Goal: Information Seeking & Learning: Learn about a topic

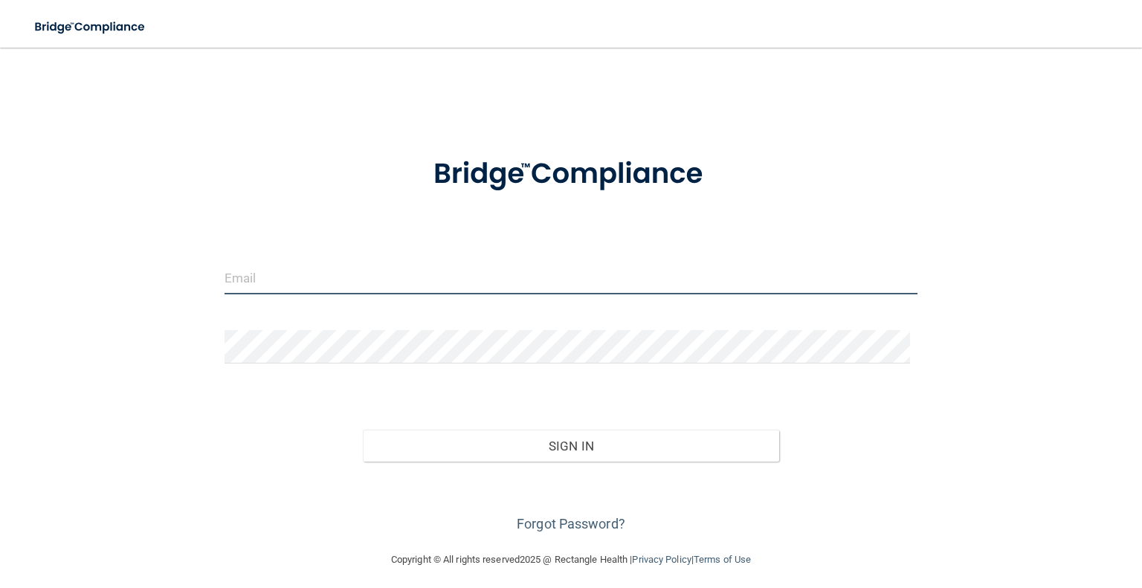
click at [505, 282] on input "email" at bounding box center [570, 277] width 693 height 33
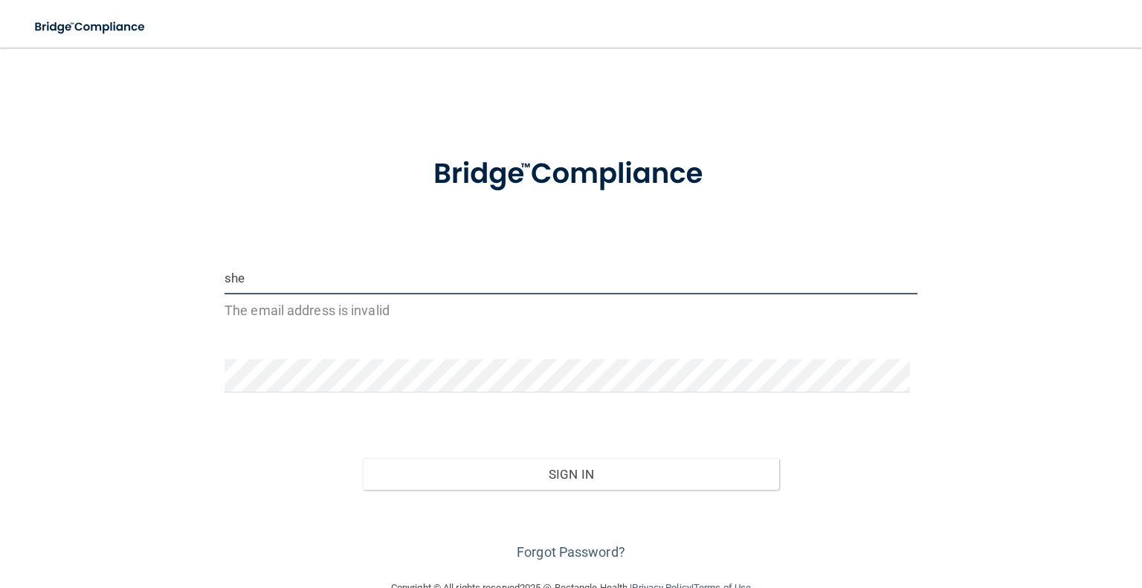
type input "[EMAIL_ADDRESS][PERSON_NAME][DOMAIN_NAME]"
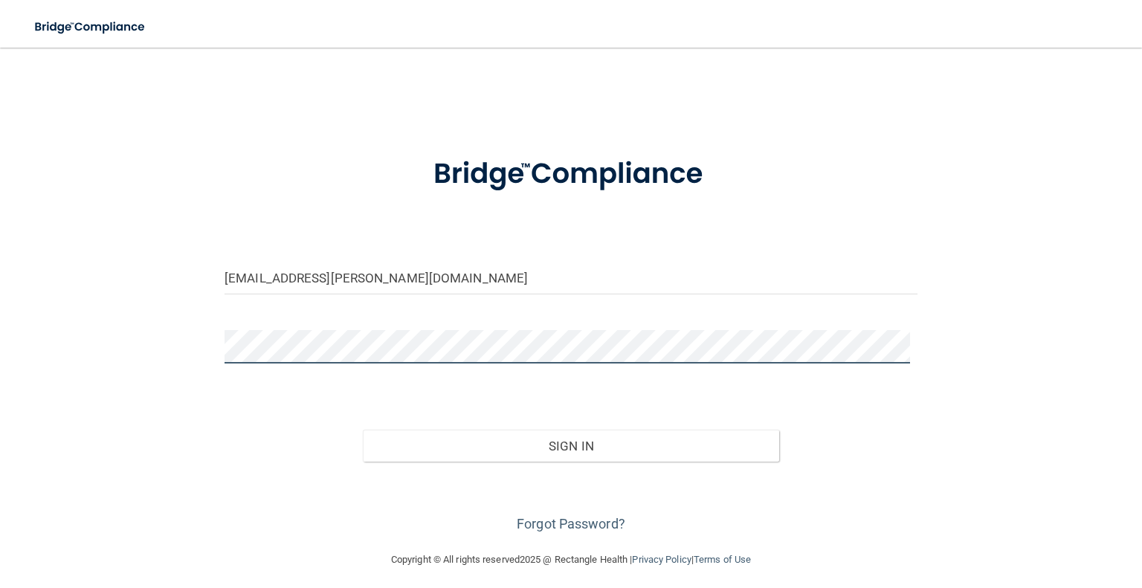
click at [363, 430] on button "Sign In" at bounding box center [571, 446] width 416 height 33
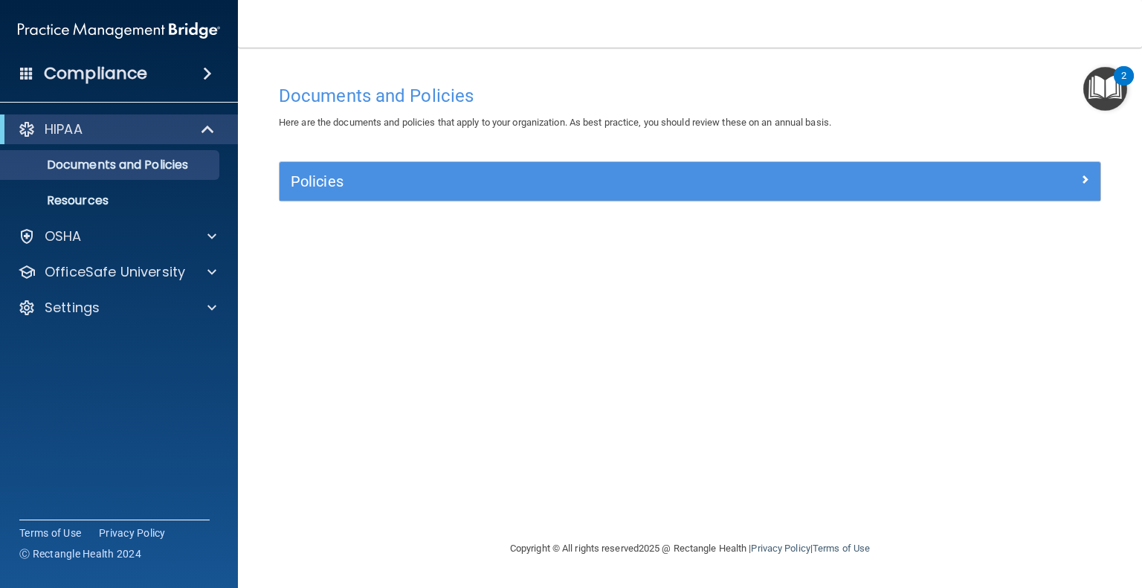
click at [755, 311] on div "Documents and Policies Here are the documents and policies that apply to your o…" at bounding box center [690, 308] width 844 height 462
click at [132, 237] on div "OSHA" at bounding box center [99, 236] width 184 height 18
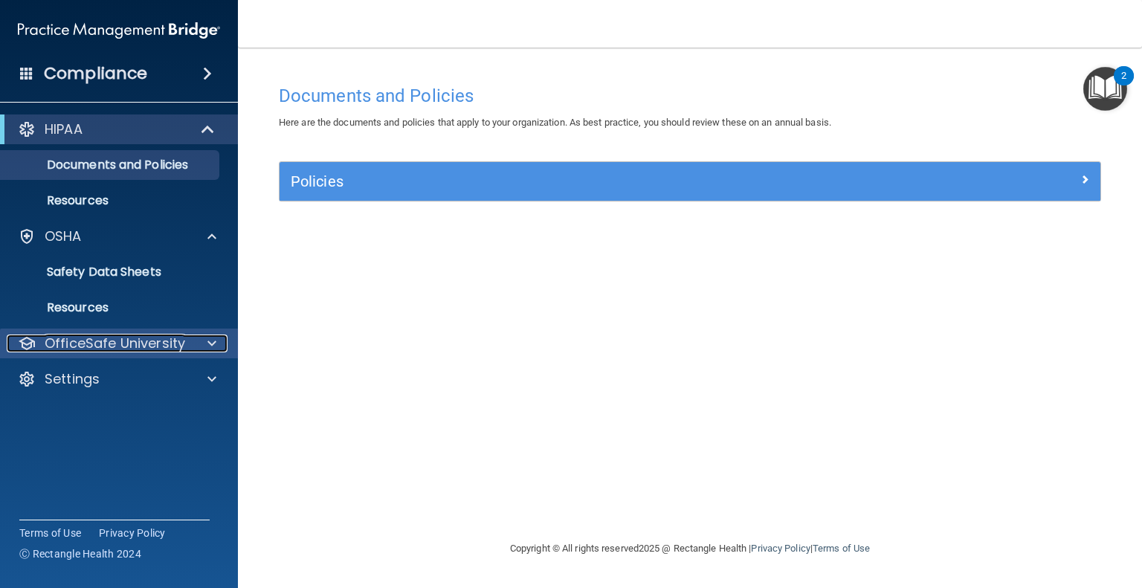
click at [116, 339] on p "OfficeSafe University" at bounding box center [115, 343] width 140 height 18
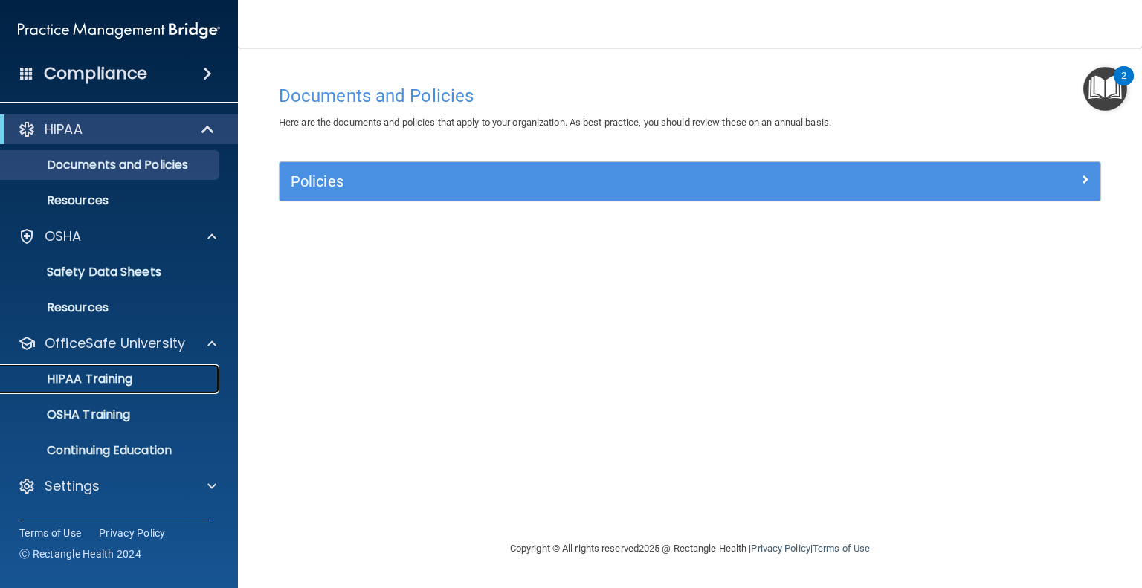
click at [114, 372] on p "HIPAA Training" at bounding box center [71, 379] width 123 height 15
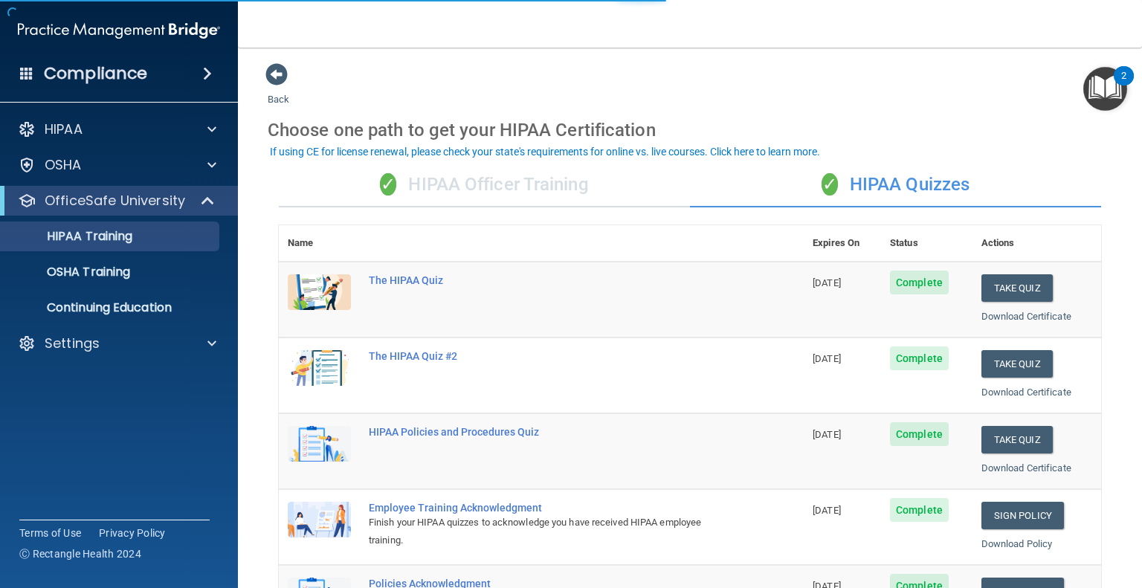
click at [593, 194] on div "✓ HIPAA Officer Training" at bounding box center [484, 185] width 411 height 45
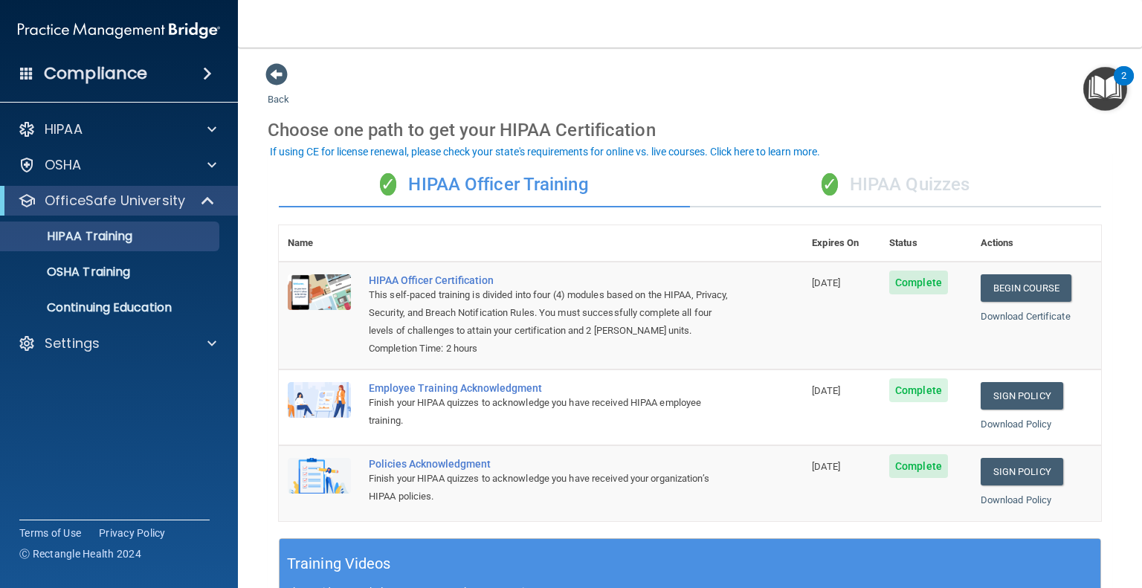
click at [912, 198] on div "✓ HIPAA Quizzes" at bounding box center [895, 185] width 411 height 45
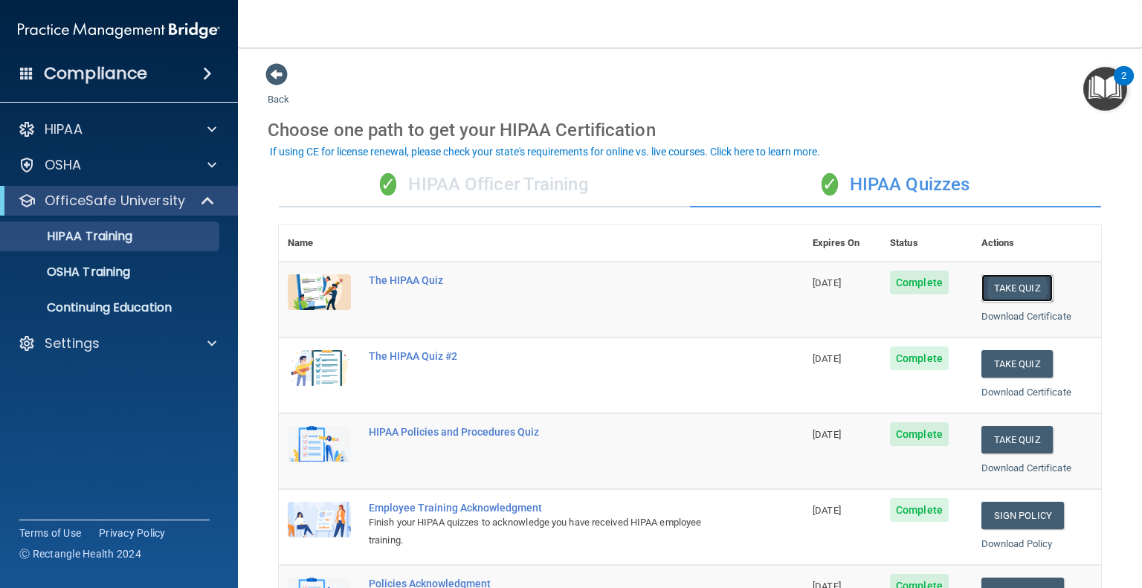
click at [1001, 293] on button "Take Quiz" at bounding box center [1016, 288] width 71 height 28
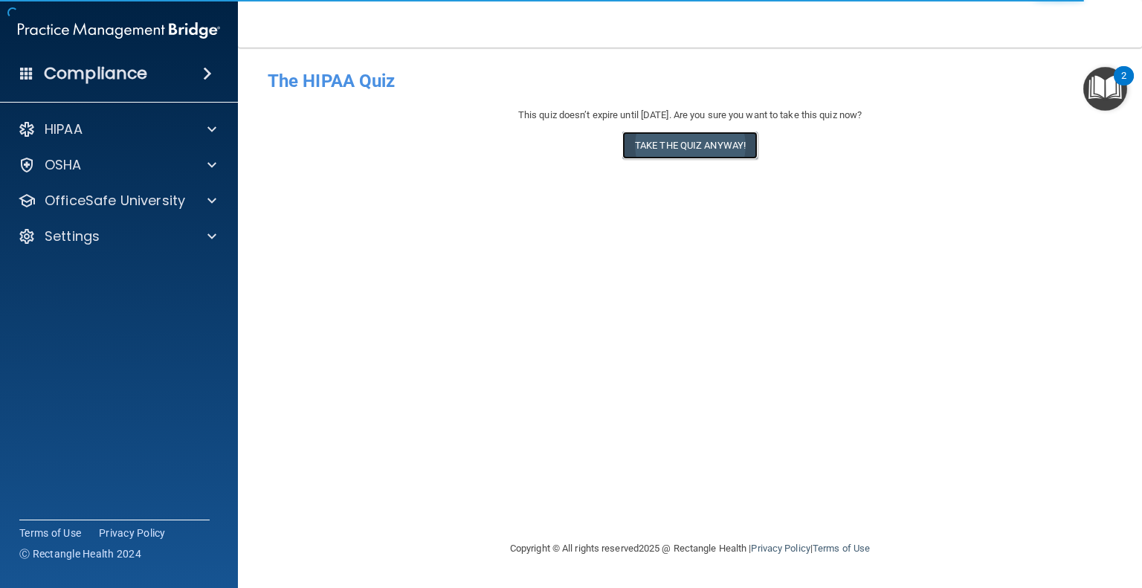
click at [657, 145] on button "Take the quiz anyway!" at bounding box center [689, 146] width 135 height 28
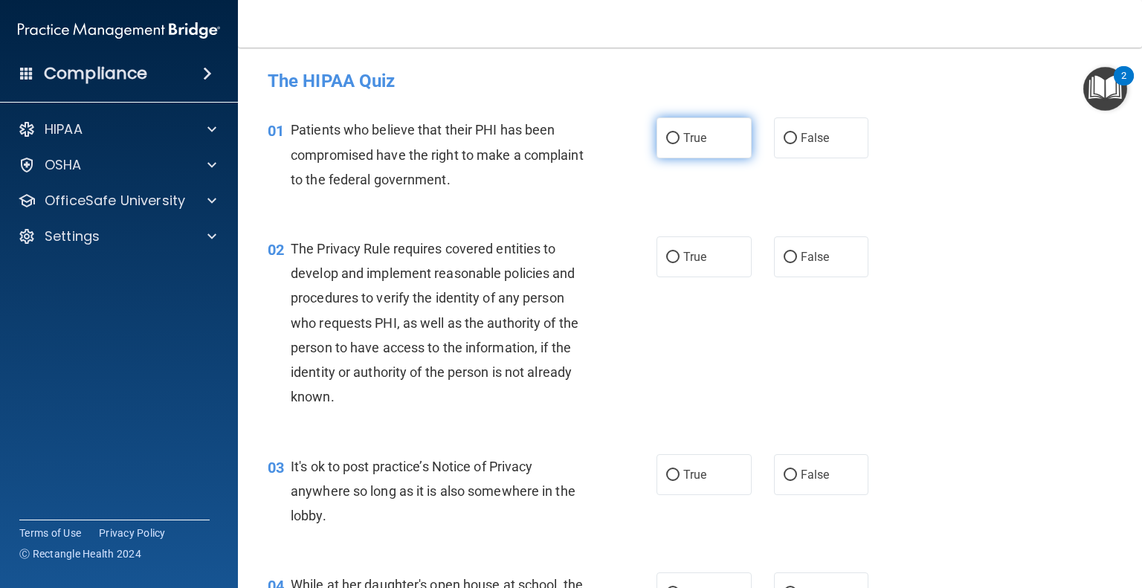
click at [666, 143] on input "True" at bounding box center [672, 138] width 13 height 11
radio input "true"
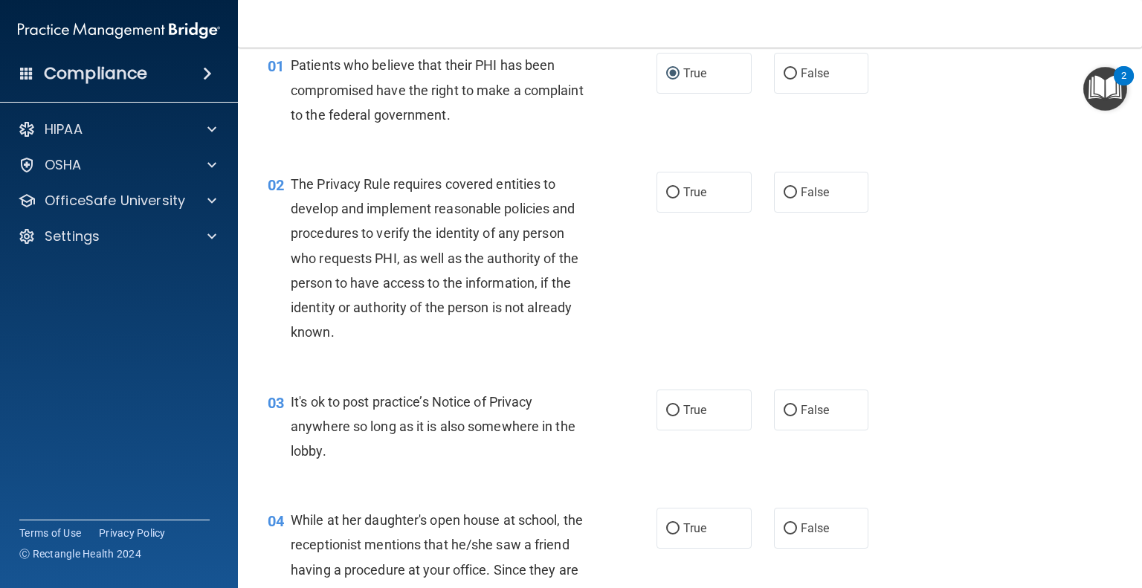
scroll to position [65, 0]
click at [670, 196] on input "True" at bounding box center [672, 192] width 13 height 11
radio input "true"
click at [657, 403] on label "True" at bounding box center [703, 409] width 95 height 41
click at [666, 404] on input "True" at bounding box center [672, 409] width 13 height 11
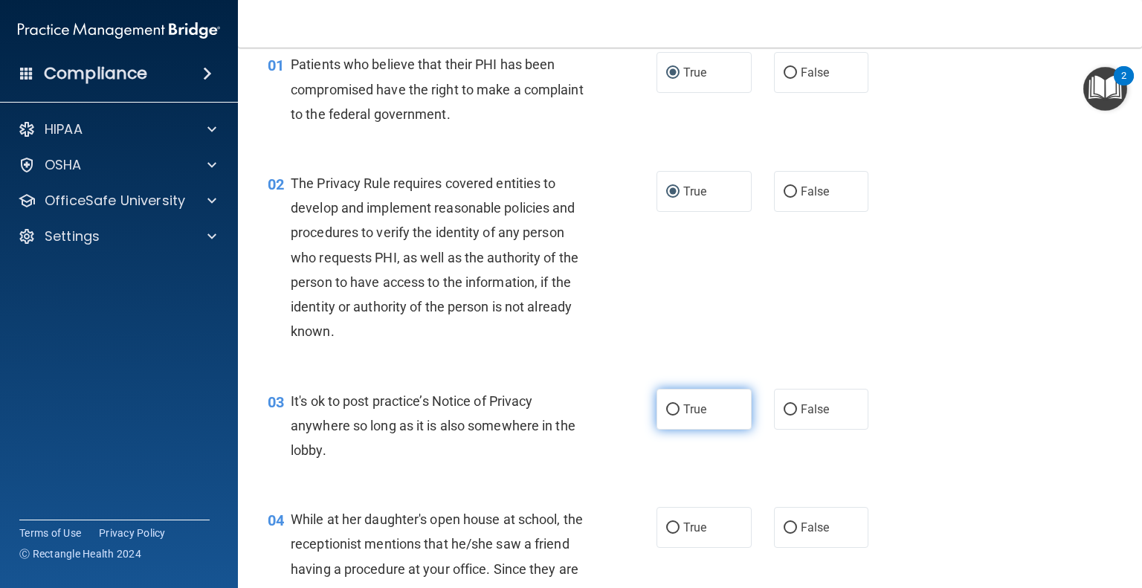
radio input "true"
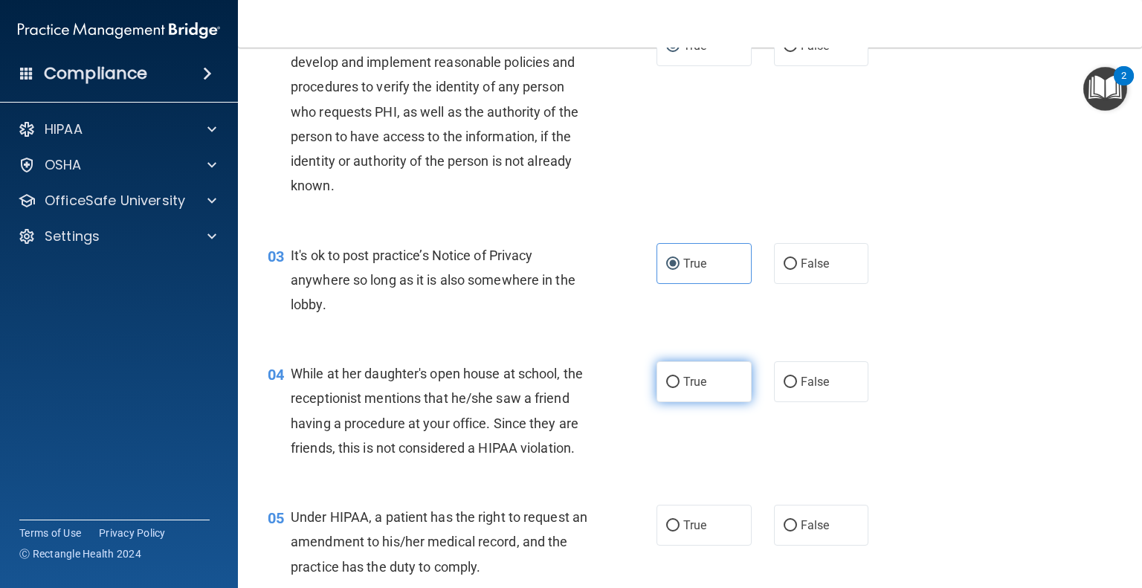
click at [666, 389] on label "True" at bounding box center [703, 381] width 95 height 41
click at [666, 388] on input "True" at bounding box center [672, 382] width 13 height 11
radio input "true"
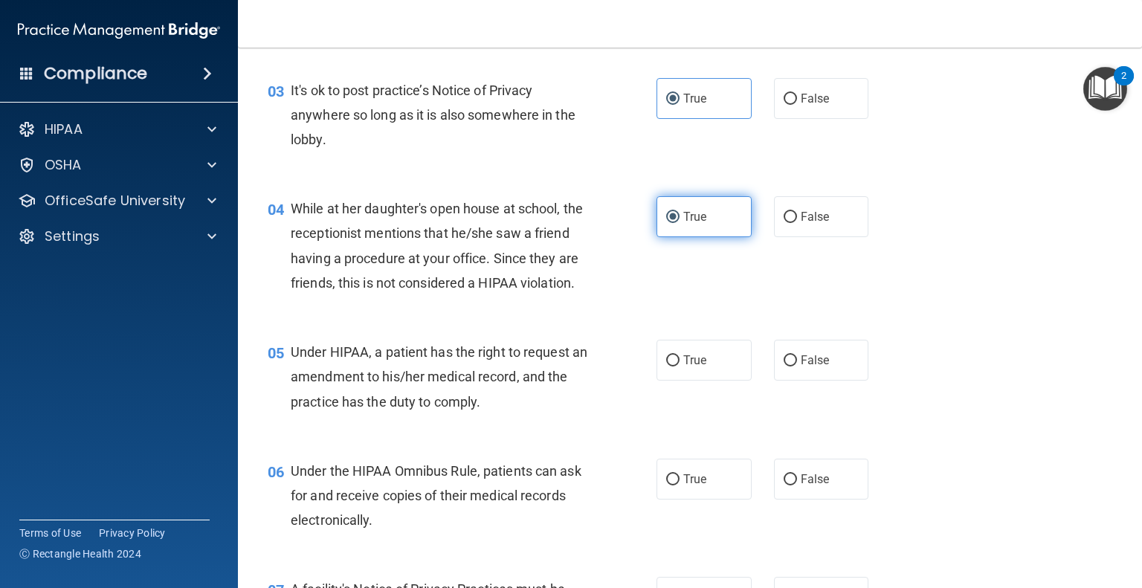
scroll to position [378, 0]
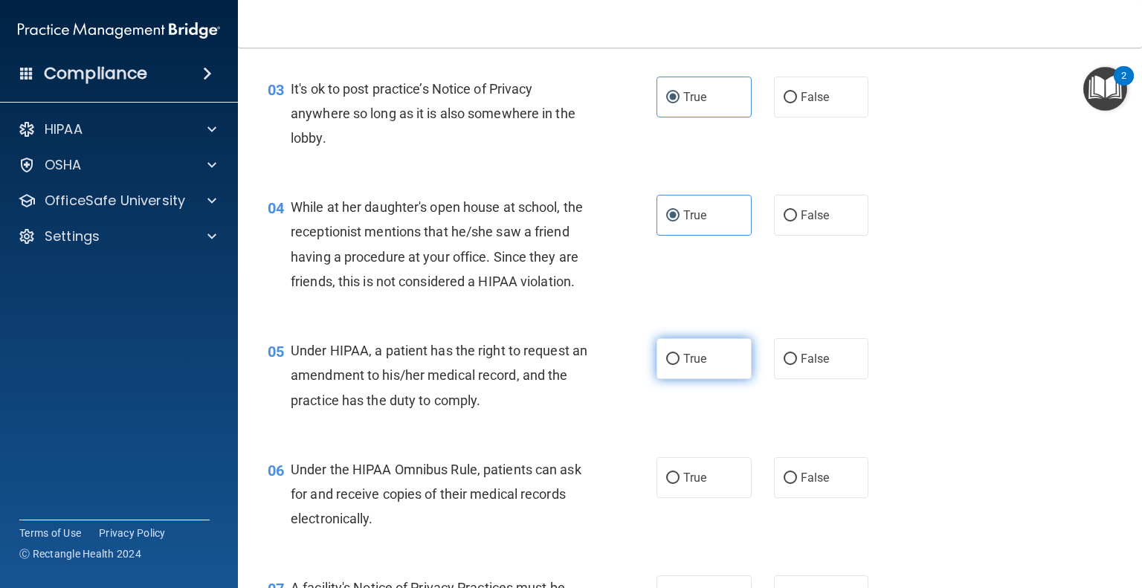
click at [666, 365] on input "True" at bounding box center [672, 359] width 13 height 11
radio input "true"
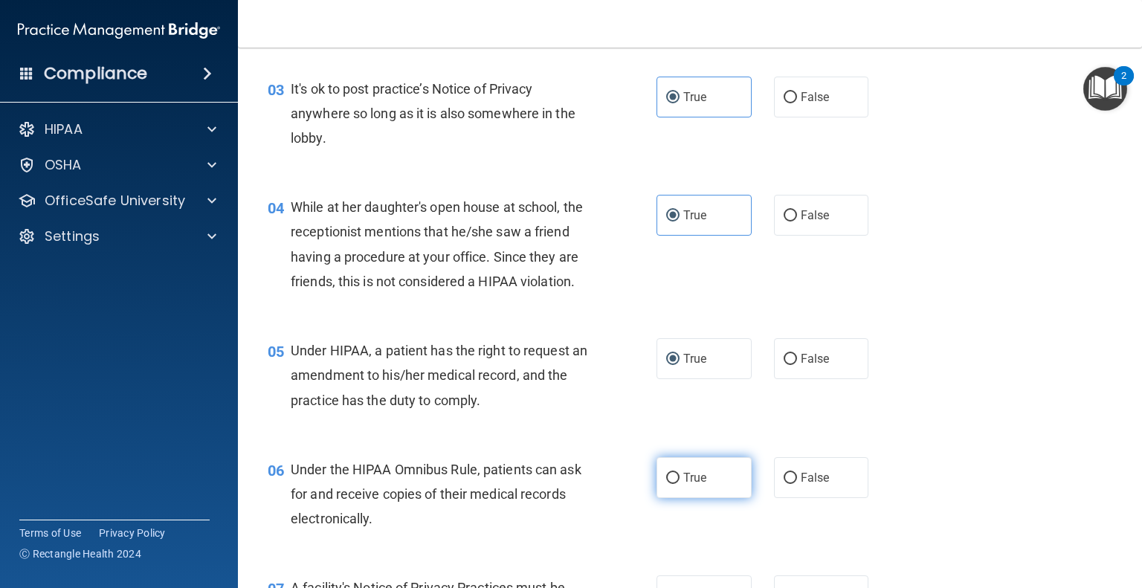
click at [666, 484] on input "True" at bounding box center [672, 478] width 13 height 11
radio input "true"
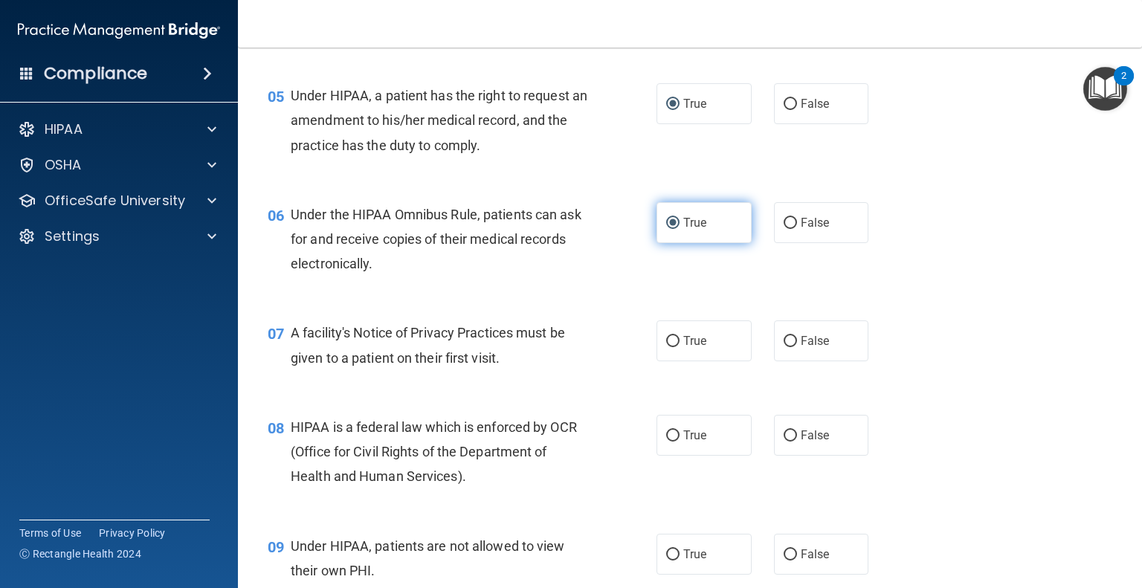
scroll to position [663, 0]
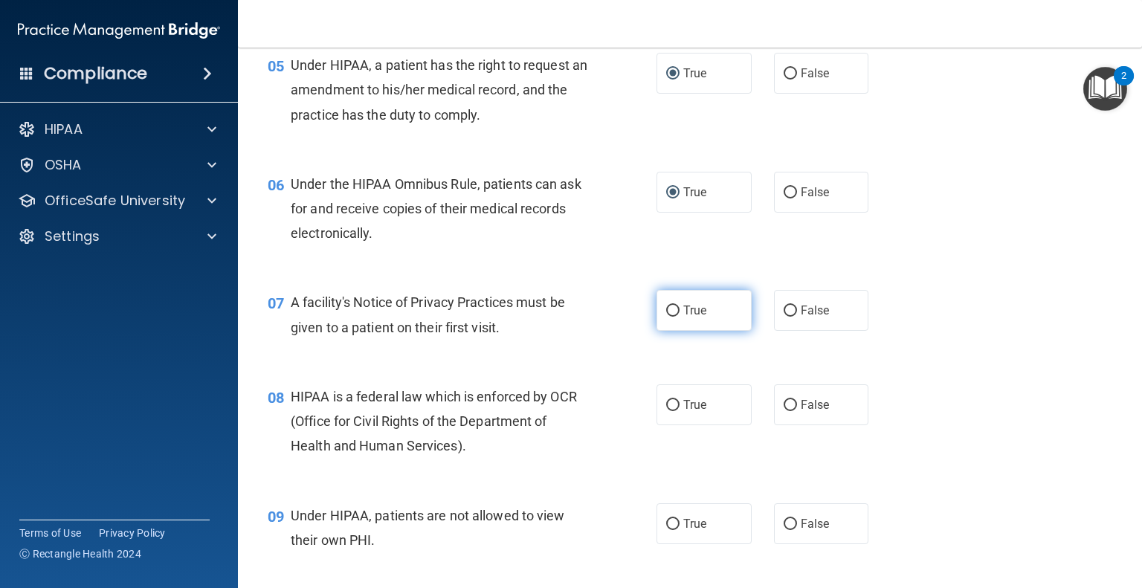
click at [668, 317] on input "True" at bounding box center [672, 311] width 13 height 11
radio input "true"
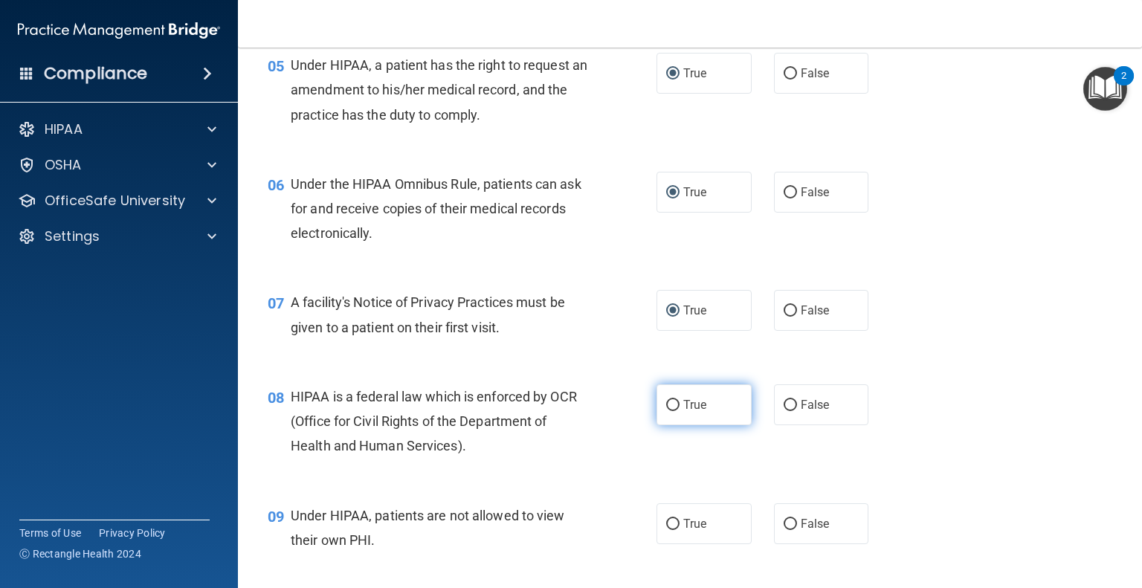
click at [666, 411] on input "True" at bounding box center [672, 405] width 13 height 11
radio input "true"
click at [670, 544] on label "True" at bounding box center [703, 523] width 95 height 41
click at [670, 530] on input "True" at bounding box center [672, 524] width 13 height 11
radio input "true"
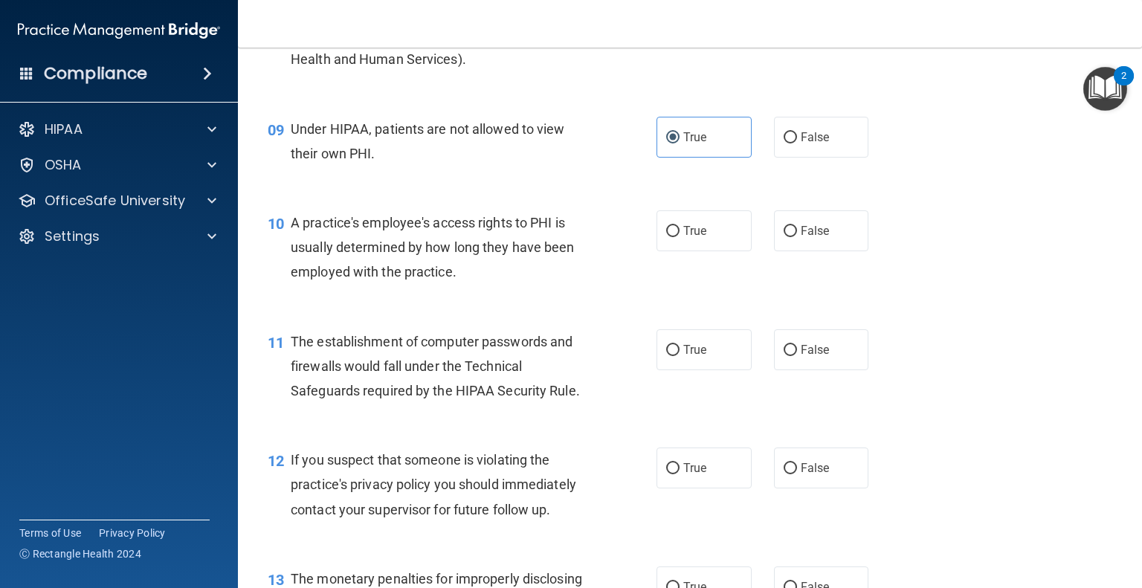
scroll to position [1066, 0]
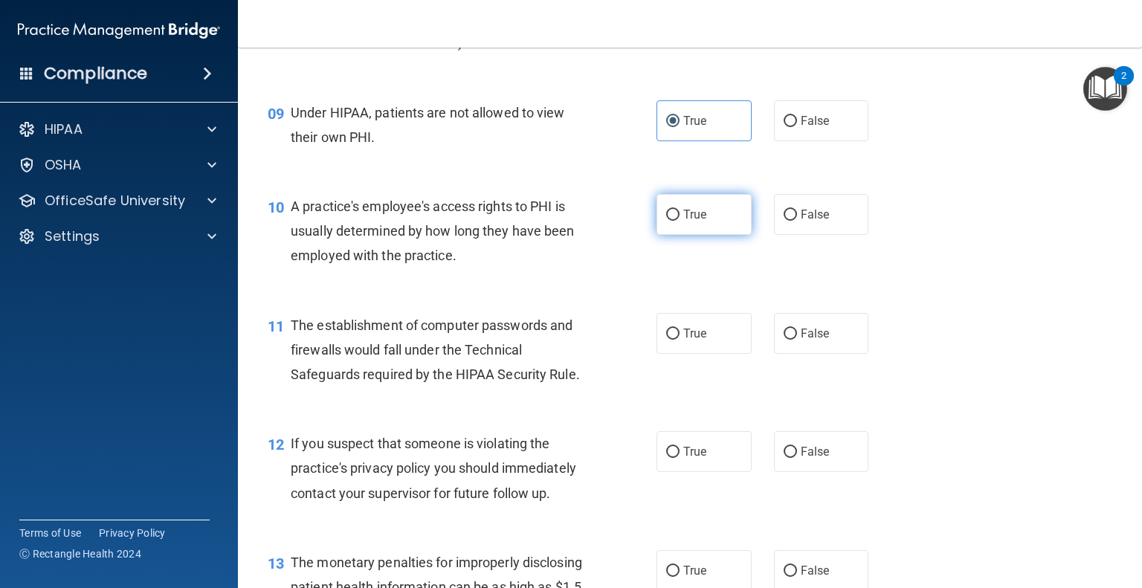
click at [672, 221] on input "True" at bounding box center [672, 215] width 13 height 11
radio input "true"
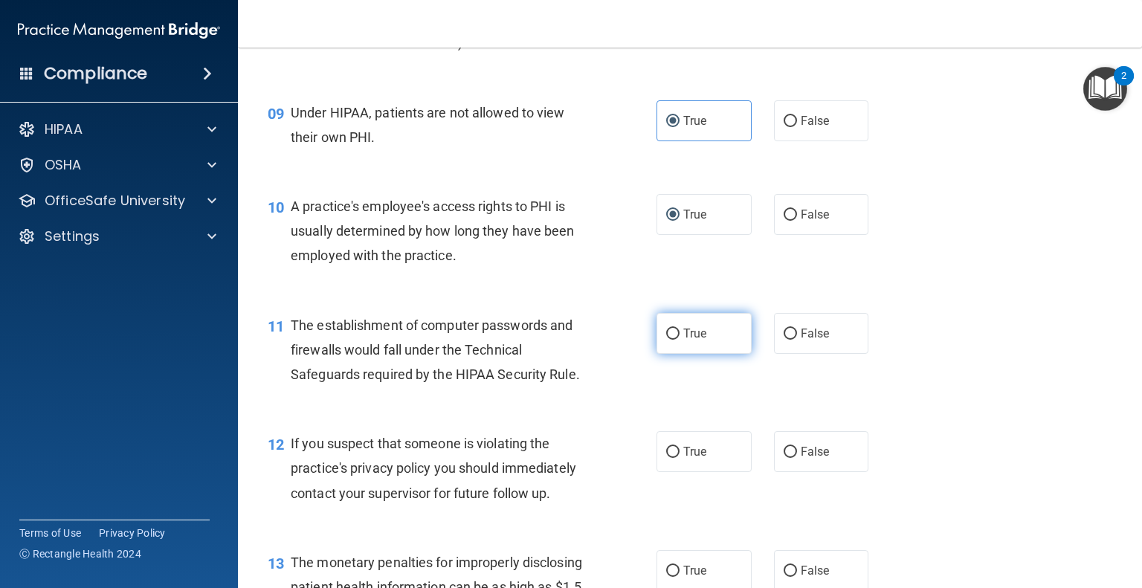
click at [683, 340] on span "True" at bounding box center [694, 333] width 23 height 14
click at [679, 340] on input "True" at bounding box center [672, 334] width 13 height 11
radio input "true"
click at [683, 459] on span "True" at bounding box center [694, 452] width 23 height 14
click at [679, 458] on input "True" at bounding box center [672, 452] width 13 height 11
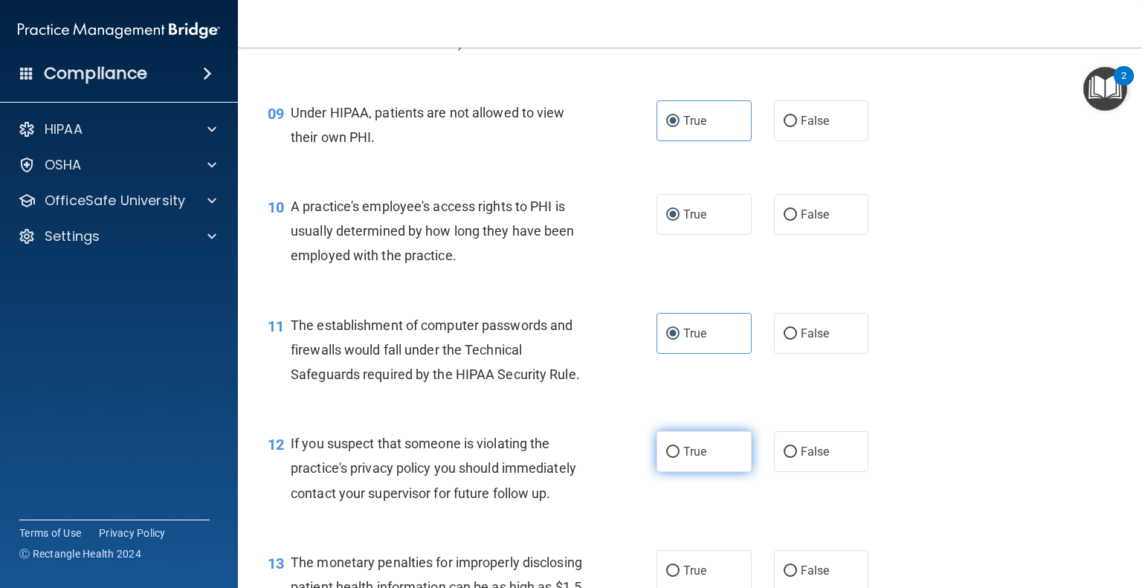
radio input "true"
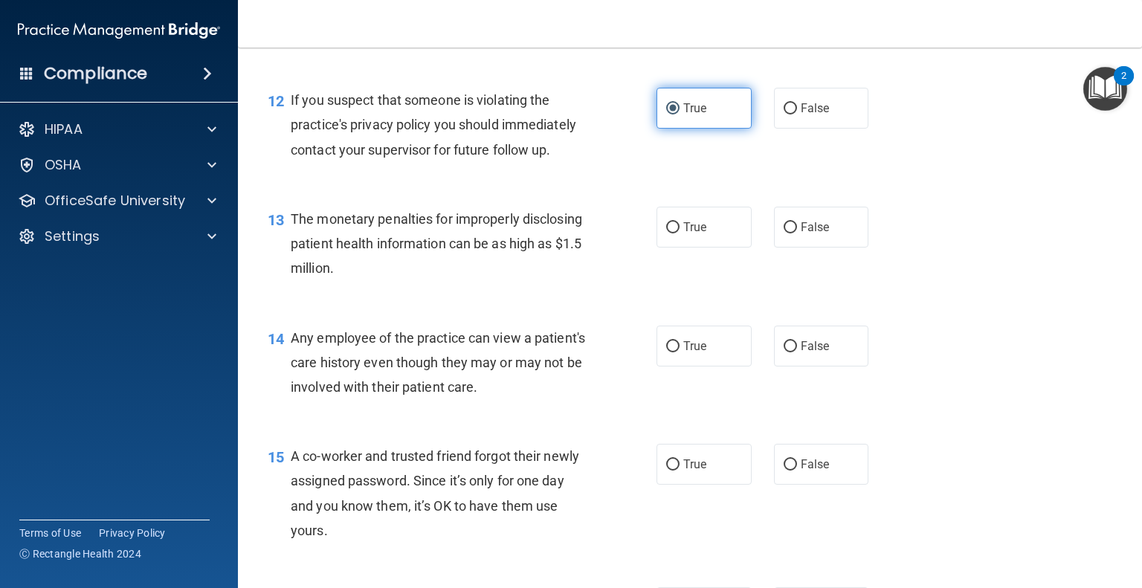
scroll to position [1433, 0]
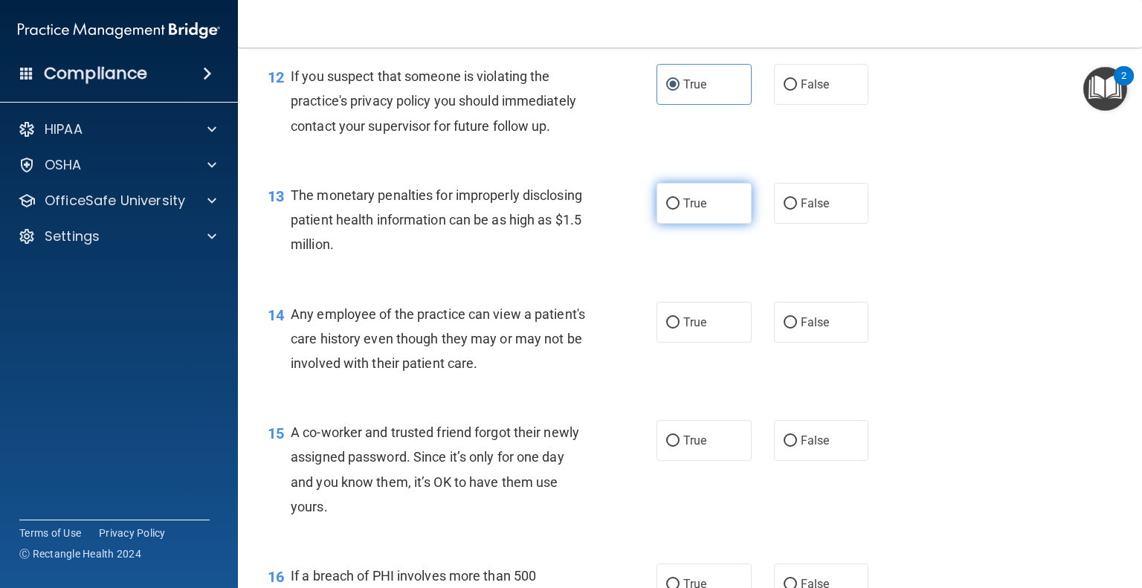
click at [683, 218] on label "True" at bounding box center [703, 203] width 95 height 41
click at [679, 210] on input "True" at bounding box center [672, 203] width 13 height 11
radio input "true"
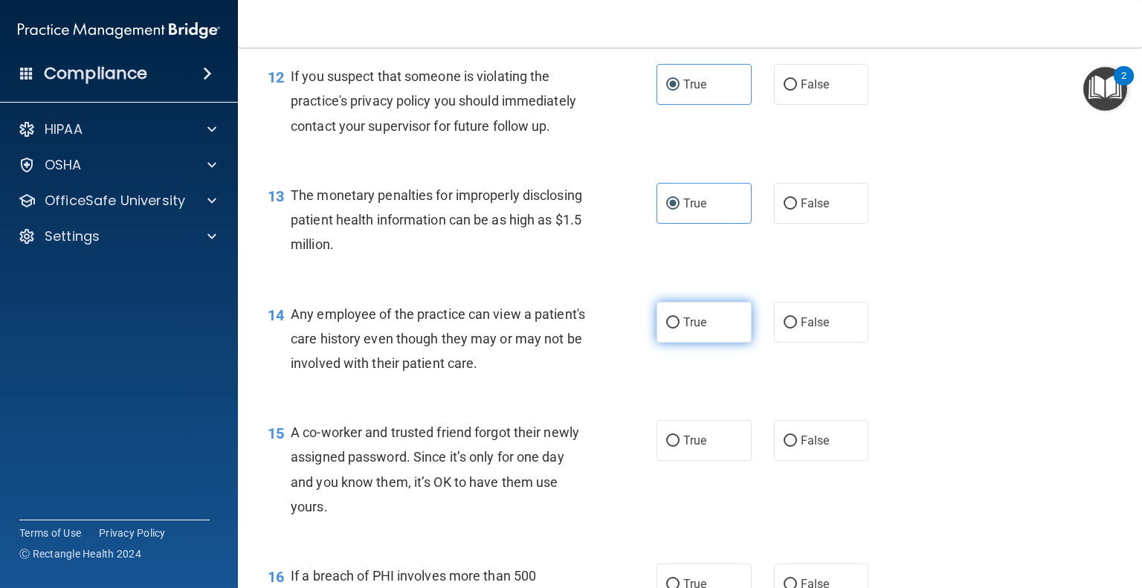
click at [683, 329] on span "True" at bounding box center [694, 322] width 23 height 14
click at [678, 329] on input "True" at bounding box center [672, 322] width 13 height 11
radio input "true"
click at [683, 447] on span "True" at bounding box center [694, 440] width 23 height 14
click at [678, 447] on input "True" at bounding box center [672, 441] width 13 height 11
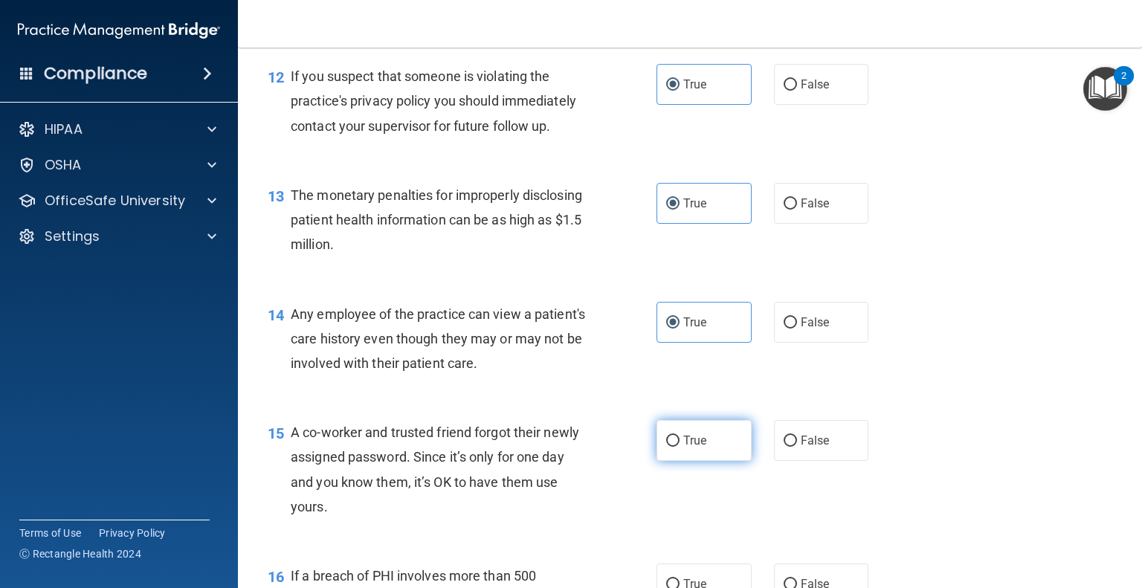
radio input "true"
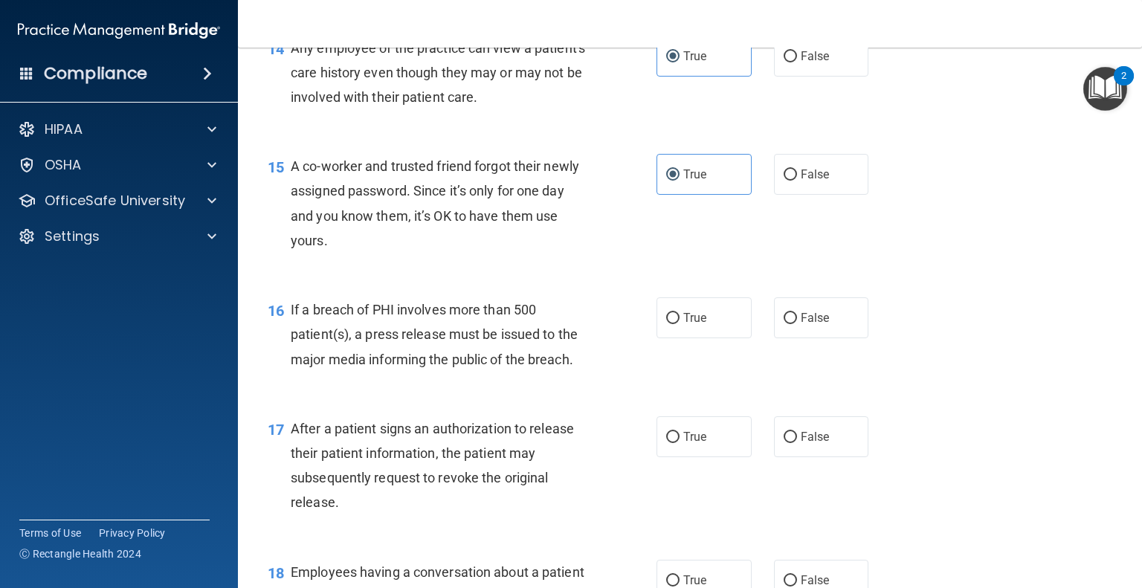
scroll to position [1701, 0]
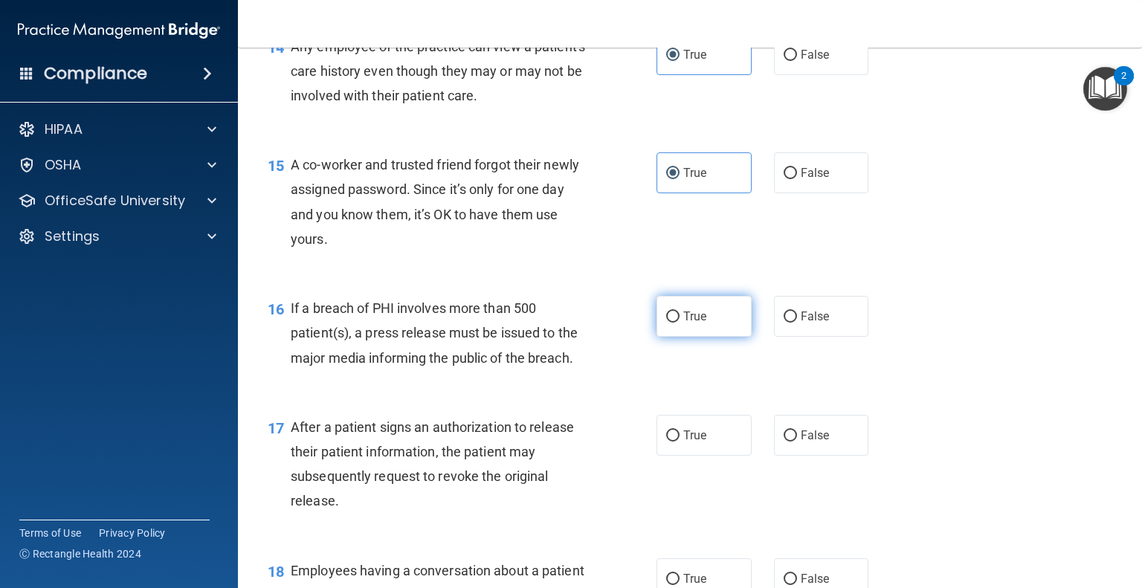
click at [668, 323] on input "True" at bounding box center [672, 316] width 13 height 11
radio input "true"
click at [670, 442] on input "True" at bounding box center [672, 435] width 13 height 11
radio input "true"
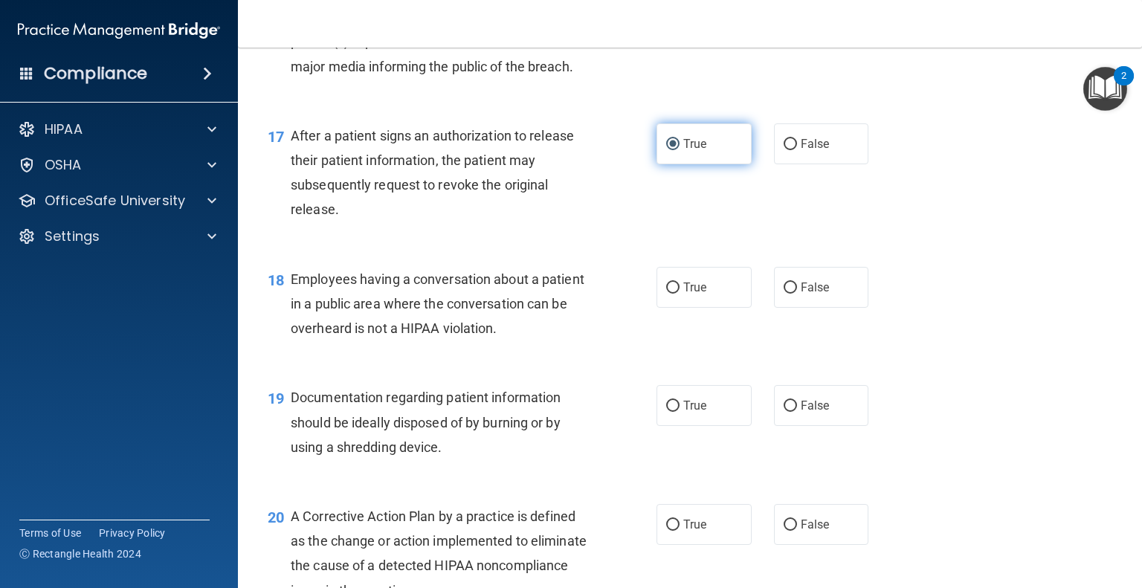
scroll to position [2012, 0]
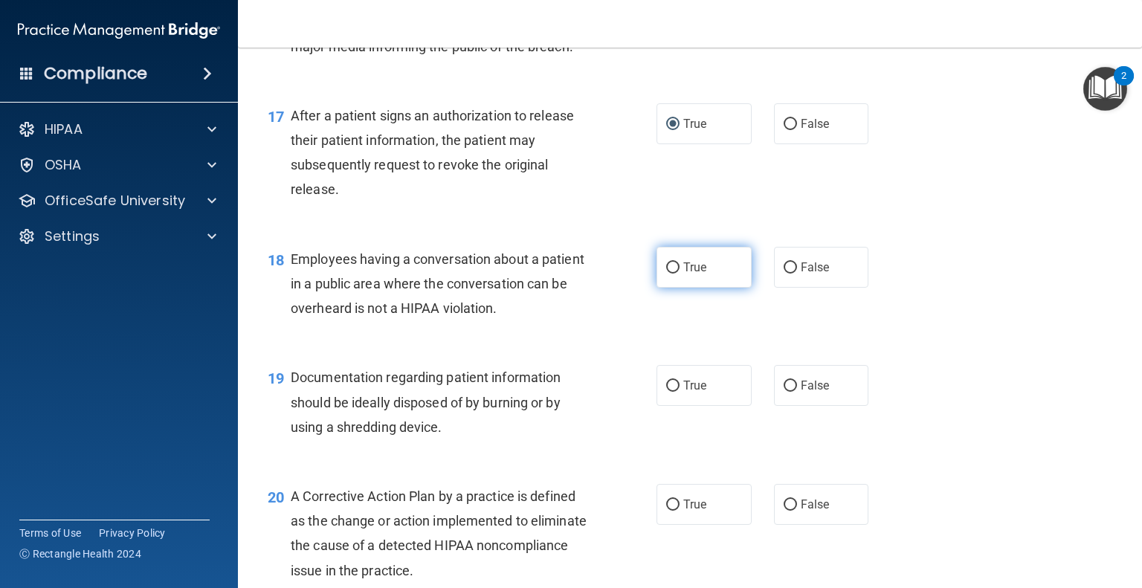
click at [671, 274] on input "True" at bounding box center [672, 267] width 13 height 11
radio input "true"
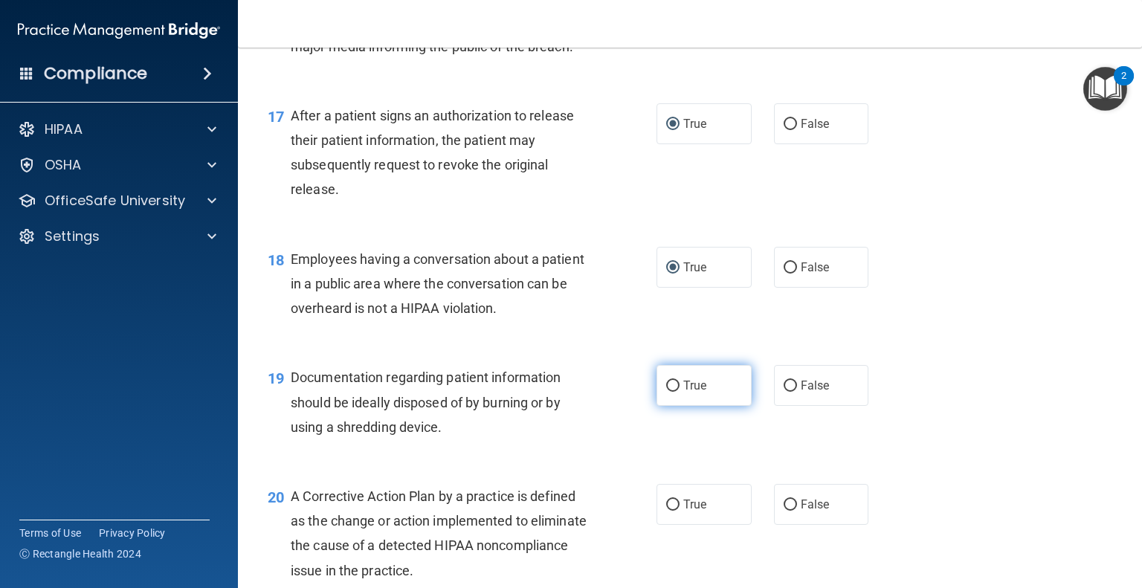
click at [669, 392] on input "True" at bounding box center [672, 386] width 13 height 11
radio input "true"
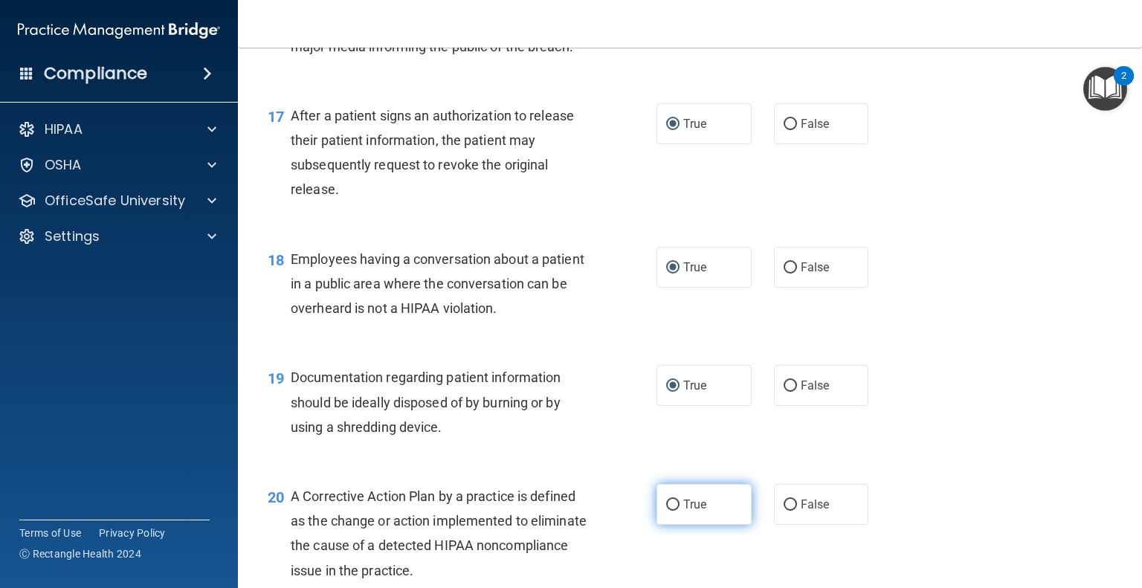
click at [677, 514] on label "True" at bounding box center [703, 504] width 95 height 41
click at [677, 511] on input "True" at bounding box center [672, 505] width 13 height 11
radio input "true"
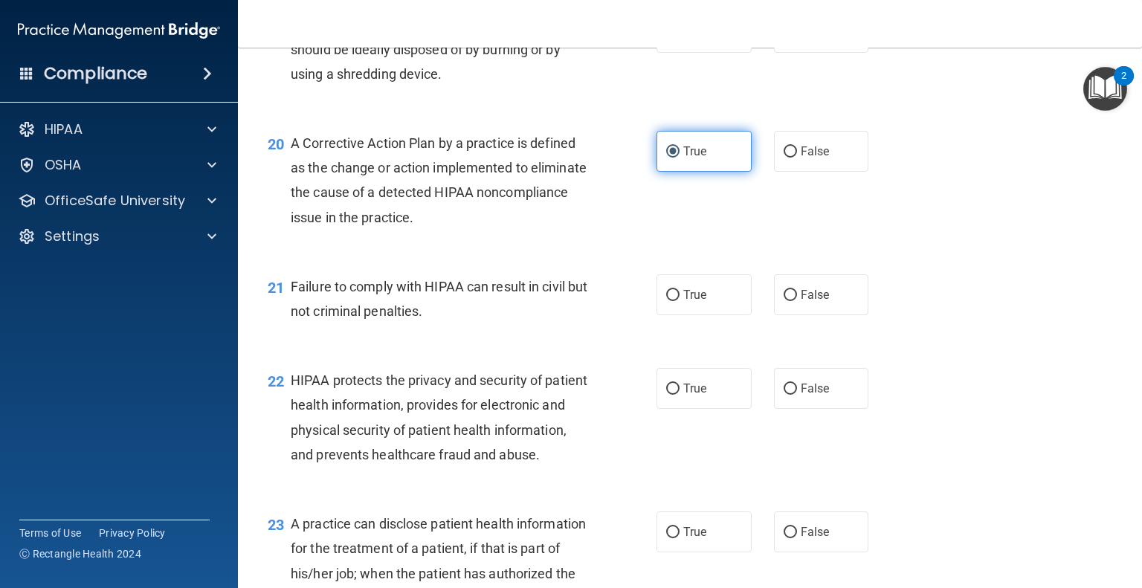
scroll to position [2399, 0]
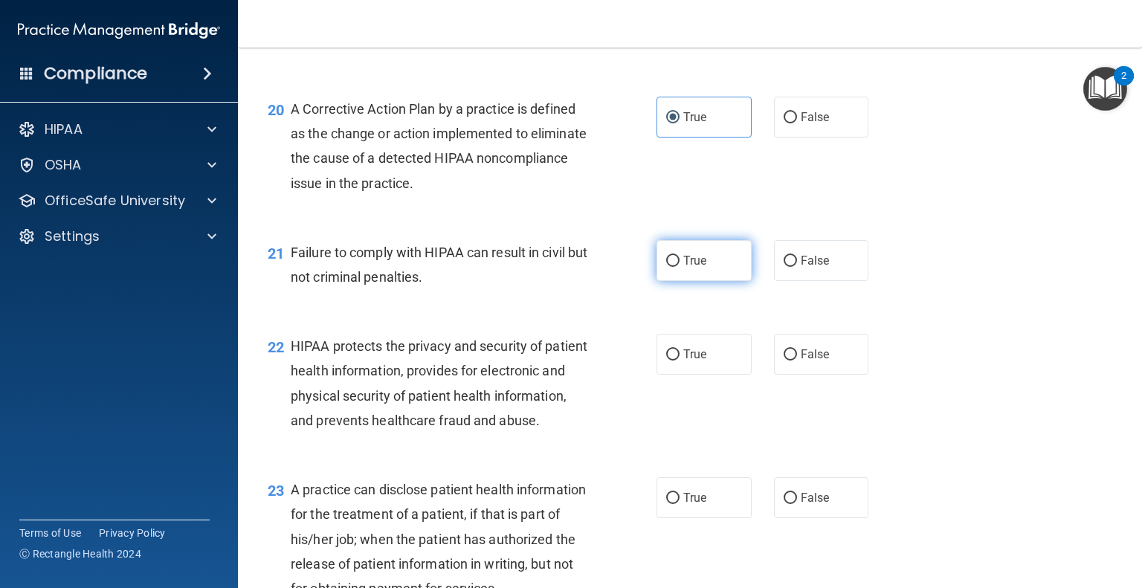
click at [662, 271] on label "True" at bounding box center [703, 260] width 95 height 41
click at [666, 267] on input "True" at bounding box center [672, 261] width 13 height 11
radio input "true"
click at [666, 361] on input "True" at bounding box center [672, 354] width 13 height 11
radio input "true"
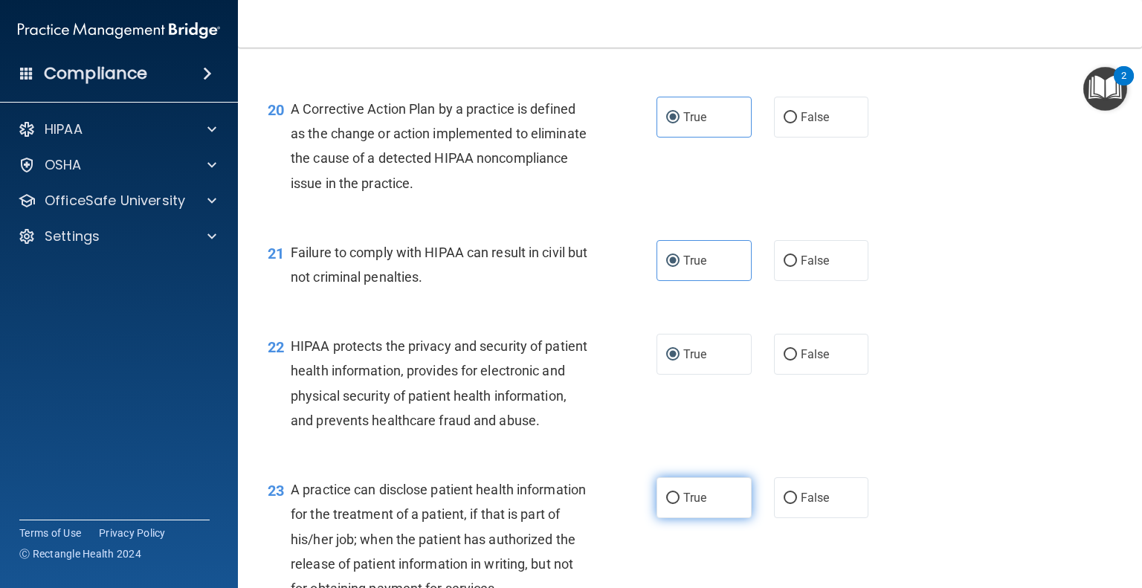
click at [662, 518] on label "True" at bounding box center [703, 497] width 95 height 41
click at [666, 504] on input "True" at bounding box center [672, 498] width 13 height 11
radio input "true"
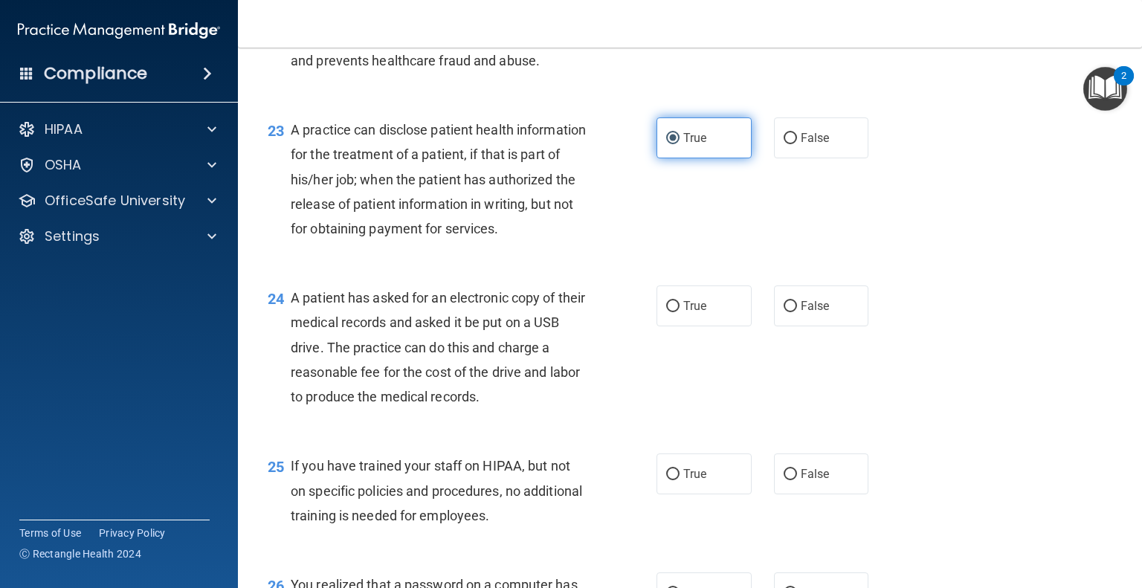
scroll to position [2777, 0]
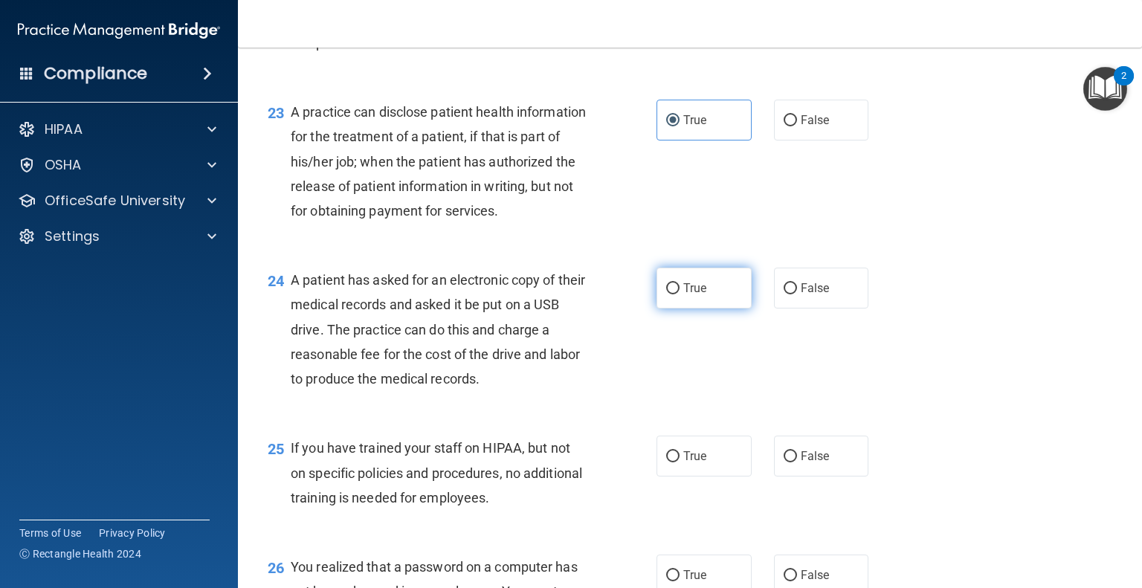
click at [669, 294] on input "True" at bounding box center [672, 288] width 13 height 11
radio input "true"
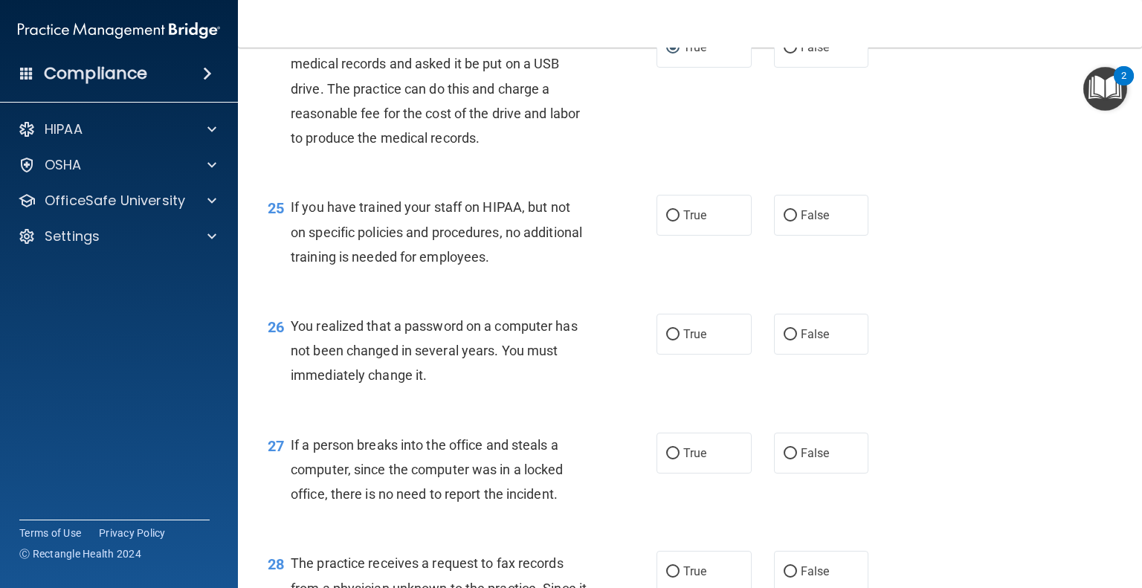
scroll to position [3018, 0]
click at [674, 236] on label "True" at bounding box center [703, 215] width 95 height 41
click at [674, 222] on input "True" at bounding box center [672, 215] width 13 height 11
radio input "true"
click at [668, 355] on label "True" at bounding box center [703, 334] width 95 height 41
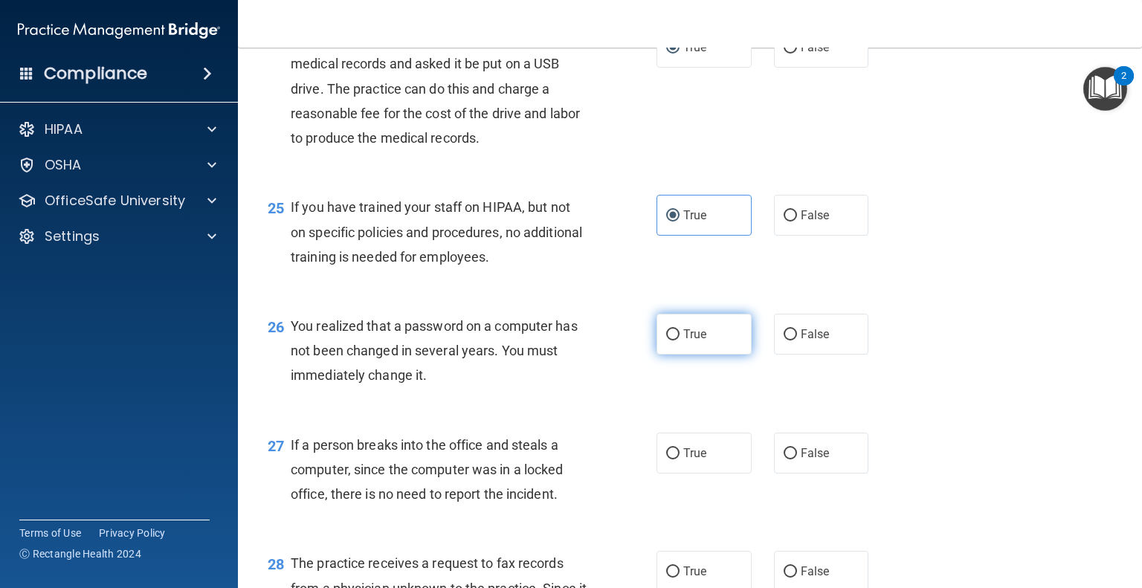
click at [668, 340] on input "True" at bounding box center [672, 334] width 13 height 11
radio input "true"
click at [683, 460] on span "True" at bounding box center [694, 453] width 23 height 14
click at [677, 459] on input "True" at bounding box center [672, 453] width 13 height 11
radio input "true"
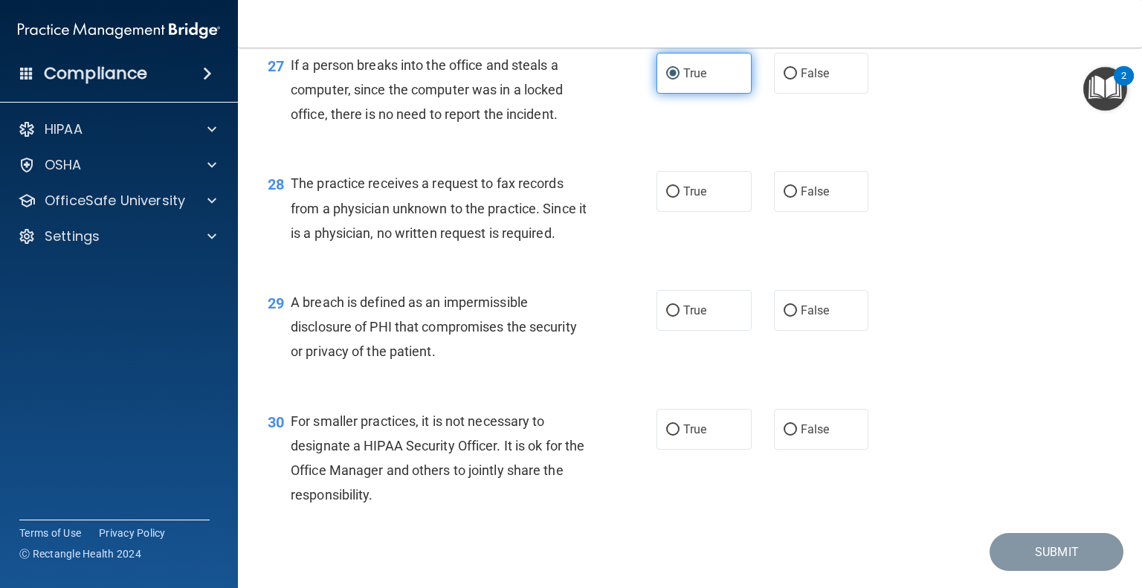
scroll to position [3431, 0]
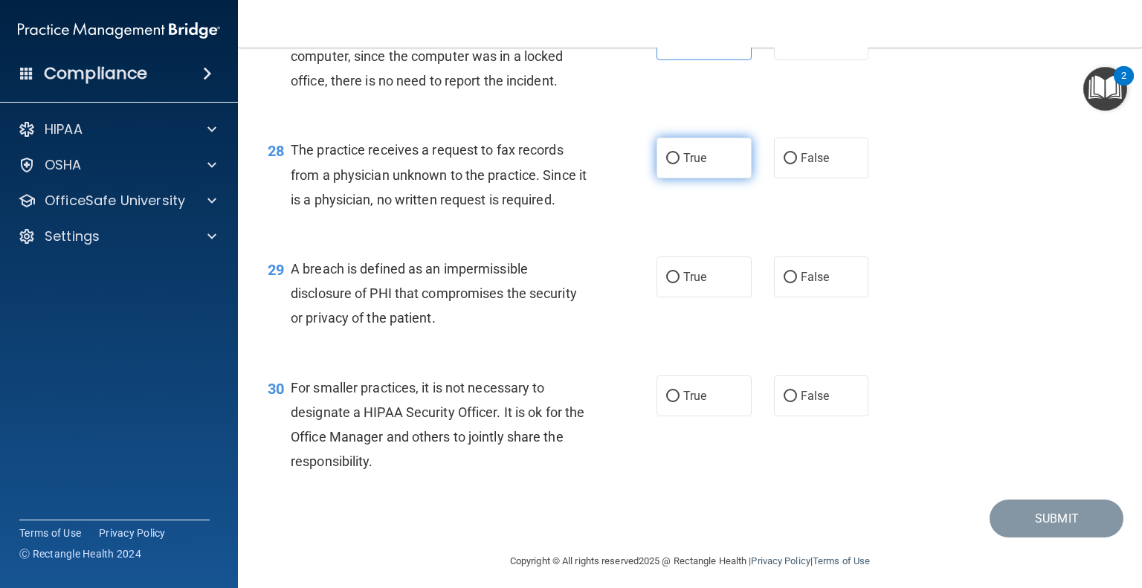
click at [673, 178] on label "True" at bounding box center [703, 158] width 95 height 41
click at [673, 164] on input "True" at bounding box center [672, 158] width 13 height 11
radio input "true"
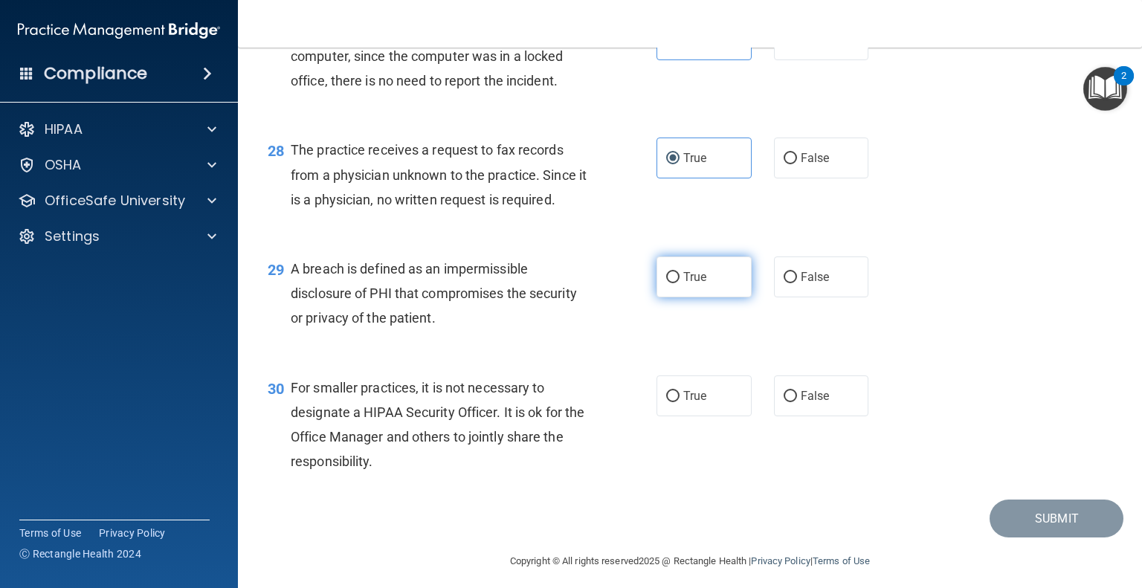
click at [671, 297] on label "True" at bounding box center [703, 276] width 95 height 41
click at [671, 283] on input "True" at bounding box center [672, 277] width 13 height 11
radio input "true"
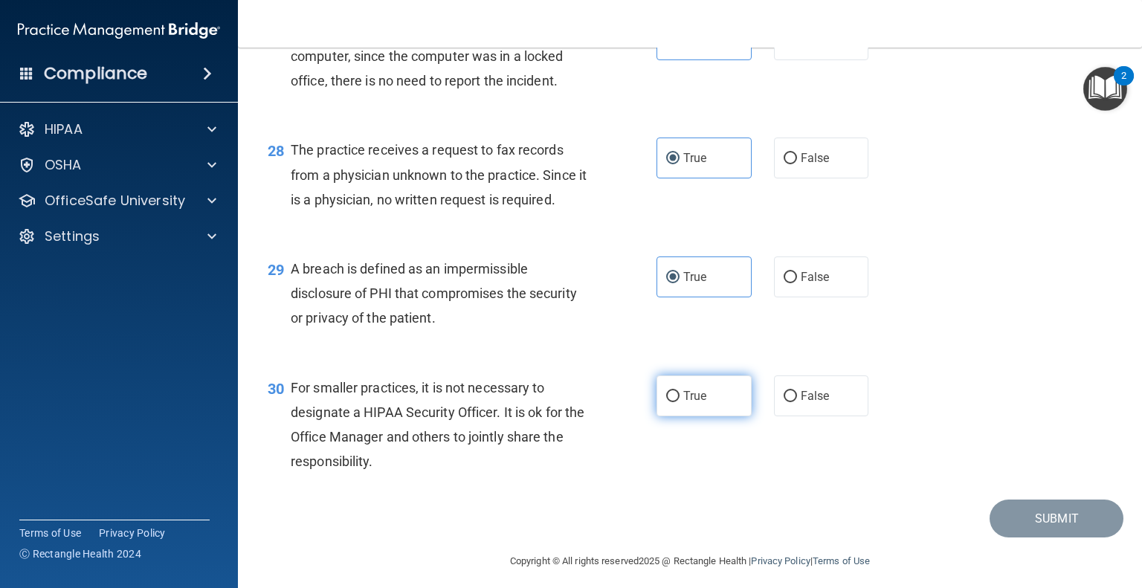
click at [665, 416] on label "True" at bounding box center [703, 395] width 95 height 41
click at [666, 402] on input "True" at bounding box center [672, 396] width 13 height 11
radio input "true"
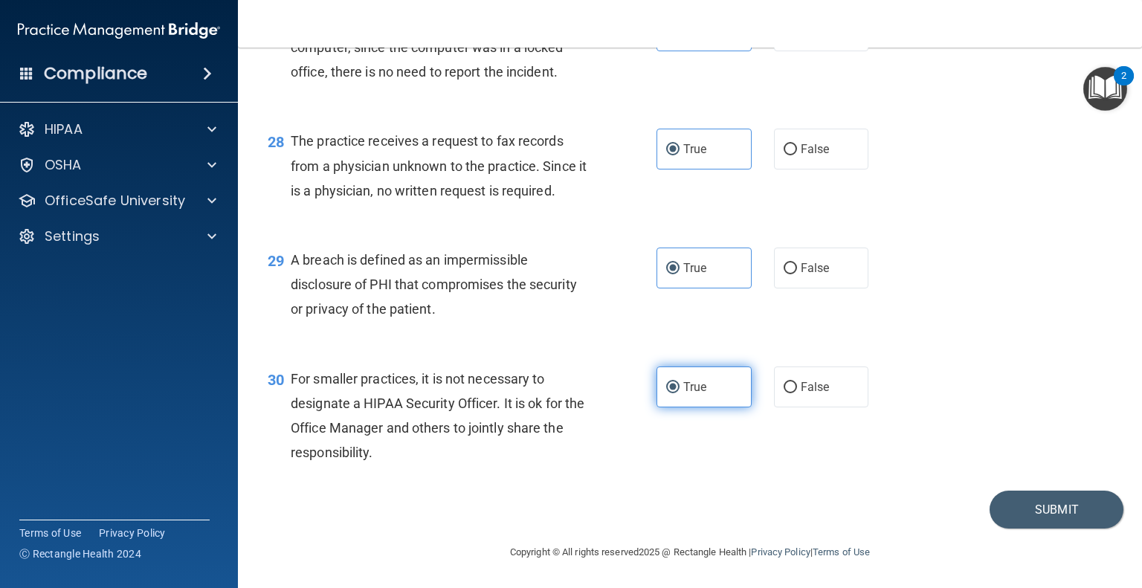
scroll to position [3514, 0]
click at [1012, 491] on button "Submit" at bounding box center [1056, 510] width 134 height 38
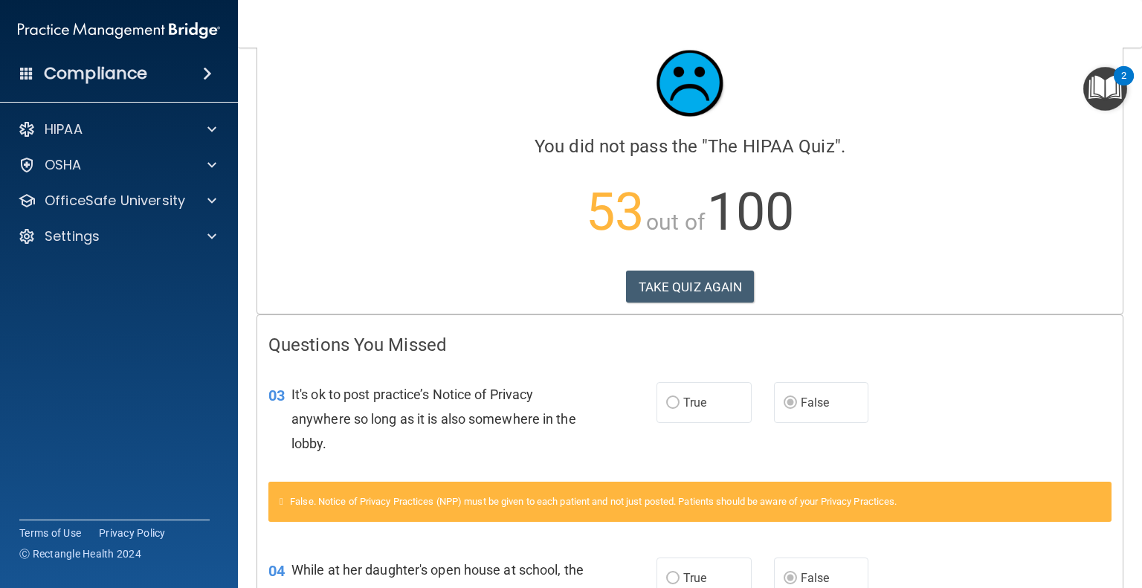
scroll to position [152, 0]
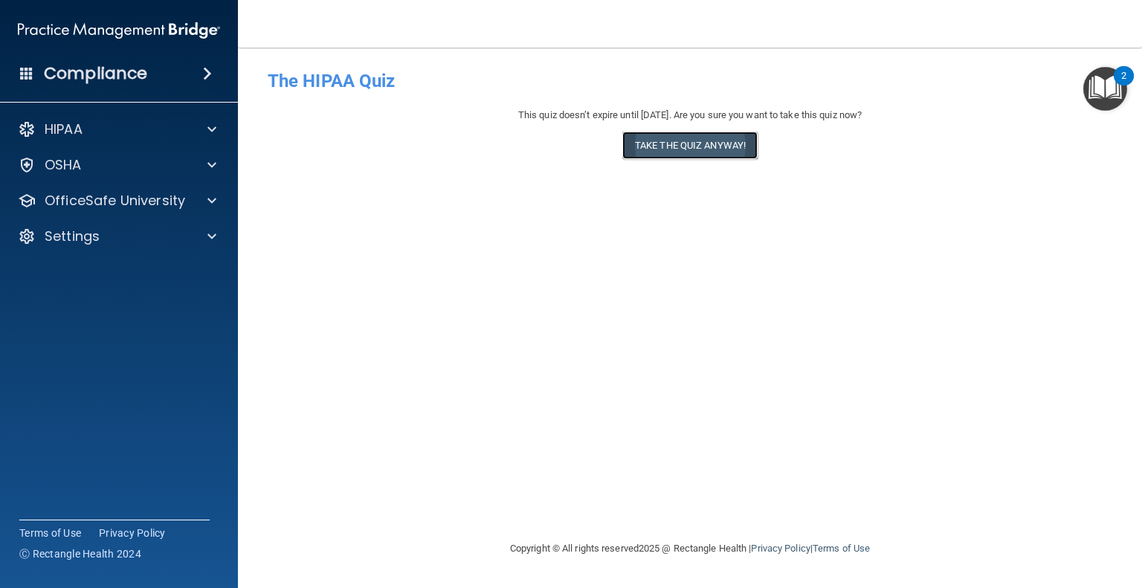
drag, startPoint x: 699, startPoint y: 142, endPoint x: 680, endPoint y: 147, distance: 19.3
click at [680, 147] on button "Take the quiz anyway!" at bounding box center [689, 146] width 135 height 28
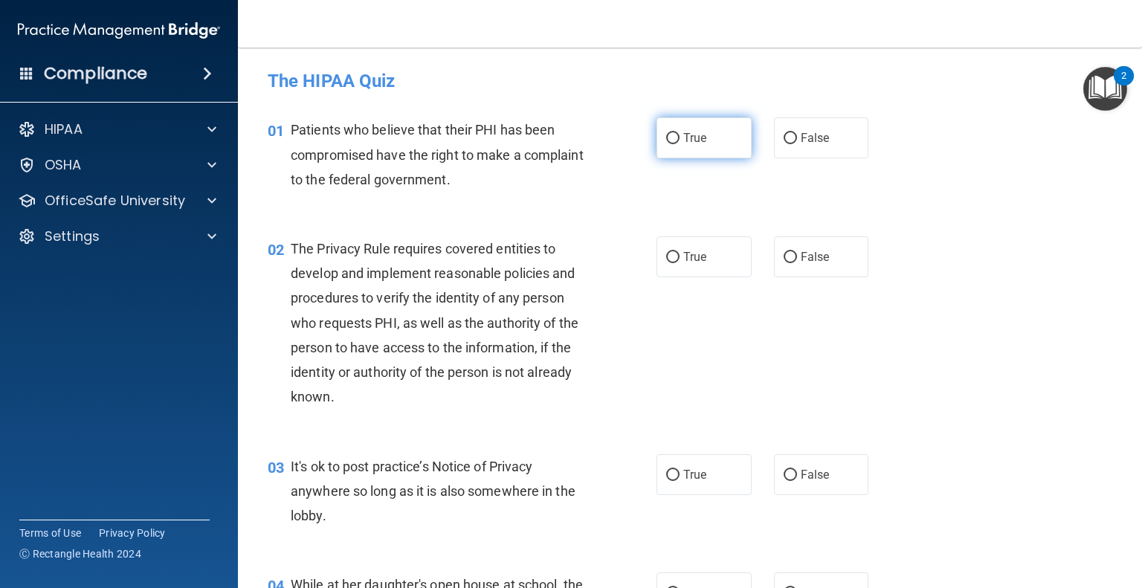
click at [666, 143] on input "True" at bounding box center [672, 138] width 13 height 11
radio input "true"
click at [666, 261] on input "True" at bounding box center [672, 257] width 13 height 11
radio input "true"
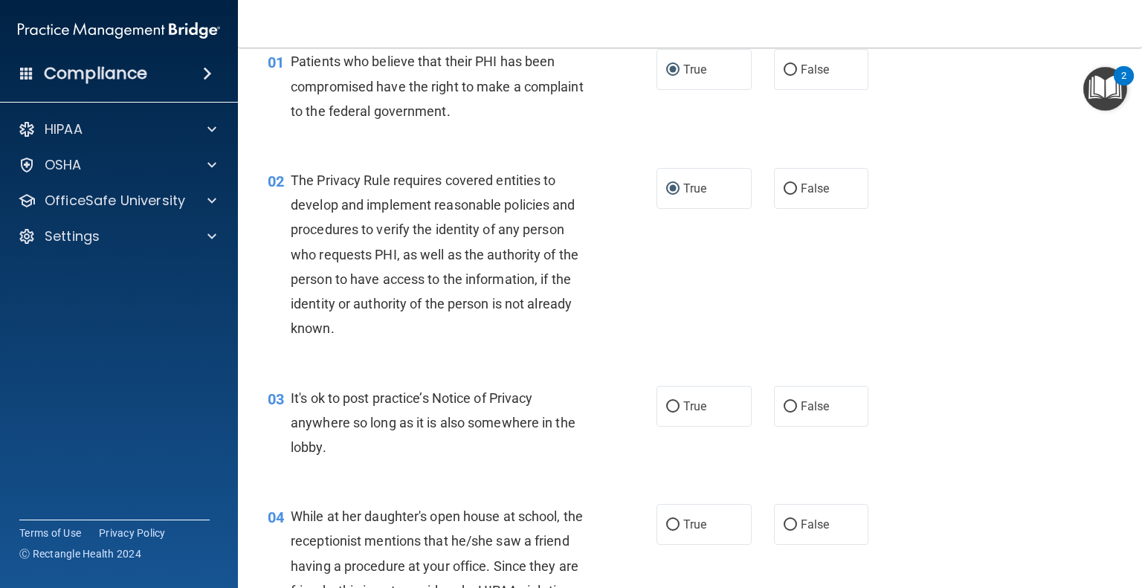
scroll to position [71, 0]
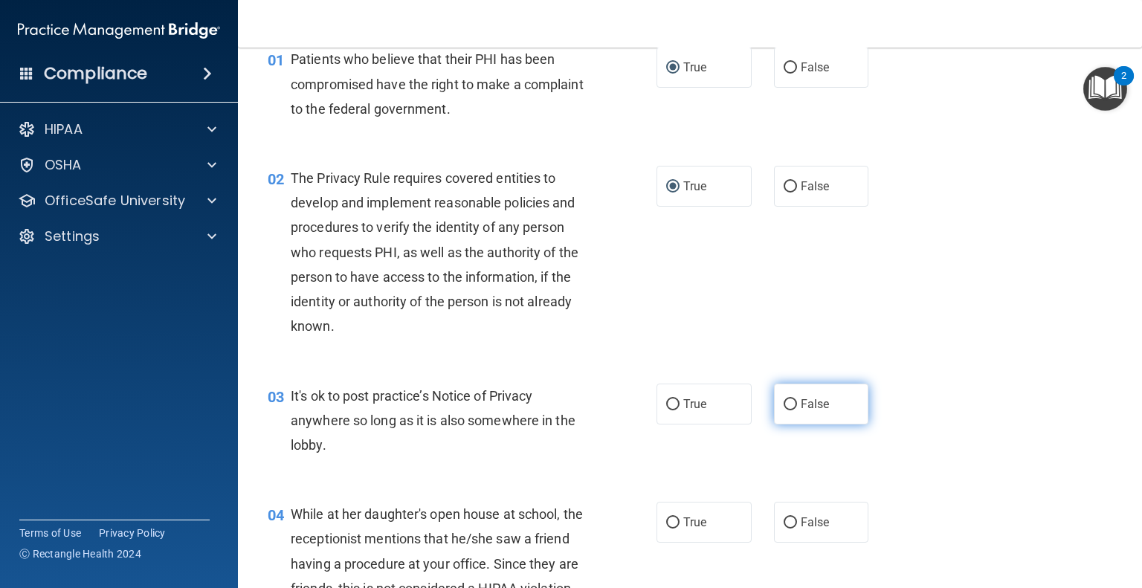
click at [775, 401] on label "False" at bounding box center [821, 404] width 95 height 41
click at [783, 401] on input "False" at bounding box center [789, 404] width 13 height 11
radio input "true"
click at [783, 531] on label "False" at bounding box center [821, 522] width 95 height 41
click at [783, 529] on input "False" at bounding box center [789, 522] width 13 height 11
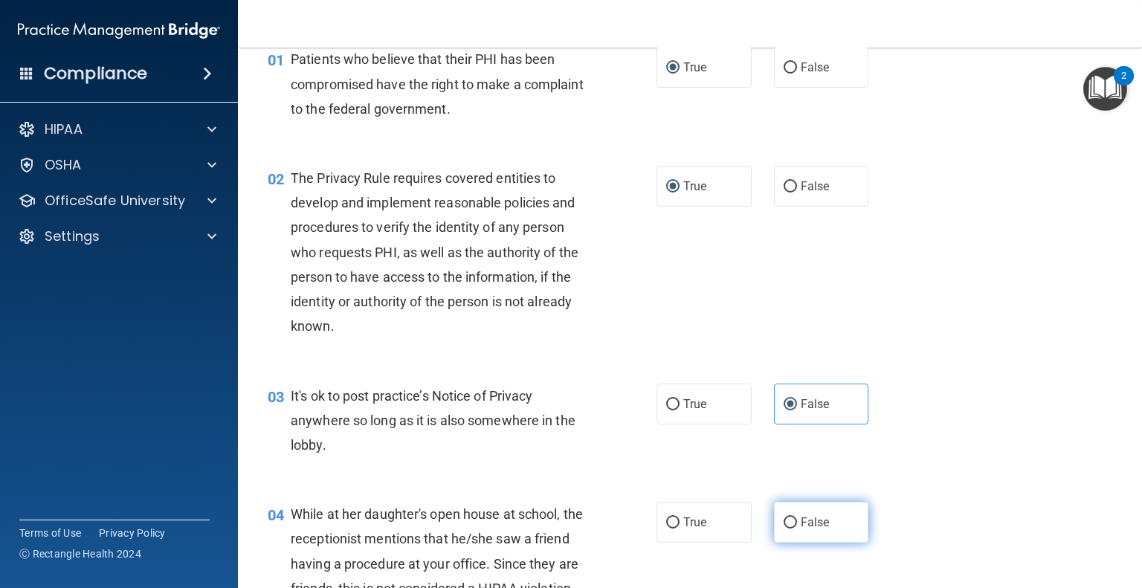
radio input "true"
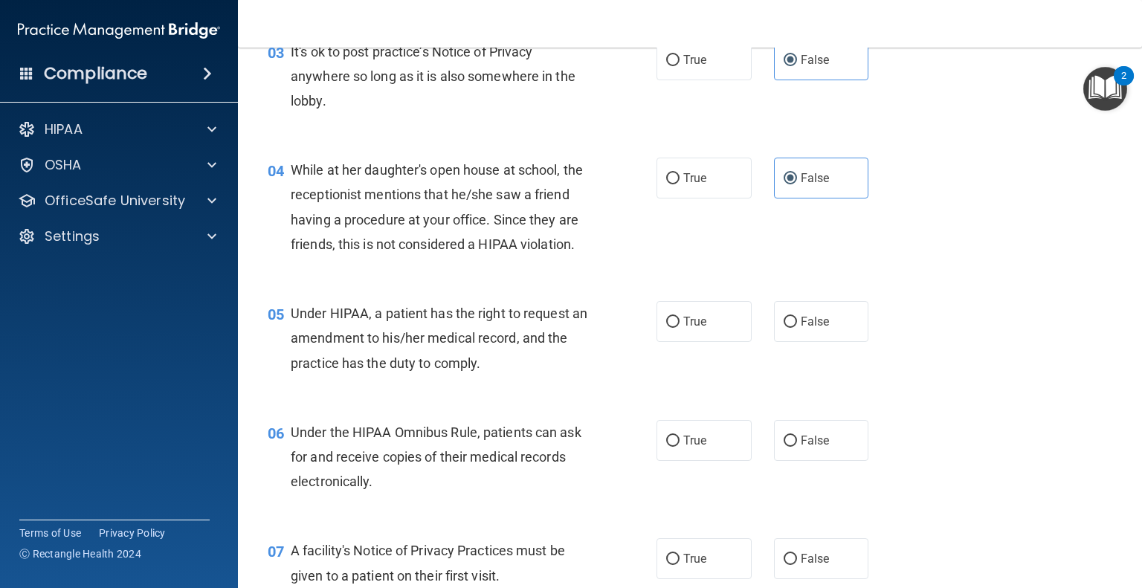
scroll to position [419, 0]
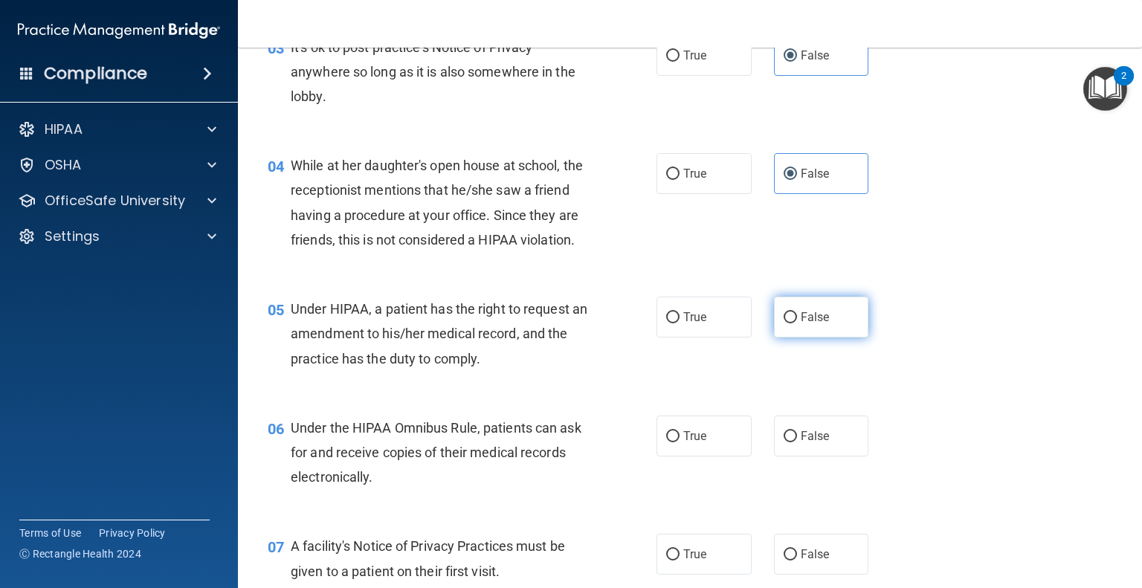
click at [777, 337] on label "False" at bounding box center [821, 317] width 95 height 41
click at [783, 323] on input "False" at bounding box center [789, 317] width 13 height 11
radio input "true"
click at [672, 442] on input "True" at bounding box center [672, 436] width 13 height 11
radio input "true"
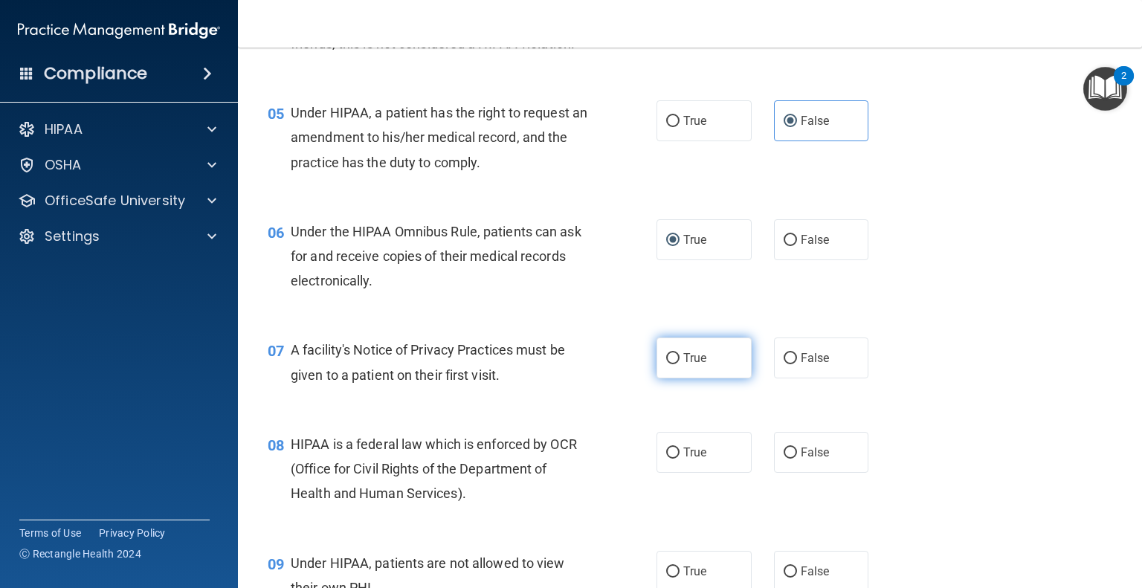
scroll to position [615, 0]
click at [665, 378] on label "True" at bounding box center [703, 357] width 95 height 41
click at [666, 364] on input "True" at bounding box center [672, 358] width 13 height 11
radio input "true"
click at [666, 459] on input "True" at bounding box center [672, 452] width 13 height 11
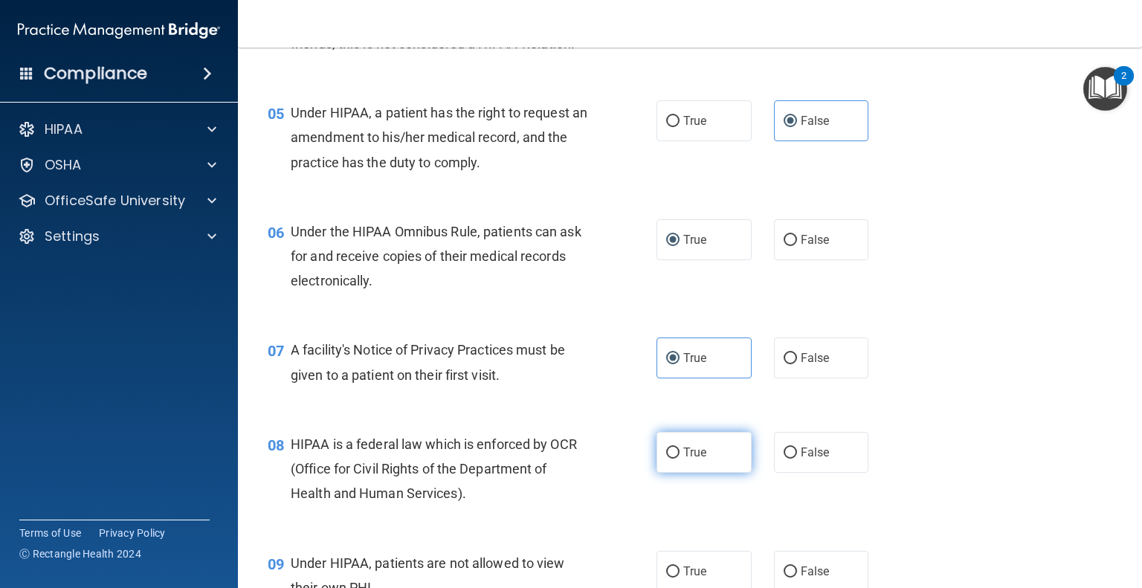
radio input "true"
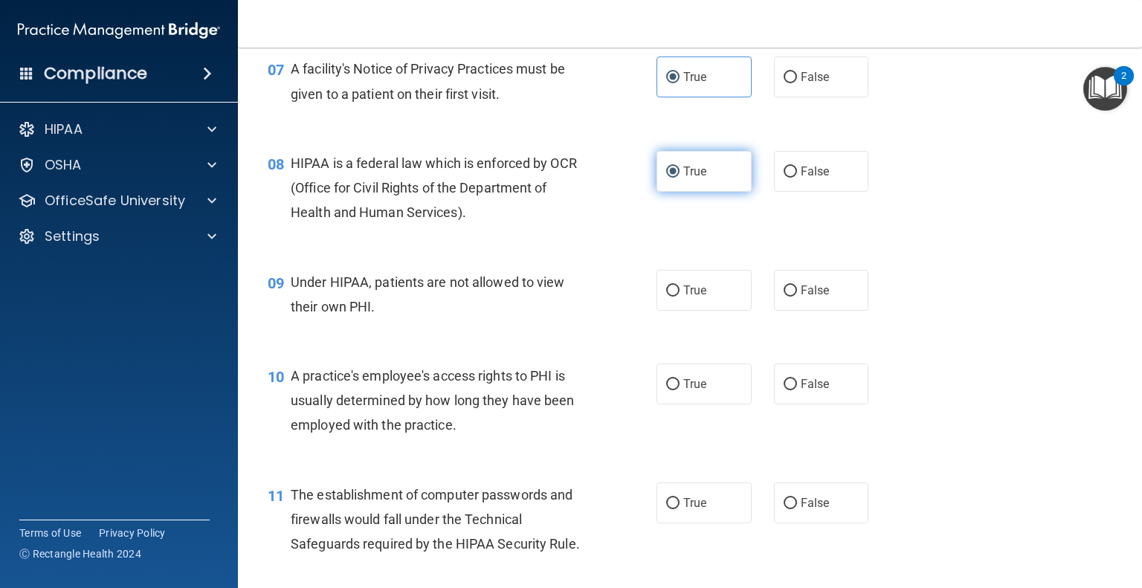
scroll to position [909, 0]
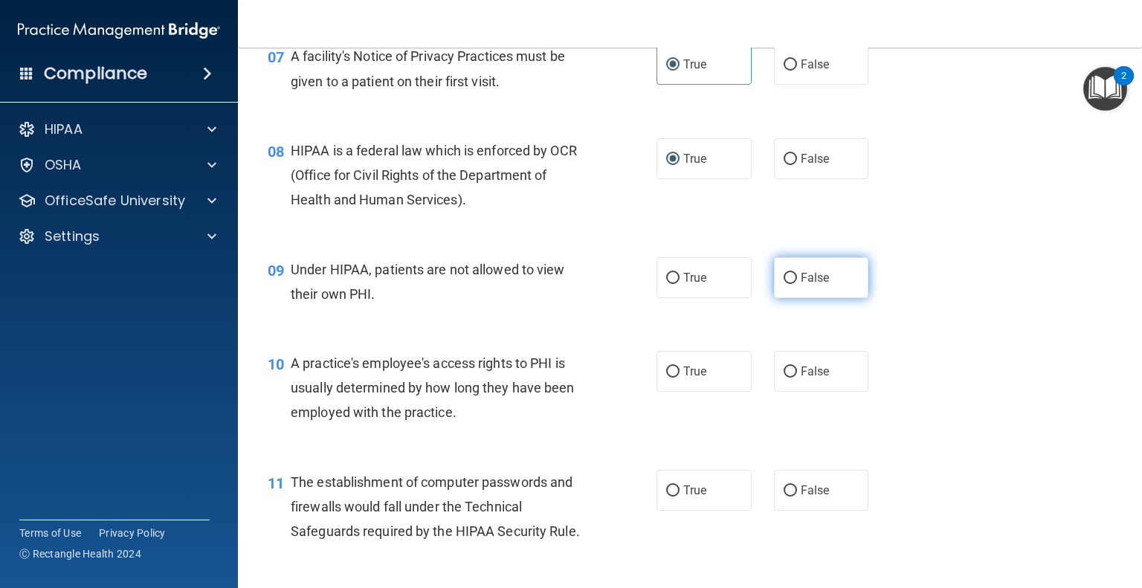
click at [780, 293] on label "False" at bounding box center [821, 277] width 95 height 41
click at [783, 284] on input "False" at bounding box center [789, 278] width 13 height 11
radio input "true"
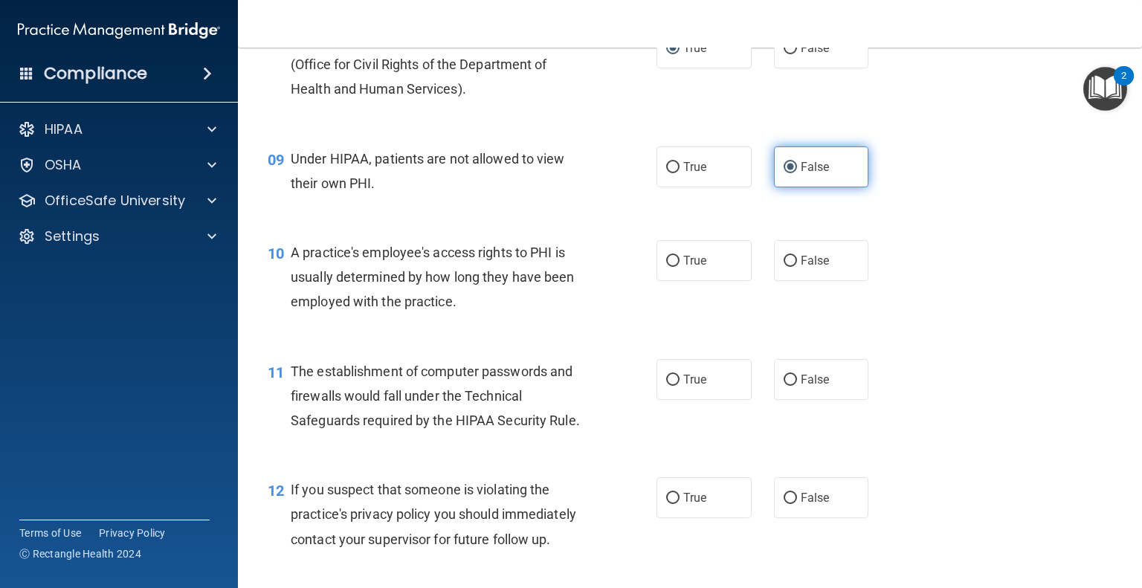
scroll to position [1020, 0]
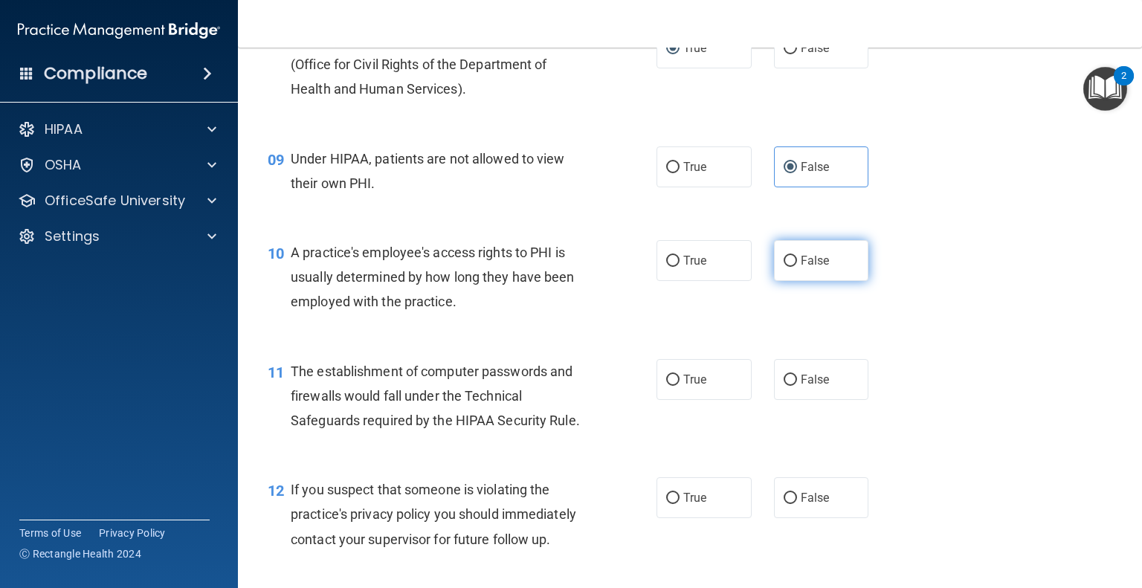
click at [783, 267] on input "False" at bounding box center [789, 261] width 13 height 11
radio input "true"
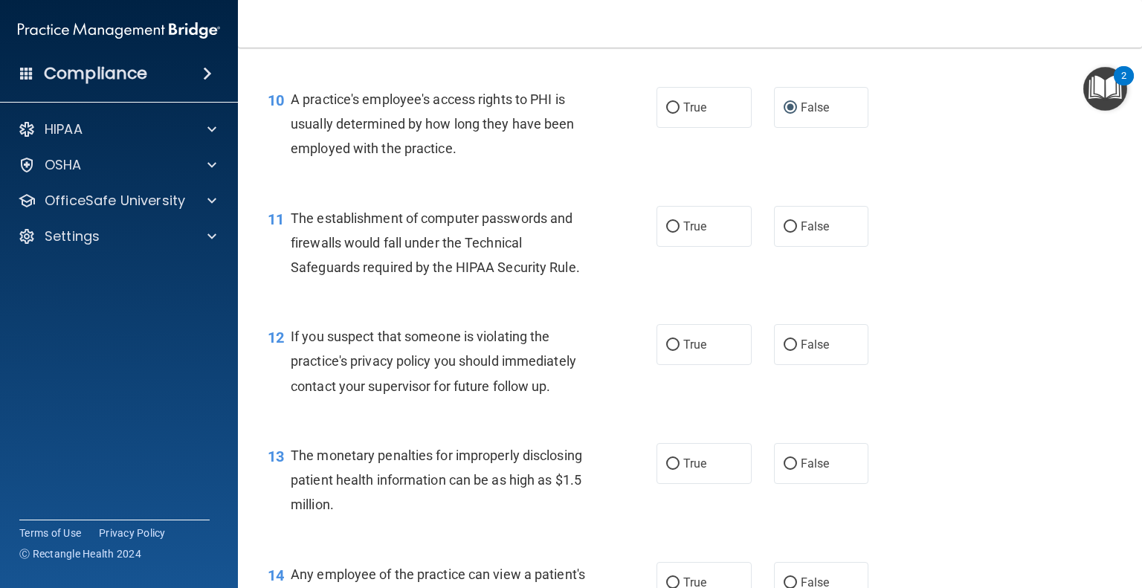
scroll to position [1174, 0]
click at [670, 231] on input "True" at bounding box center [672, 225] width 13 height 11
radio input "true"
click at [668, 349] on input "True" at bounding box center [672, 343] width 13 height 11
radio input "true"
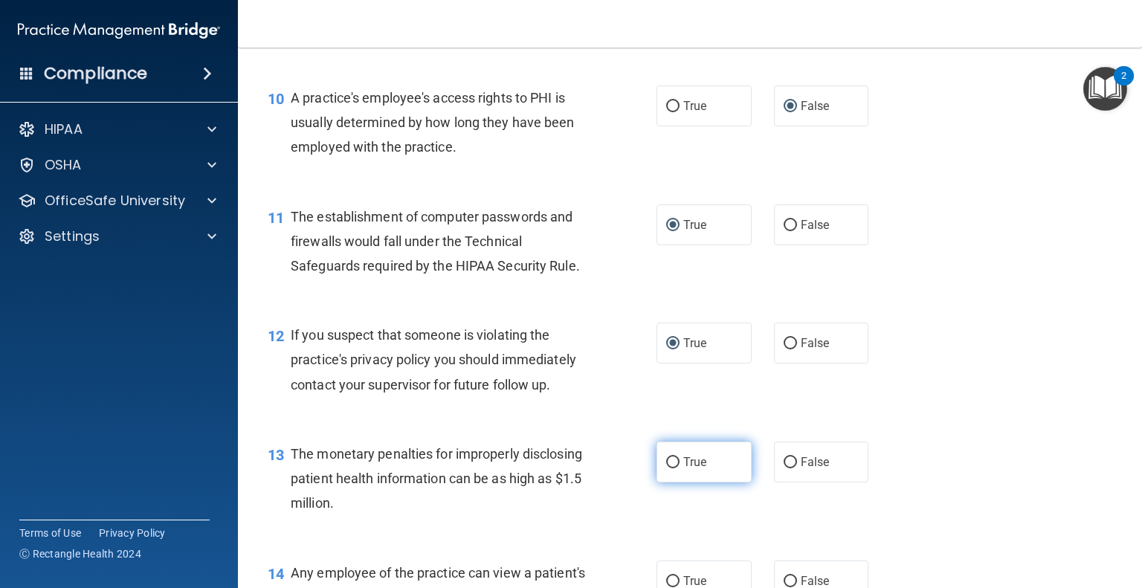
click at [674, 482] on label "True" at bounding box center [703, 462] width 95 height 41
click at [674, 468] on input "True" at bounding box center [672, 462] width 13 height 11
radio input "true"
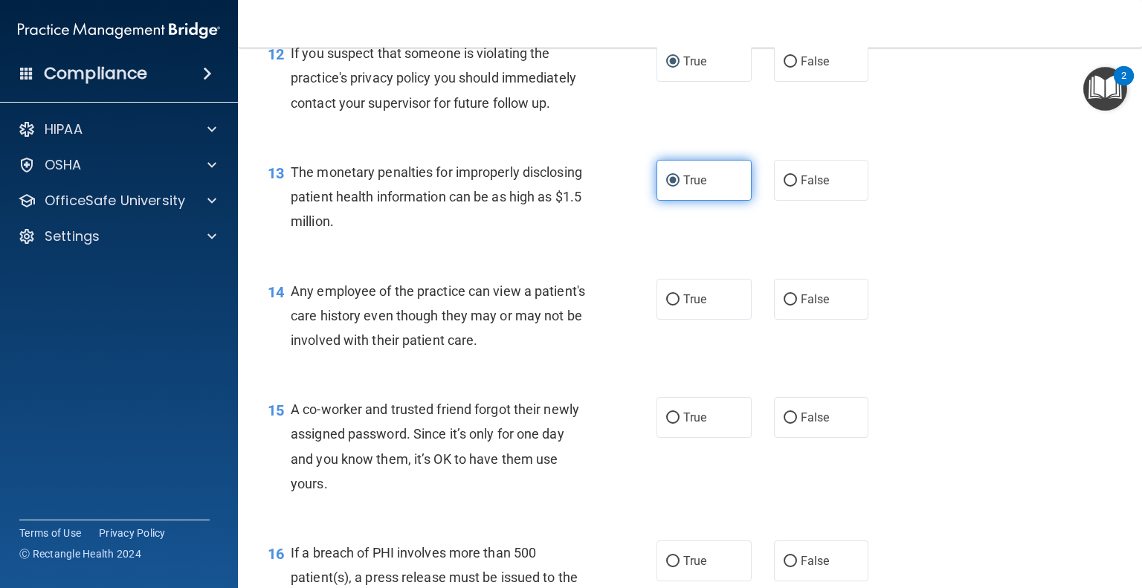
scroll to position [1485, 0]
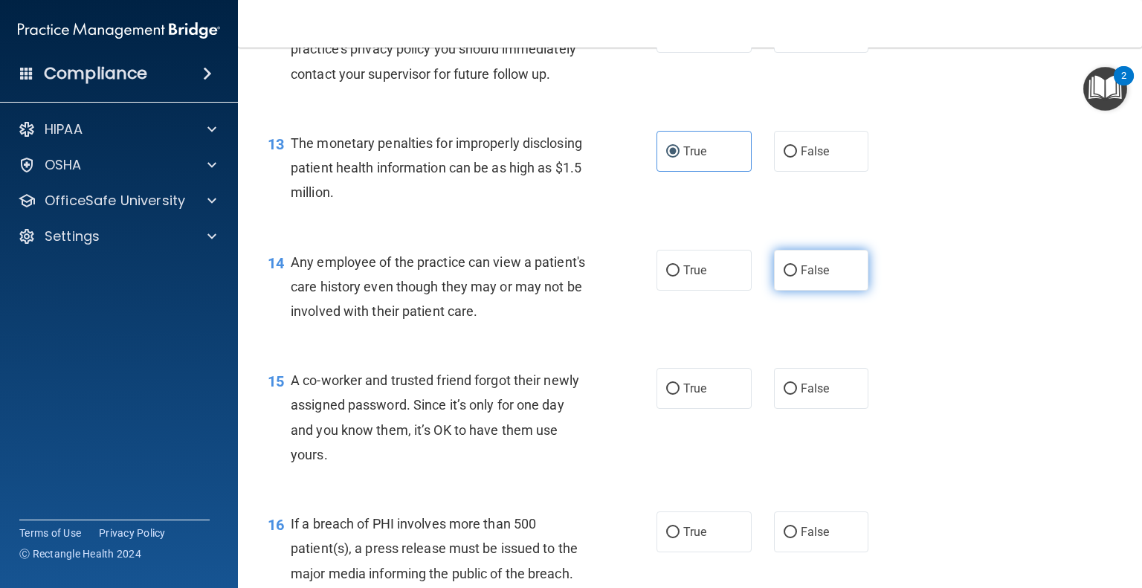
click at [783, 277] on input "False" at bounding box center [789, 270] width 13 height 11
radio input "true"
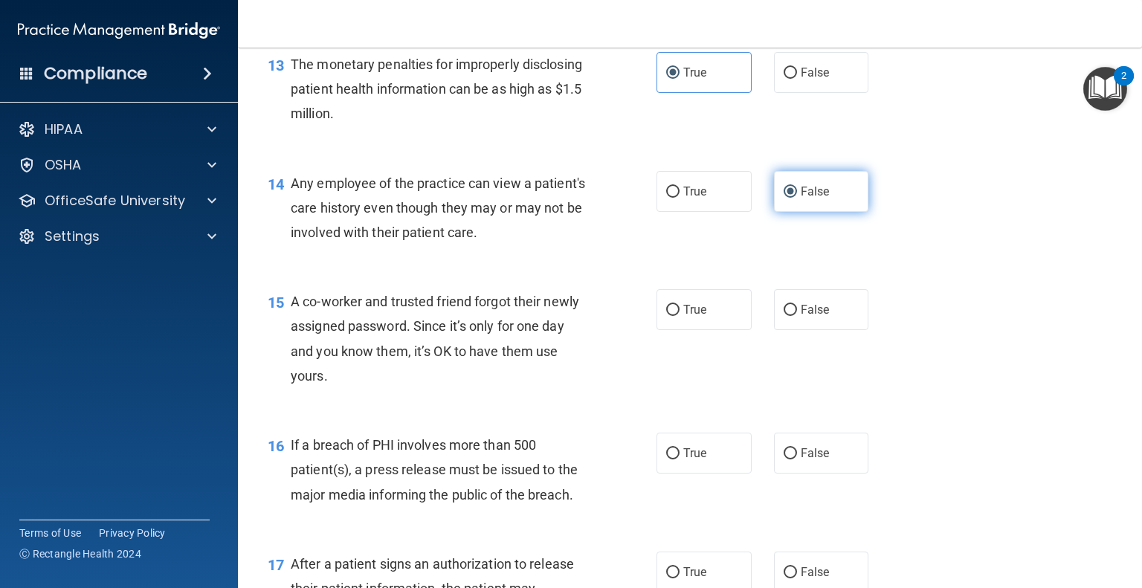
scroll to position [1567, 0]
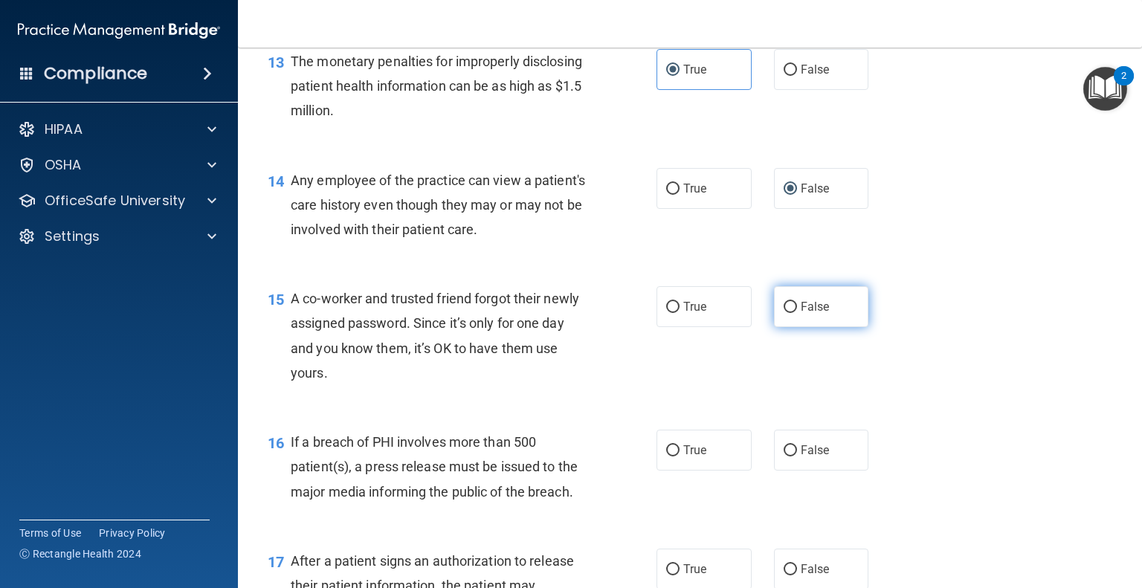
click at [781, 327] on label "False" at bounding box center [821, 306] width 95 height 41
click at [783, 313] on input "False" at bounding box center [789, 307] width 13 height 11
radio input "true"
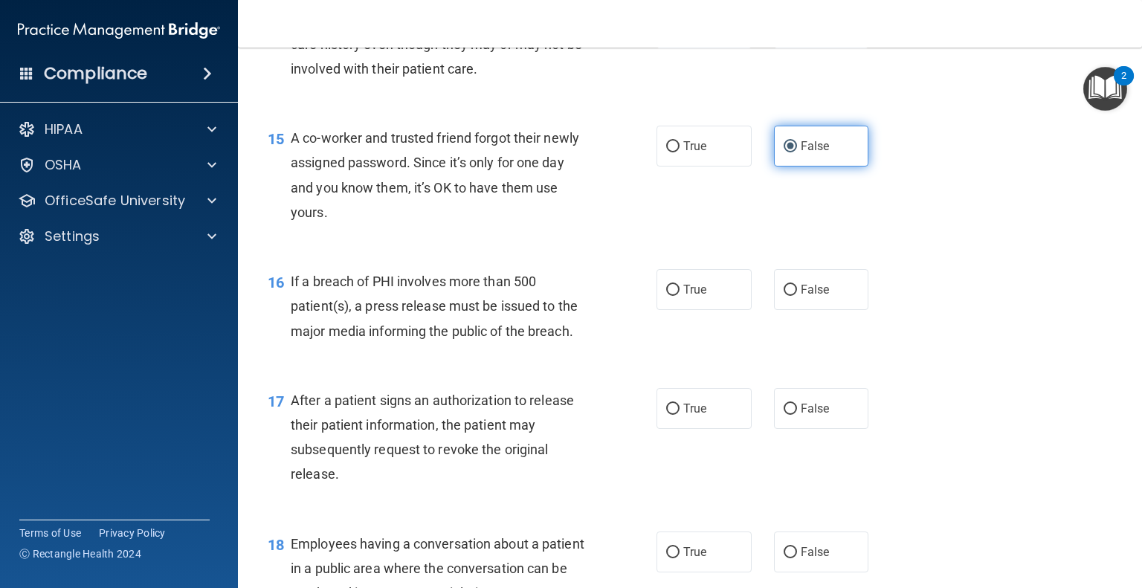
scroll to position [1739, 0]
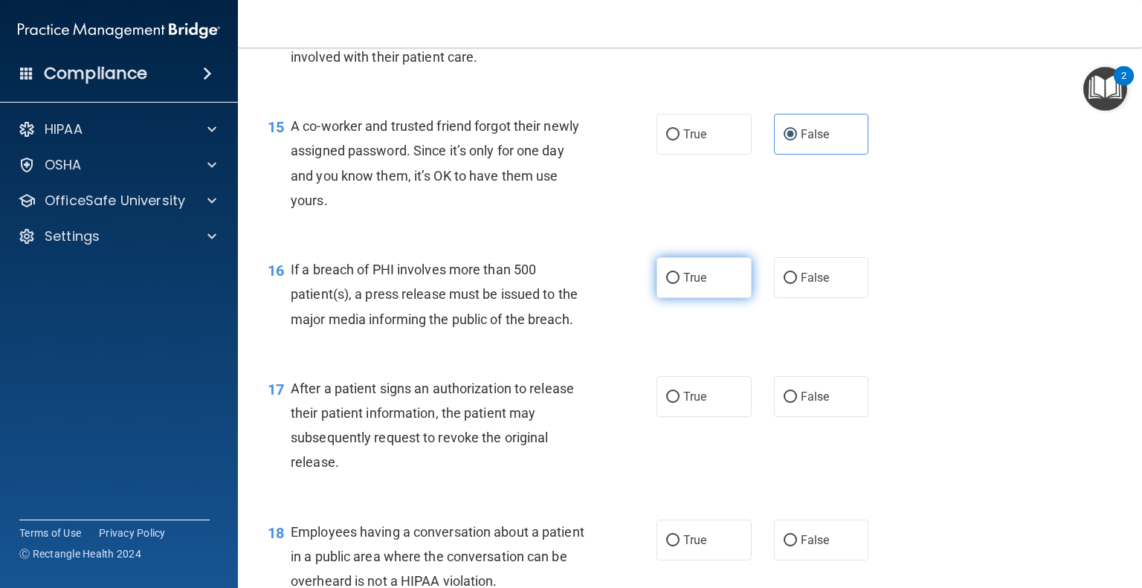
click at [671, 284] on input "True" at bounding box center [672, 278] width 13 height 11
radio input "true"
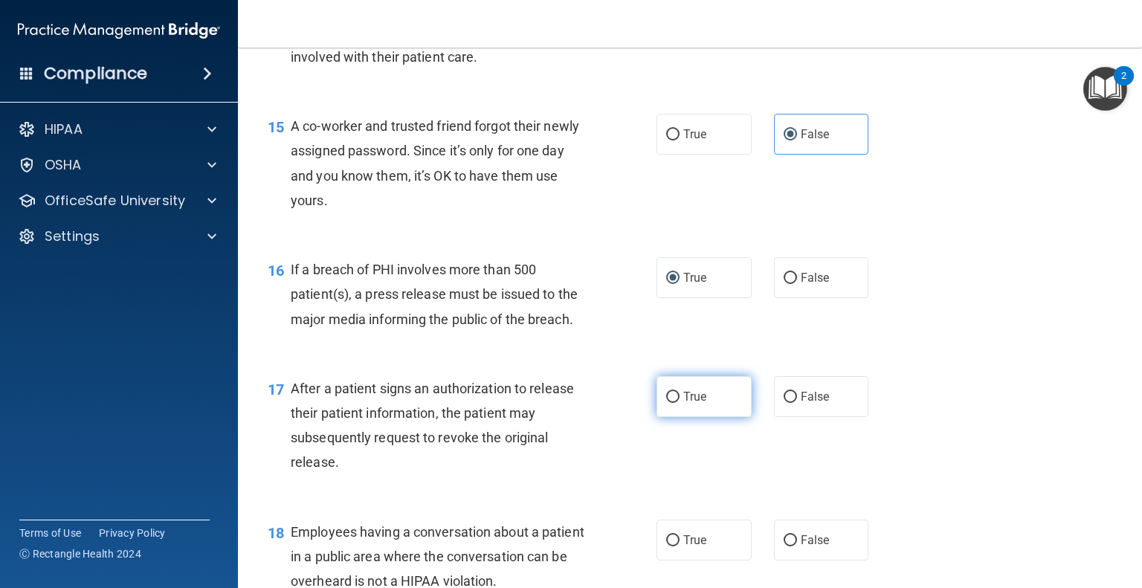
click at [663, 413] on label "True" at bounding box center [703, 396] width 95 height 41
click at [666, 403] on input "True" at bounding box center [672, 397] width 13 height 11
radio input "true"
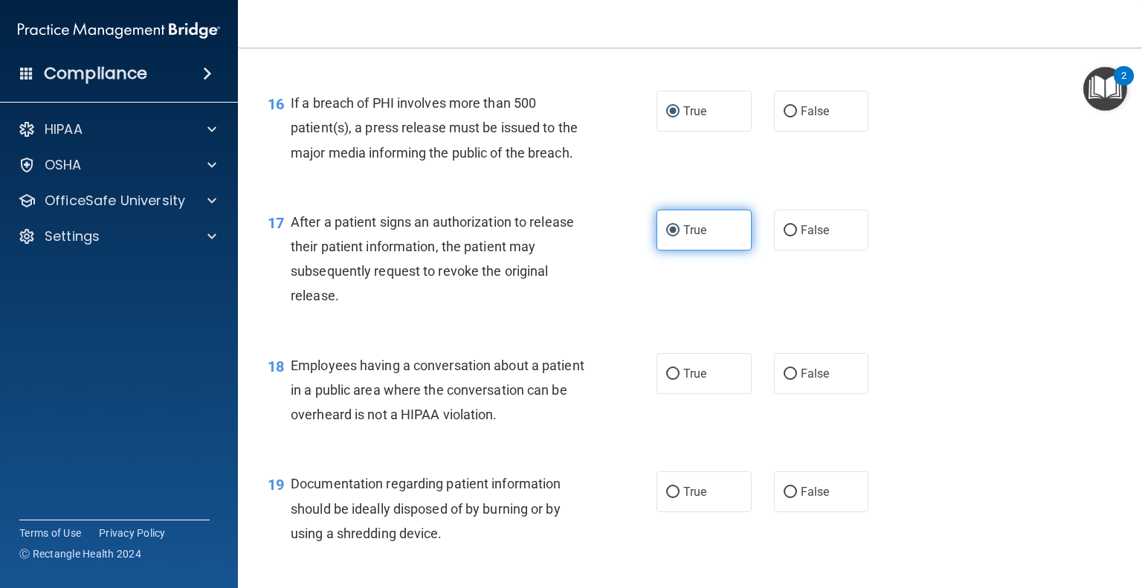
scroll to position [1914, 0]
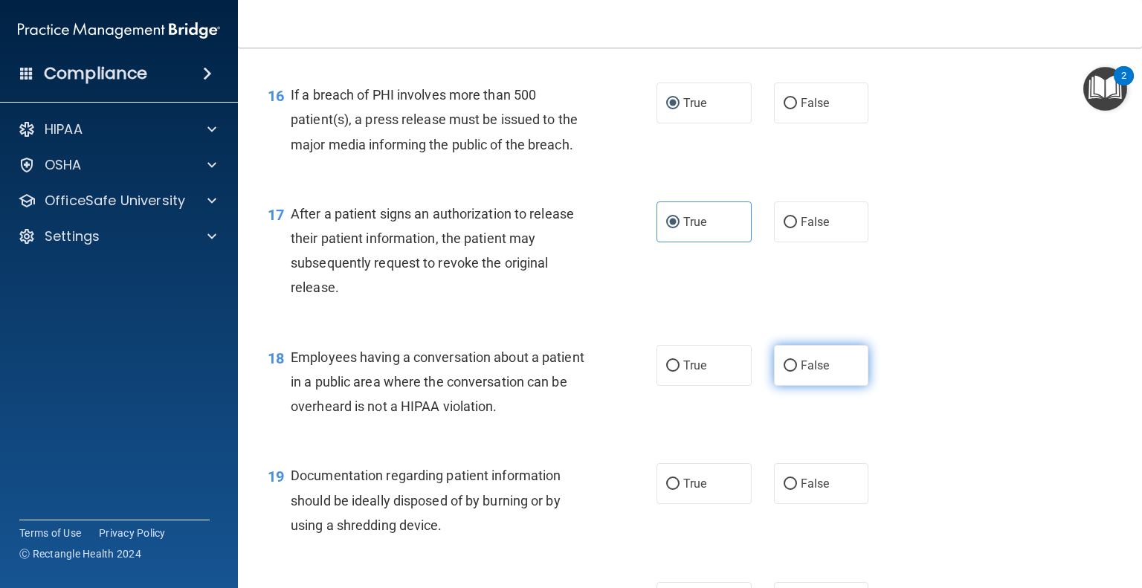
click at [787, 386] on label "False" at bounding box center [821, 365] width 95 height 41
click at [787, 372] on input "False" at bounding box center [789, 366] width 13 height 11
radio input "true"
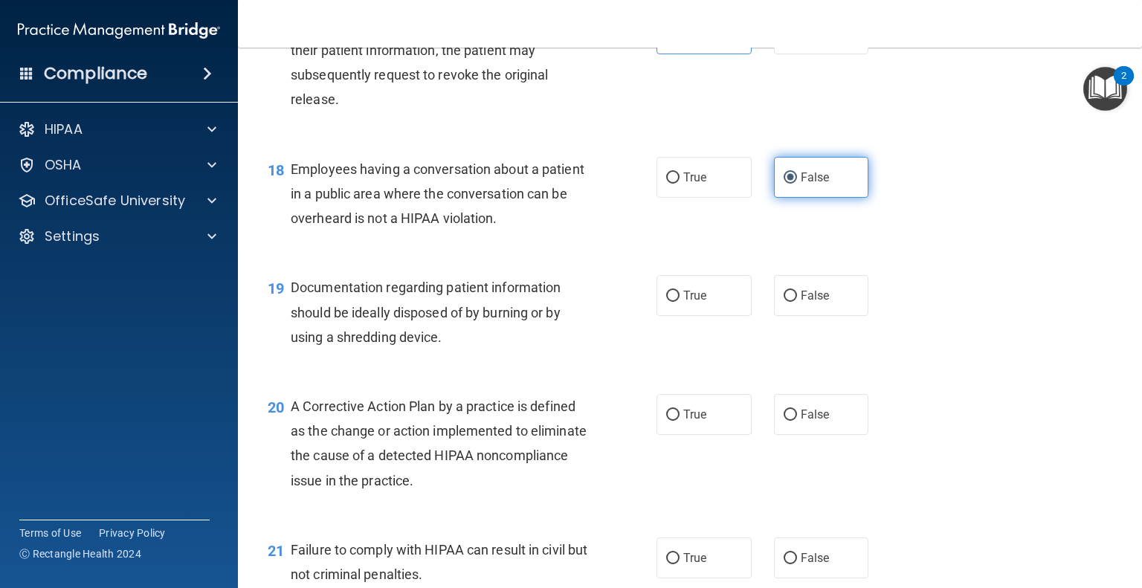
scroll to position [2104, 0]
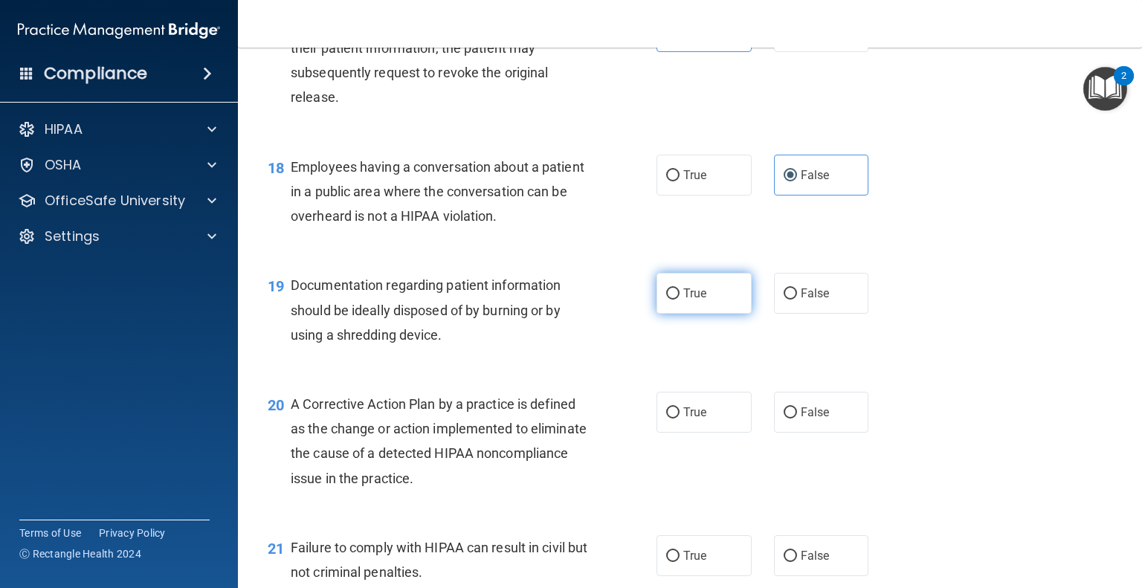
click at [685, 300] on span "True" at bounding box center [694, 293] width 23 height 14
click at [679, 300] on input "True" at bounding box center [672, 293] width 13 height 11
radio input "true"
click at [683, 419] on span "True" at bounding box center [694, 412] width 23 height 14
click at [679, 418] on input "True" at bounding box center [672, 412] width 13 height 11
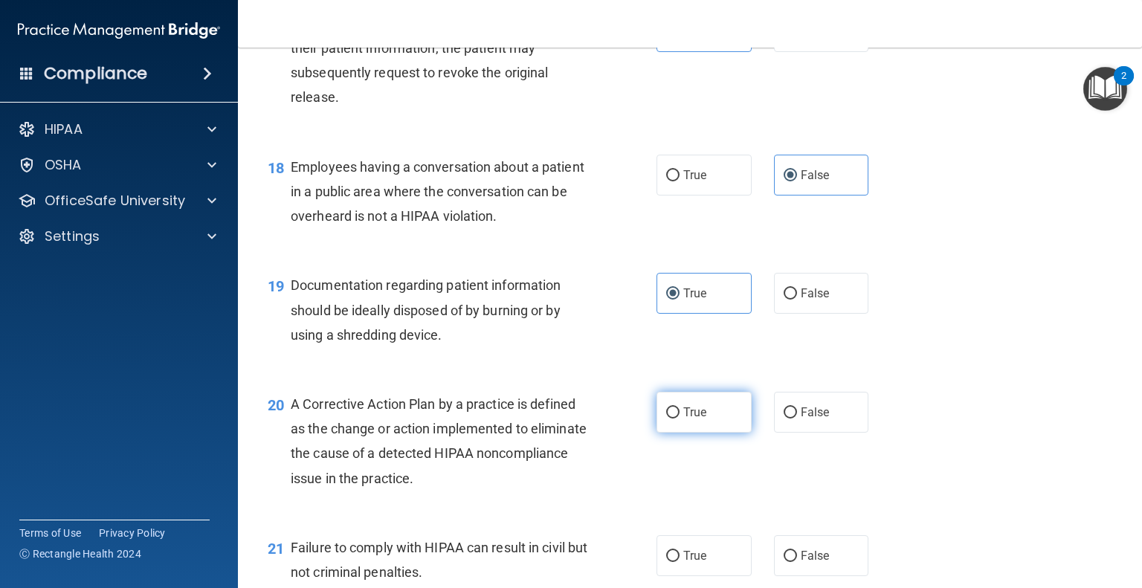
radio input "true"
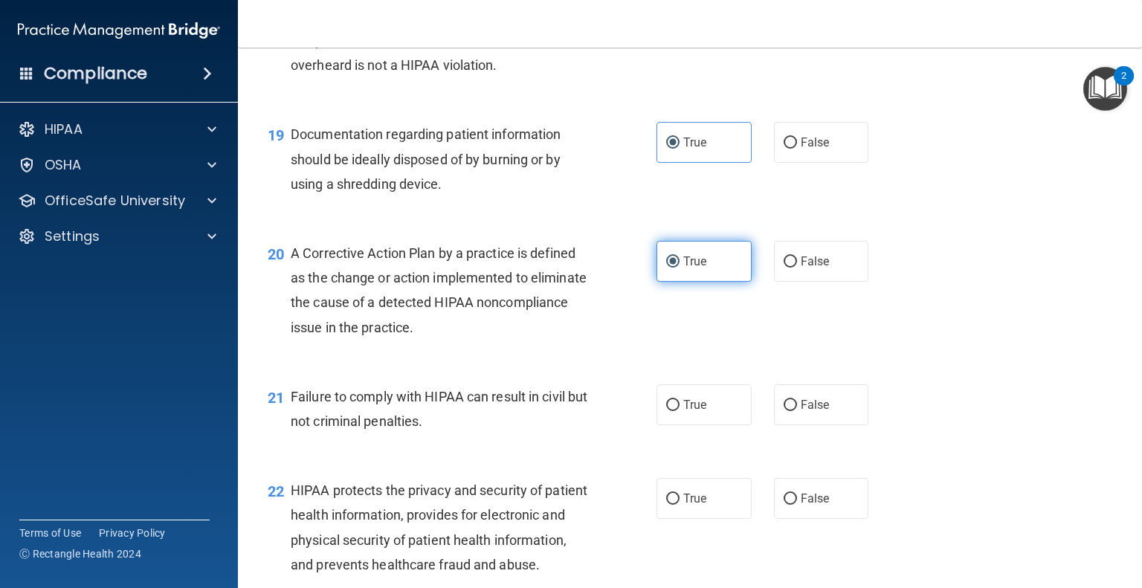
scroll to position [2259, 0]
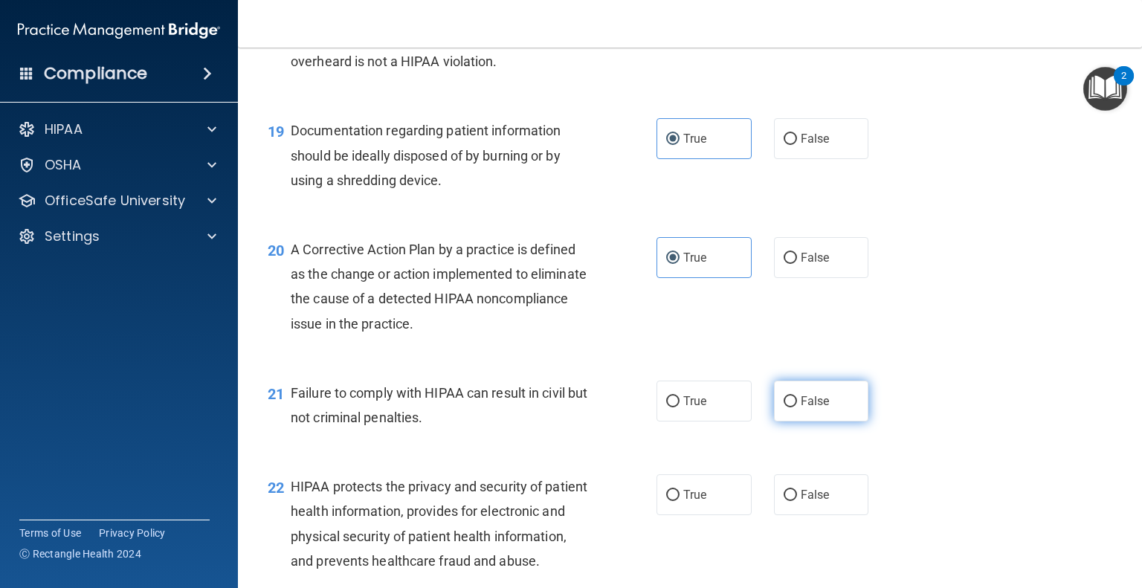
click at [817, 408] on span "False" at bounding box center [815, 401] width 29 height 14
click at [797, 407] on input "False" at bounding box center [789, 401] width 13 height 11
radio input "true"
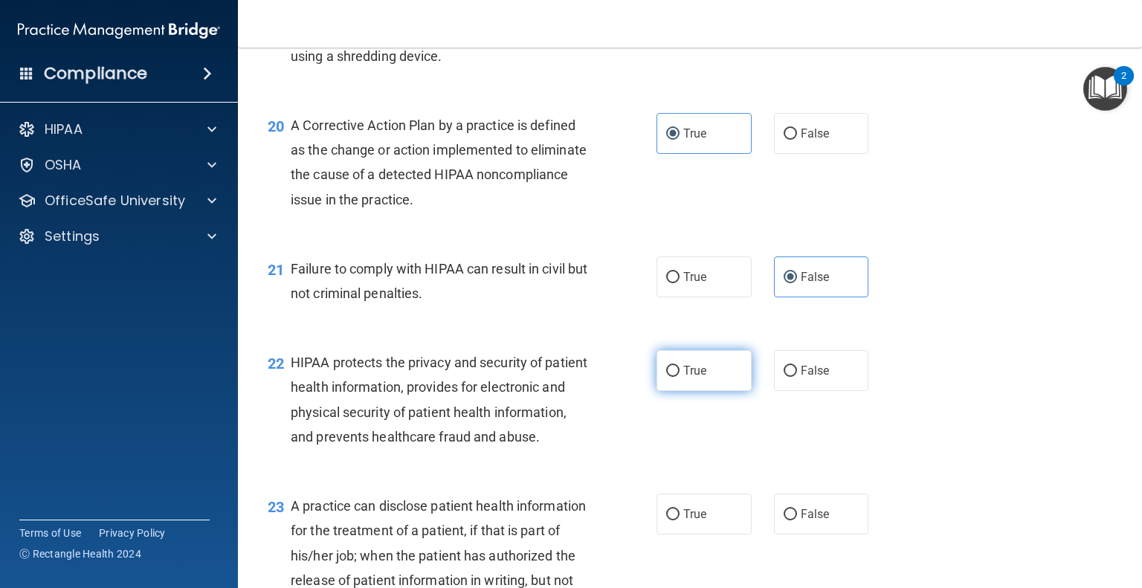
click at [708, 391] on label "True" at bounding box center [703, 370] width 95 height 41
click at [679, 377] on input "True" at bounding box center [672, 371] width 13 height 11
radio input "true"
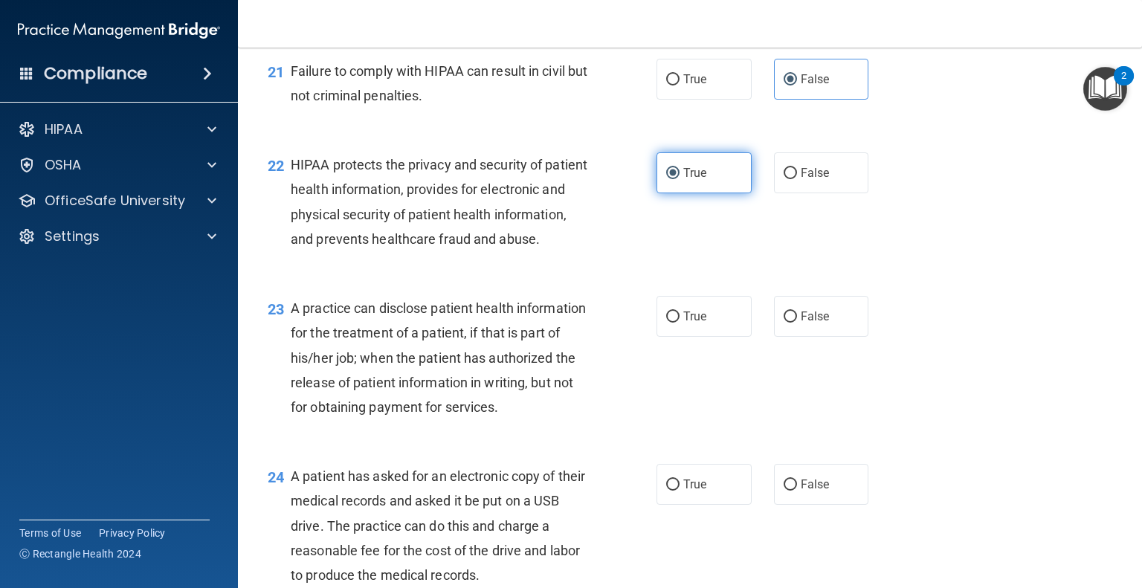
scroll to position [2586, 0]
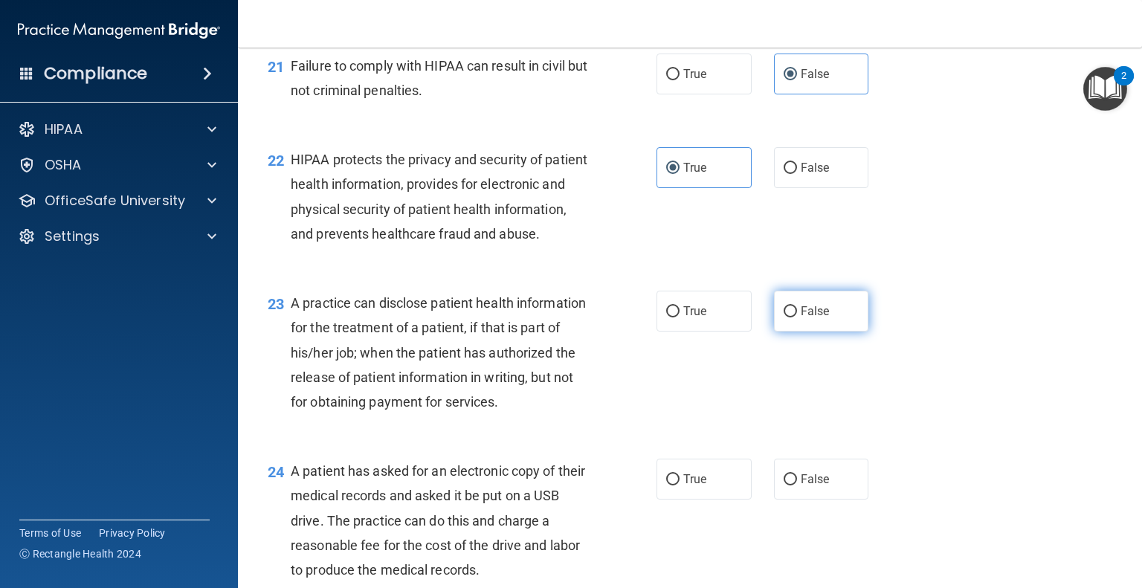
click at [822, 332] on label "False" at bounding box center [821, 311] width 95 height 41
click at [797, 317] on input "False" at bounding box center [789, 311] width 13 height 11
radio input "true"
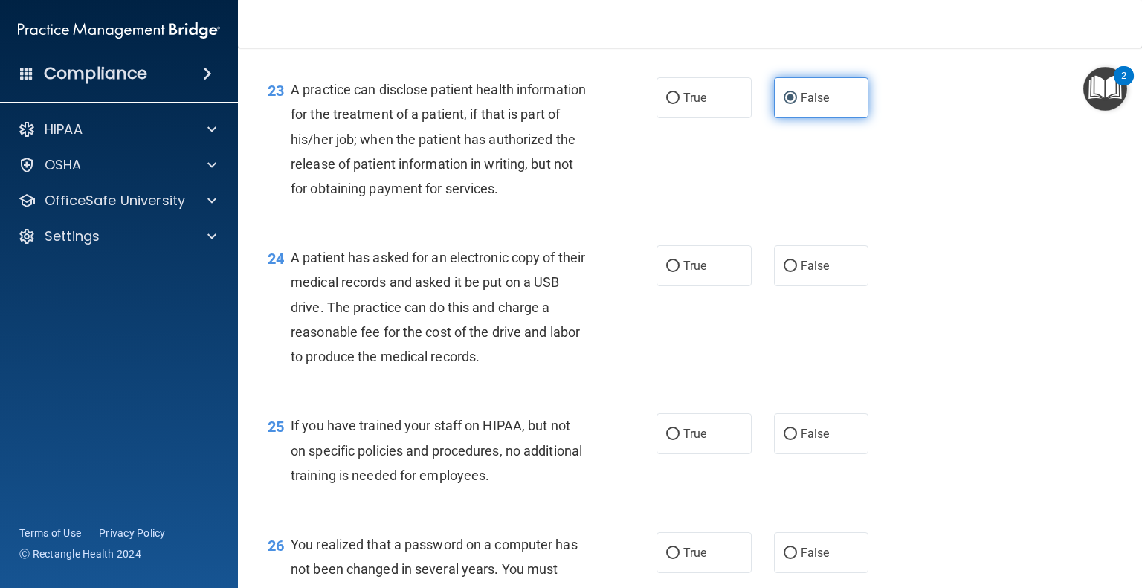
scroll to position [2812, 0]
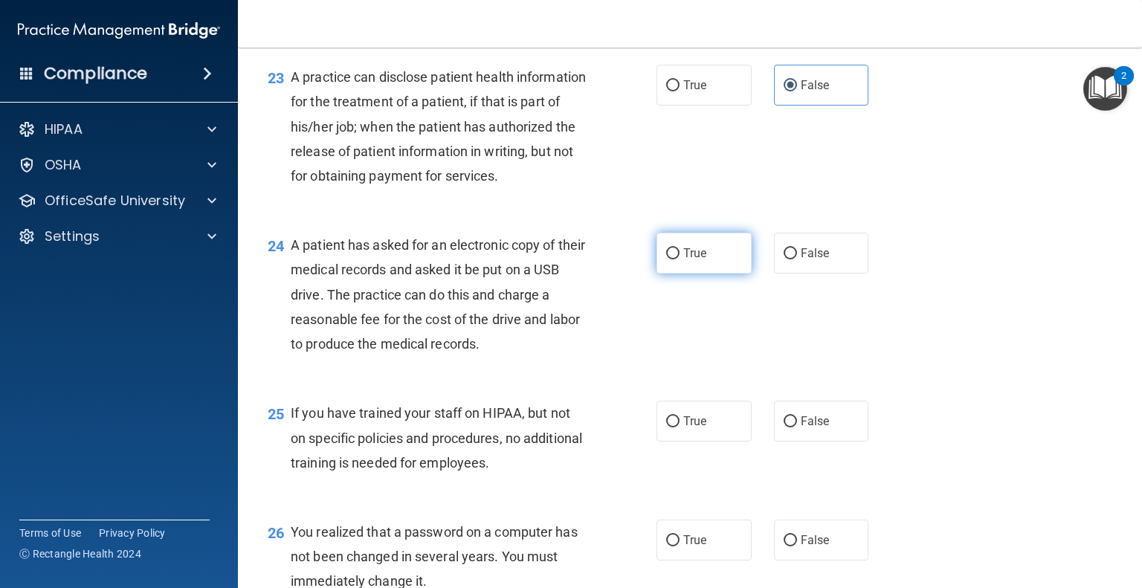
click at [688, 260] on span "True" at bounding box center [694, 253] width 23 height 14
click at [679, 259] on input "True" at bounding box center [672, 253] width 13 height 11
radio input "true"
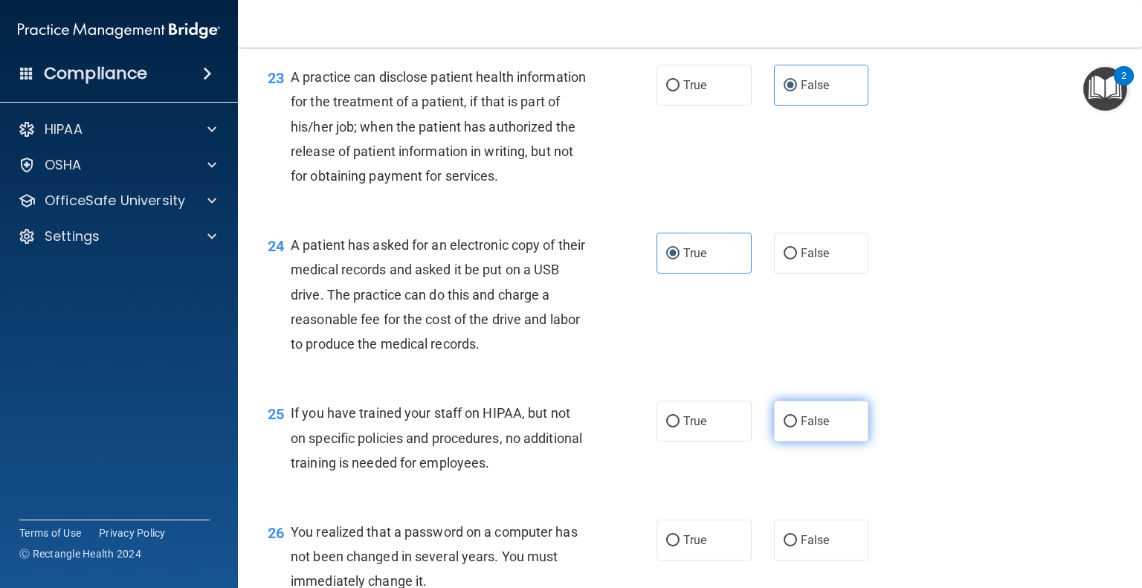
click at [794, 442] on label "False" at bounding box center [821, 421] width 95 height 41
click at [794, 427] on input "False" at bounding box center [789, 421] width 13 height 11
radio input "true"
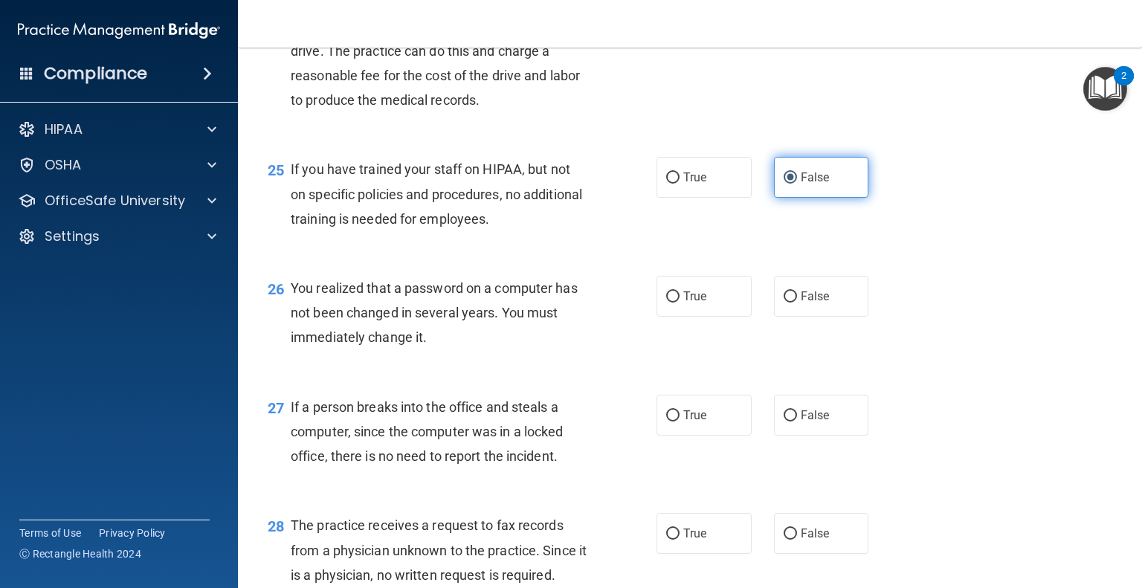
scroll to position [3062, 0]
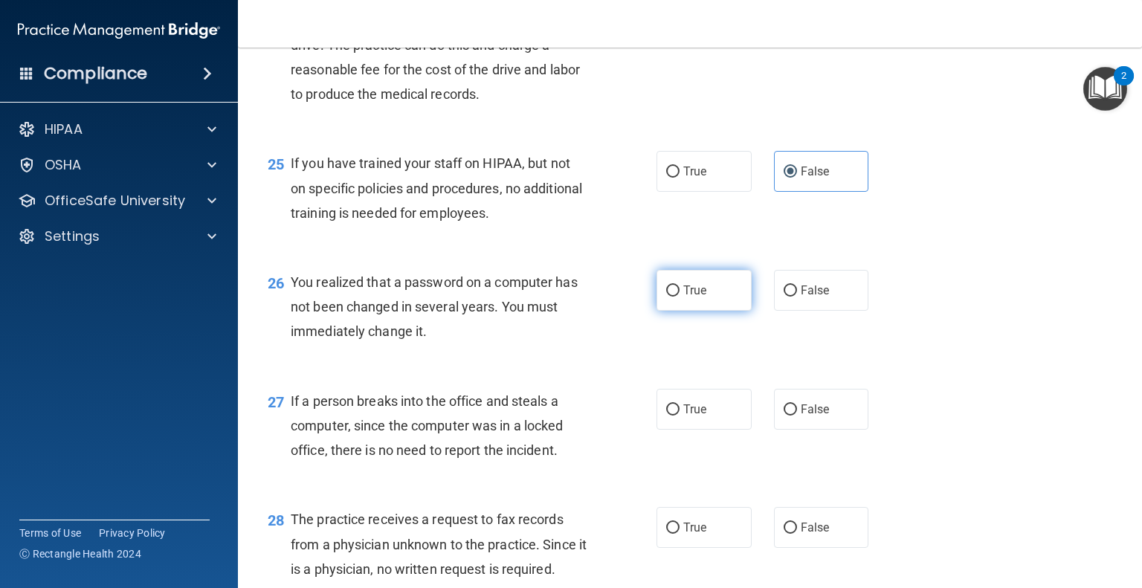
click at [698, 297] on span "True" at bounding box center [694, 290] width 23 height 14
click at [679, 297] on input "True" at bounding box center [672, 290] width 13 height 11
radio input "true"
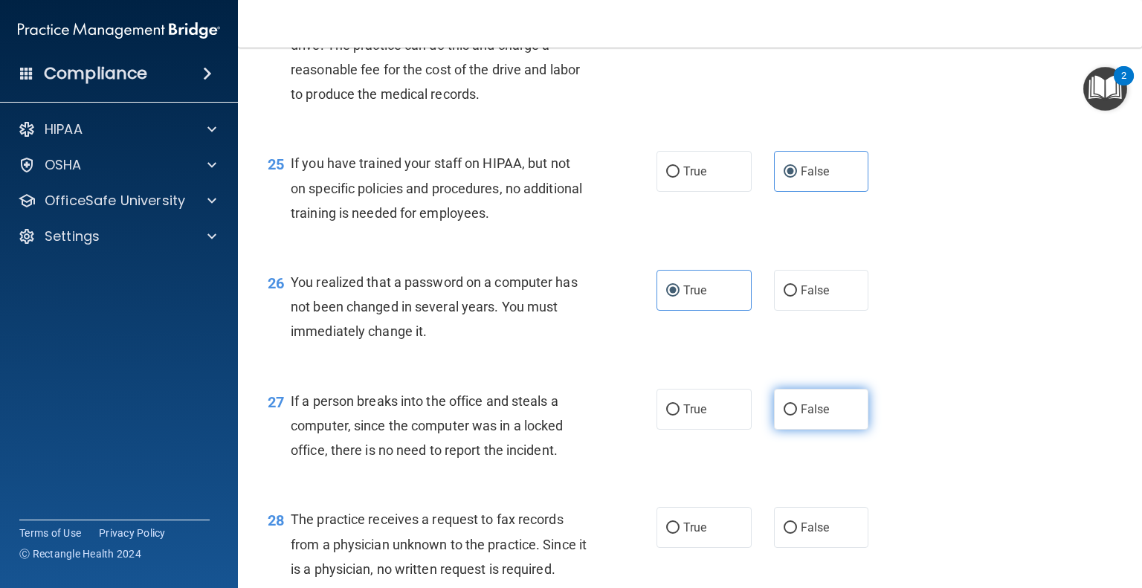
click at [791, 430] on label "False" at bounding box center [821, 409] width 95 height 41
click at [791, 416] on input "False" at bounding box center [789, 409] width 13 height 11
radio input "true"
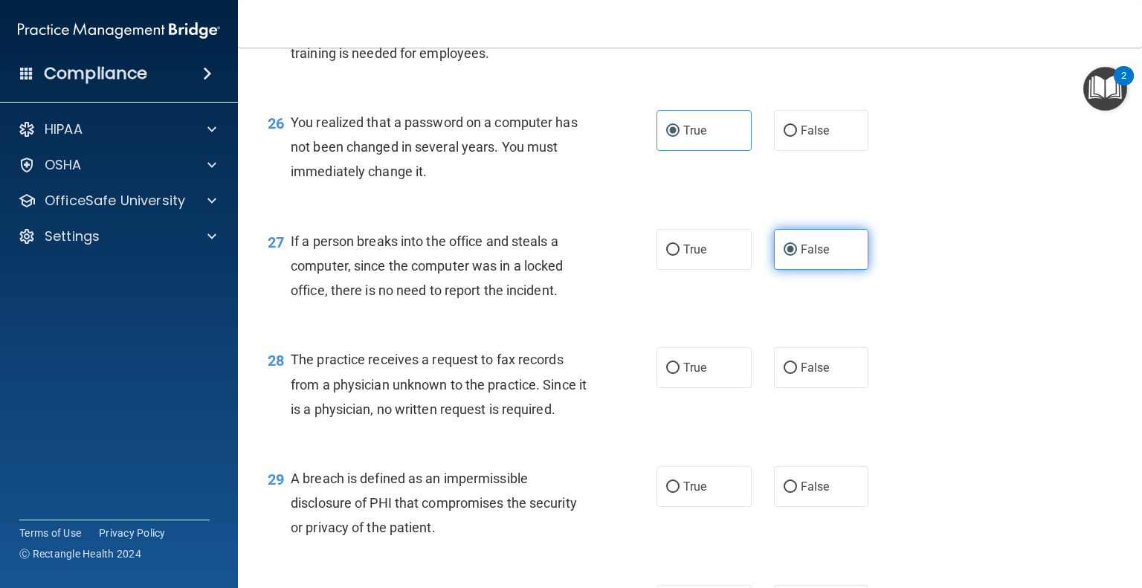
scroll to position [3229, 0]
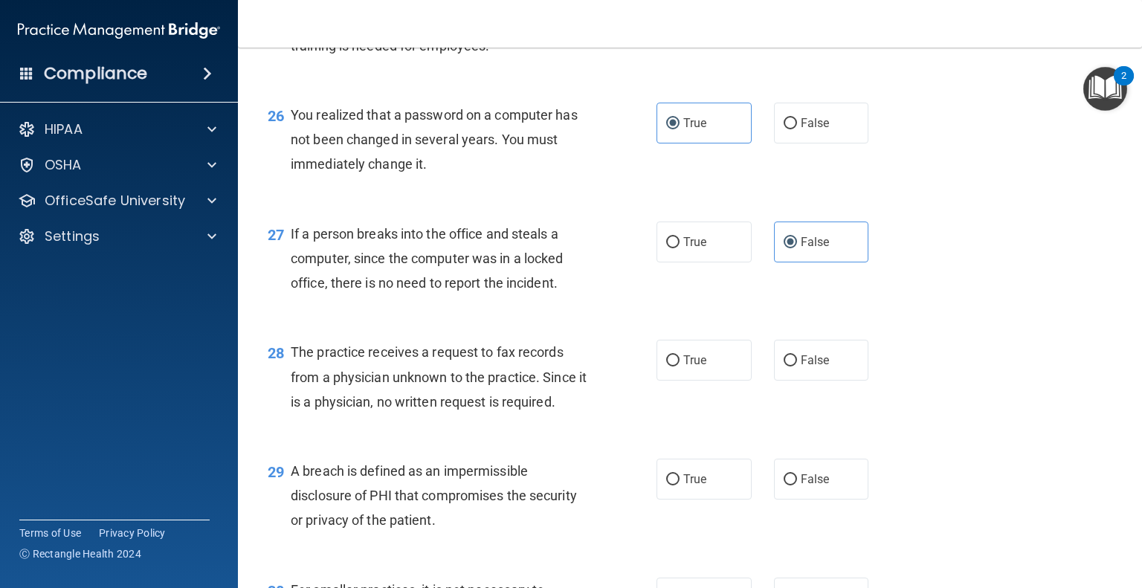
click at [794, 440] on div "28 The practice receives a request to fax records from a physician unknown to t…" at bounding box center [689, 380] width 867 height 119
click at [799, 381] on label "False" at bounding box center [821, 360] width 95 height 41
click at [797, 366] on input "False" at bounding box center [789, 360] width 13 height 11
radio input "true"
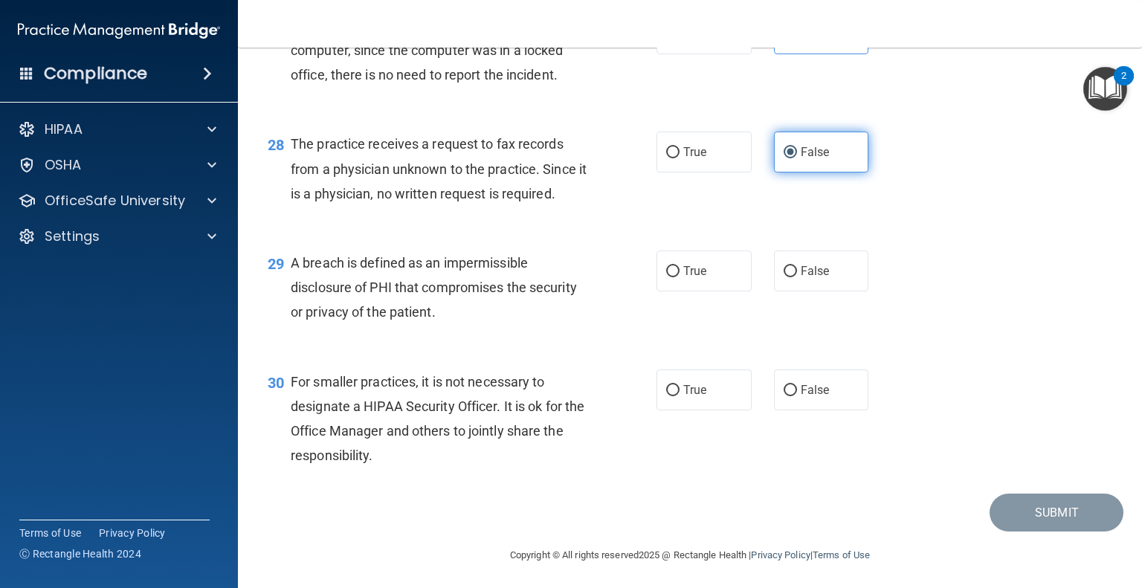
scroll to position [3439, 0]
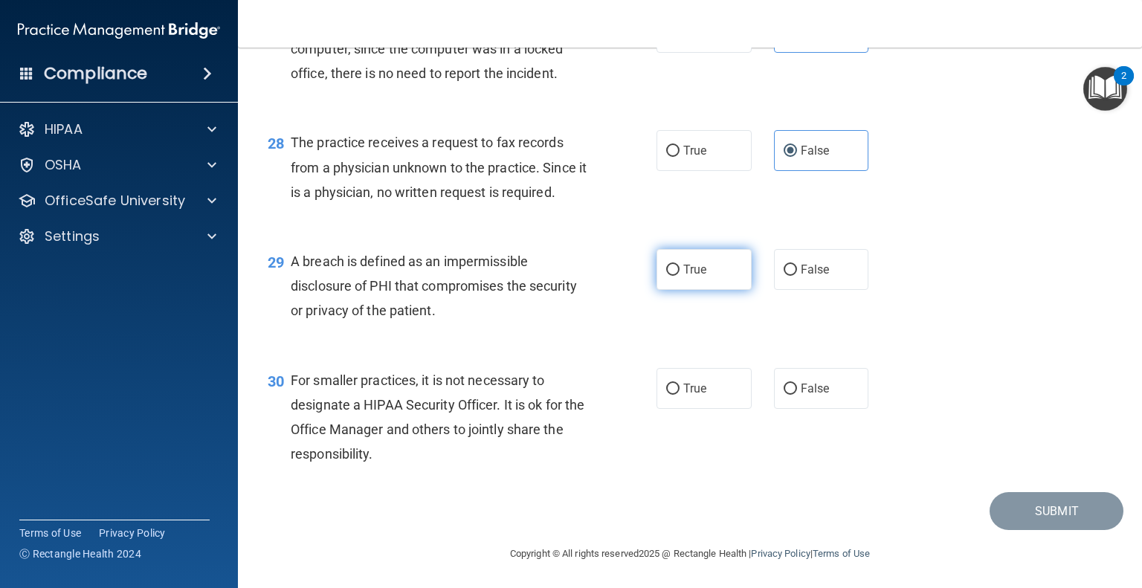
click at [692, 290] on label "True" at bounding box center [703, 269] width 95 height 41
click at [679, 276] on input "True" at bounding box center [672, 270] width 13 height 11
radio input "true"
click at [812, 409] on label "False" at bounding box center [821, 388] width 95 height 41
click at [797, 395] on input "False" at bounding box center [789, 389] width 13 height 11
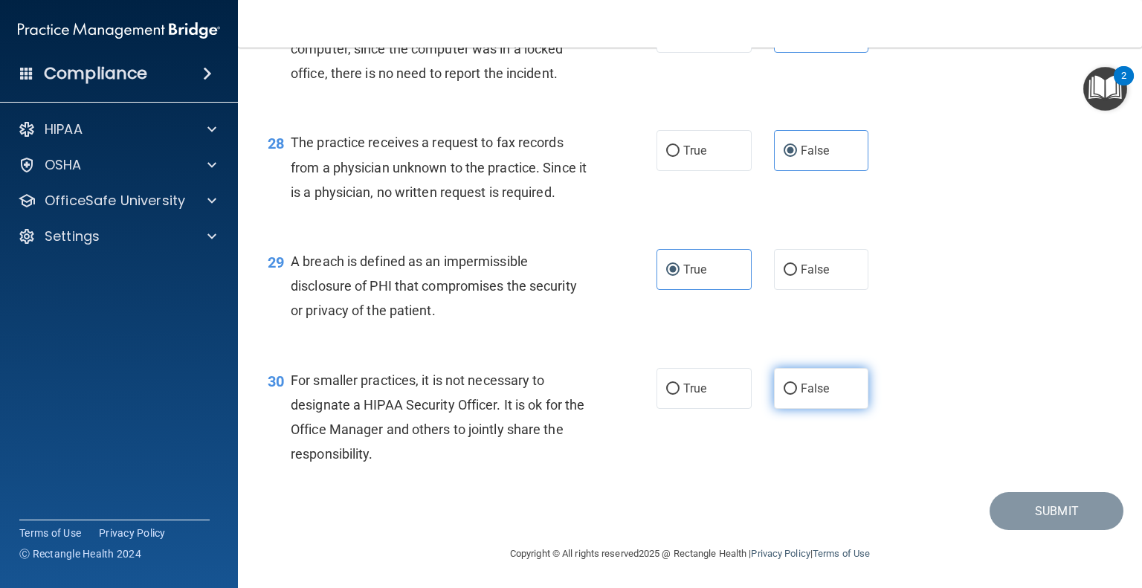
radio input "true"
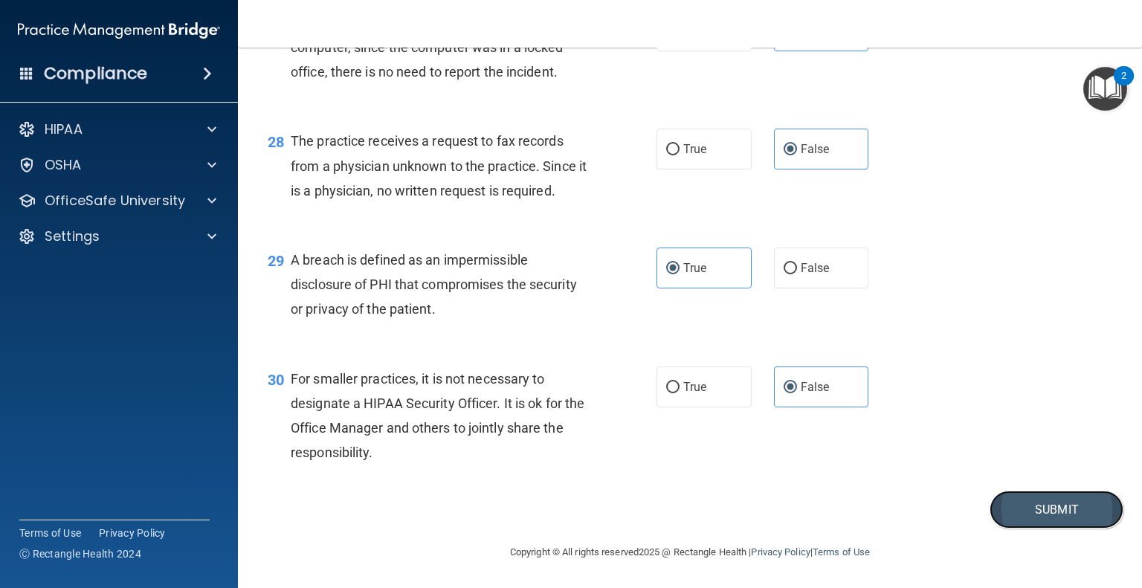
click at [1029, 497] on button "Submit" at bounding box center [1056, 510] width 134 height 38
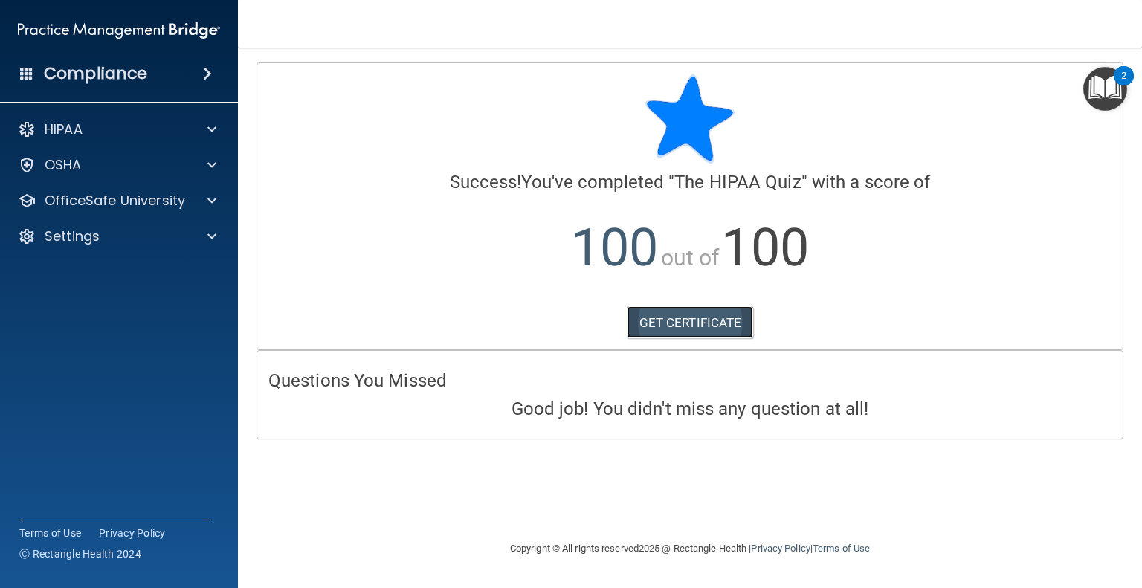
click at [707, 329] on link "GET CERTIFICATE" at bounding box center [690, 322] width 127 height 33
click at [200, 210] on div "OfficeSafe University" at bounding box center [119, 201] width 239 height 30
drag, startPoint x: 177, startPoint y: 211, endPoint x: 211, endPoint y: 201, distance: 35.7
click at [211, 201] on span at bounding box center [211, 201] width 9 height 18
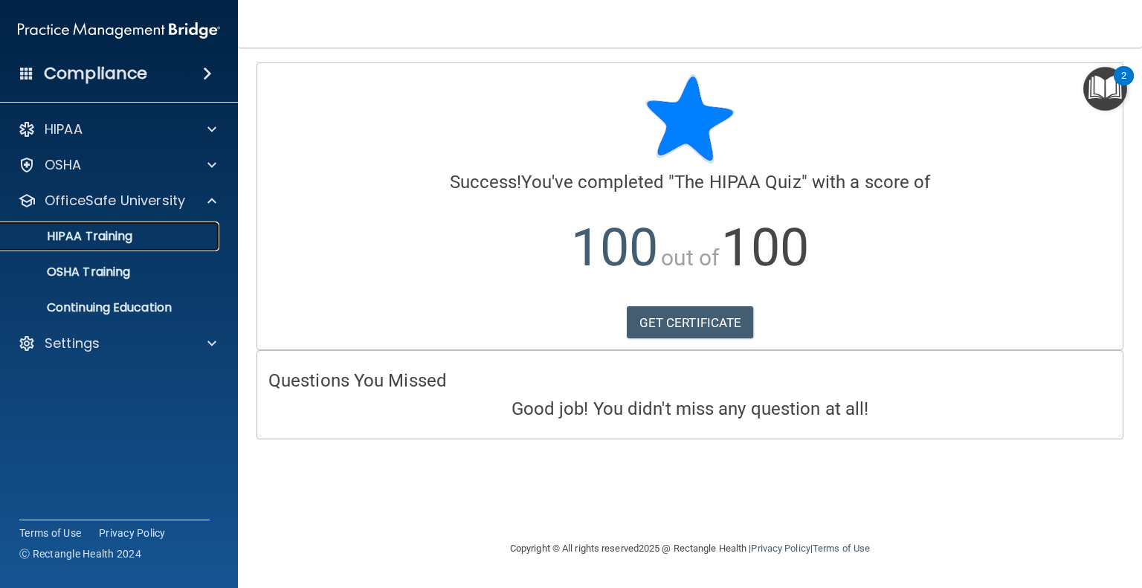
click at [113, 243] on p "HIPAA Training" at bounding box center [71, 236] width 123 height 15
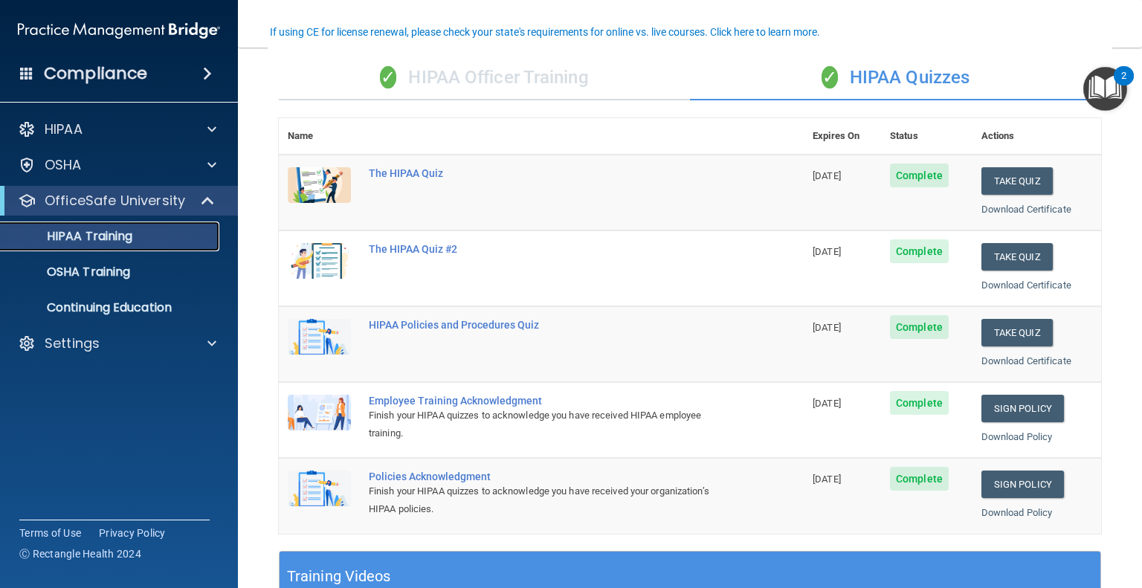
scroll to position [120, 0]
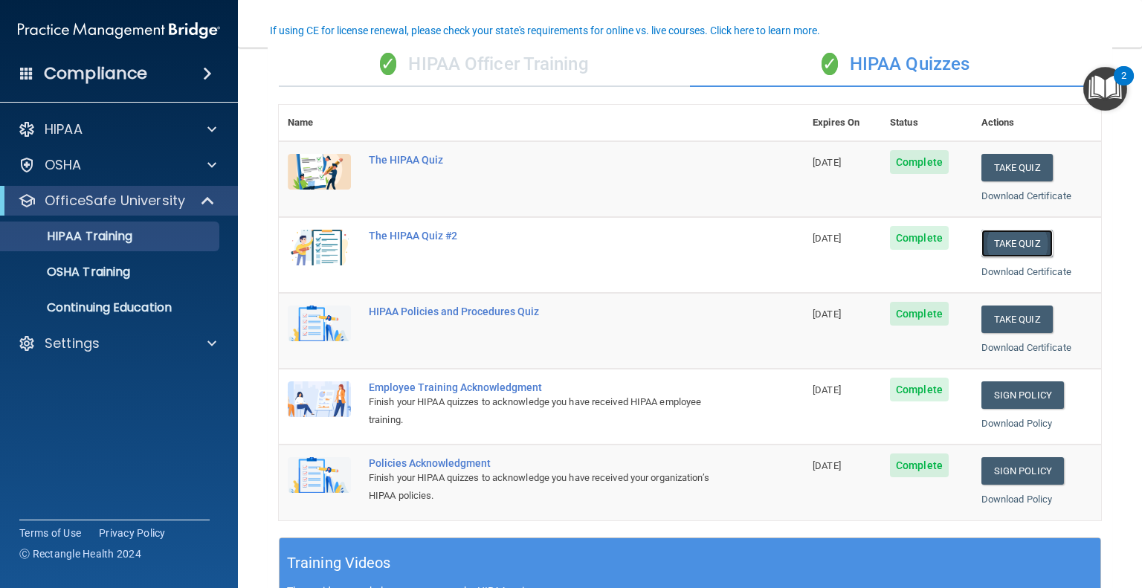
click at [993, 234] on button "Take Quiz" at bounding box center [1016, 244] width 71 height 28
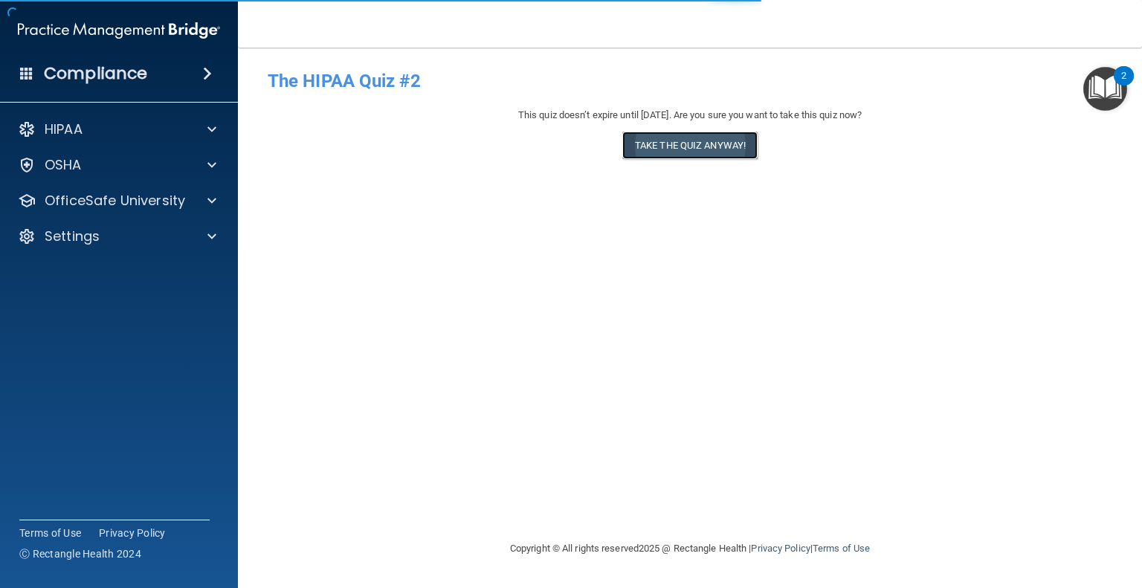
click at [723, 148] on button "Take the quiz anyway!" at bounding box center [689, 146] width 135 height 28
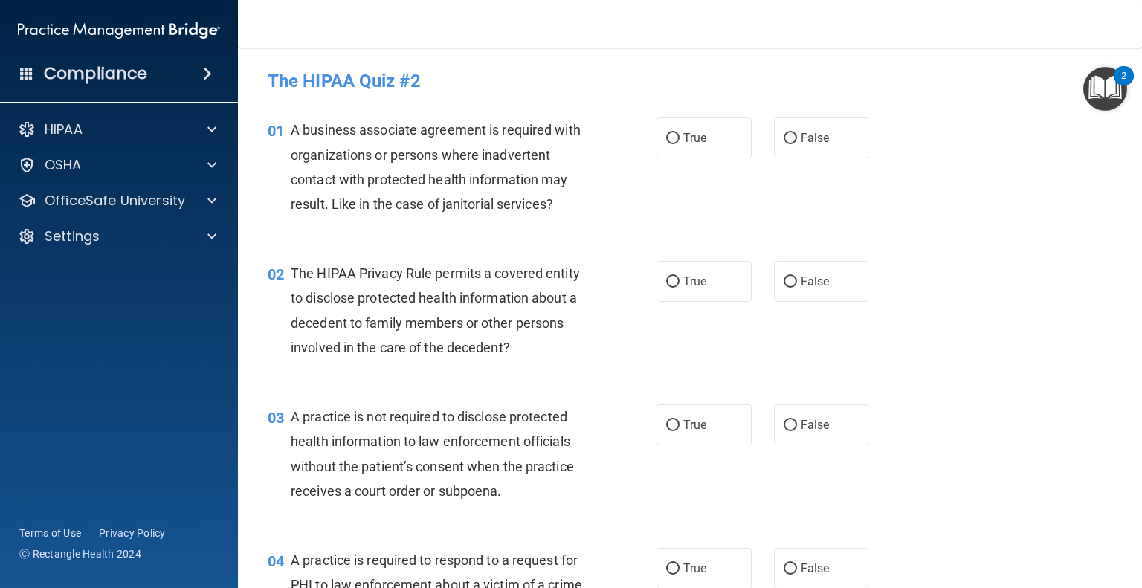
click at [723, 148] on label "True" at bounding box center [703, 137] width 95 height 41
click at [679, 144] on input "True" at bounding box center [672, 138] width 13 height 11
radio input "true"
click at [691, 279] on span "True" at bounding box center [694, 281] width 23 height 14
click at [679, 279] on input "True" at bounding box center [672, 282] width 13 height 11
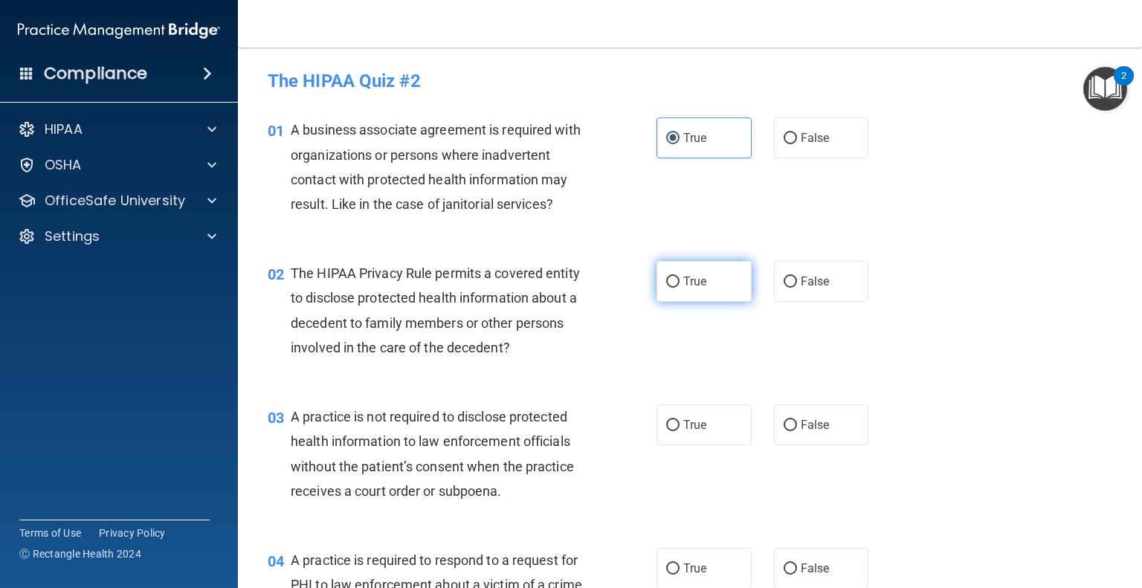
radio input "true"
click at [690, 418] on span "True" at bounding box center [694, 425] width 23 height 14
click at [679, 420] on input "True" at bounding box center [672, 425] width 13 height 11
radio input "true"
drag, startPoint x: 685, startPoint y: 557, endPoint x: 659, endPoint y: 561, distance: 26.3
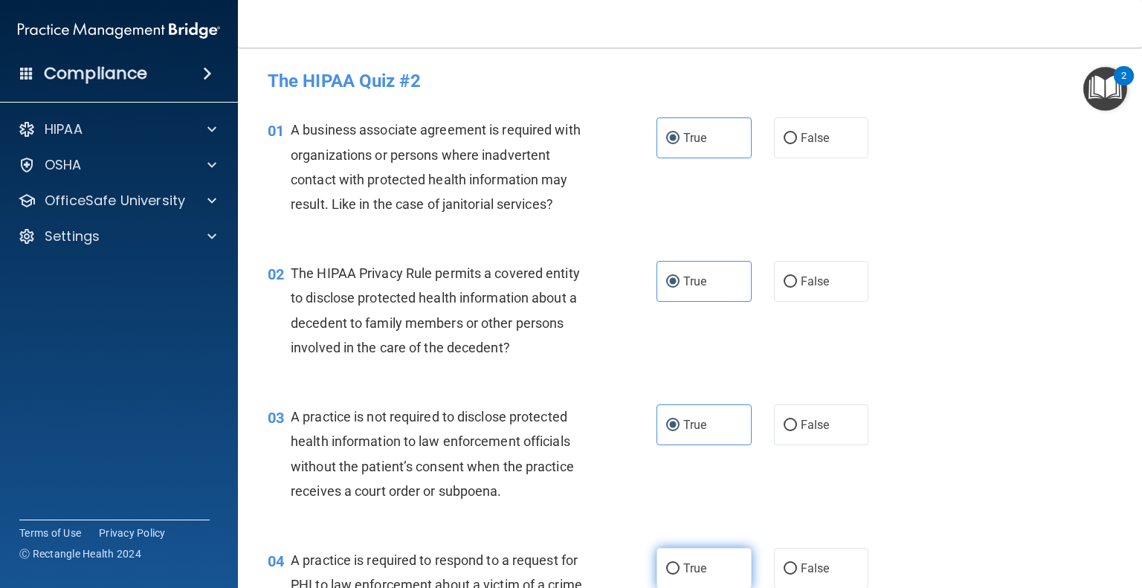
click at [659, 561] on label "True" at bounding box center [703, 568] width 95 height 41
click at [666, 563] on input "True" at bounding box center [672, 568] width 13 height 11
radio input "true"
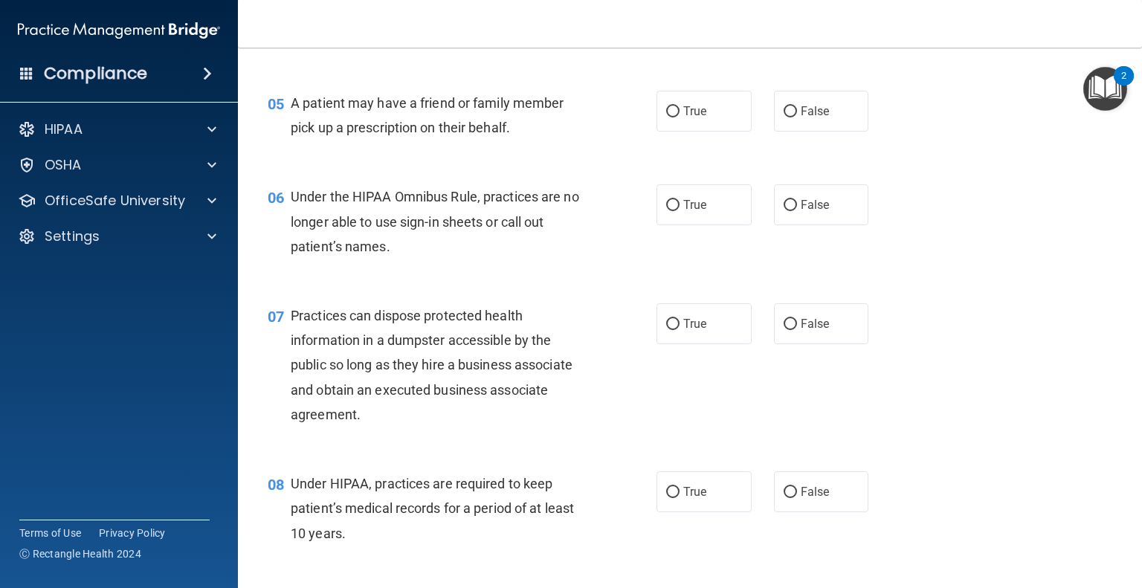
scroll to position [602, 0]
click at [669, 124] on label "True" at bounding box center [703, 109] width 95 height 41
click at [669, 116] on input "True" at bounding box center [672, 110] width 13 height 11
radio input "true"
click at [683, 210] on span "True" at bounding box center [694, 203] width 23 height 14
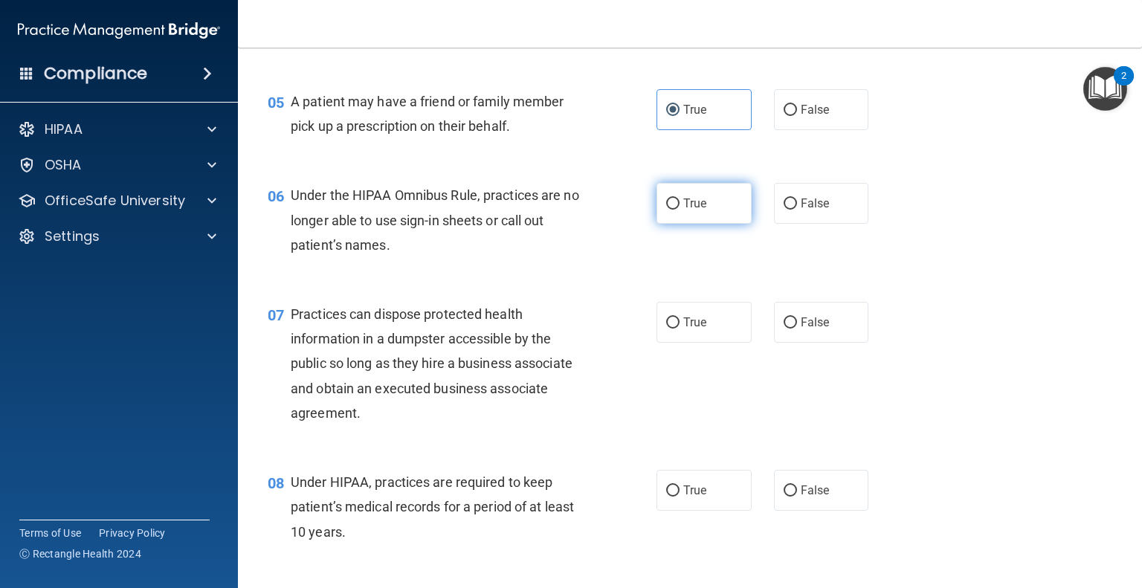
click at [679, 210] on input "True" at bounding box center [672, 203] width 13 height 11
radio input "true"
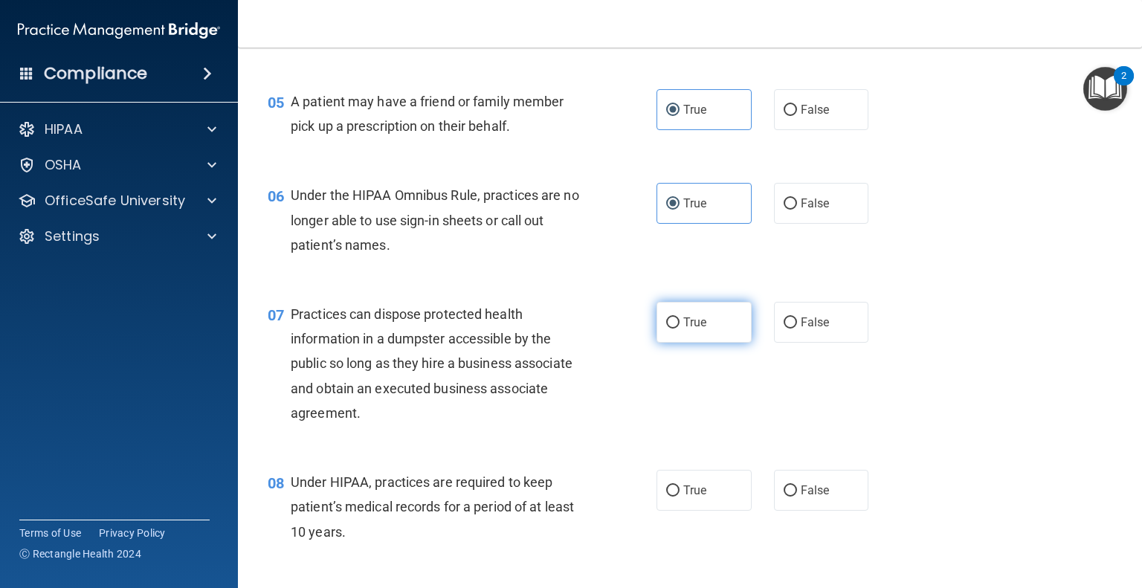
click at [688, 329] on span "True" at bounding box center [694, 322] width 23 height 14
click at [679, 329] on input "True" at bounding box center [672, 322] width 13 height 11
radio input "true"
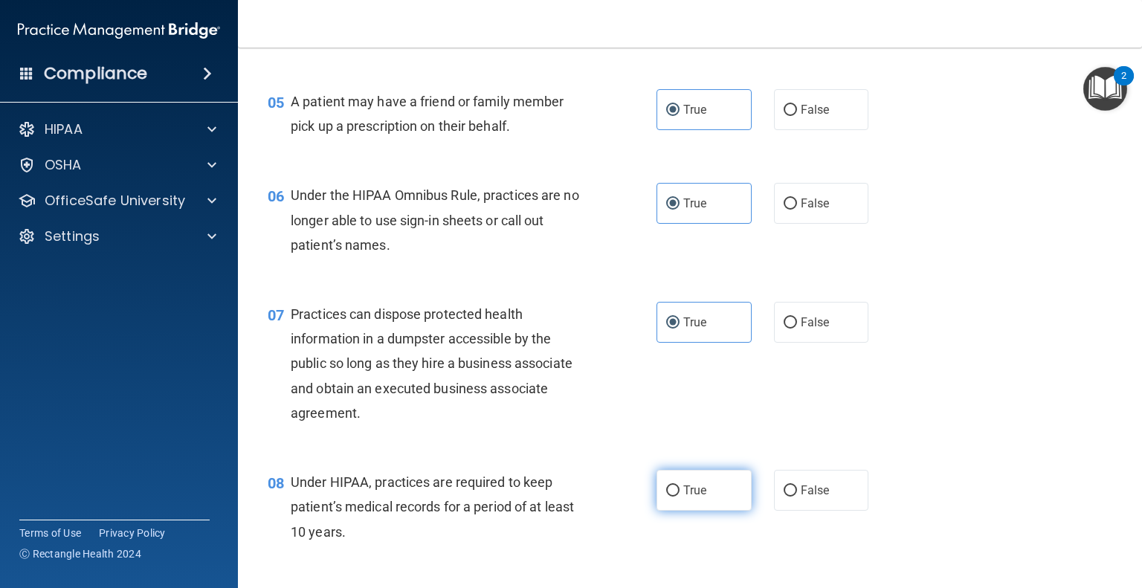
click at [685, 497] on span "True" at bounding box center [694, 490] width 23 height 14
click at [679, 497] on input "True" at bounding box center [672, 490] width 13 height 11
radio input "true"
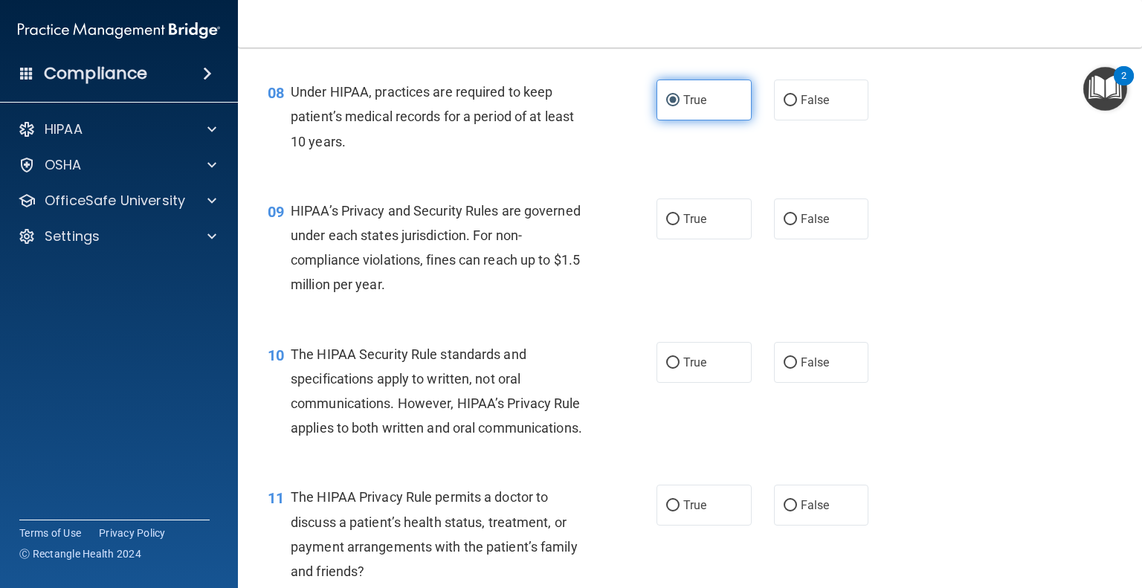
scroll to position [993, 0]
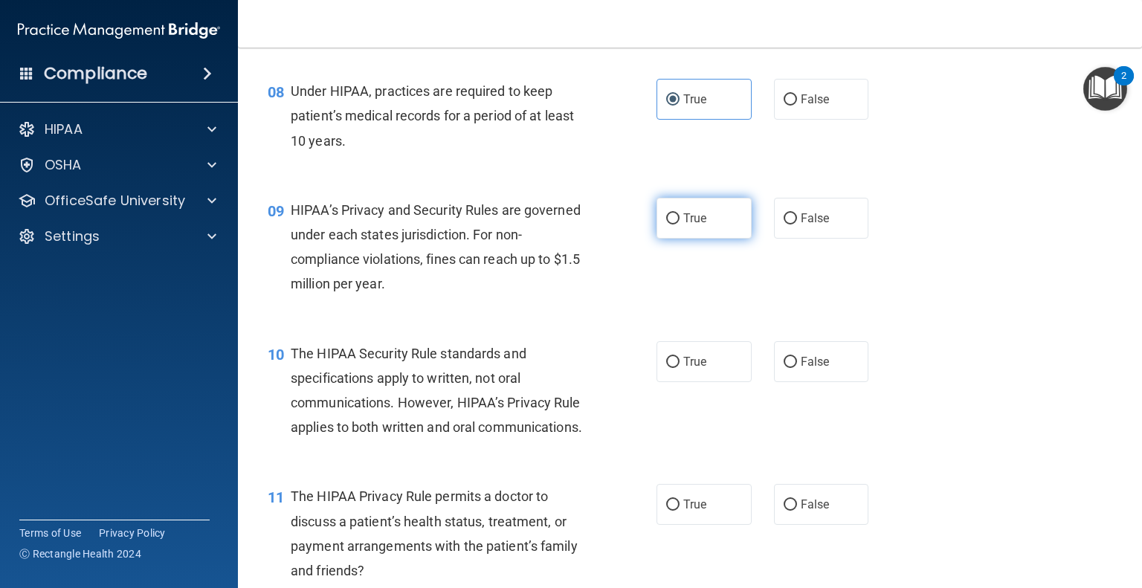
click at [684, 239] on label "True" at bounding box center [703, 218] width 95 height 41
click at [679, 224] on input "True" at bounding box center [672, 218] width 13 height 11
radio input "true"
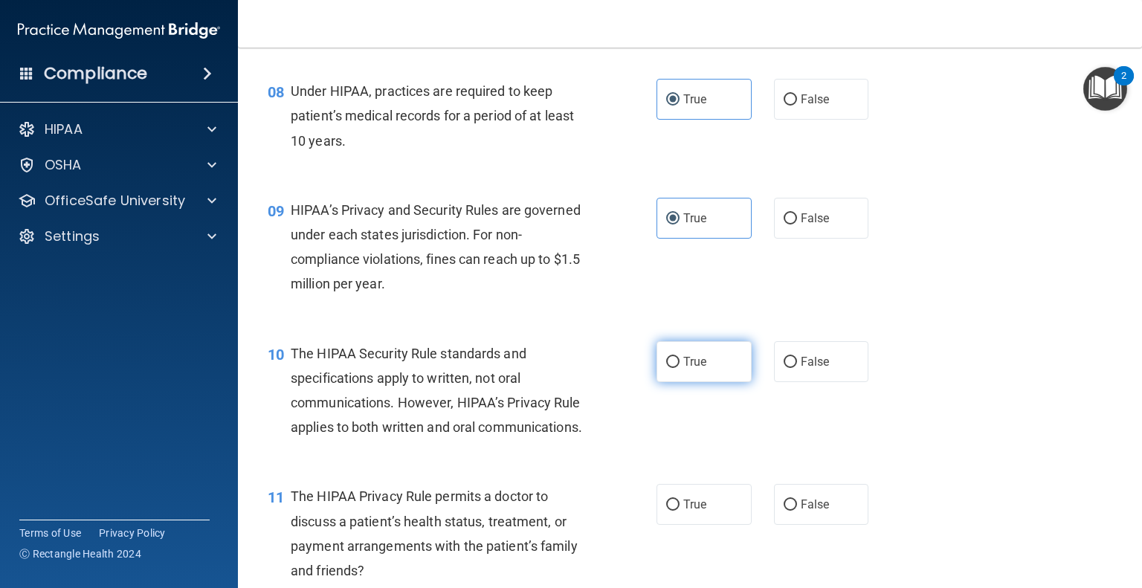
click at [684, 369] on span "True" at bounding box center [694, 362] width 23 height 14
click at [679, 368] on input "True" at bounding box center [672, 362] width 13 height 11
radio input "true"
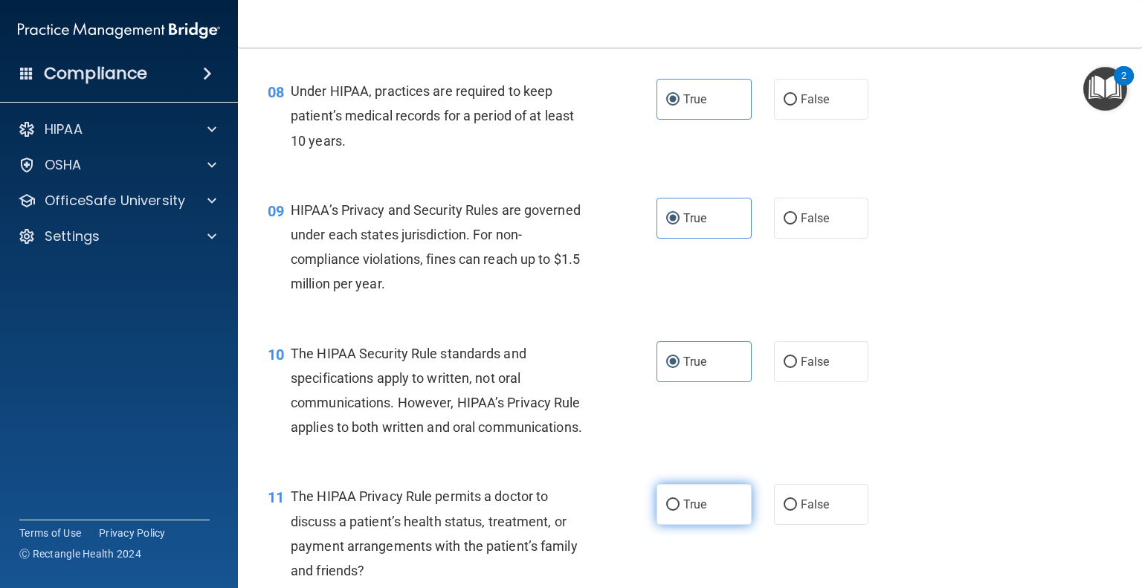
click at [679, 525] on label "True" at bounding box center [703, 504] width 95 height 41
click at [679, 511] on input "True" at bounding box center [672, 505] width 13 height 11
radio input "true"
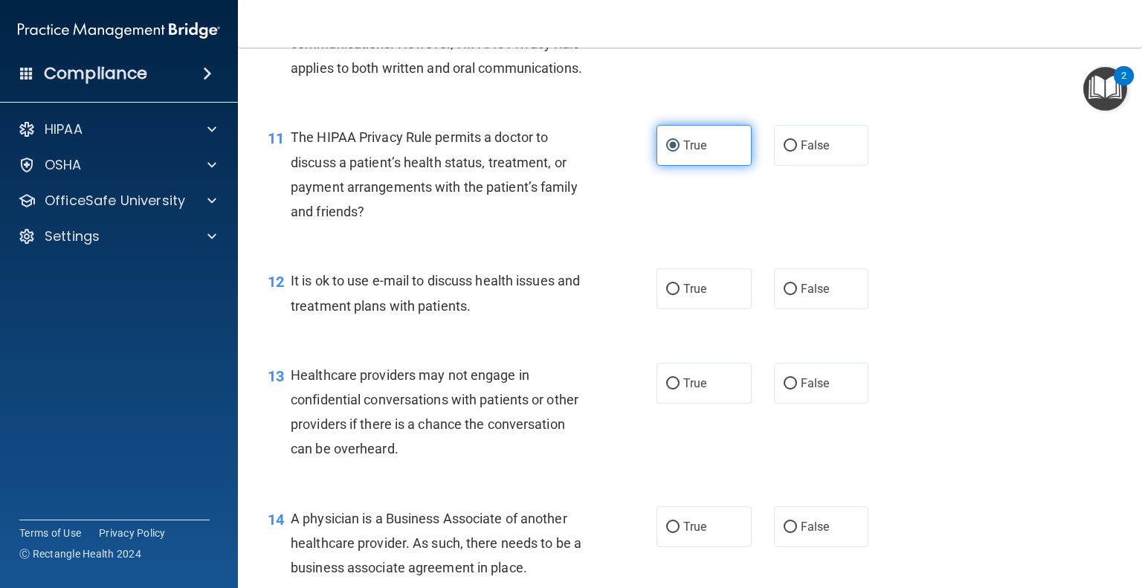
scroll to position [1353, 0]
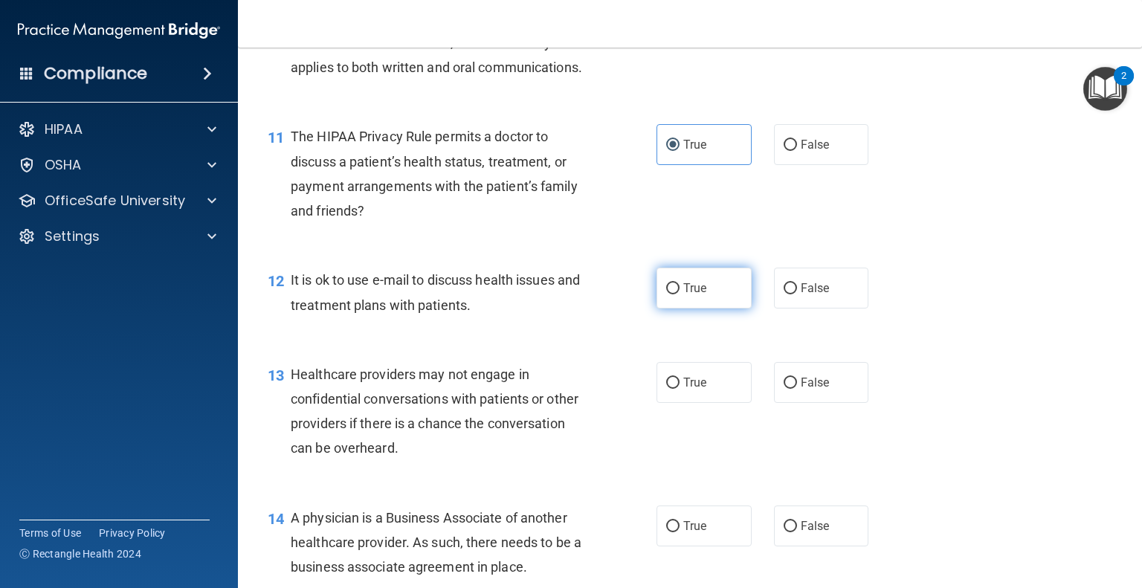
click at [690, 295] on span "True" at bounding box center [694, 288] width 23 height 14
click at [679, 294] on input "True" at bounding box center [672, 288] width 13 height 11
radio input "true"
click at [683, 390] on span "True" at bounding box center [694, 382] width 23 height 14
click at [678, 389] on input "True" at bounding box center [672, 383] width 13 height 11
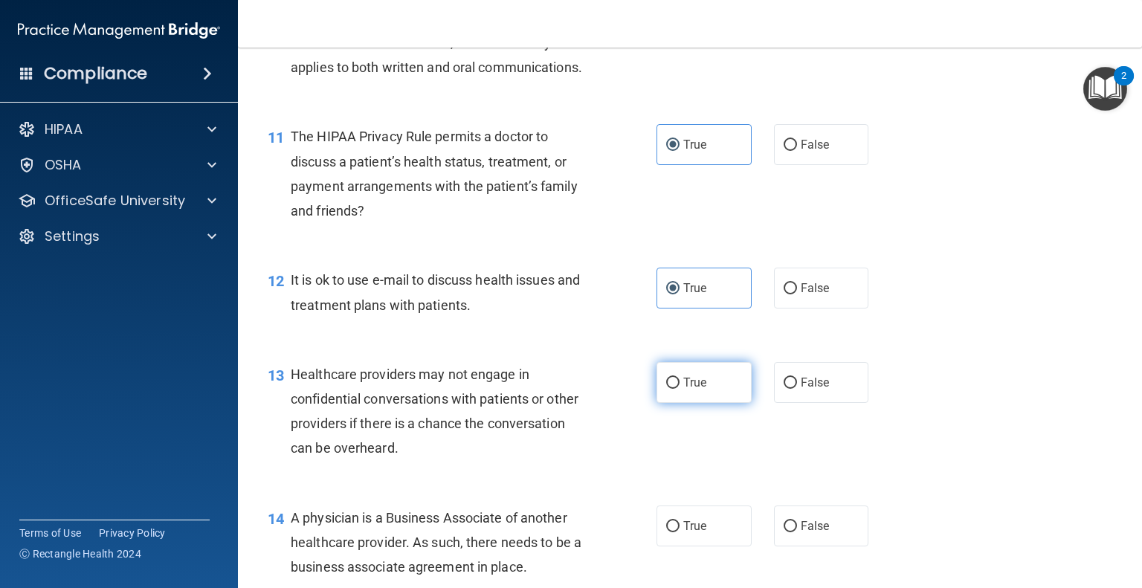
radio input "true"
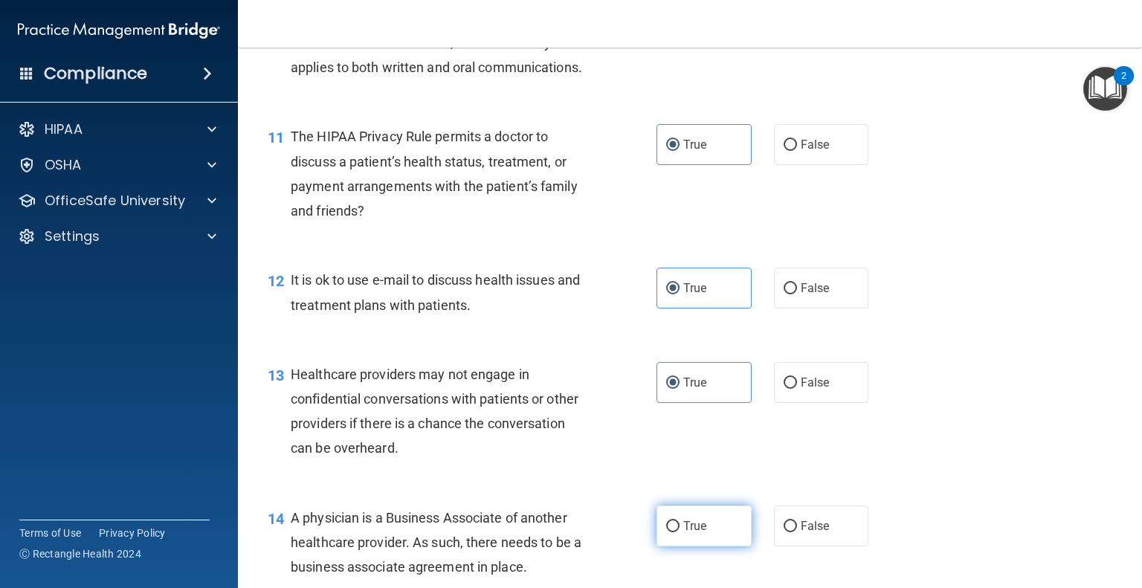
click at [693, 533] on span "True" at bounding box center [694, 526] width 23 height 14
click at [679, 532] on input "True" at bounding box center [672, 526] width 13 height 11
radio input "true"
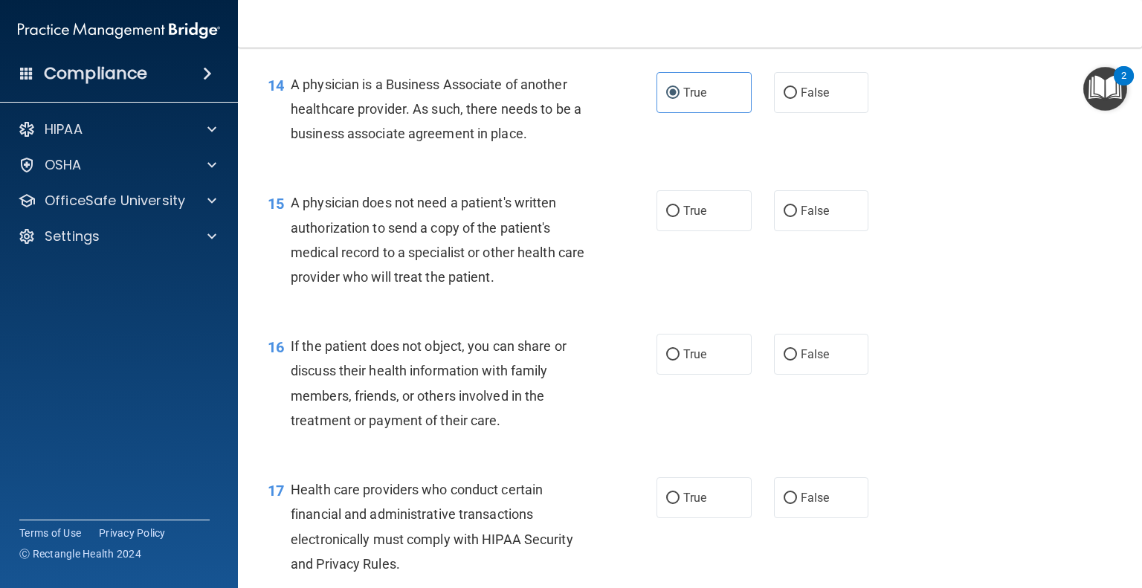
scroll to position [1787, 0]
click at [683, 217] on span "True" at bounding box center [694, 210] width 23 height 14
click at [678, 216] on input "True" at bounding box center [672, 210] width 13 height 11
radio input "true"
click at [665, 374] on label "True" at bounding box center [703, 353] width 95 height 41
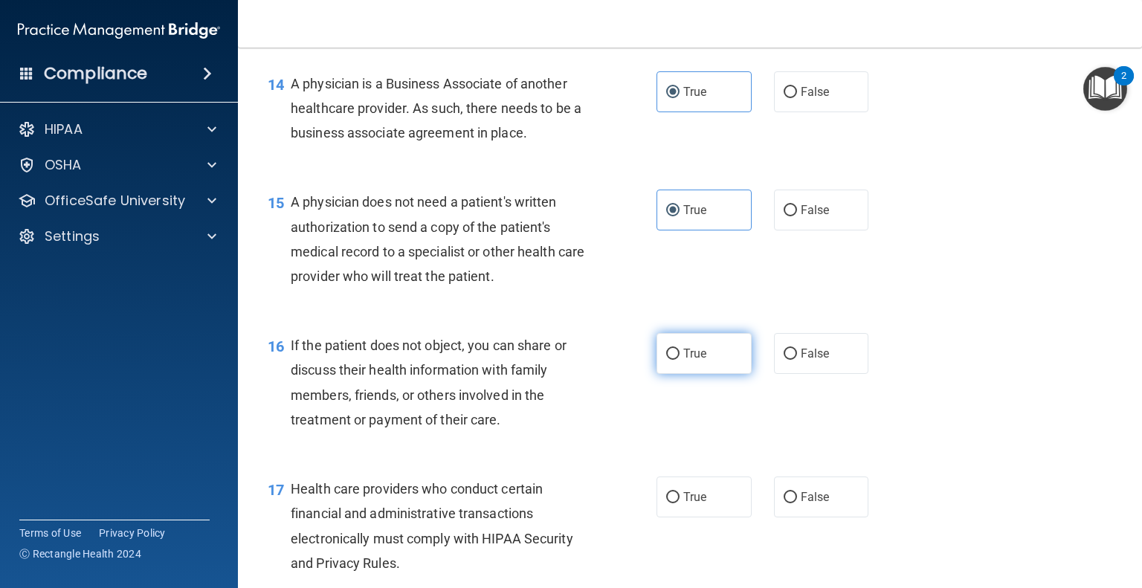
click at [666, 360] on input "True" at bounding box center [672, 354] width 13 height 11
radio input "true"
click at [666, 503] on input "True" at bounding box center [672, 497] width 13 height 11
radio input "true"
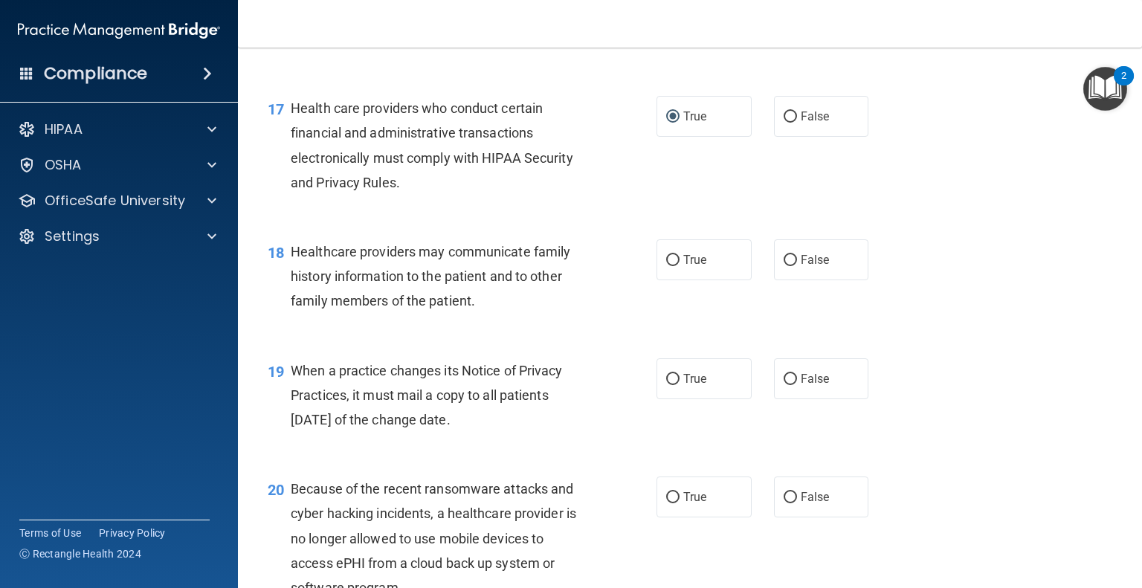
scroll to position [2168, 0]
click at [668, 266] on input "True" at bounding box center [672, 260] width 13 height 11
radio input "true"
click at [666, 385] on input "True" at bounding box center [672, 379] width 13 height 11
radio input "true"
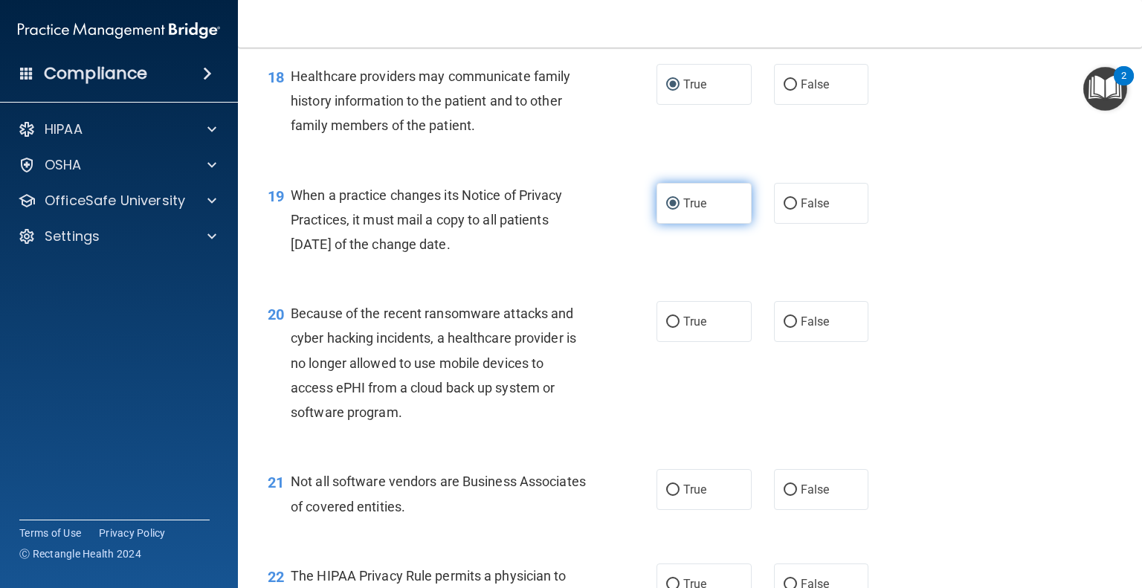
scroll to position [2346, 0]
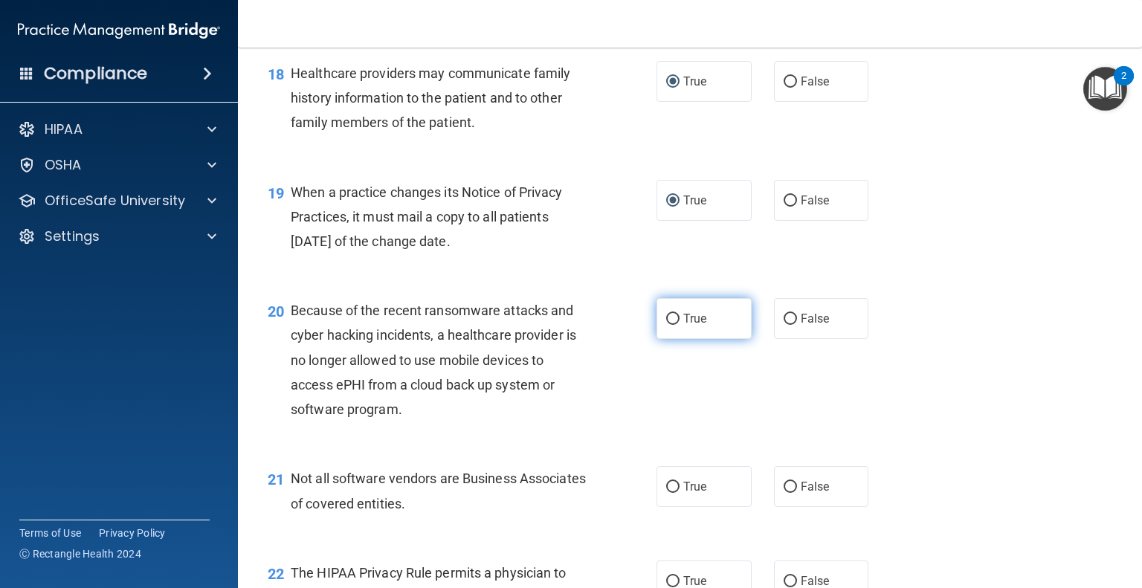
click at [668, 325] on input "True" at bounding box center [672, 319] width 13 height 11
radio input "true"
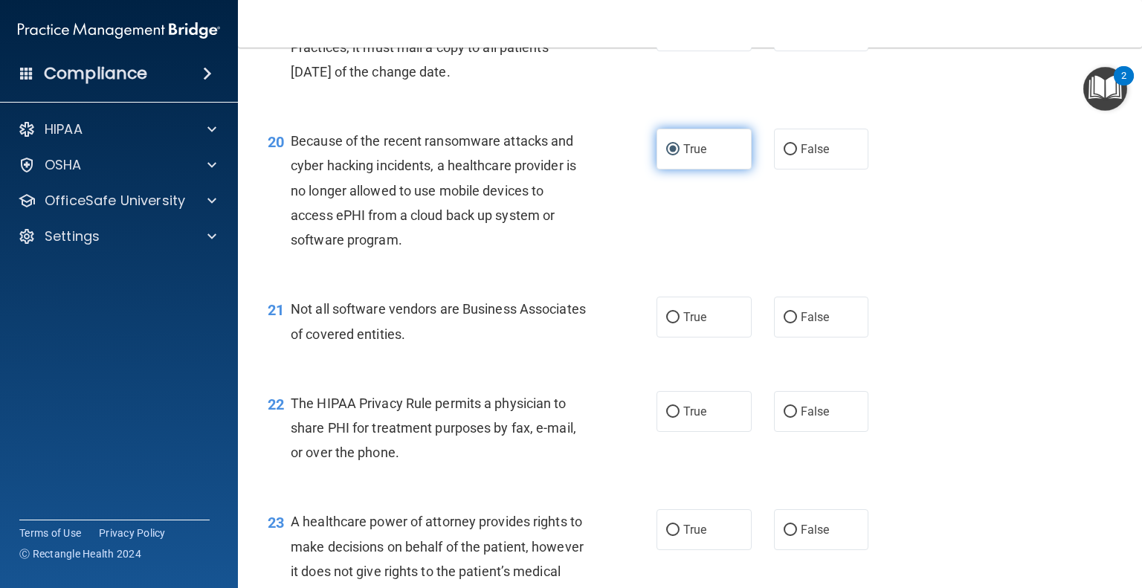
scroll to position [2557, 0]
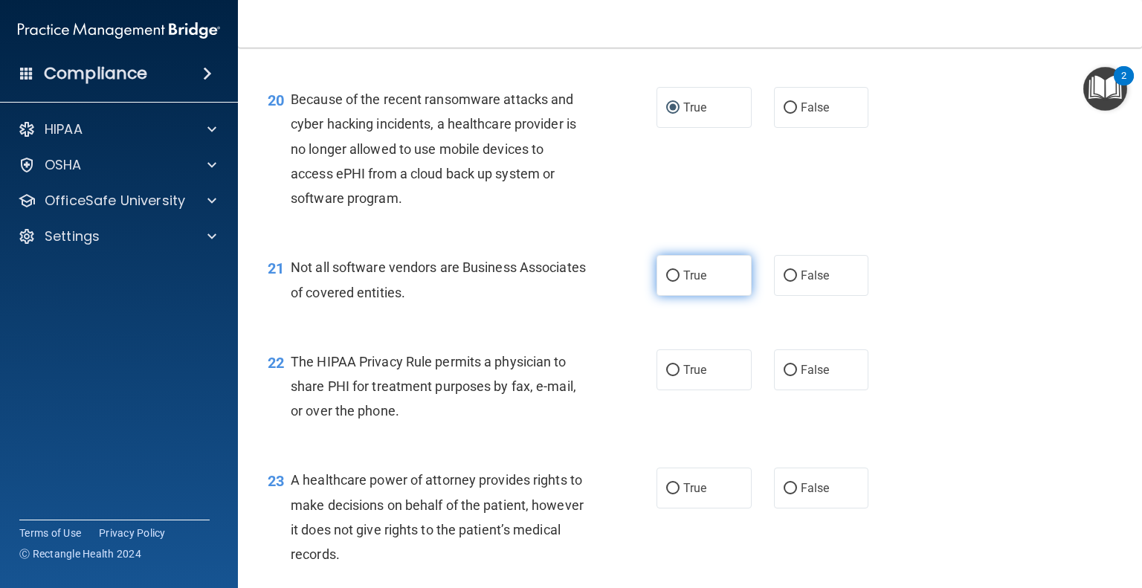
click at [668, 282] on input "True" at bounding box center [672, 276] width 13 height 11
radio input "true"
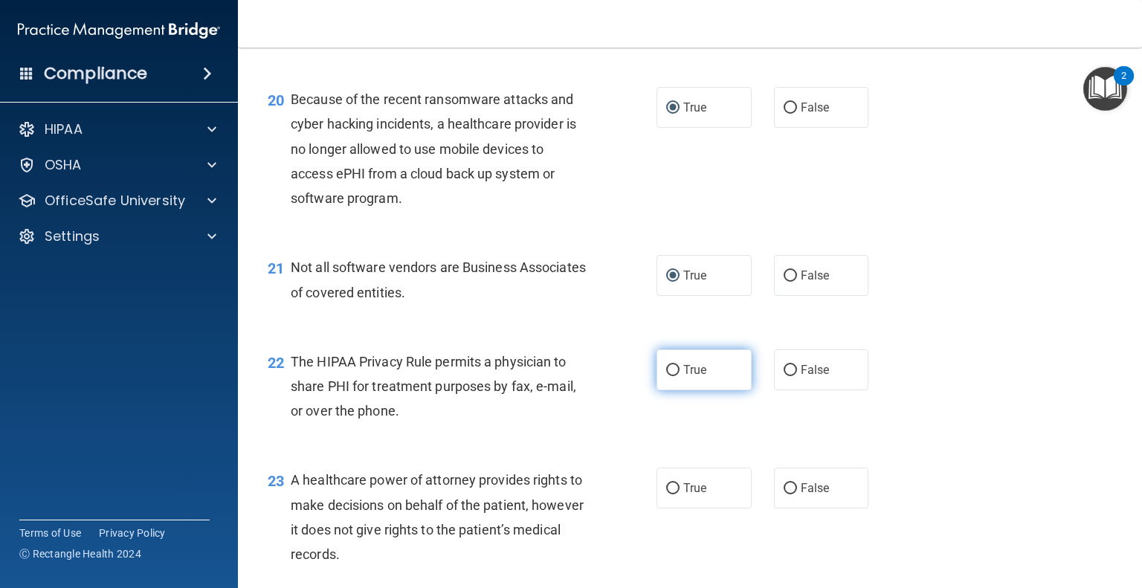
click at [663, 390] on label "True" at bounding box center [703, 369] width 95 height 41
click at [666, 376] on input "True" at bounding box center [672, 370] width 13 height 11
radio input "true"
click at [666, 494] on input "True" at bounding box center [672, 488] width 13 height 11
radio input "true"
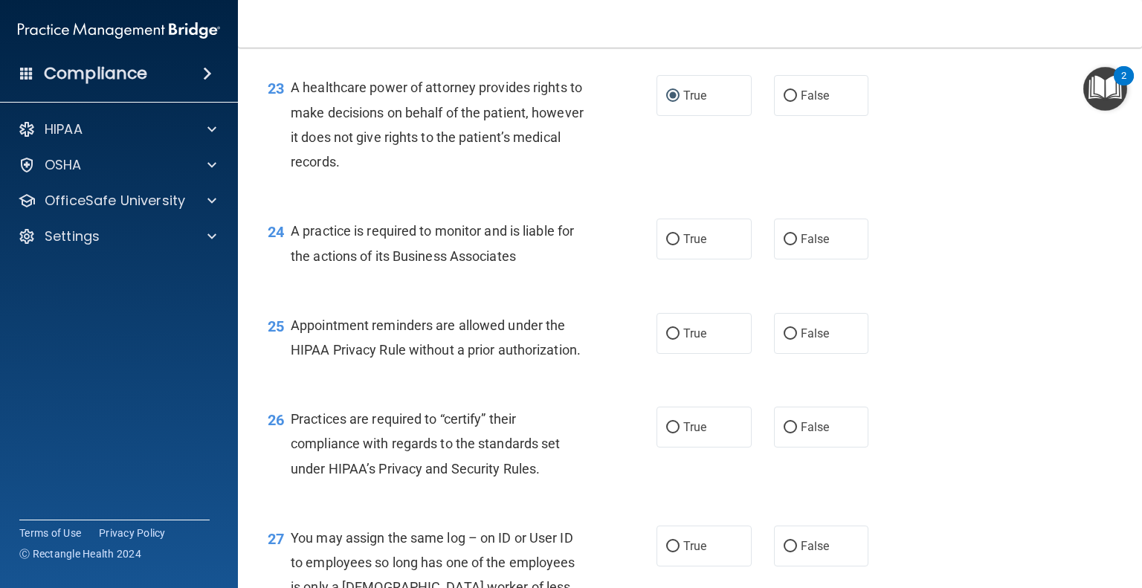
scroll to position [2991, 0]
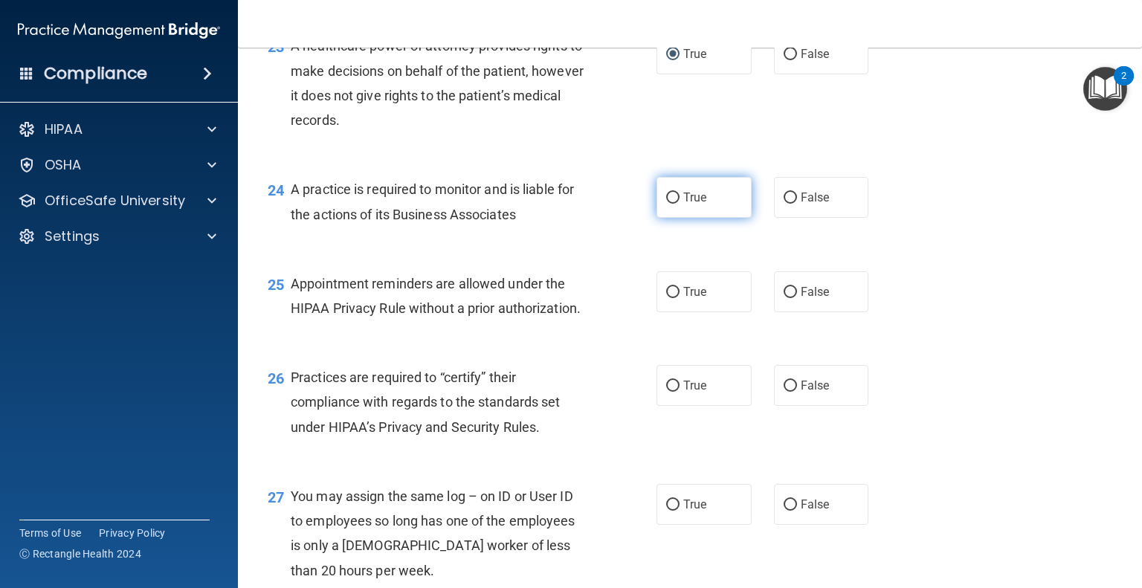
click at [683, 204] on span "True" at bounding box center [694, 197] width 23 height 14
click at [678, 204] on input "True" at bounding box center [672, 198] width 13 height 11
radio input "true"
click at [672, 312] on label "True" at bounding box center [703, 291] width 95 height 41
click at [672, 298] on input "True" at bounding box center [672, 292] width 13 height 11
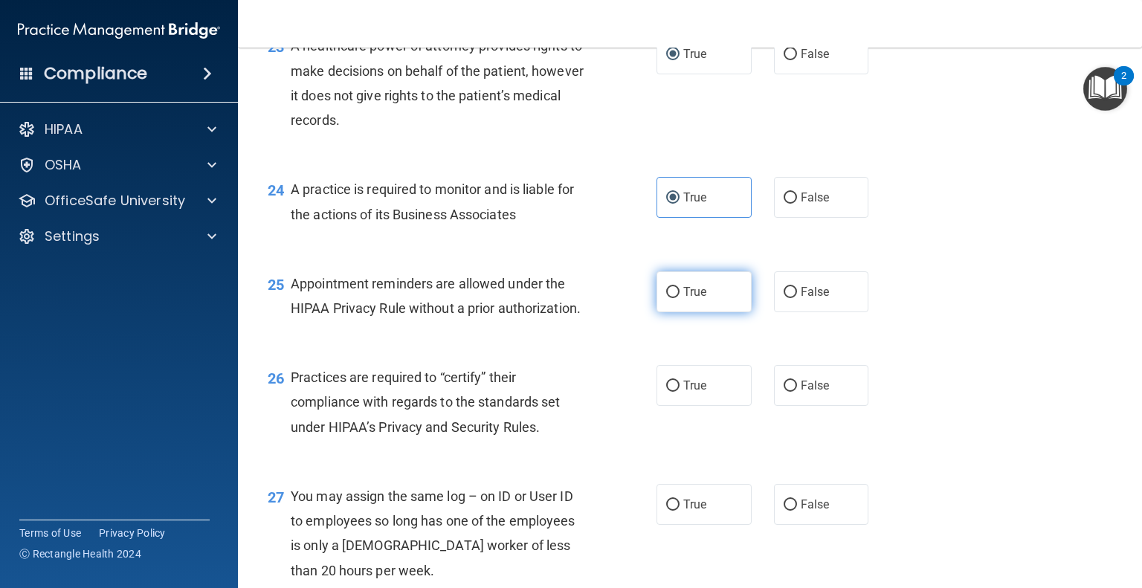
radio input "true"
click at [666, 392] on input "True" at bounding box center [672, 386] width 13 height 11
radio input "true"
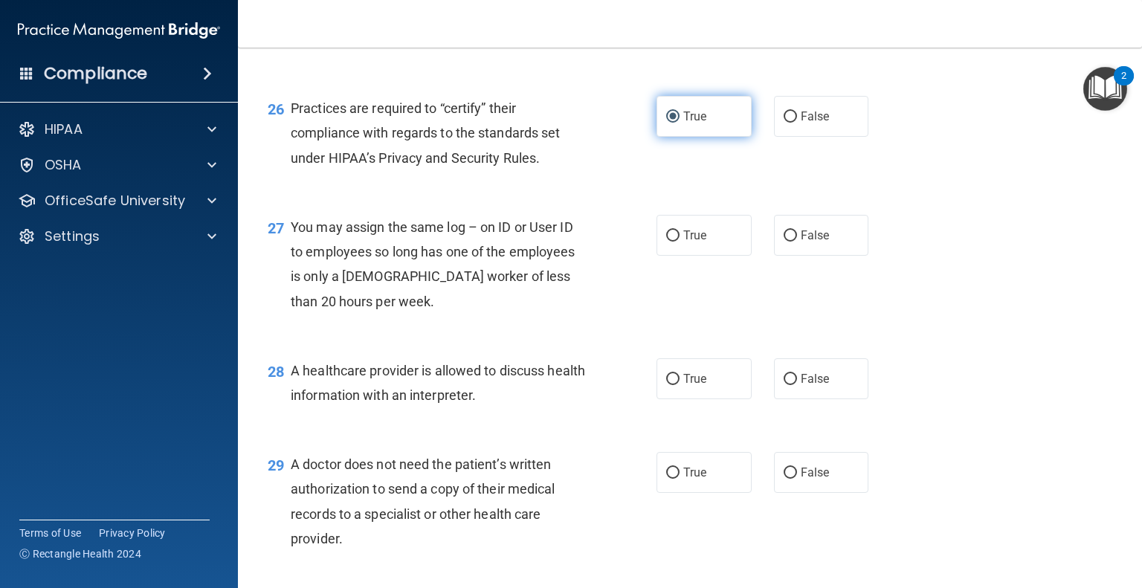
scroll to position [3270, 0]
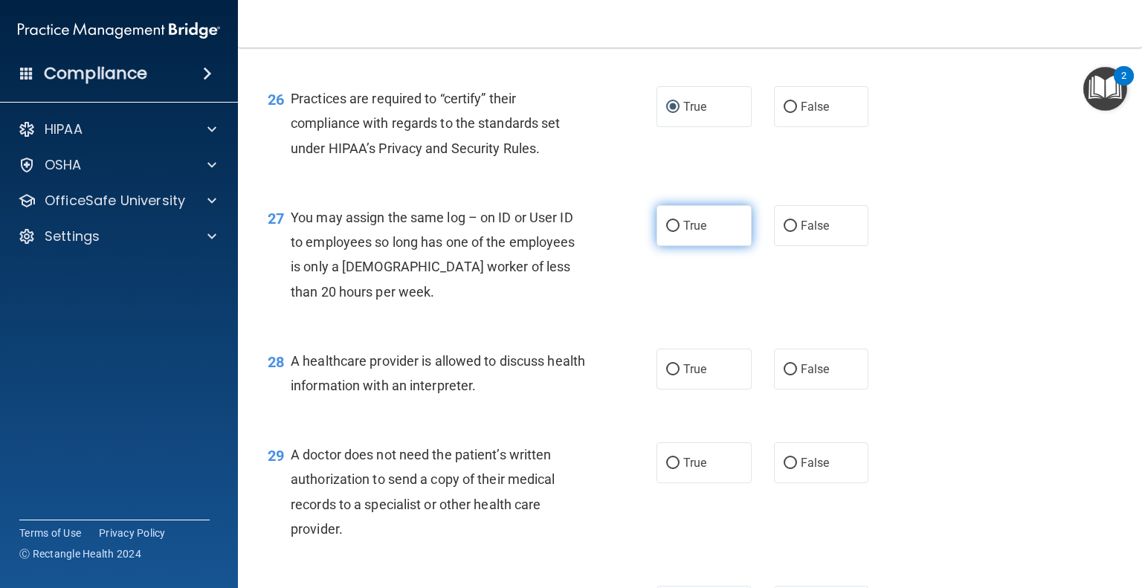
click at [672, 232] on input "True" at bounding box center [672, 226] width 13 height 11
radio input "true"
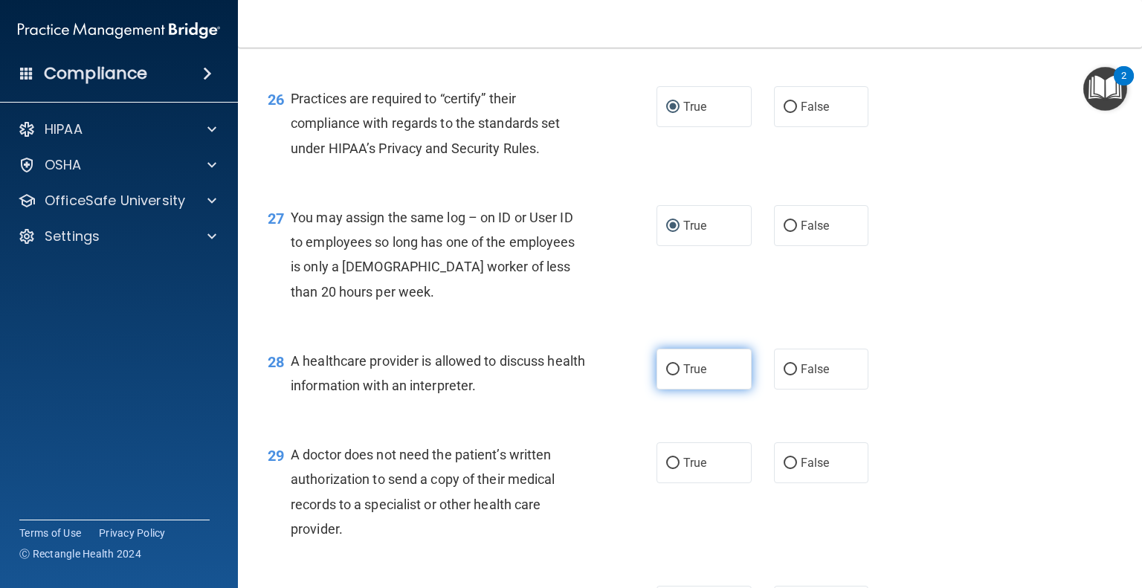
click at [670, 375] on input "True" at bounding box center [672, 369] width 13 height 11
radio input "true"
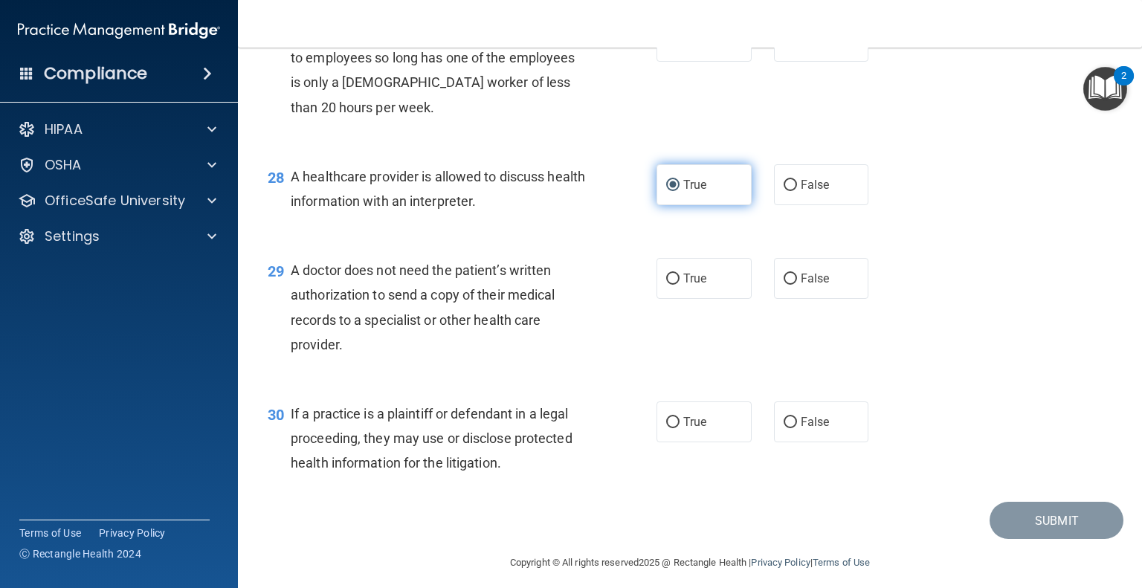
scroll to position [3461, 0]
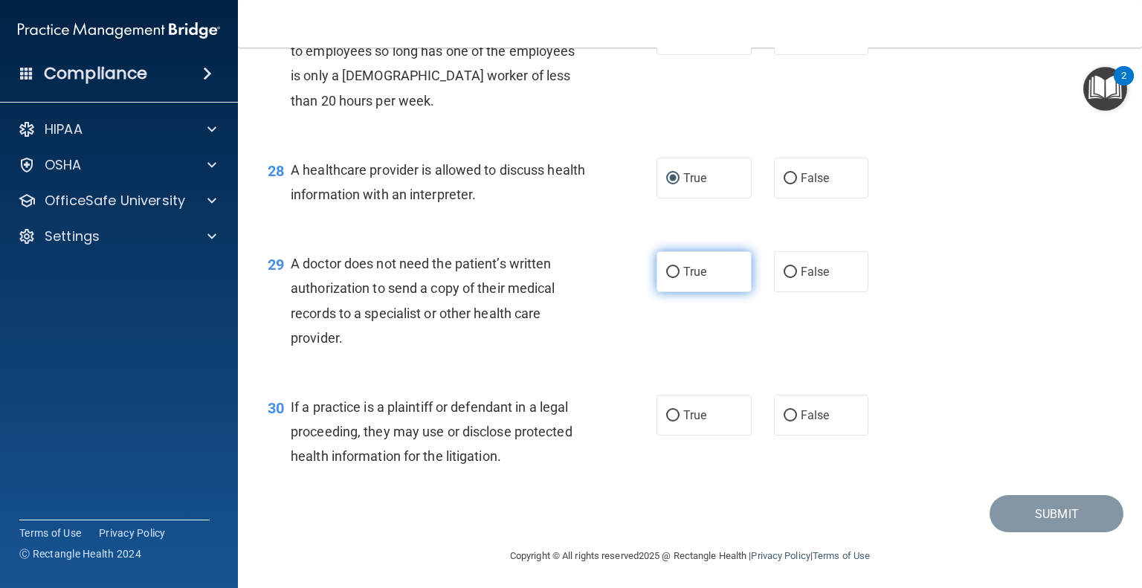
click at [675, 292] on label "True" at bounding box center [703, 271] width 95 height 41
click at [675, 278] on input "True" at bounding box center [672, 272] width 13 height 11
radio input "true"
click at [693, 436] on label "True" at bounding box center [703, 415] width 95 height 41
click at [679, 421] on input "True" at bounding box center [672, 415] width 13 height 11
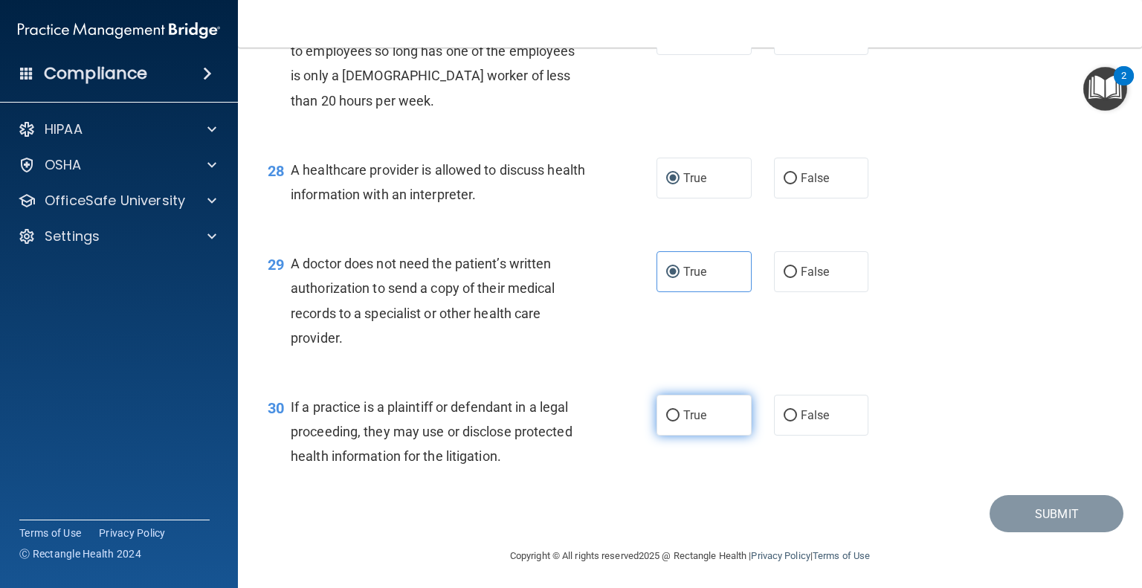
radio input "true"
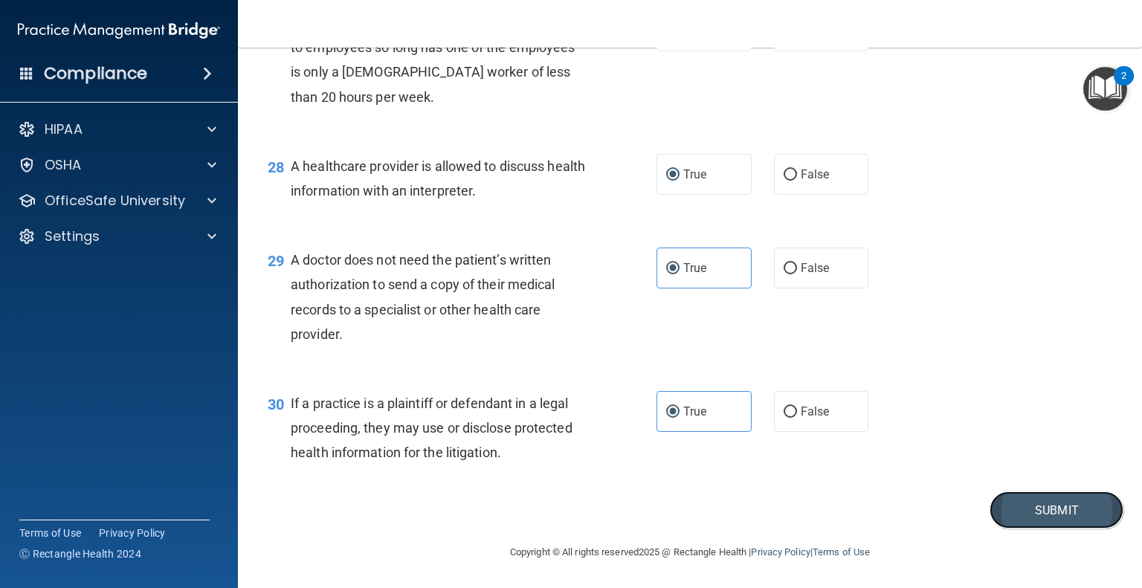
click at [989, 499] on button "Submit" at bounding box center [1056, 510] width 134 height 38
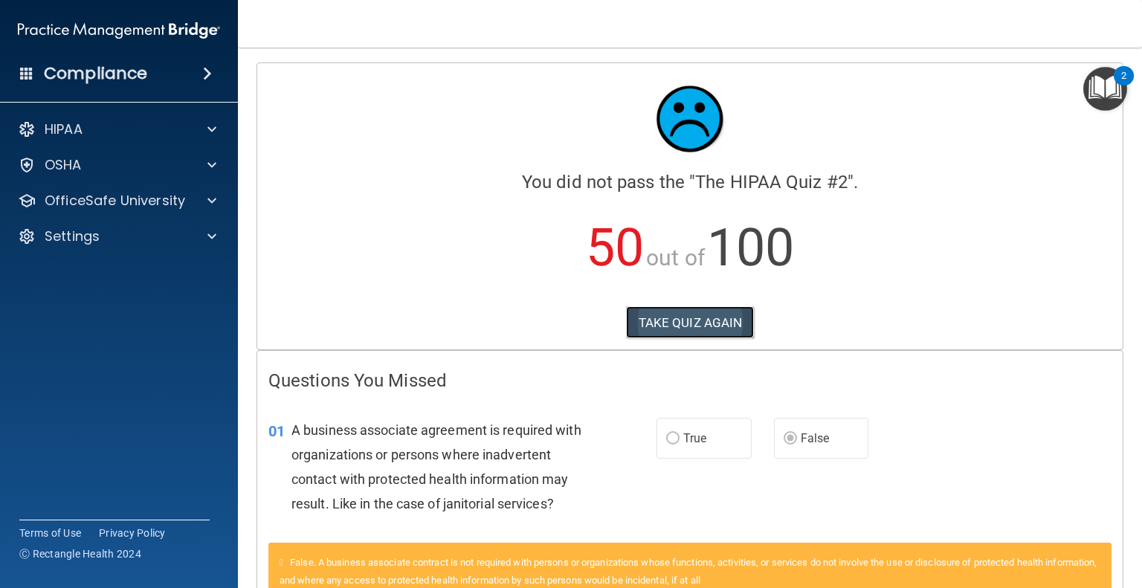
click at [714, 320] on button "TAKE QUIZ AGAIN" at bounding box center [690, 322] width 129 height 33
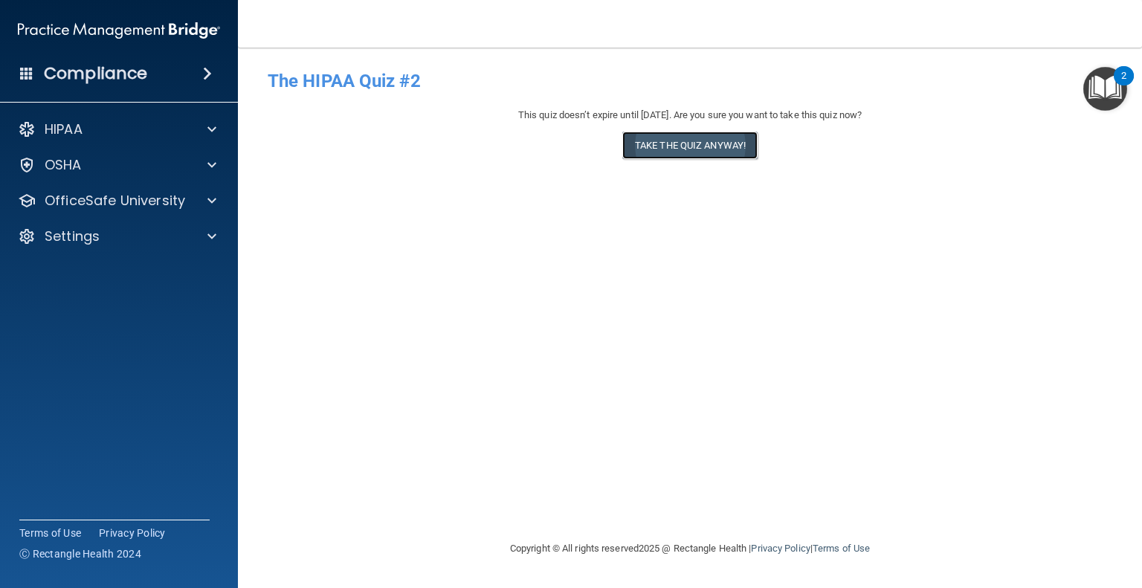
click at [699, 136] on button "Take the quiz anyway!" at bounding box center [689, 146] width 135 height 28
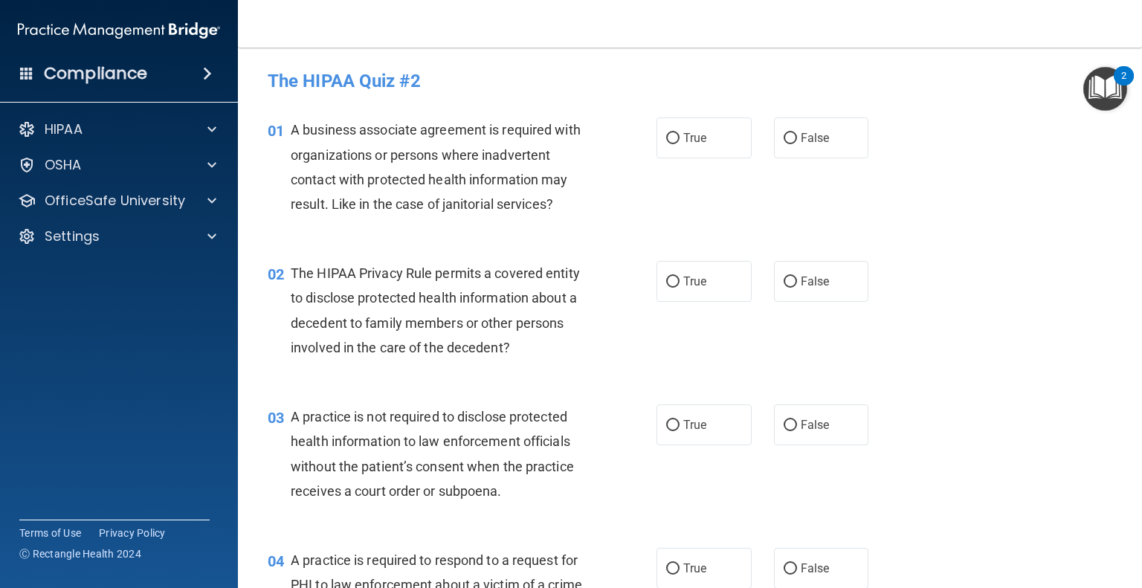
click at [782, 159] on div "01 A business associate agreement is required with organizations or persons whe…" at bounding box center [689, 170] width 867 height 143
click at [782, 149] on label "False" at bounding box center [821, 137] width 95 height 41
click at [783, 144] on input "False" at bounding box center [789, 138] width 13 height 11
radio input "true"
click at [670, 285] on input "True" at bounding box center [672, 282] width 13 height 11
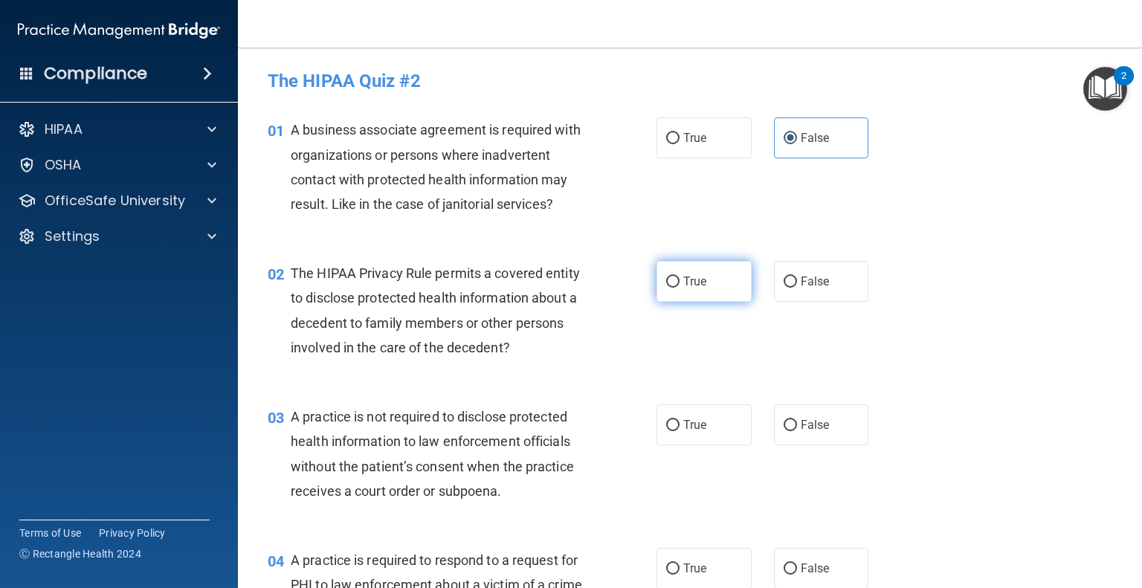
radio input "true"
click at [783, 428] on input "False" at bounding box center [789, 425] width 13 height 11
radio input "true"
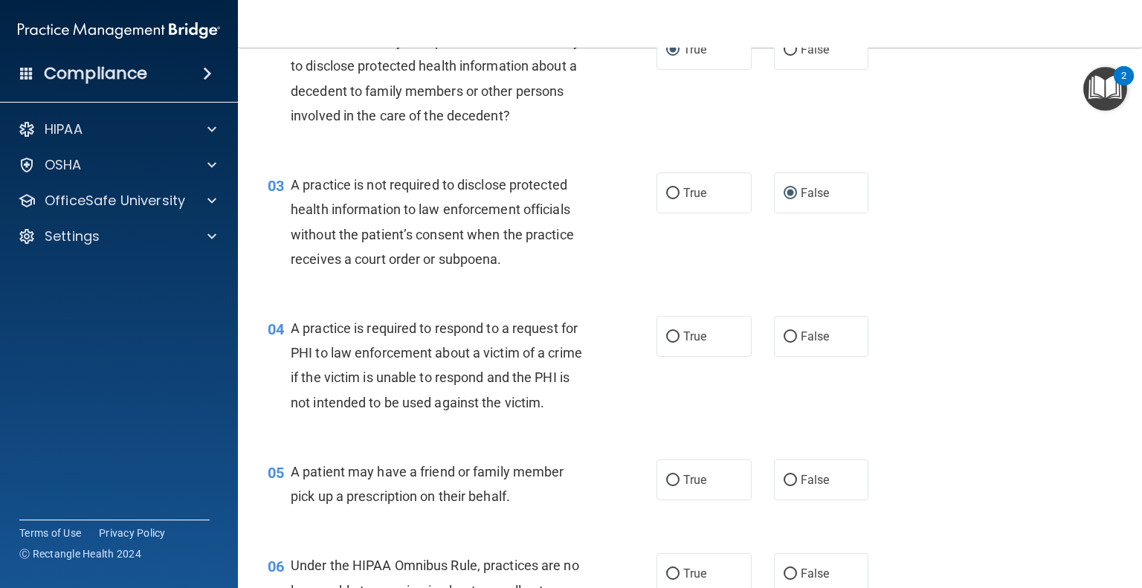
scroll to position [238, 0]
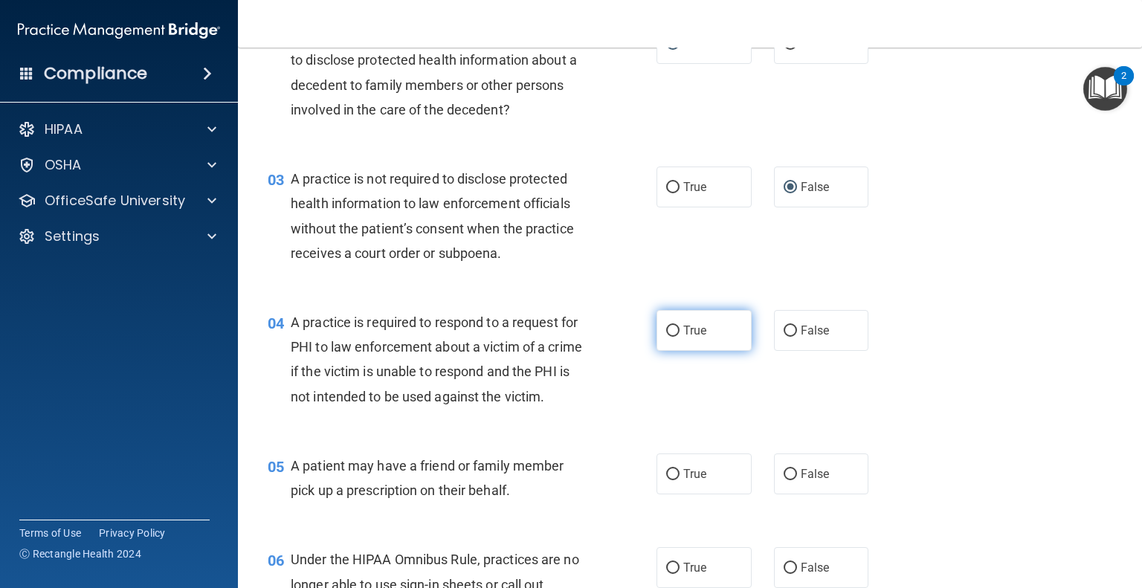
click at [699, 341] on label "True" at bounding box center [703, 330] width 95 height 41
click at [679, 337] on input "True" at bounding box center [672, 331] width 13 height 11
radio input "true"
click at [688, 494] on label "True" at bounding box center [703, 473] width 95 height 41
click at [679, 480] on input "True" at bounding box center [672, 474] width 13 height 11
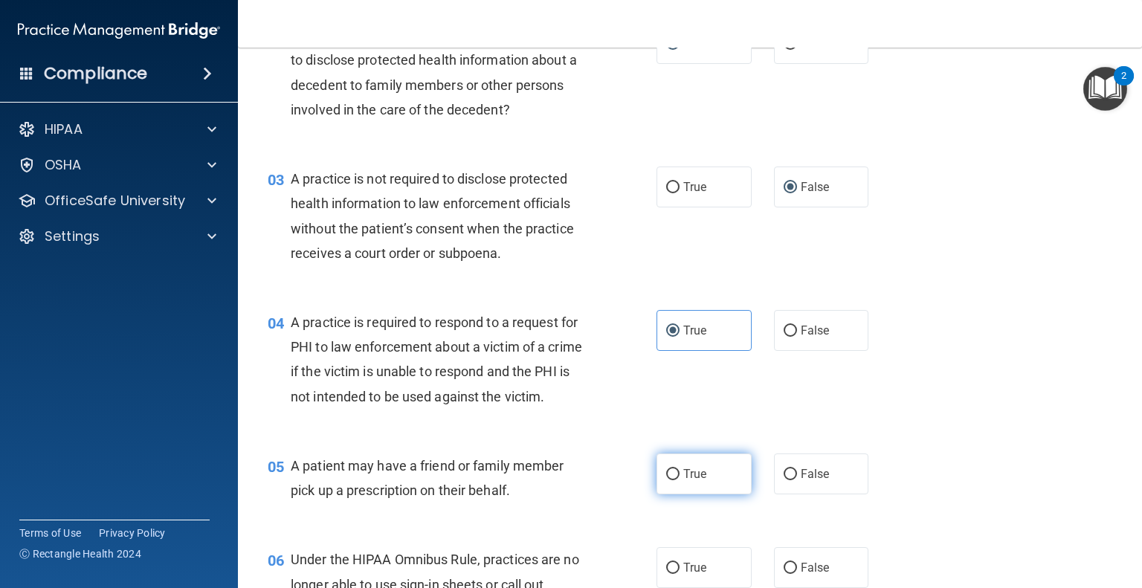
radio input "true"
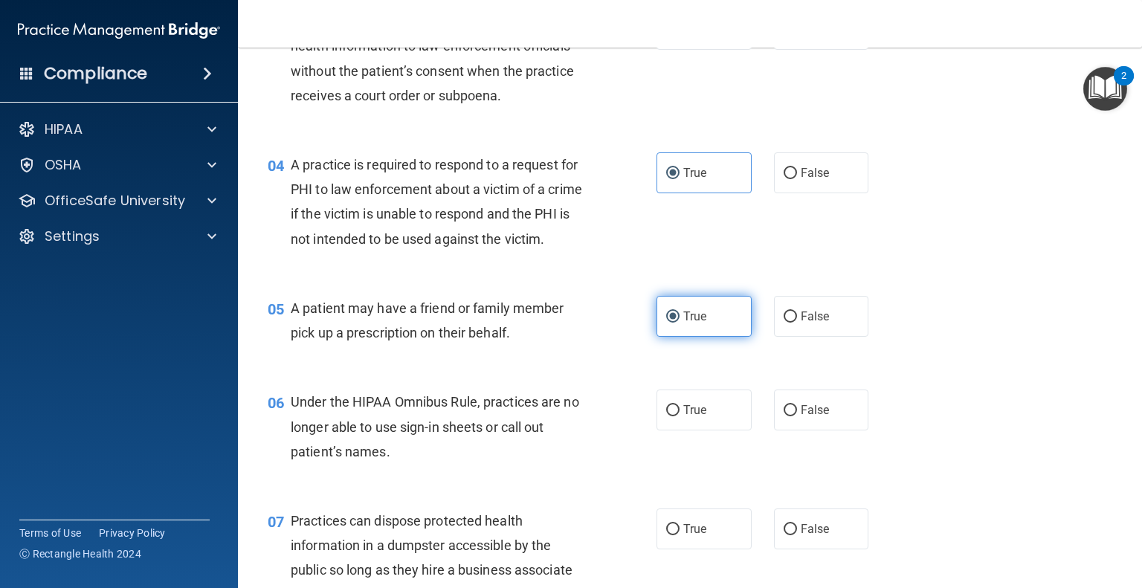
scroll to position [397, 0]
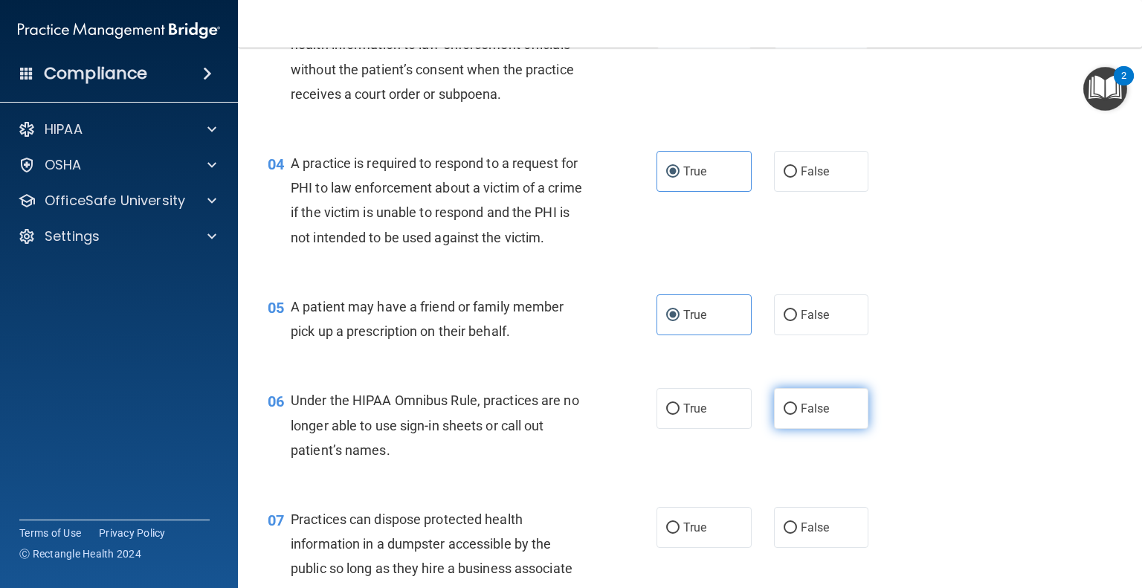
click at [804, 416] on span "False" at bounding box center [815, 408] width 29 height 14
click at [797, 415] on input "False" at bounding box center [789, 409] width 13 height 11
radio input "true"
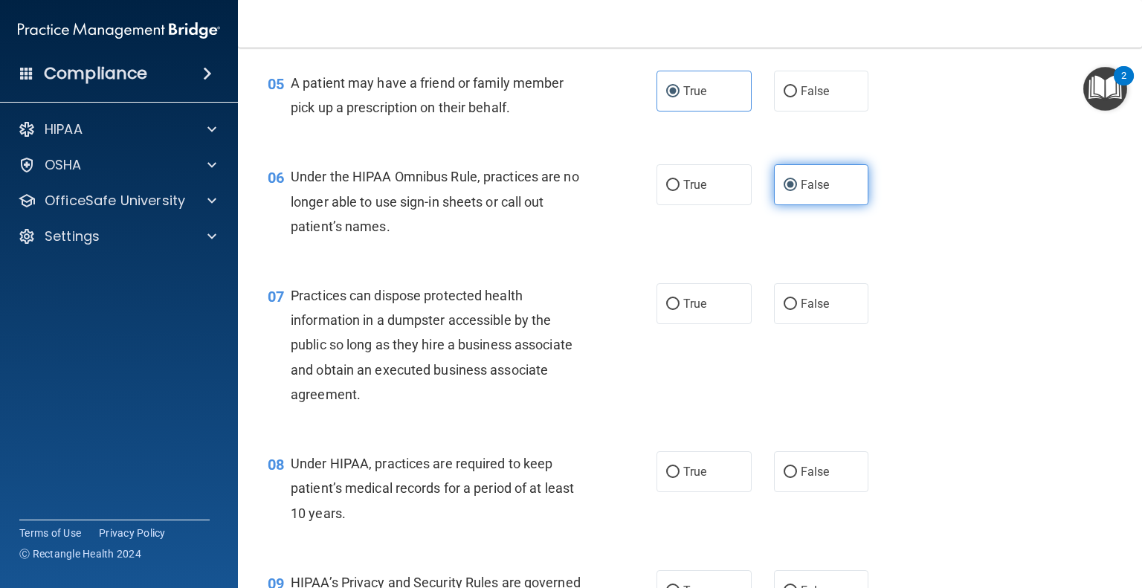
scroll to position [648, 0]
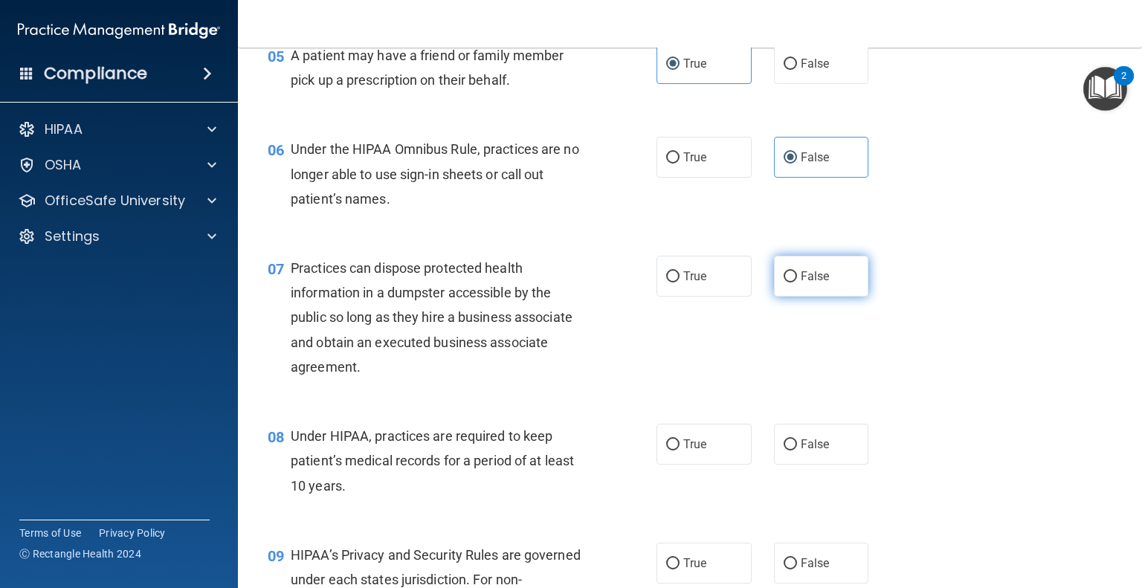
click at [812, 283] on span "False" at bounding box center [815, 276] width 29 height 14
click at [797, 282] on input "False" at bounding box center [789, 276] width 13 height 11
radio input "true"
click at [801, 451] on span "False" at bounding box center [815, 444] width 29 height 14
click at [797, 450] on input "False" at bounding box center [789, 444] width 13 height 11
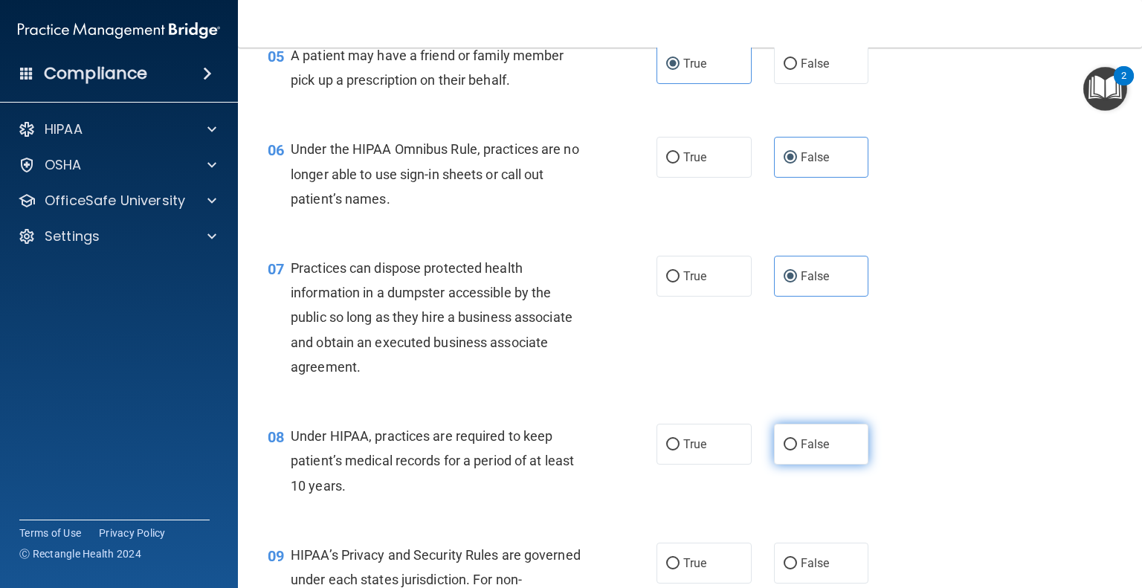
radio input "true"
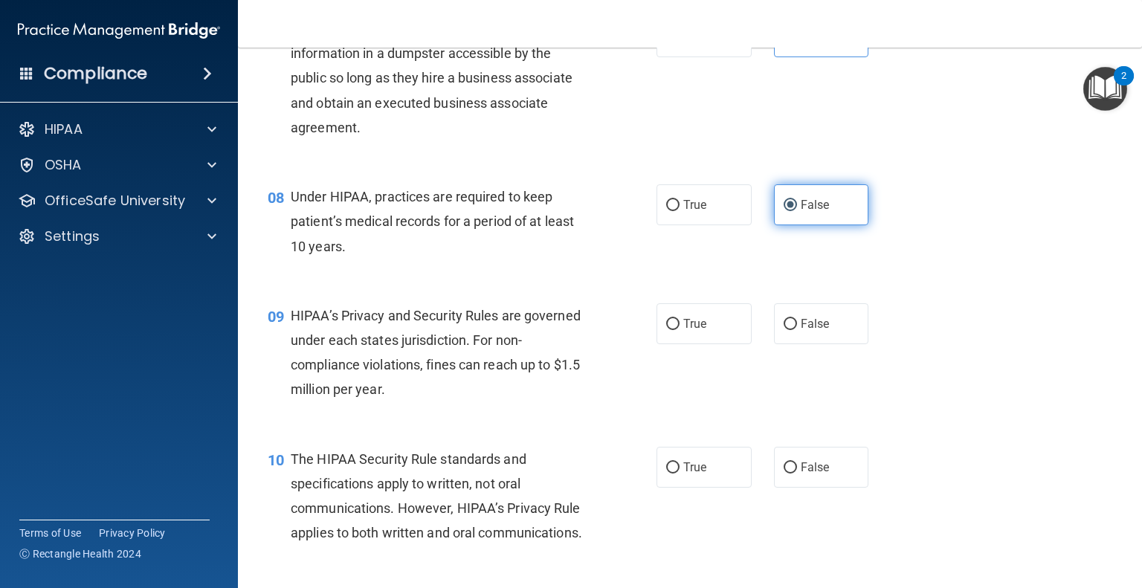
scroll to position [889, 0]
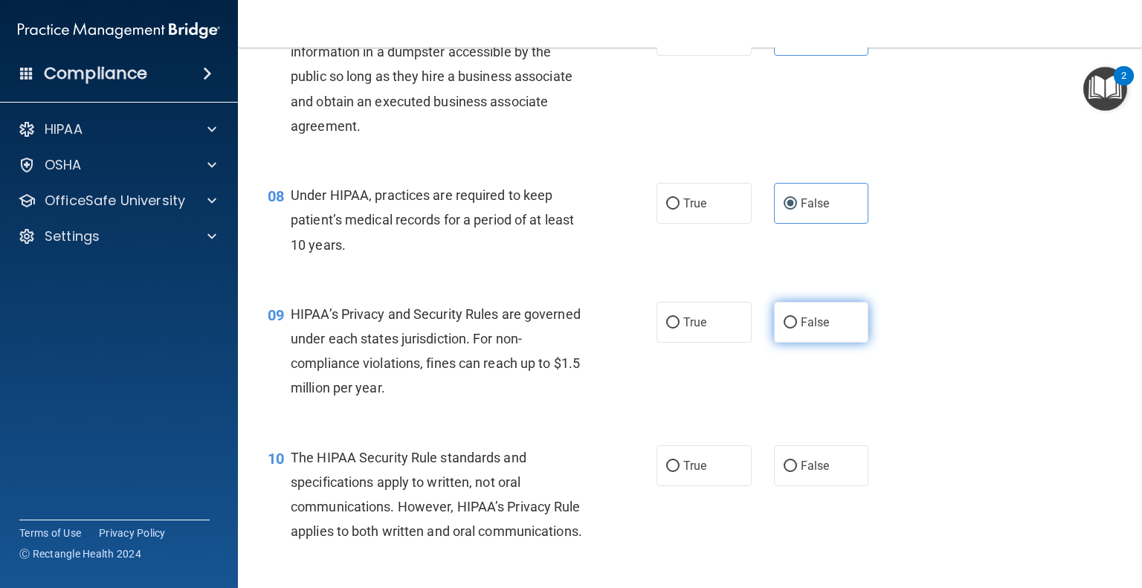
click at [801, 329] on span "False" at bounding box center [815, 322] width 29 height 14
click at [797, 329] on input "False" at bounding box center [789, 322] width 13 height 11
radio input "true"
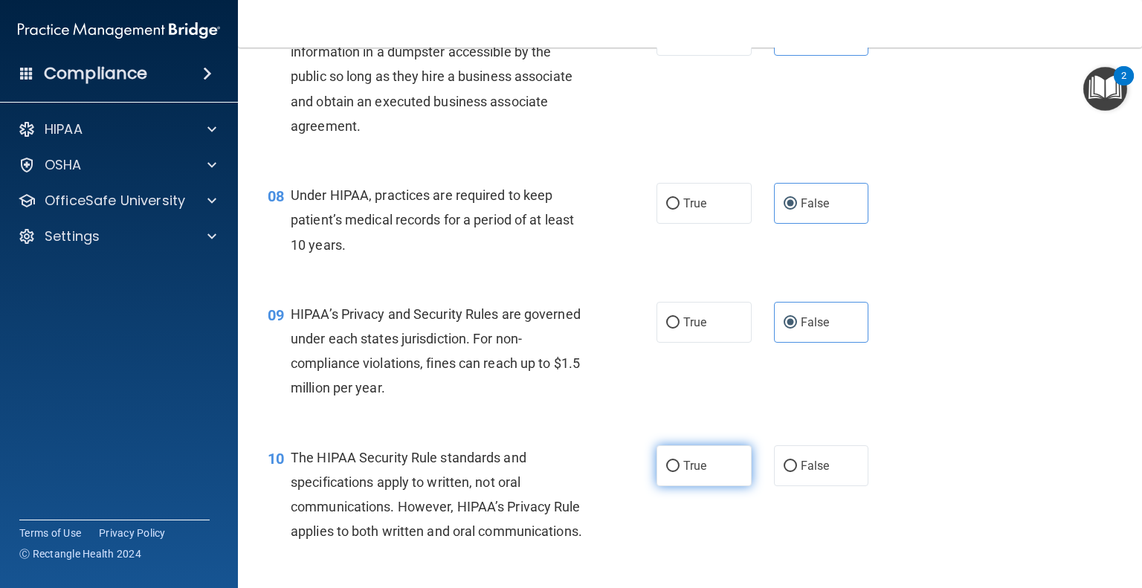
click at [685, 473] on span "True" at bounding box center [694, 466] width 23 height 14
click at [679, 472] on input "True" at bounding box center [672, 466] width 13 height 11
radio input "true"
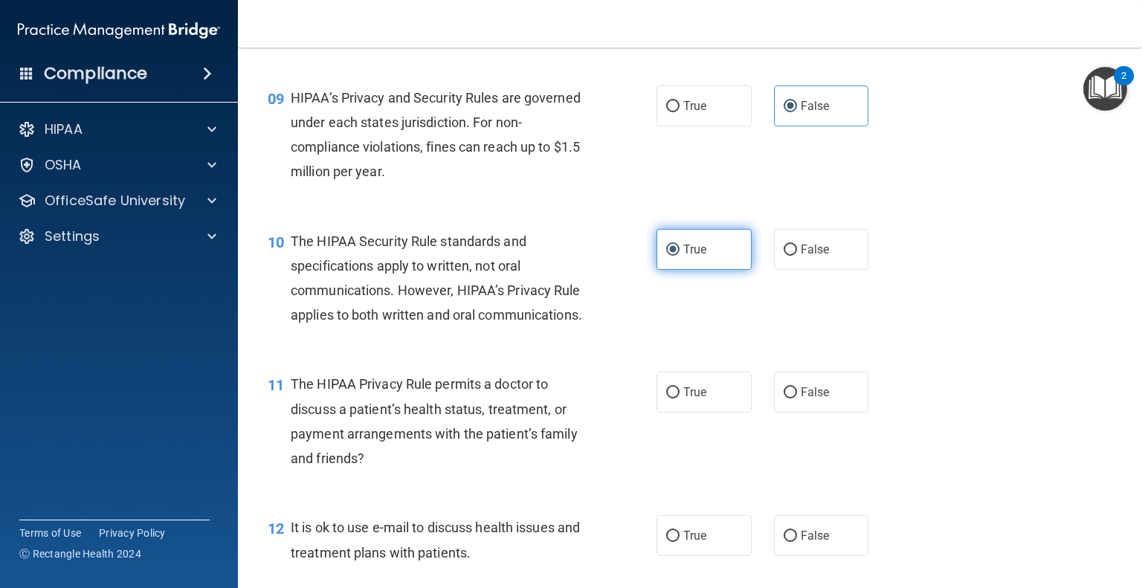
scroll to position [1158, 0]
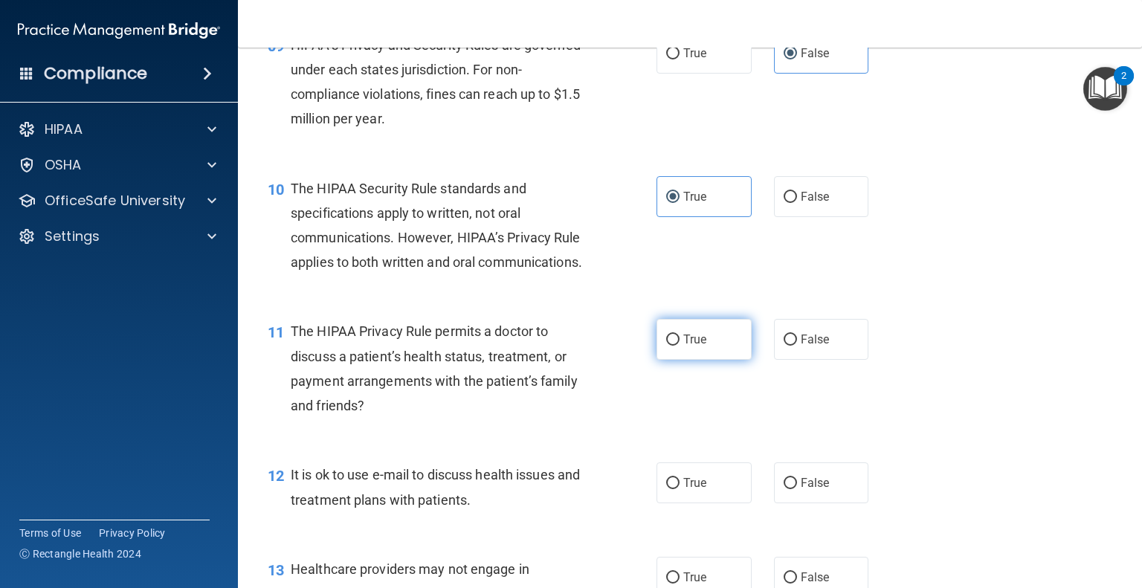
click at [683, 346] on span "True" at bounding box center [694, 339] width 23 height 14
click at [679, 346] on input "True" at bounding box center [672, 339] width 13 height 11
radio input "true"
click at [685, 490] on span "True" at bounding box center [694, 483] width 23 height 14
click at [679, 489] on input "True" at bounding box center [672, 483] width 13 height 11
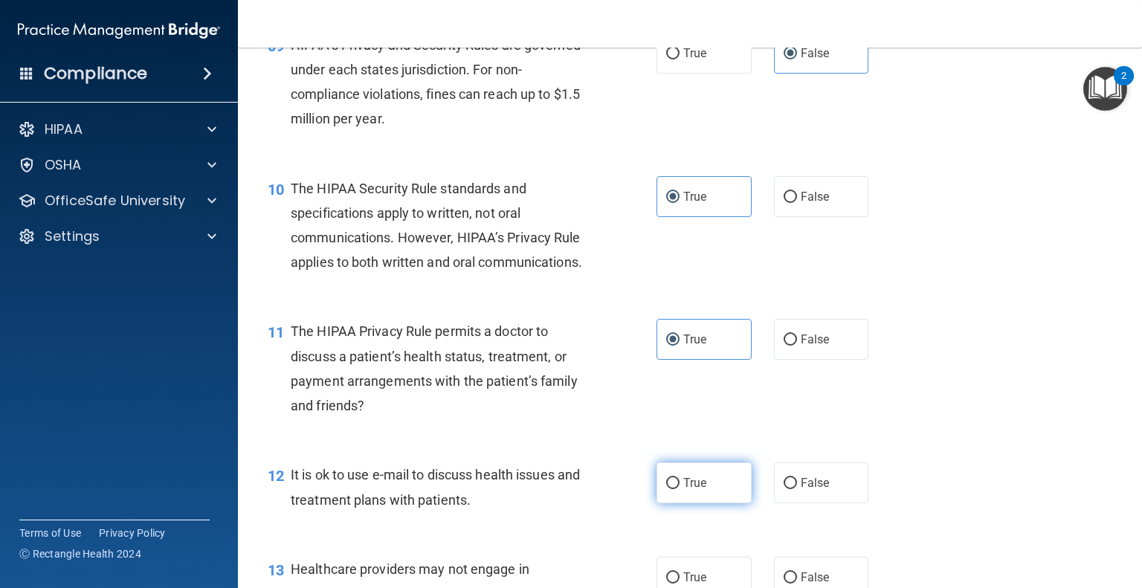
radio input "true"
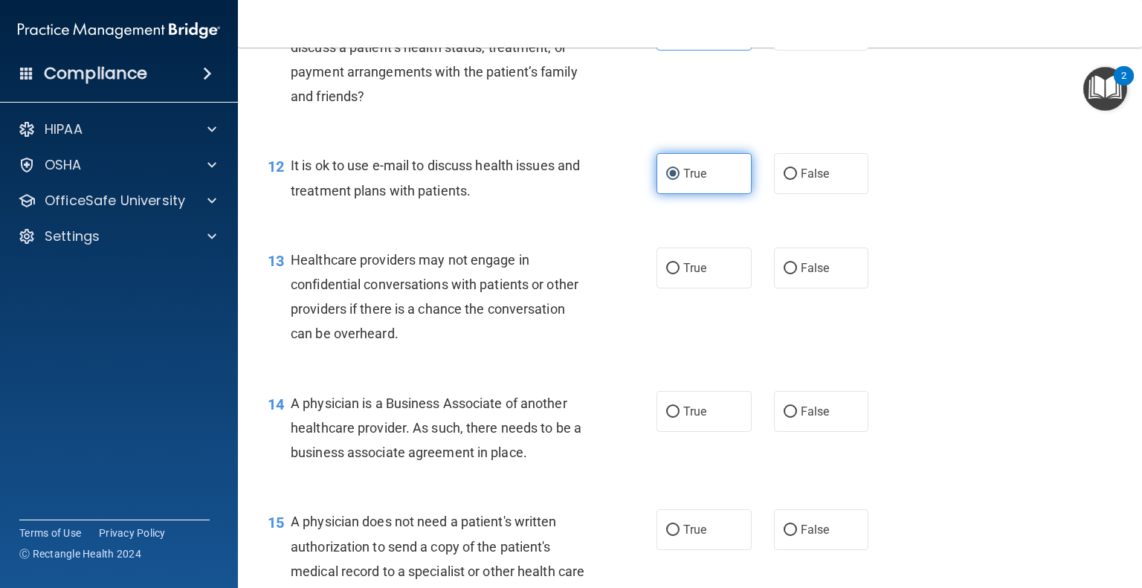
scroll to position [1471, 0]
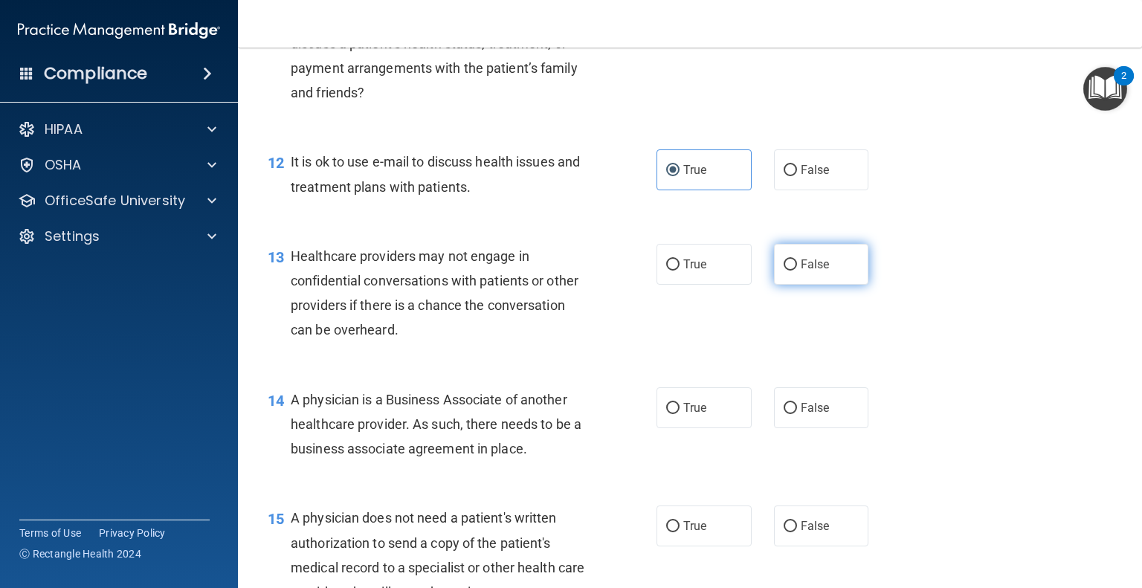
click at [792, 285] on label "False" at bounding box center [821, 264] width 95 height 41
click at [792, 271] on input "False" at bounding box center [789, 264] width 13 height 11
radio input "true"
drag, startPoint x: 792, startPoint y: 318, endPoint x: 816, endPoint y: 462, distance: 145.4
click at [816, 415] on span "False" at bounding box center [815, 408] width 29 height 14
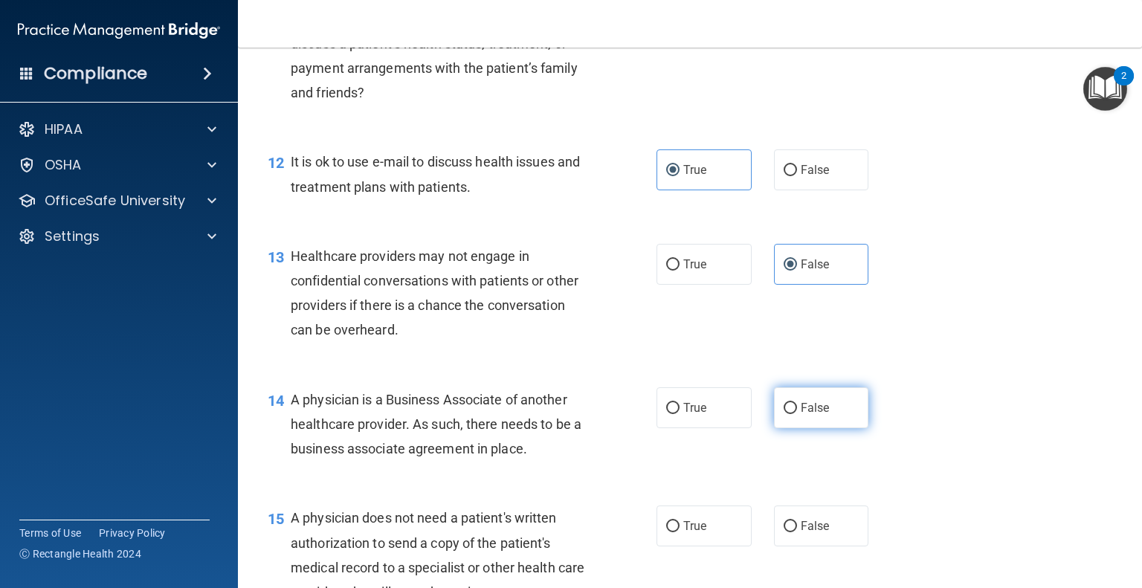
click at [797, 414] on input "False" at bounding box center [789, 408] width 13 height 11
radio input "true"
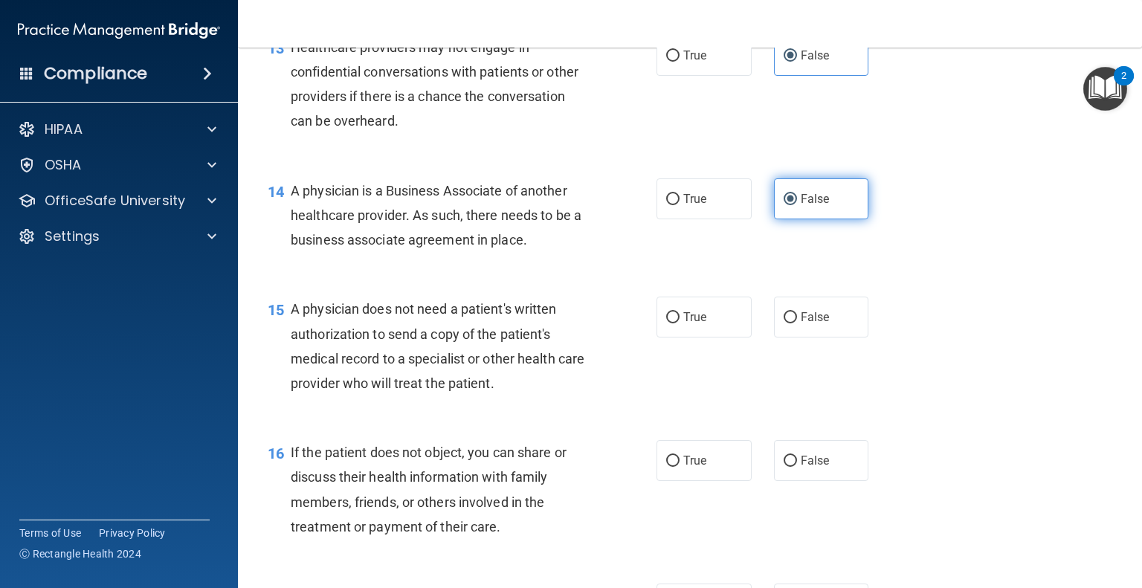
scroll to position [1706, 0]
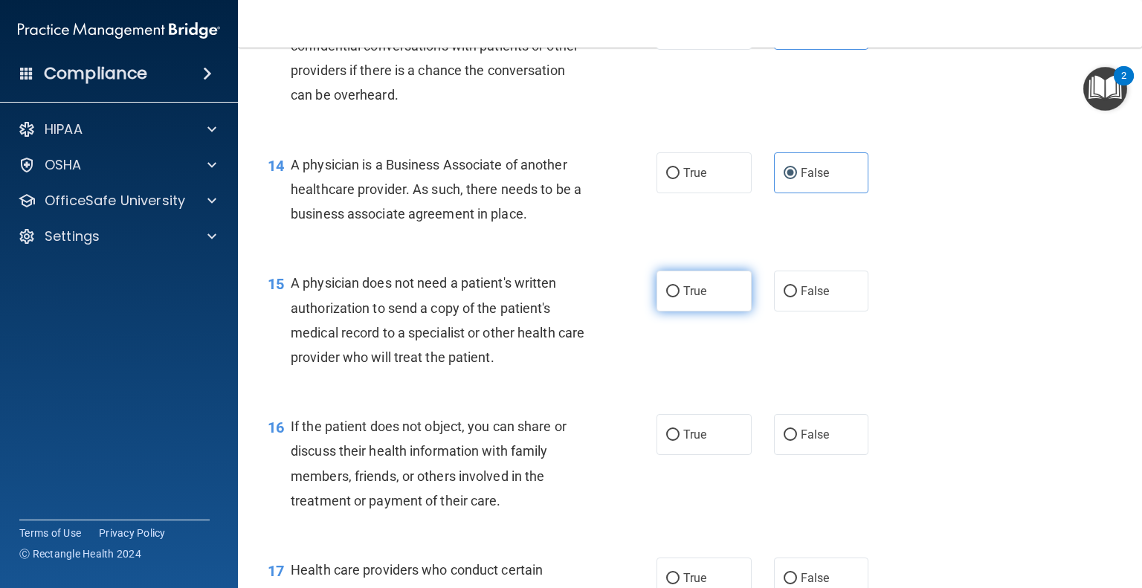
click at [683, 298] on span "True" at bounding box center [694, 291] width 23 height 14
click at [679, 297] on input "True" at bounding box center [672, 291] width 13 height 11
radio input "true"
click at [683, 442] on span "True" at bounding box center [694, 434] width 23 height 14
click at [679, 441] on input "True" at bounding box center [672, 435] width 13 height 11
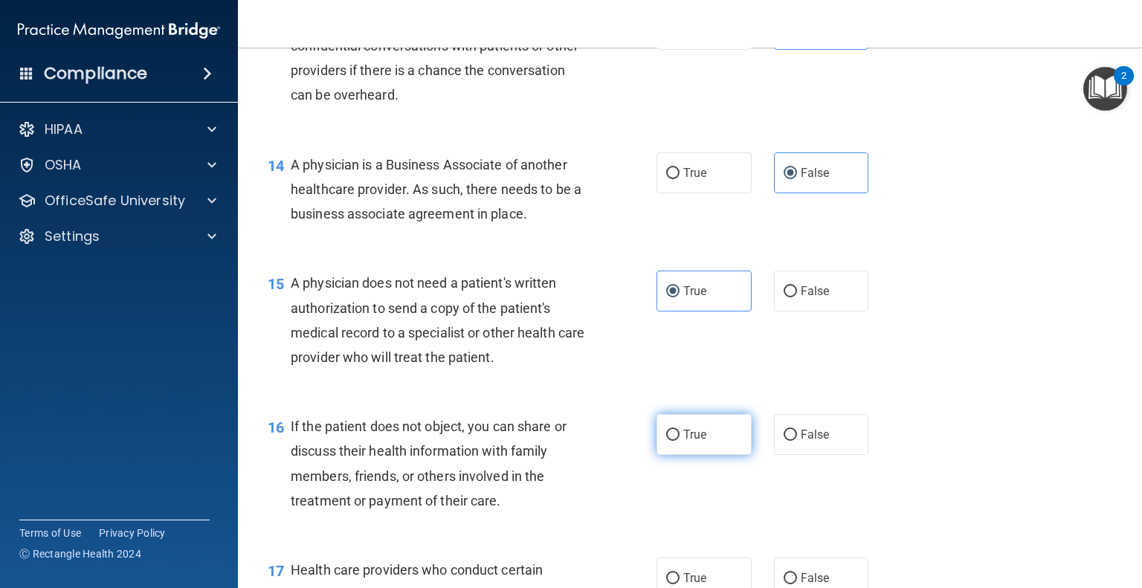
radio input "true"
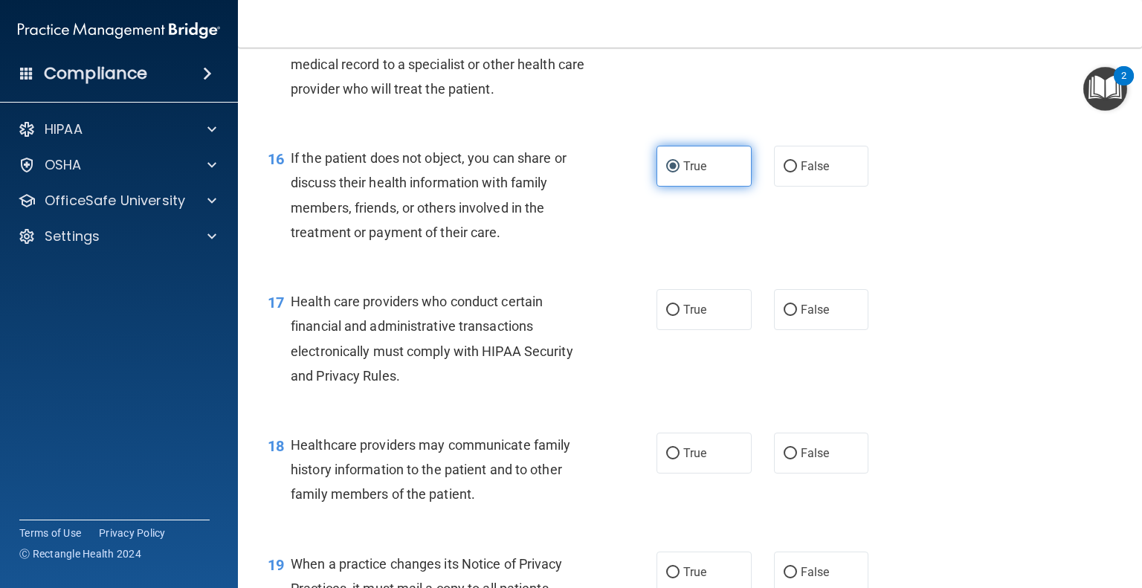
scroll to position [1974, 0]
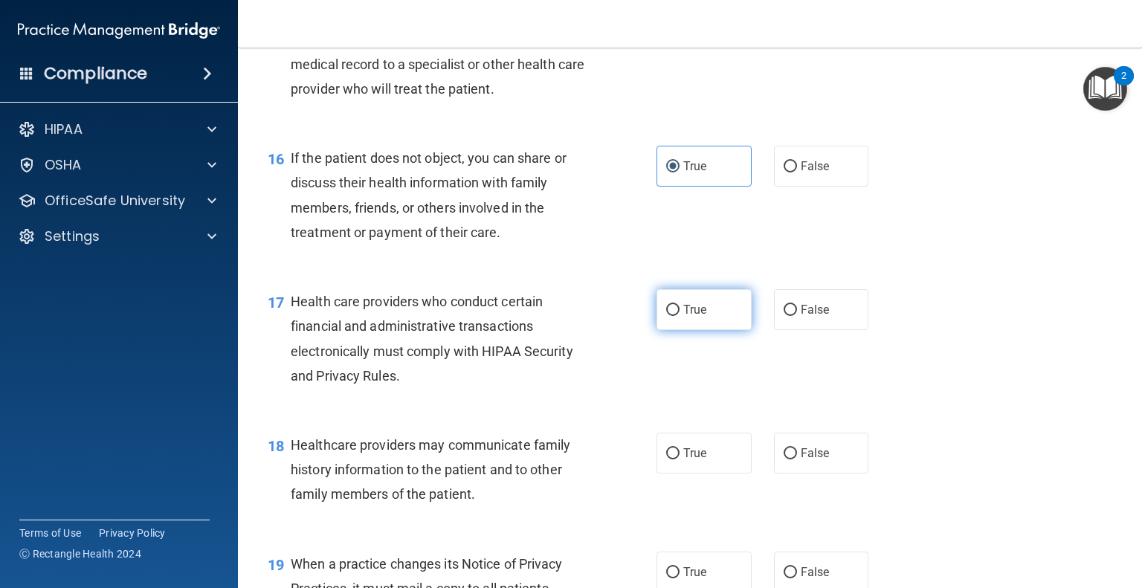
click at [680, 330] on label "True" at bounding box center [703, 309] width 95 height 41
click at [679, 316] on input "True" at bounding box center [672, 310] width 13 height 11
radio input "true"
click at [809, 460] on span "False" at bounding box center [815, 453] width 29 height 14
click at [797, 459] on input "False" at bounding box center [789, 453] width 13 height 11
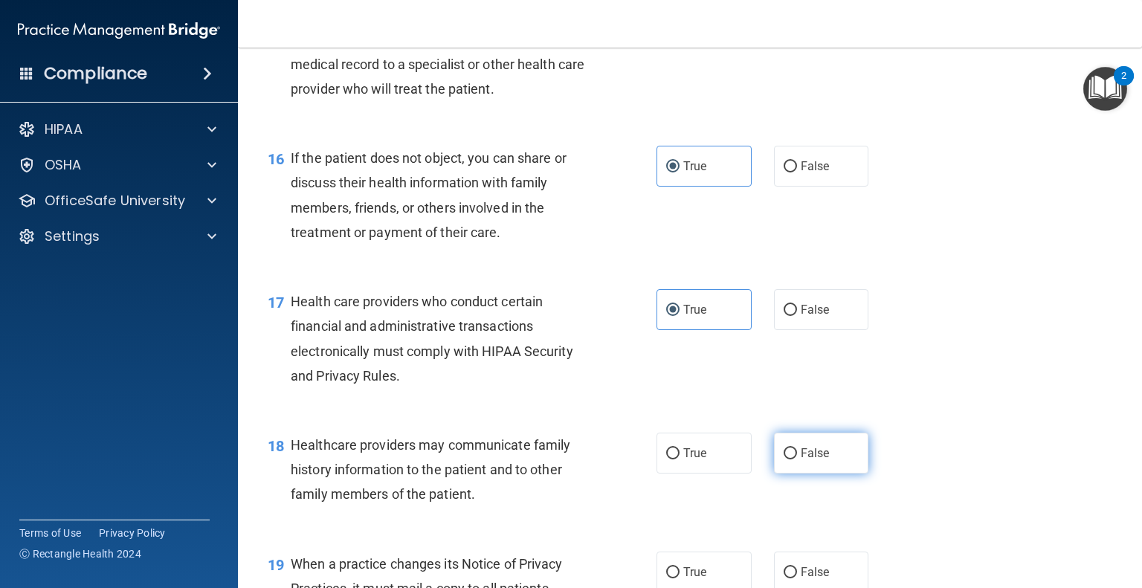
radio input "true"
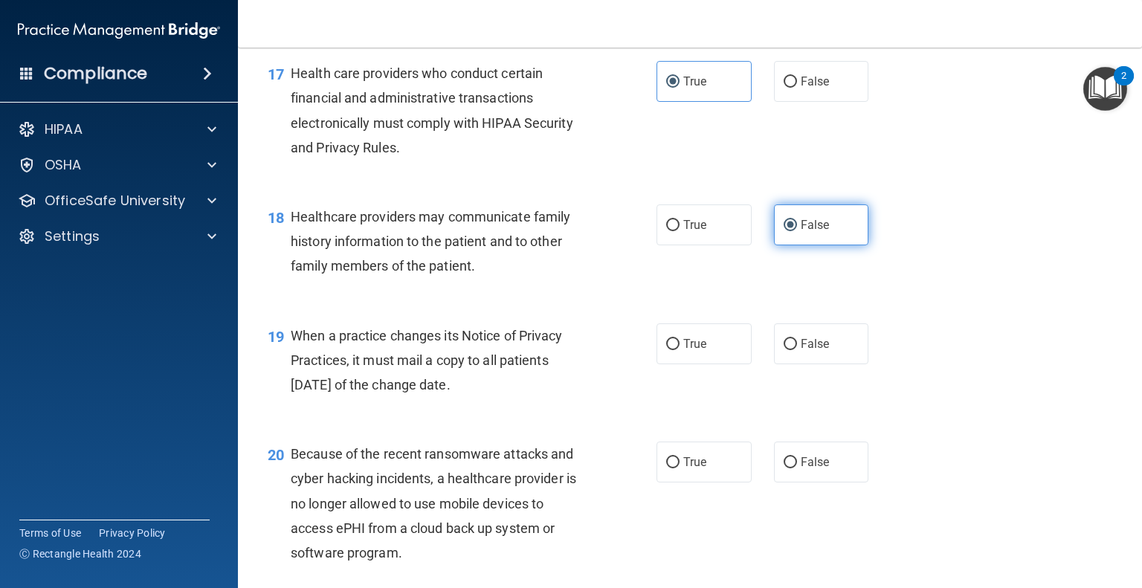
scroll to position [2208, 0]
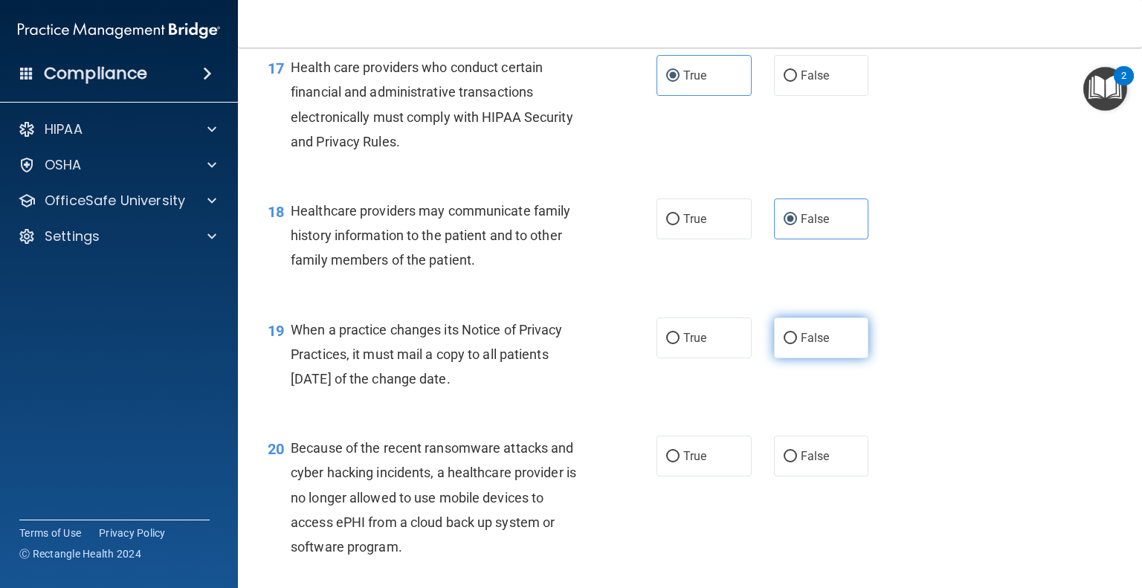
click at [803, 345] on span "False" at bounding box center [815, 338] width 29 height 14
click at [797, 344] on input "False" at bounding box center [789, 338] width 13 height 11
radio input "true"
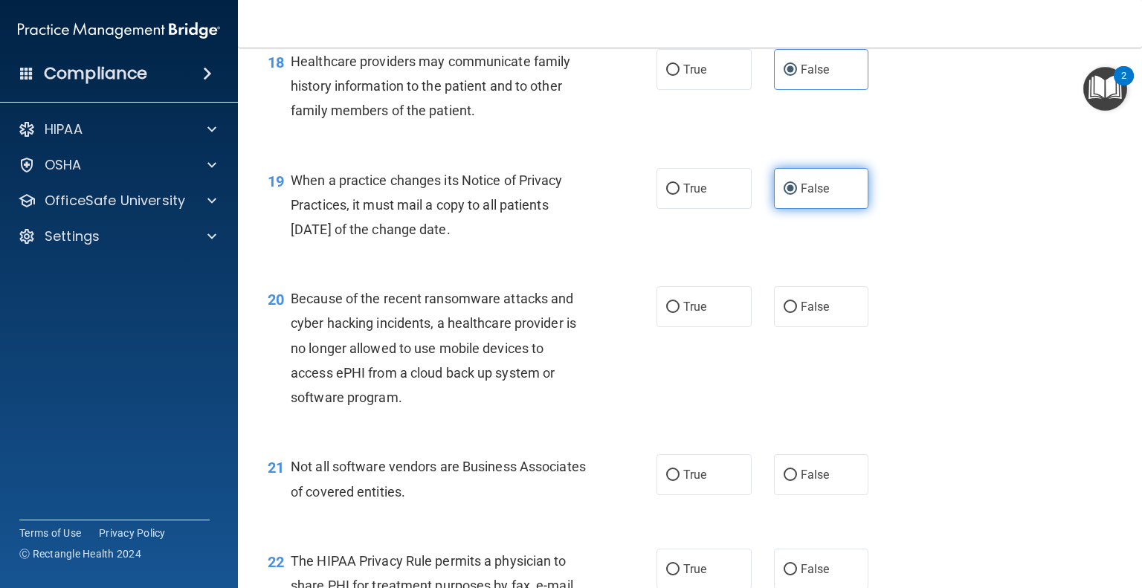
scroll to position [2365, 0]
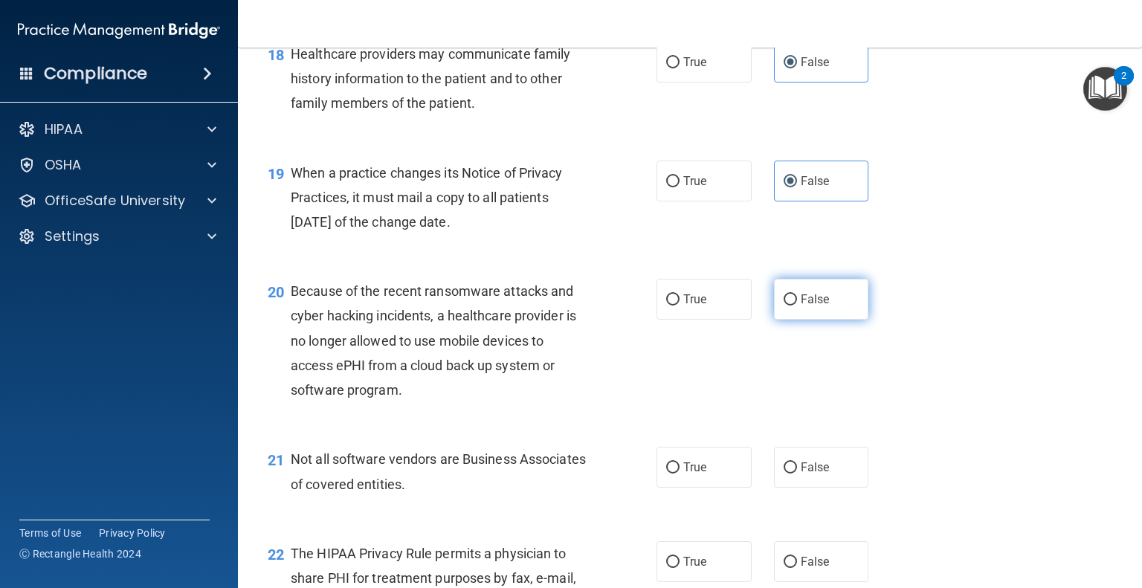
click at [804, 306] on span "False" at bounding box center [815, 299] width 29 height 14
click at [797, 306] on input "False" at bounding box center [789, 299] width 13 height 11
radio input "true"
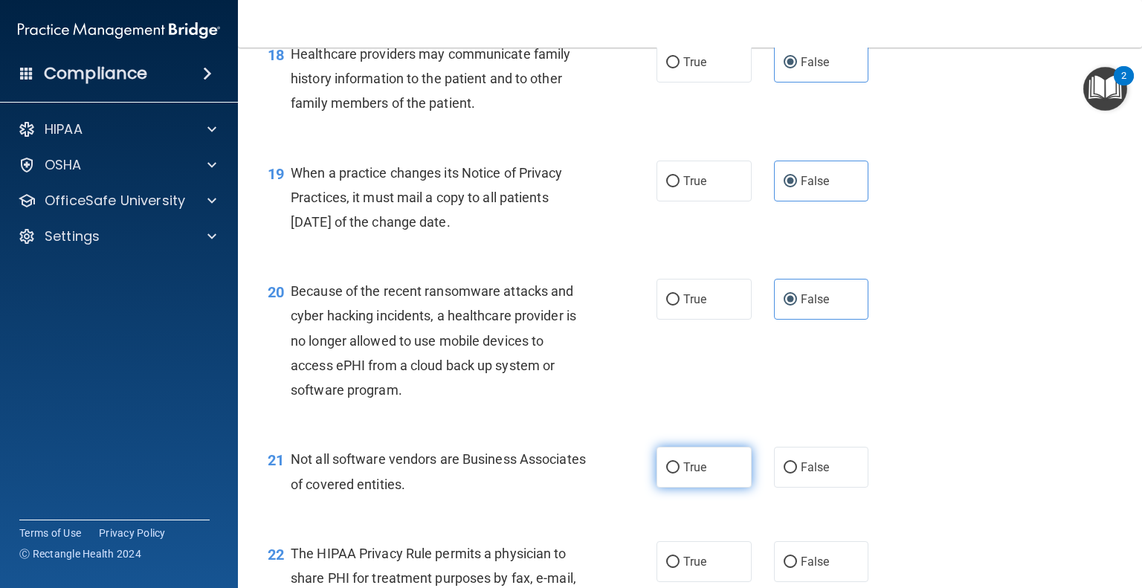
click at [693, 474] on span "True" at bounding box center [694, 467] width 23 height 14
click at [679, 473] on input "True" at bounding box center [672, 467] width 13 height 11
radio input "true"
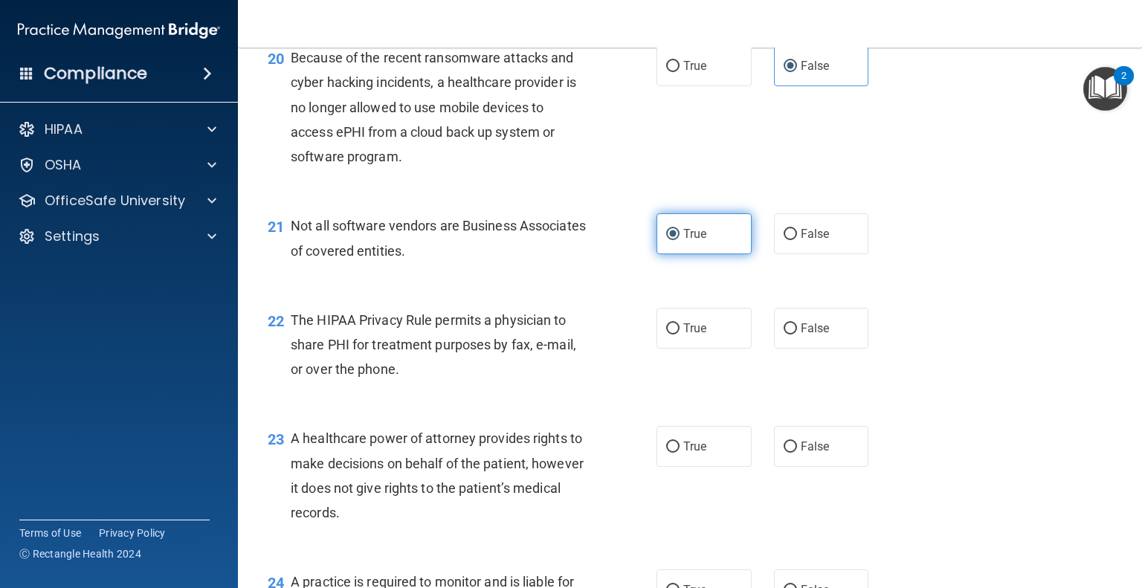
scroll to position [2610, 0]
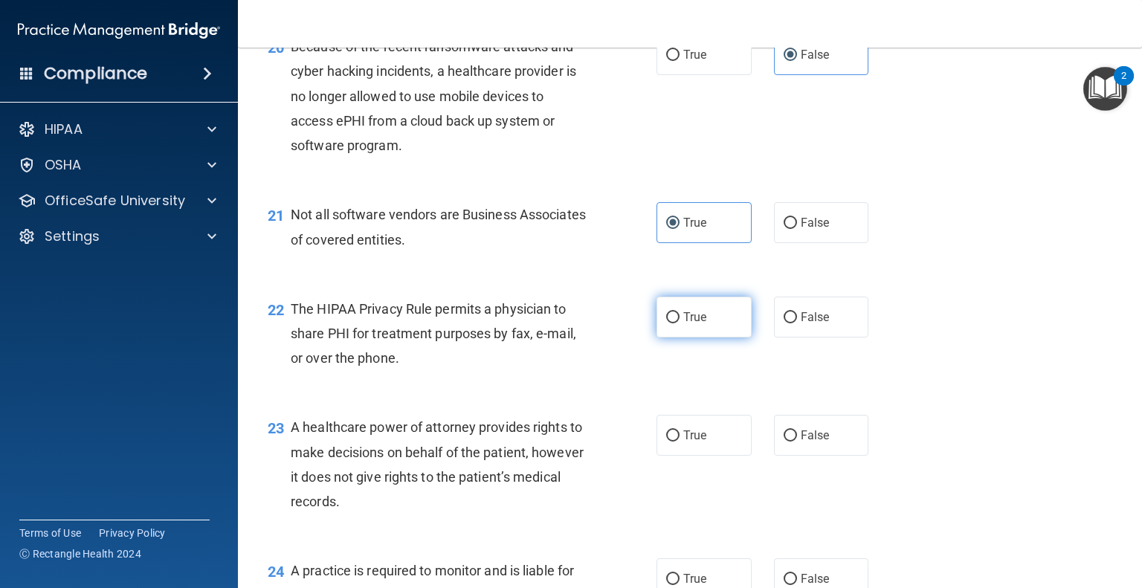
click at [692, 324] on span "True" at bounding box center [694, 317] width 23 height 14
click at [679, 323] on input "True" at bounding box center [672, 317] width 13 height 11
radio input "true"
click at [815, 456] on label "False" at bounding box center [821, 435] width 95 height 41
click at [797, 442] on input "False" at bounding box center [789, 435] width 13 height 11
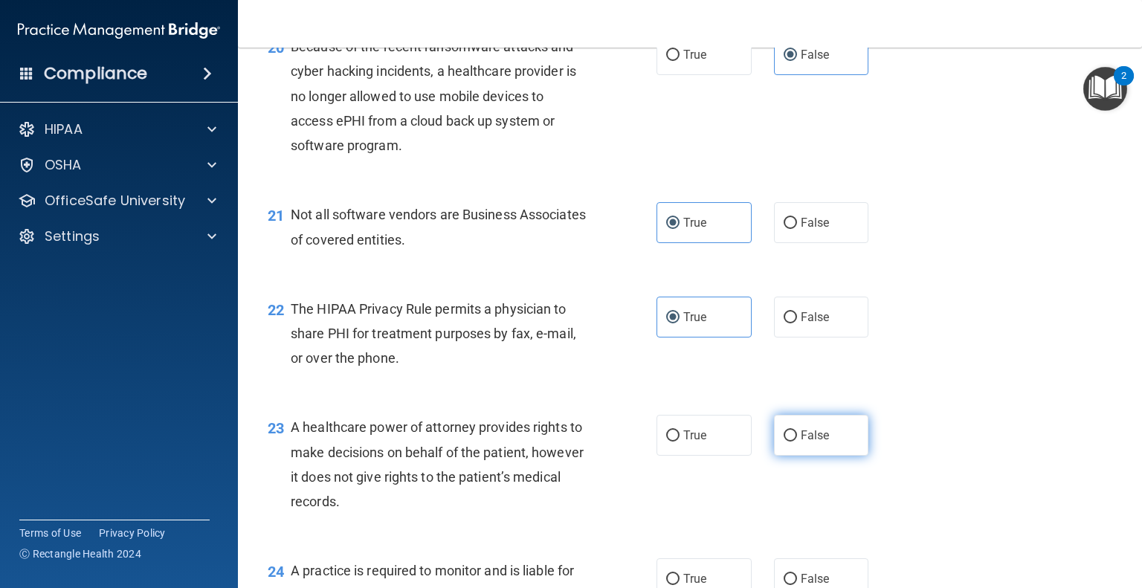
radio input "true"
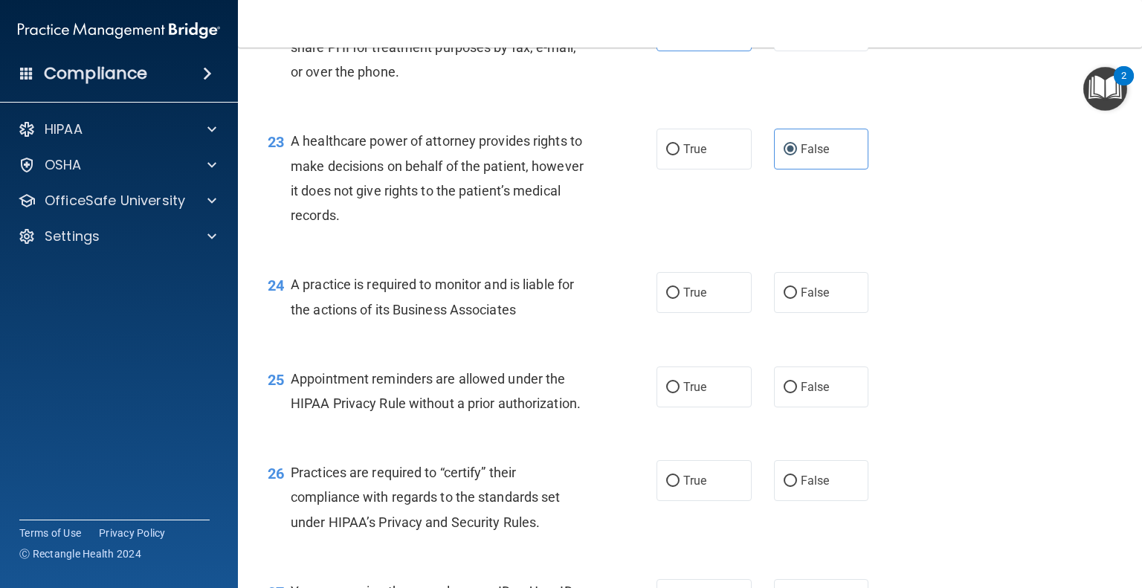
scroll to position [2908, 0]
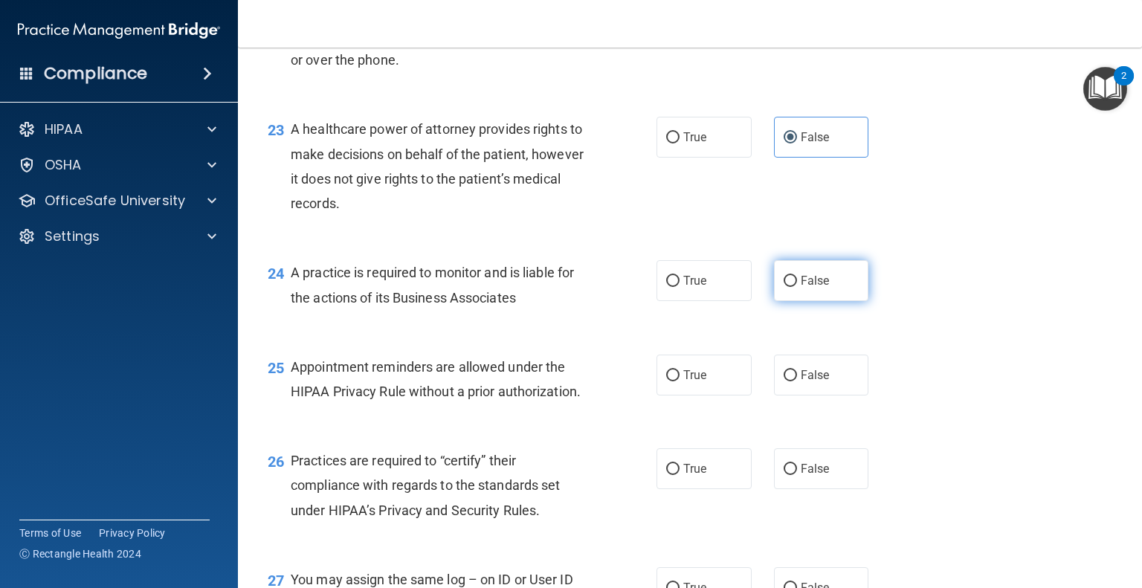
click at [791, 301] on label "False" at bounding box center [821, 280] width 95 height 41
click at [791, 287] on input "False" at bounding box center [789, 281] width 13 height 11
radio input "true"
click at [690, 382] on span "True" at bounding box center [694, 375] width 23 height 14
click at [679, 381] on input "True" at bounding box center [672, 375] width 13 height 11
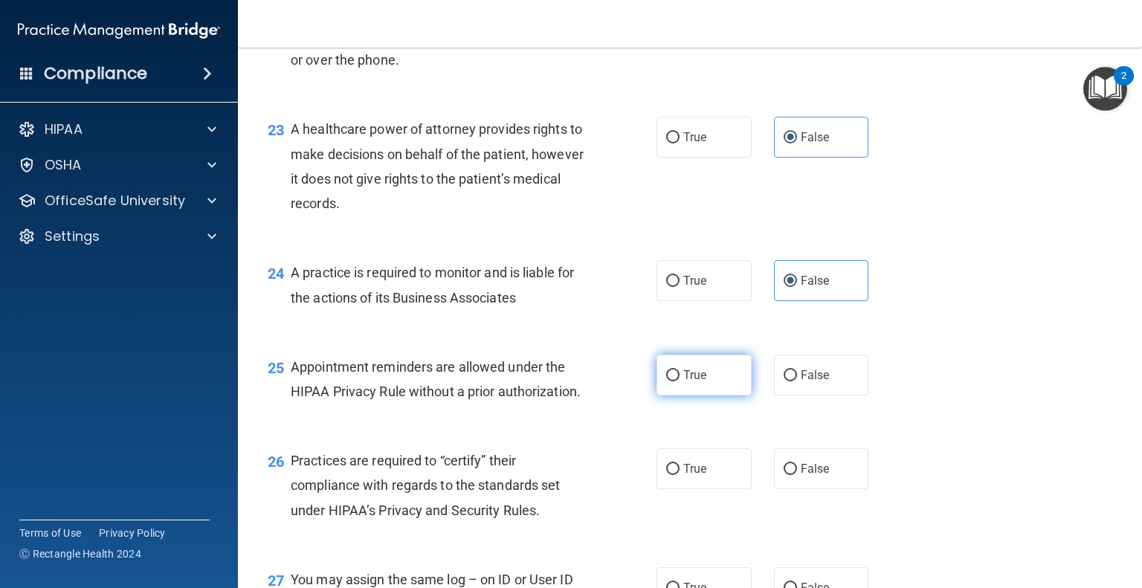
radio input "true"
click at [786, 489] on label "False" at bounding box center [821, 468] width 95 height 41
click at [786, 475] on input "False" at bounding box center [789, 469] width 13 height 11
radio input "true"
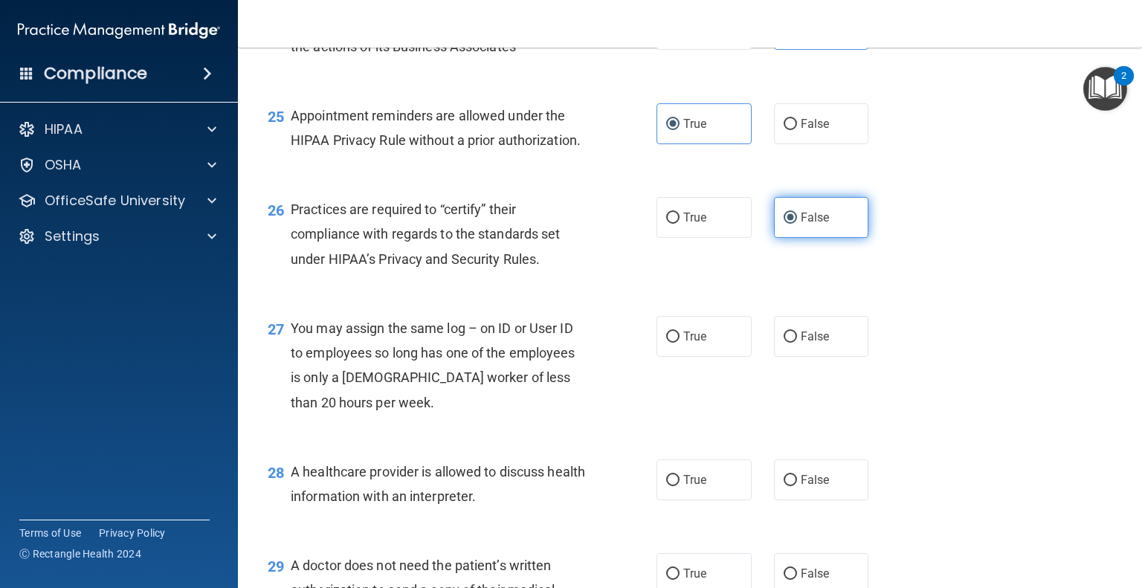
scroll to position [3162, 0]
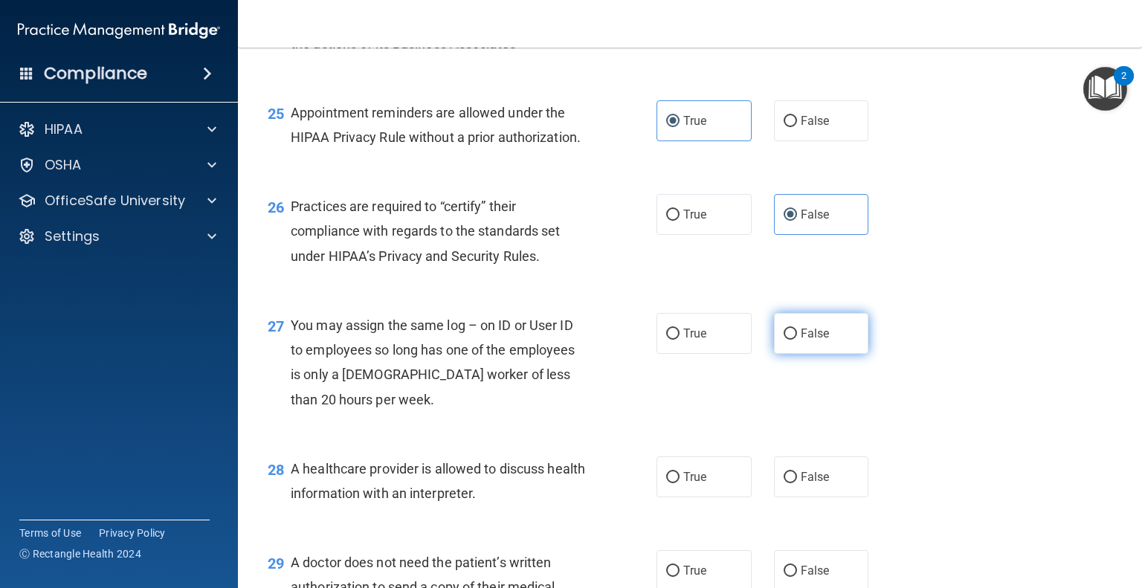
click at [800, 354] on label "False" at bounding box center [821, 333] width 95 height 41
click at [797, 340] on input "False" at bounding box center [789, 334] width 13 height 11
radio input "true"
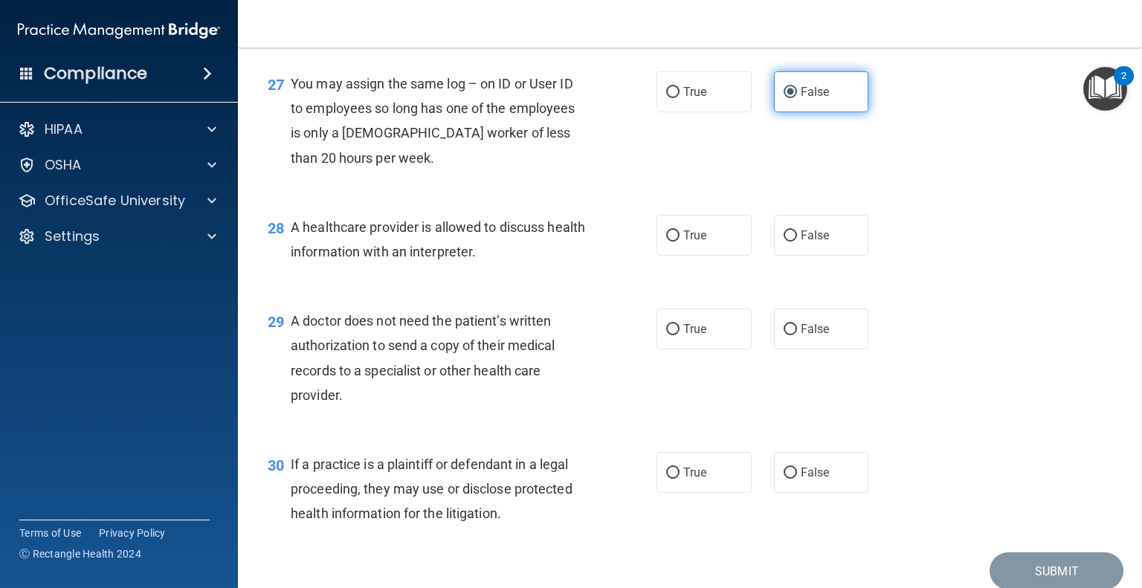
scroll to position [3445, 0]
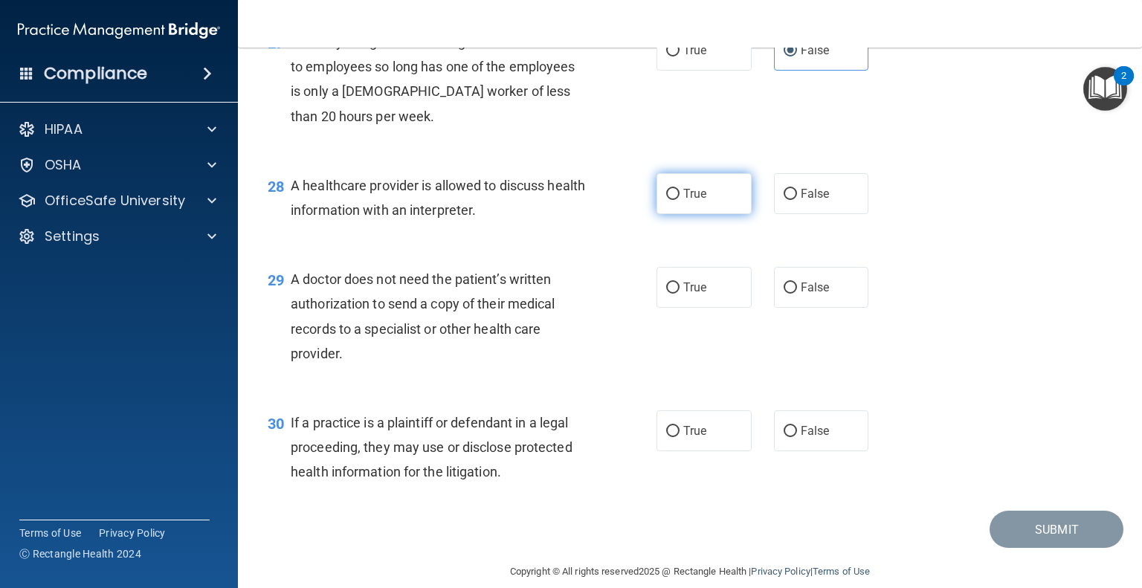
click at [702, 214] on label "True" at bounding box center [703, 193] width 95 height 41
click at [679, 200] on input "True" at bounding box center [672, 194] width 13 height 11
radio input "true"
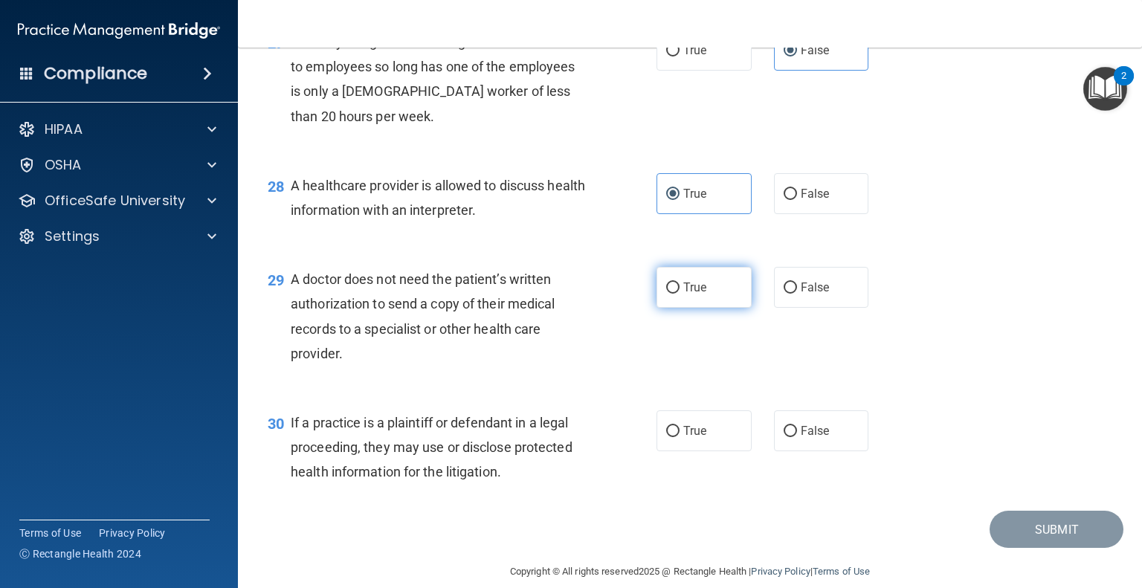
click at [705, 308] on label "True" at bounding box center [703, 287] width 95 height 41
click at [679, 294] on input "True" at bounding box center [672, 287] width 13 height 11
radio input "true"
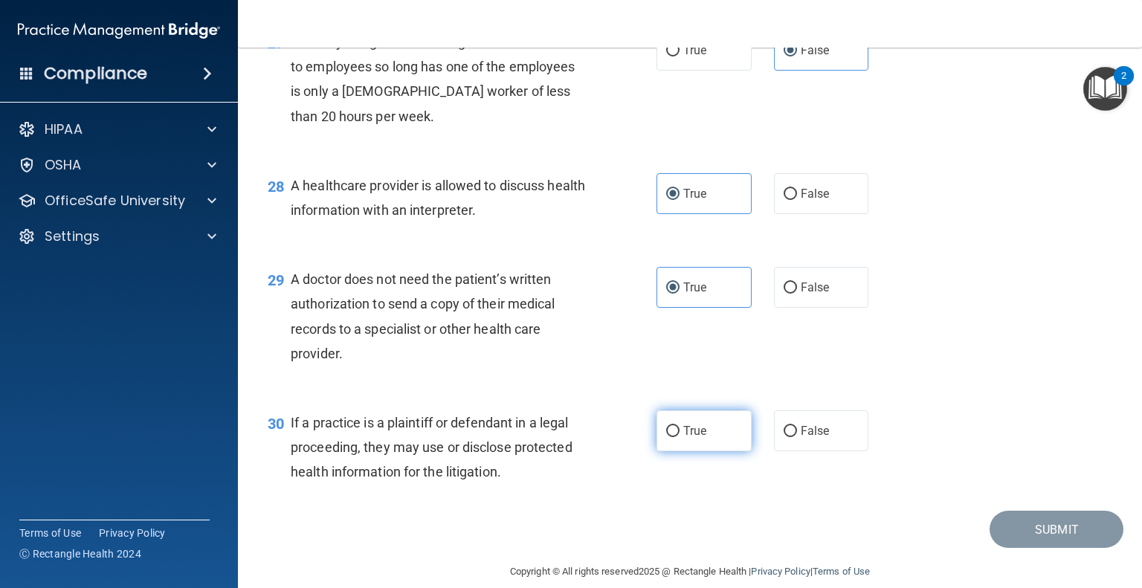
click at [705, 451] on label "True" at bounding box center [703, 430] width 95 height 41
click at [679, 437] on input "True" at bounding box center [672, 431] width 13 height 11
radio input "true"
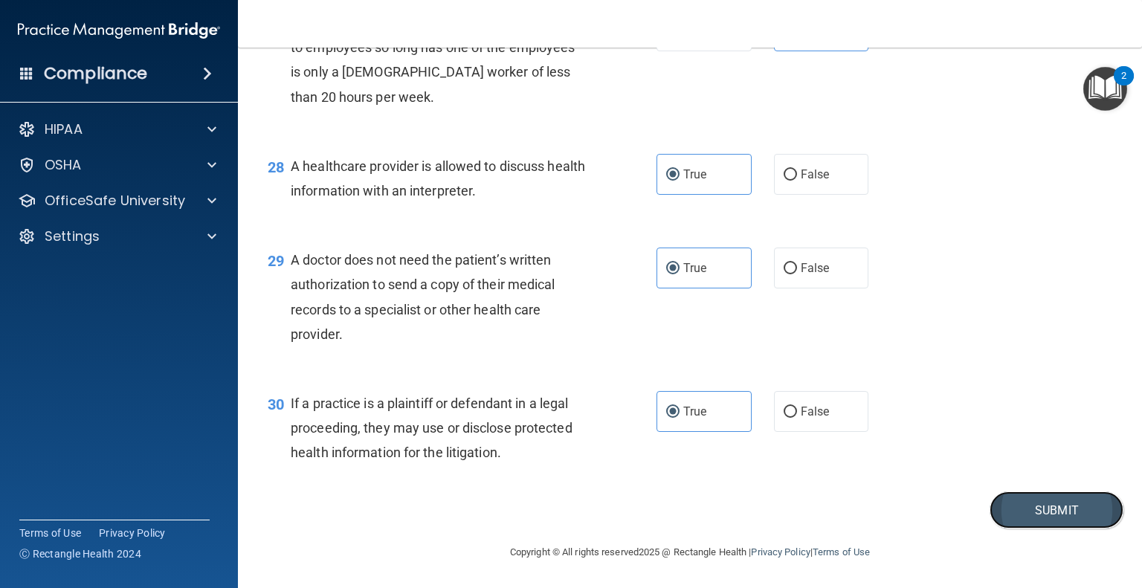
click at [1020, 516] on button "Submit" at bounding box center [1056, 510] width 134 height 38
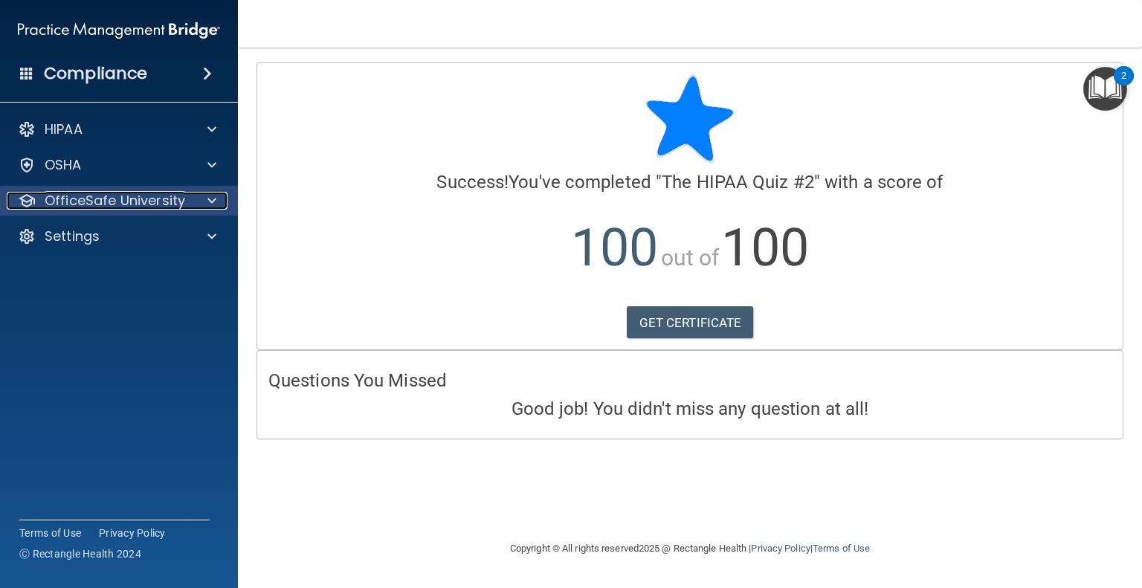
click at [182, 204] on p "OfficeSafe University" at bounding box center [115, 201] width 140 height 18
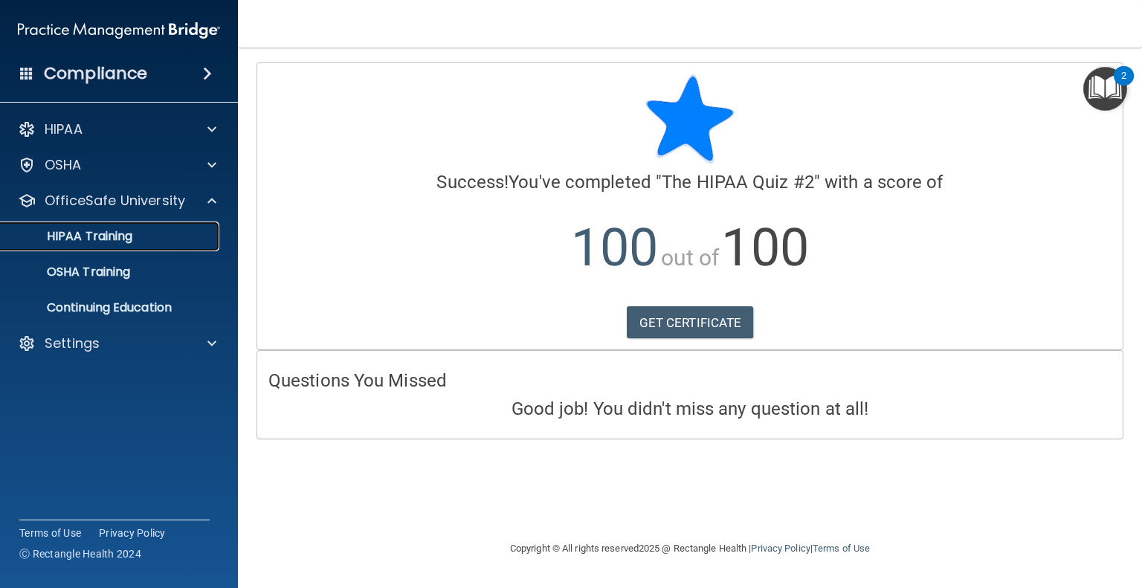
click at [113, 239] on p "HIPAA Training" at bounding box center [71, 236] width 123 height 15
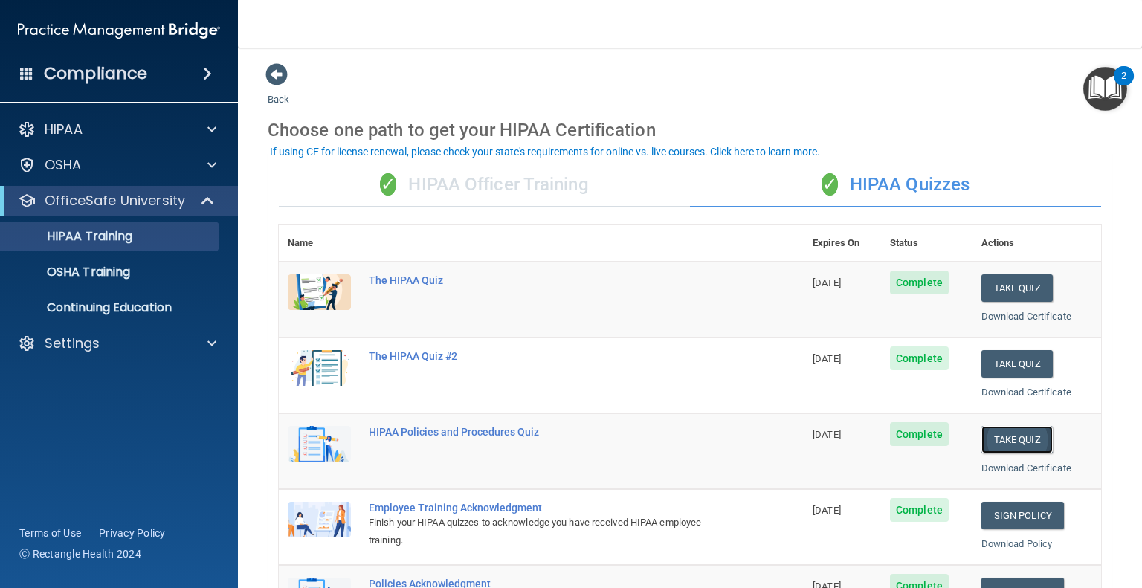
click at [1009, 444] on button "Take Quiz" at bounding box center [1016, 440] width 71 height 28
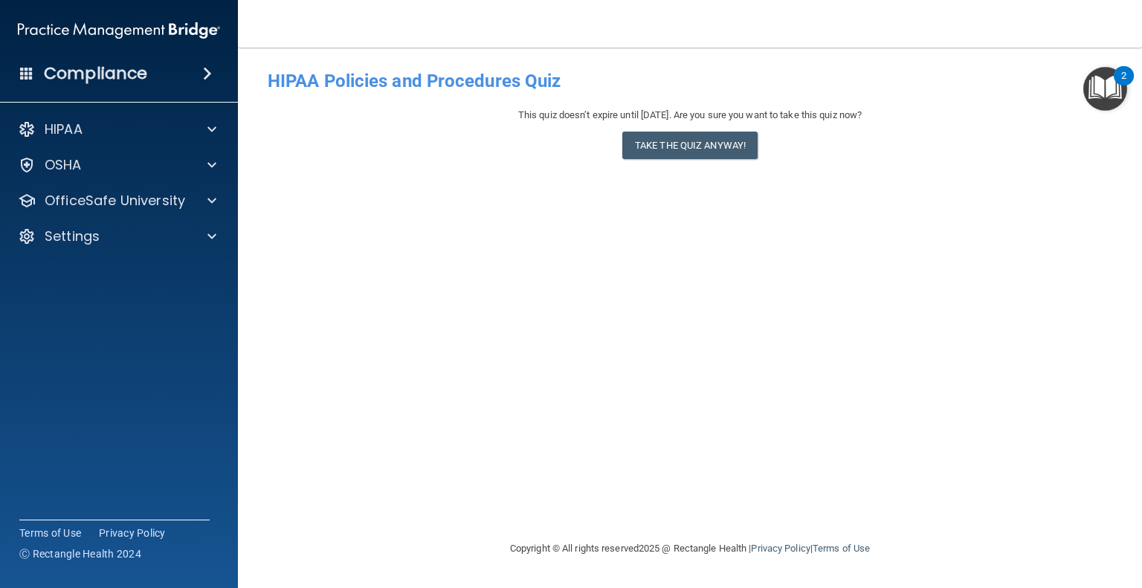
click at [731, 161] on div "This quiz doesn’t expire until 11/29/2025. Are you sure you want to take this q…" at bounding box center [690, 136] width 844 height 60
click at [728, 148] on button "Take the quiz anyway!" at bounding box center [689, 146] width 135 height 28
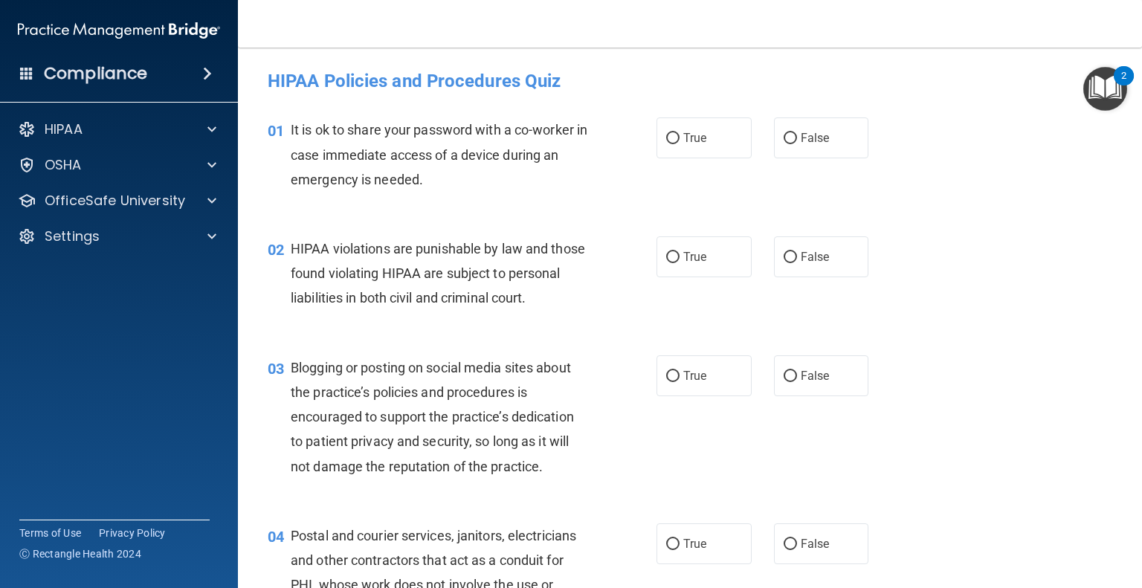
click at [728, 148] on label "True" at bounding box center [703, 137] width 95 height 41
click at [679, 144] on input "True" at bounding box center [672, 138] width 13 height 11
radio input "true"
click at [694, 268] on label "True" at bounding box center [703, 256] width 95 height 41
click at [679, 263] on input "True" at bounding box center [672, 257] width 13 height 11
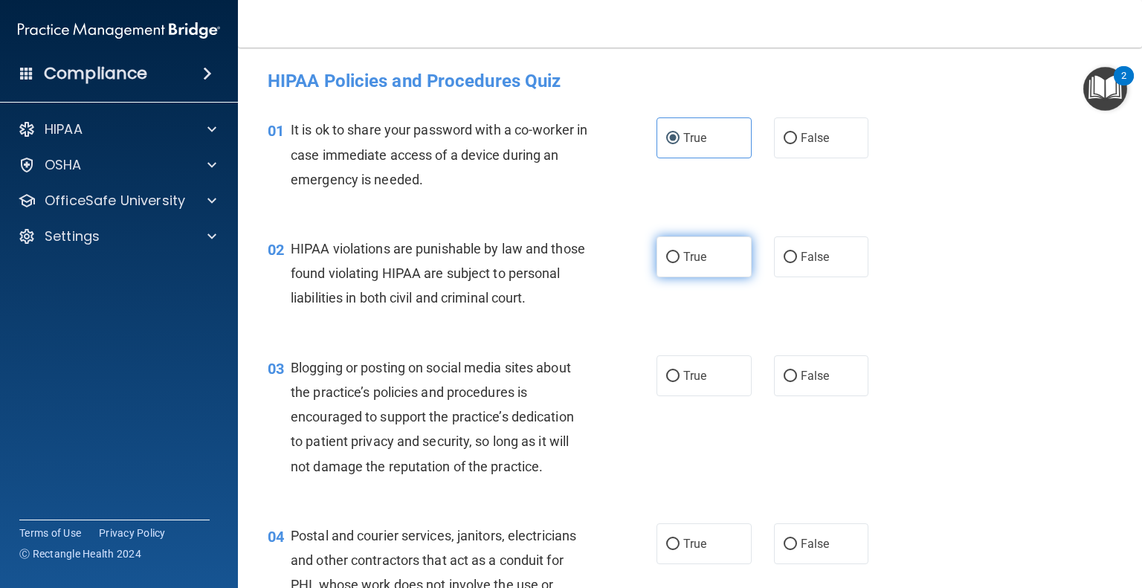
radio input "true"
click at [687, 396] on label "True" at bounding box center [703, 375] width 95 height 41
click at [679, 382] on input "True" at bounding box center [672, 376] width 13 height 11
radio input "true"
click at [692, 551] on span "True" at bounding box center [694, 544] width 23 height 14
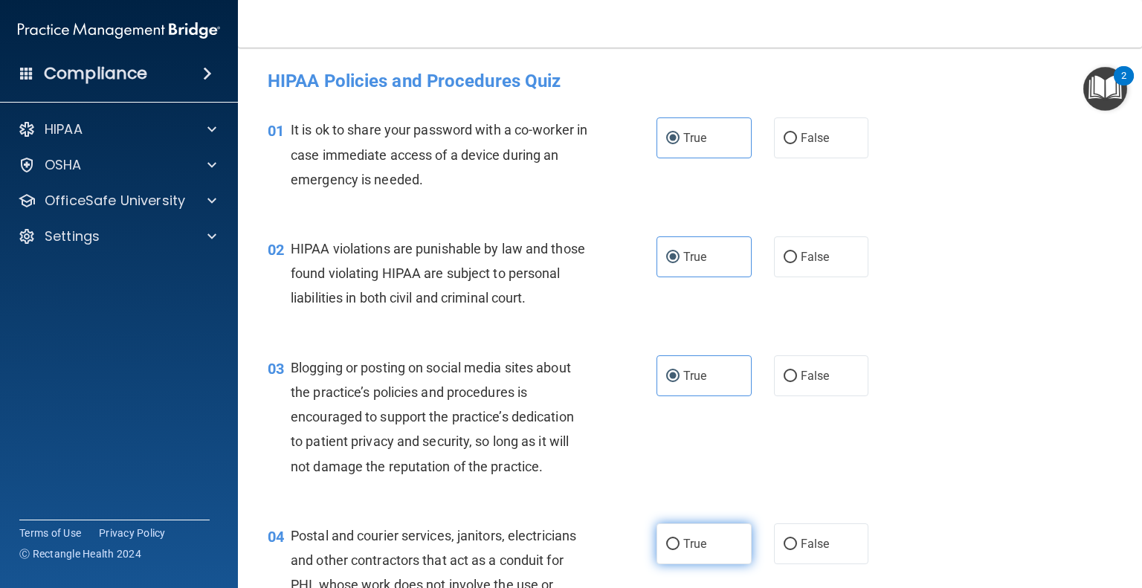
click at [679, 550] on input "True" at bounding box center [672, 544] width 13 height 11
radio input "true"
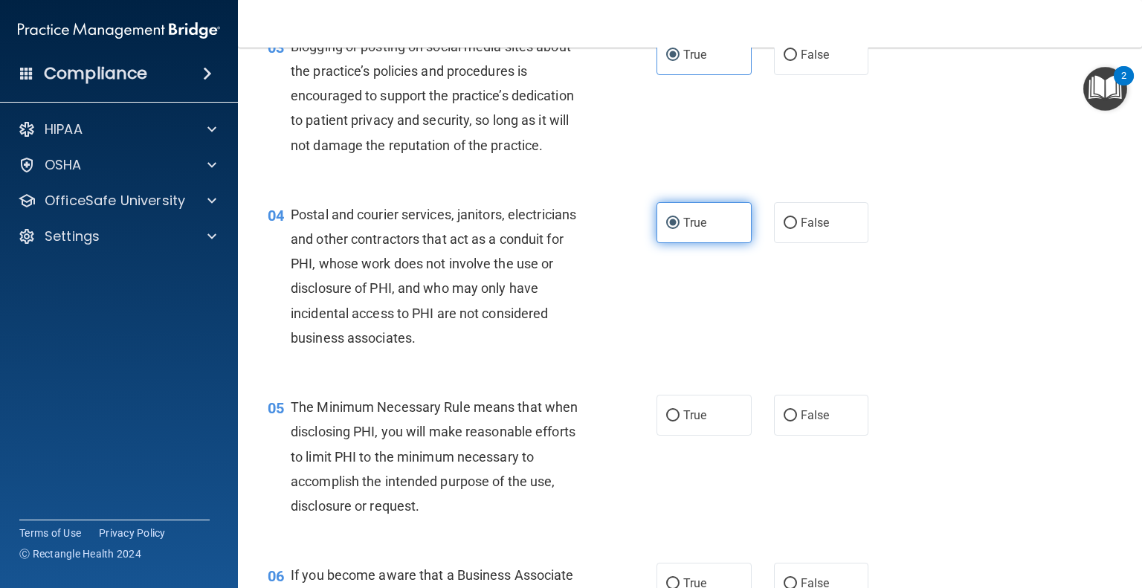
scroll to position [336, 0]
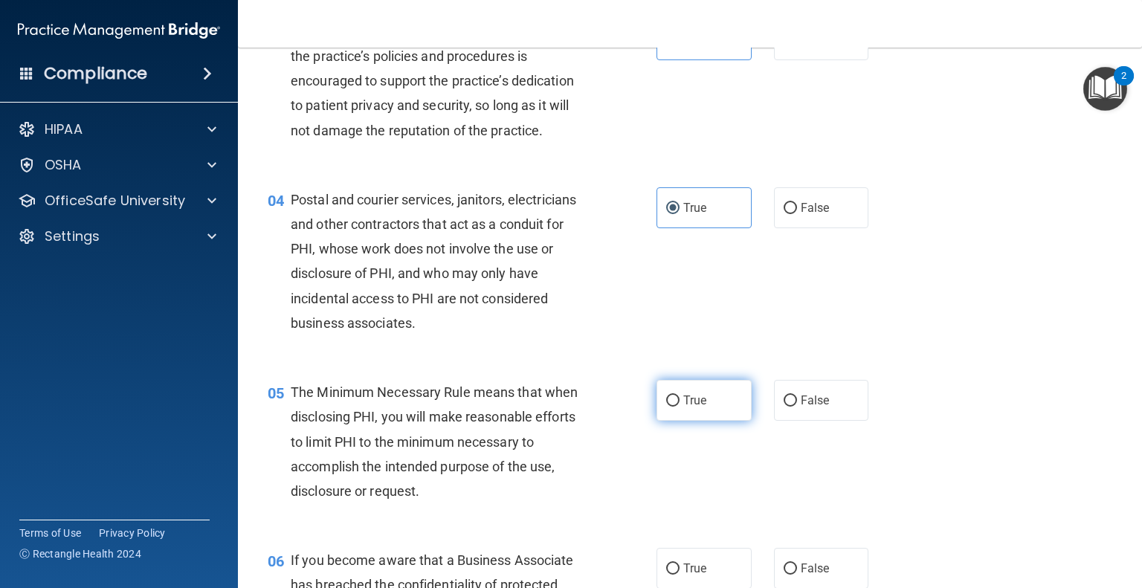
click at [696, 407] on span "True" at bounding box center [694, 400] width 23 height 14
click at [679, 407] on input "True" at bounding box center [672, 400] width 13 height 11
radio input "true"
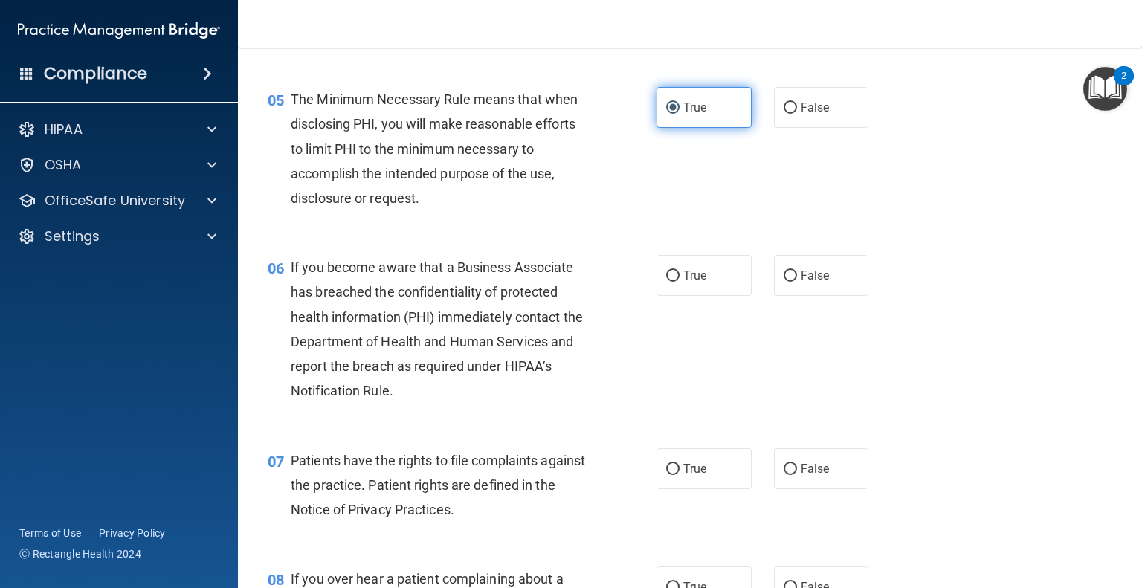
scroll to position [675, 0]
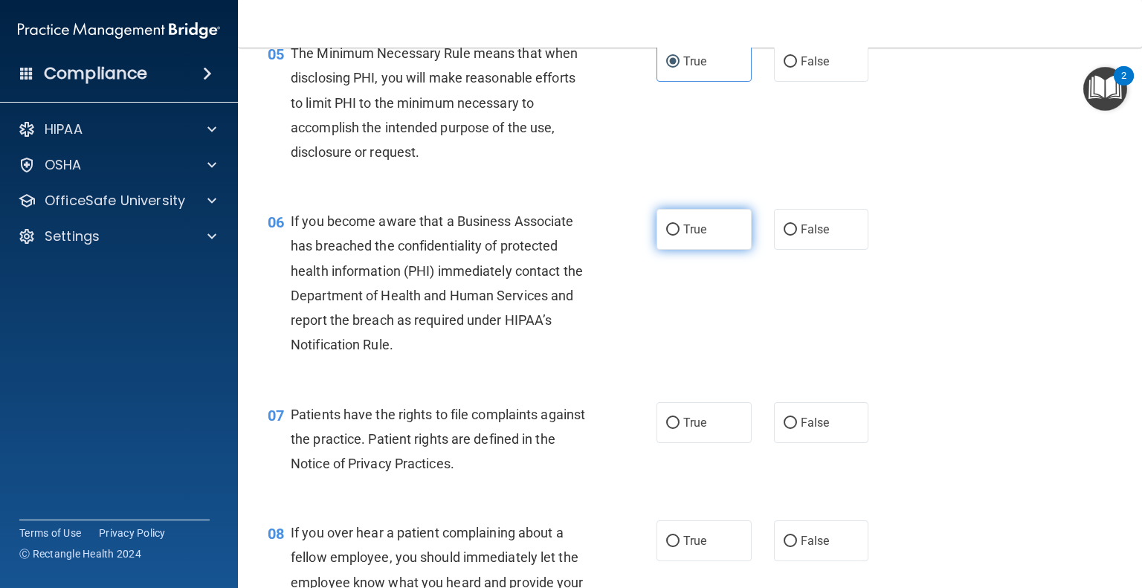
click at [698, 250] on label "True" at bounding box center [703, 229] width 95 height 41
click at [679, 236] on input "True" at bounding box center [672, 229] width 13 height 11
radio input "true"
click at [711, 434] on label "True" at bounding box center [703, 422] width 95 height 41
click at [679, 429] on input "True" at bounding box center [672, 423] width 13 height 11
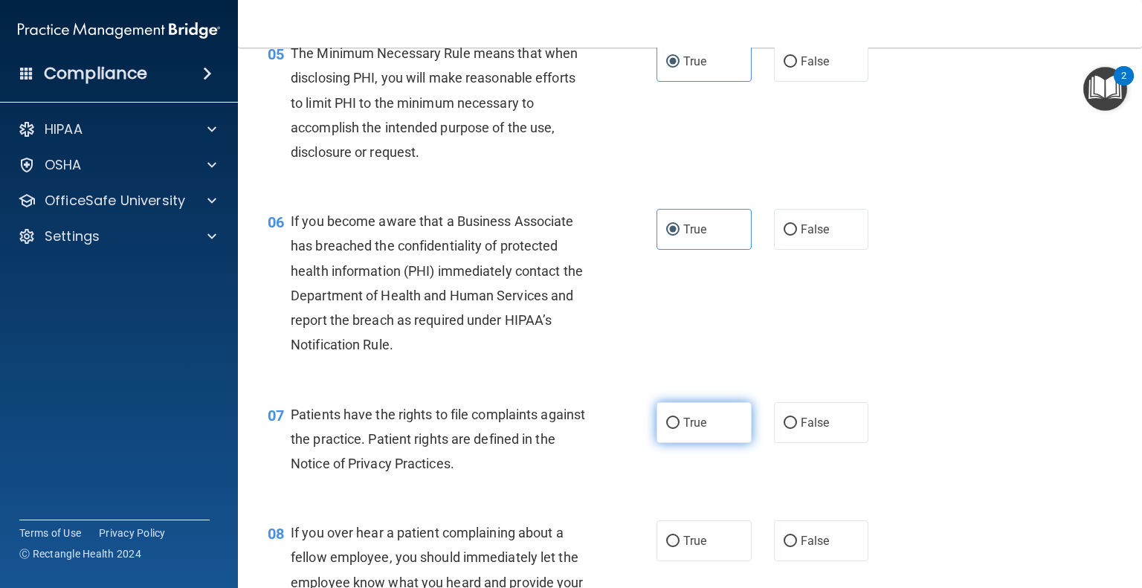
radio input "true"
click at [708, 552] on label "True" at bounding box center [703, 540] width 95 height 41
click at [679, 547] on input "True" at bounding box center [672, 541] width 13 height 11
radio input "true"
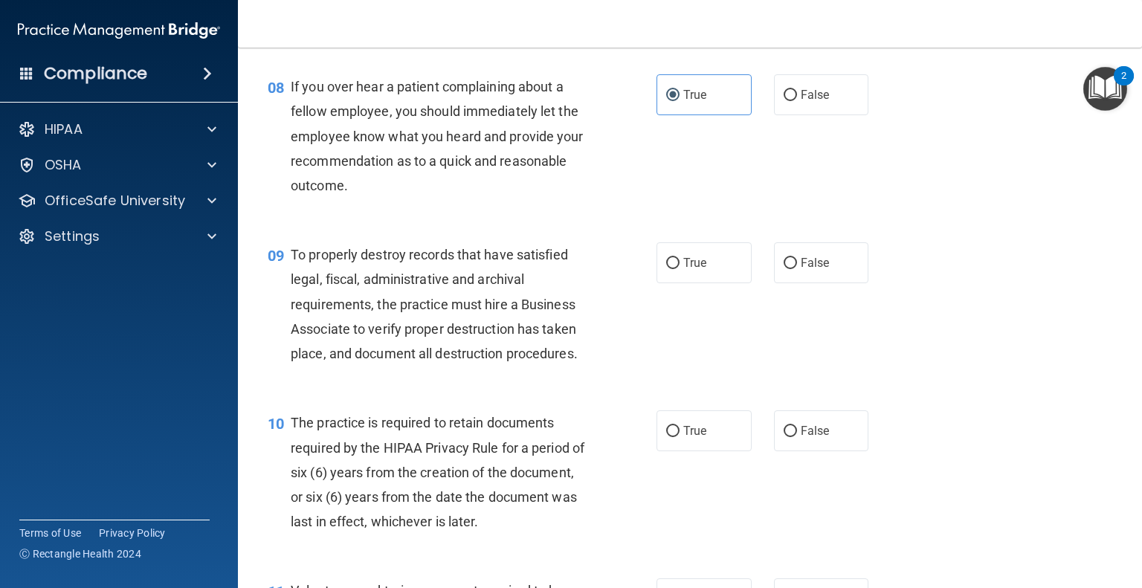
scroll to position [1121, 0]
click at [688, 270] on span "True" at bounding box center [694, 263] width 23 height 14
click at [679, 269] on input "True" at bounding box center [672, 263] width 13 height 11
radio input "true"
click at [702, 445] on label "True" at bounding box center [703, 430] width 95 height 41
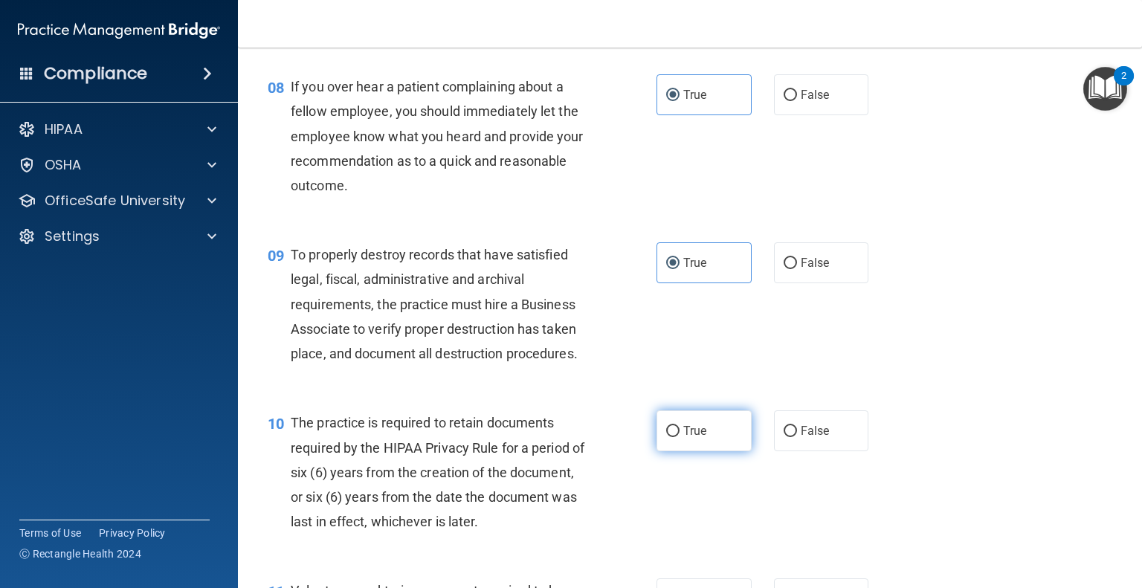
click at [679, 437] on input "True" at bounding box center [672, 431] width 13 height 11
radio input "true"
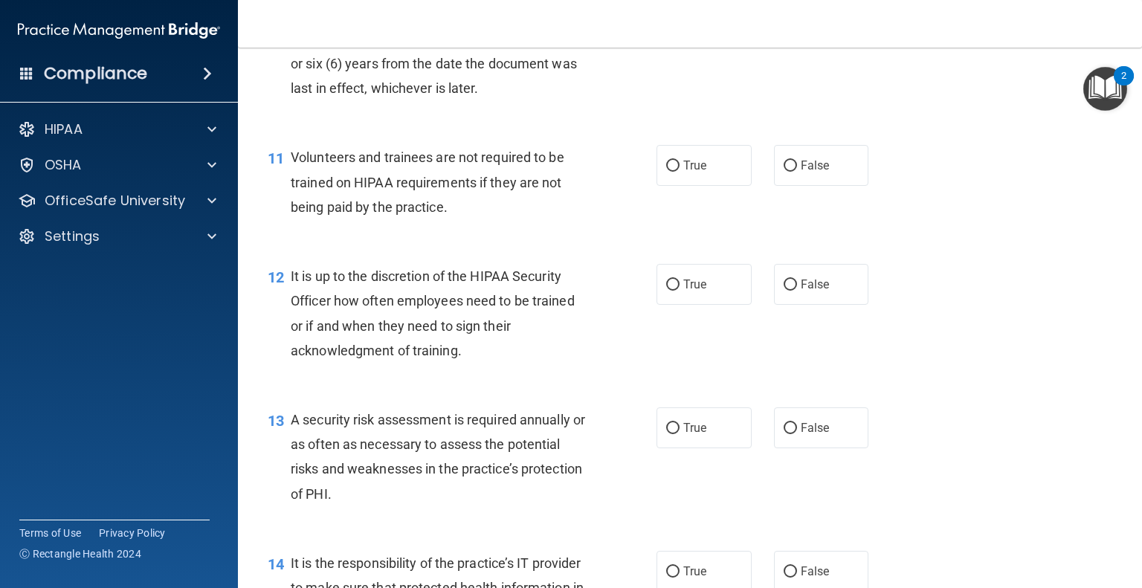
scroll to position [1555, 0]
click at [699, 172] on span "True" at bounding box center [694, 165] width 23 height 14
click at [679, 171] on input "True" at bounding box center [672, 165] width 13 height 11
radio input "true"
click at [704, 291] on label "True" at bounding box center [703, 283] width 95 height 41
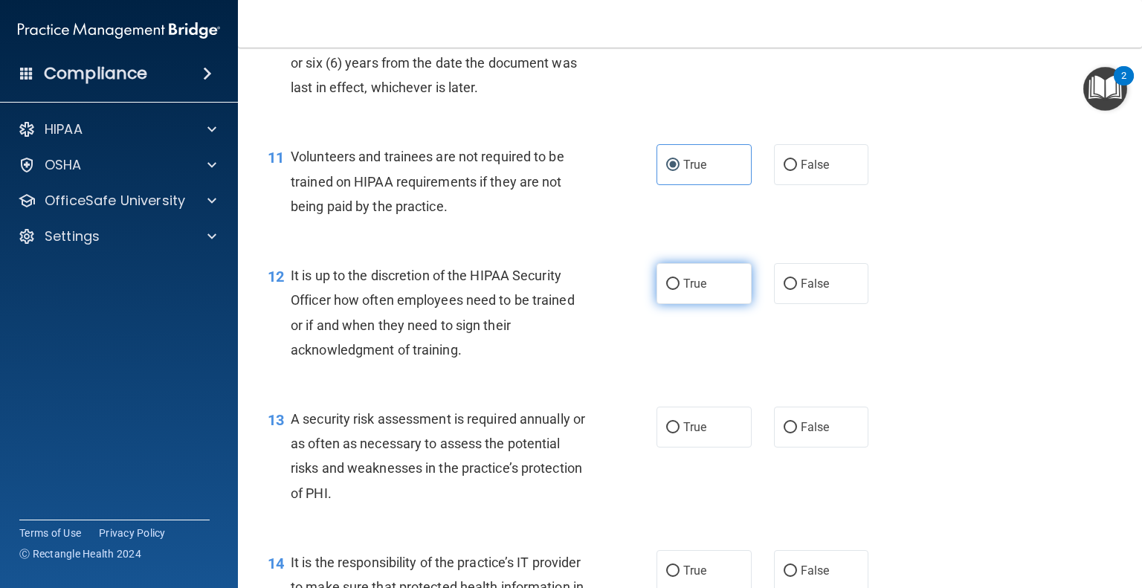
click at [679, 290] on input "True" at bounding box center [672, 284] width 13 height 11
radio input "true"
click at [699, 433] on label "True" at bounding box center [703, 427] width 95 height 41
click at [679, 433] on input "True" at bounding box center [672, 427] width 13 height 11
radio input "true"
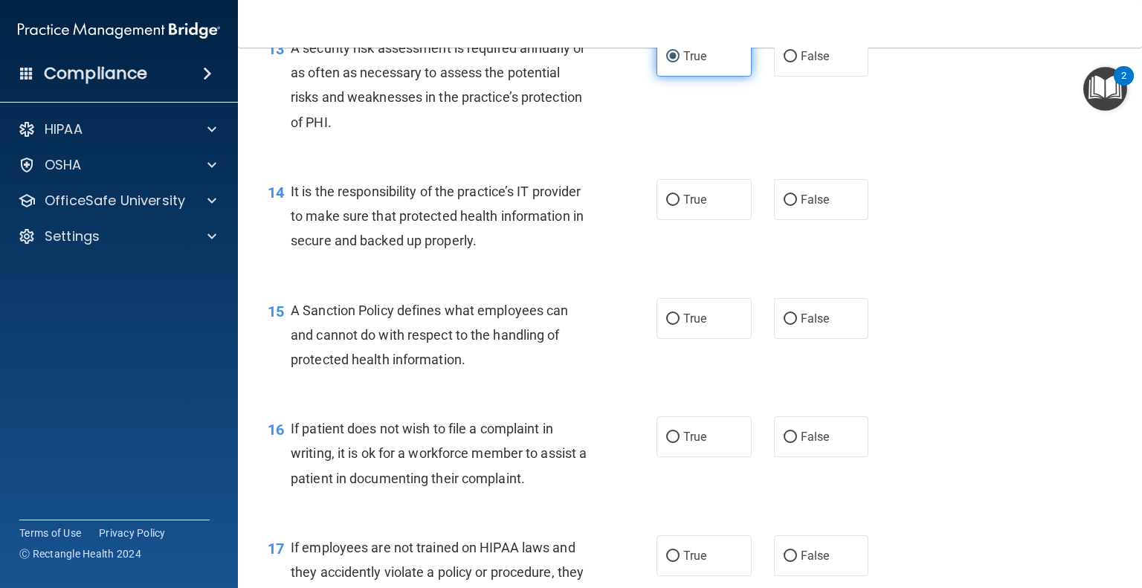
scroll to position [1930, 0]
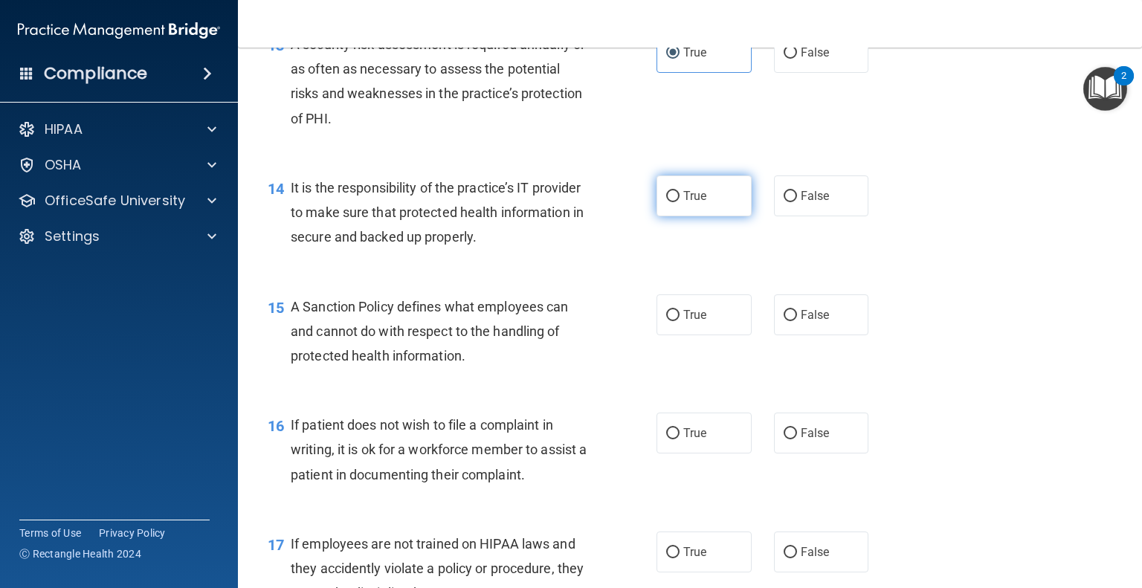
click at [701, 216] on label "True" at bounding box center [703, 195] width 95 height 41
click at [679, 202] on input "True" at bounding box center [672, 196] width 13 height 11
radio input "true"
click at [708, 335] on label "True" at bounding box center [703, 314] width 95 height 41
click at [679, 321] on input "True" at bounding box center [672, 315] width 13 height 11
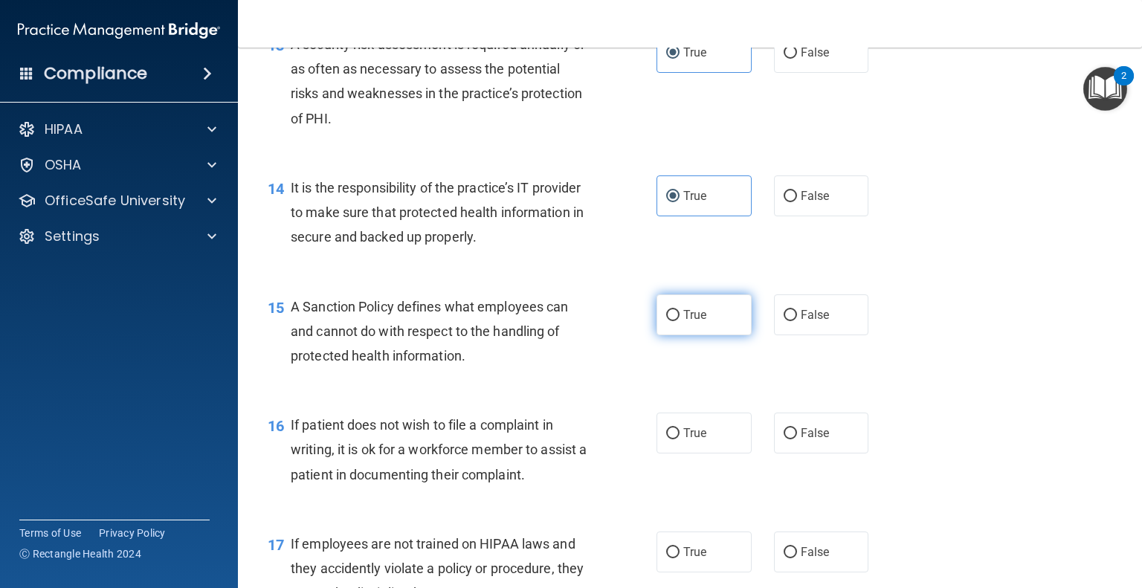
radio input "true"
click at [708, 453] on label "True" at bounding box center [703, 433] width 95 height 41
click at [679, 439] on input "True" at bounding box center [672, 433] width 13 height 11
radio input "true"
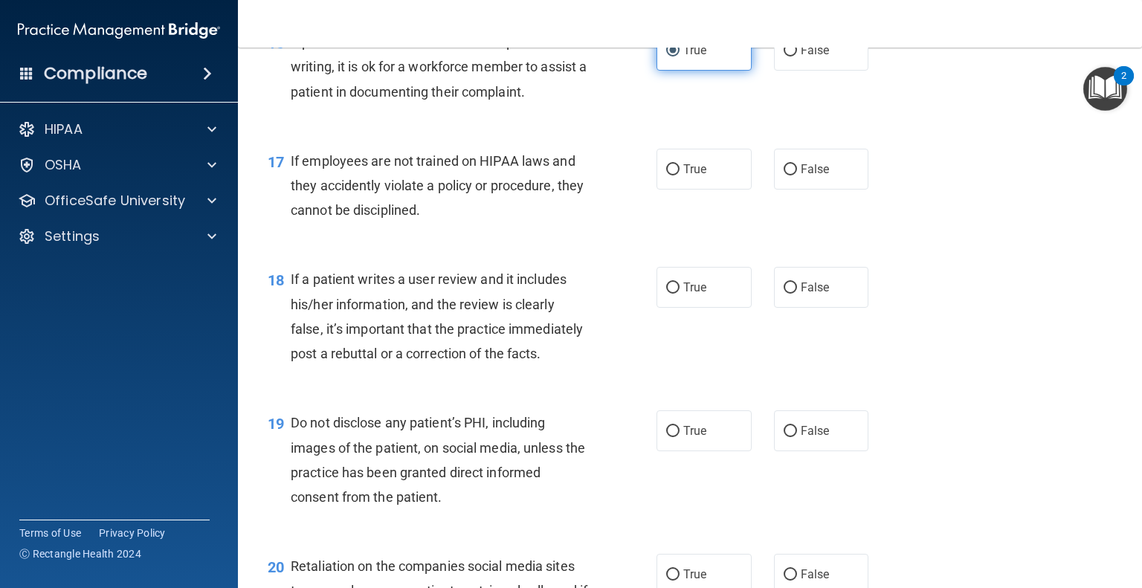
scroll to position [2313, 0]
click at [695, 175] on span "True" at bounding box center [694, 168] width 23 height 14
click at [679, 175] on input "True" at bounding box center [672, 169] width 13 height 11
radio input "true"
click at [702, 307] on label "True" at bounding box center [703, 286] width 95 height 41
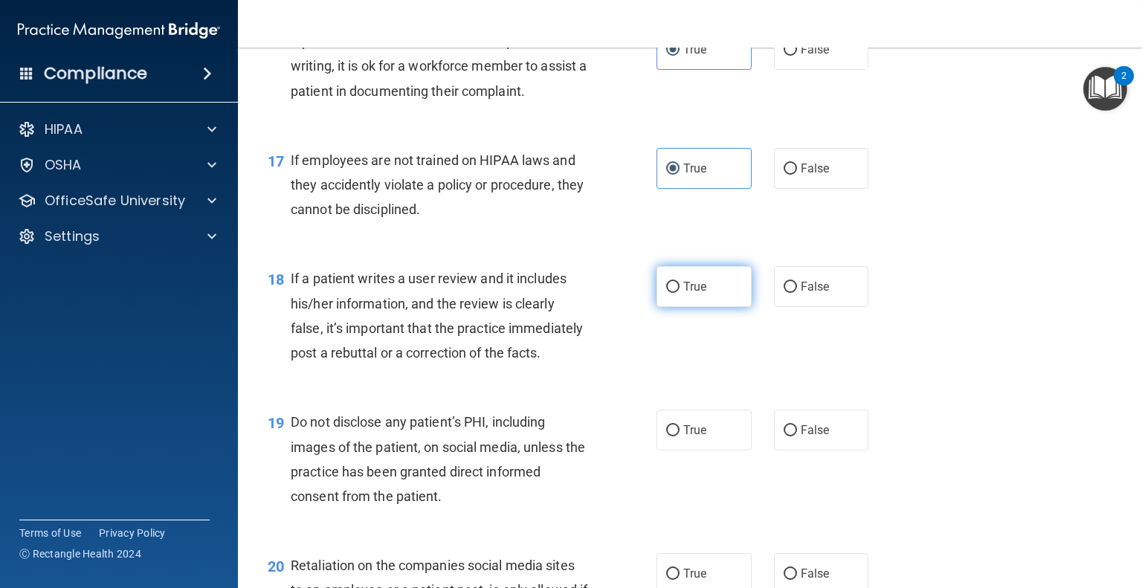
click at [679, 293] on input "True" at bounding box center [672, 287] width 13 height 11
radio input "true"
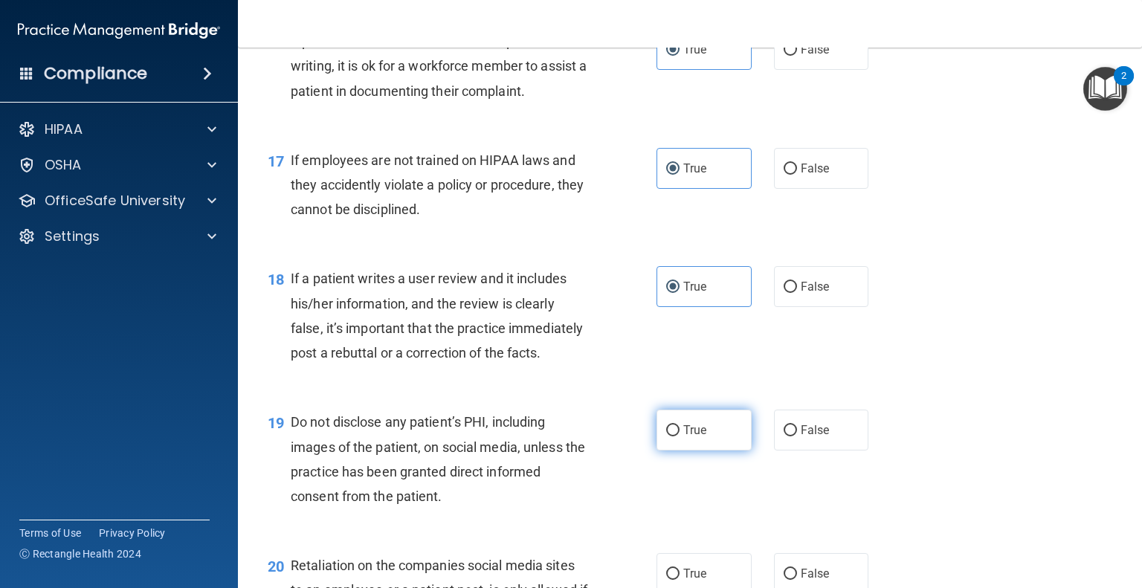
click at [700, 437] on span "True" at bounding box center [694, 430] width 23 height 14
click at [679, 436] on input "True" at bounding box center [672, 430] width 13 height 11
radio input "true"
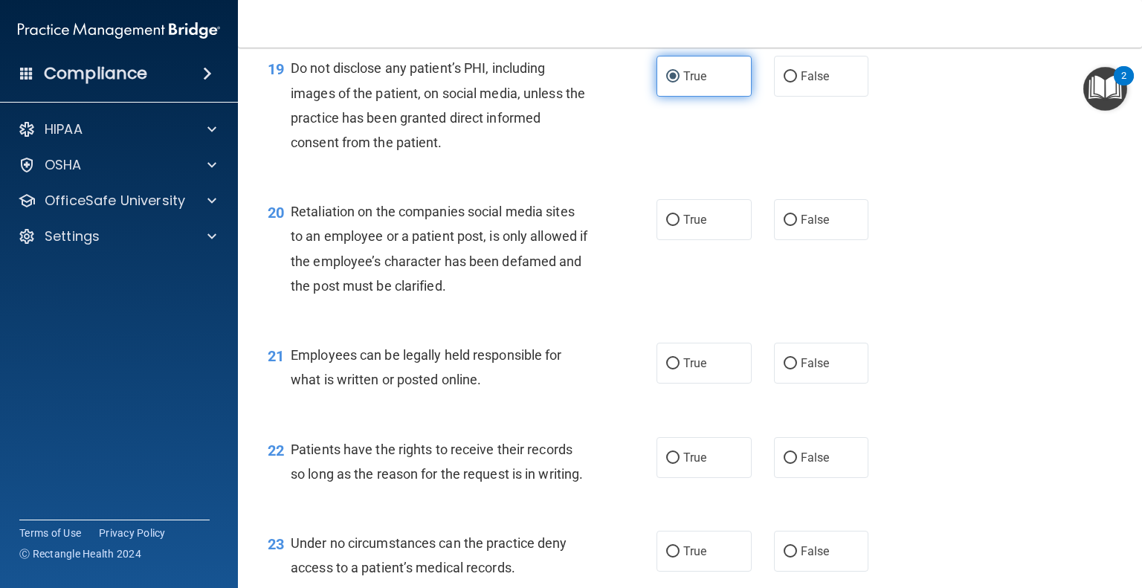
scroll to position [2669, 0]
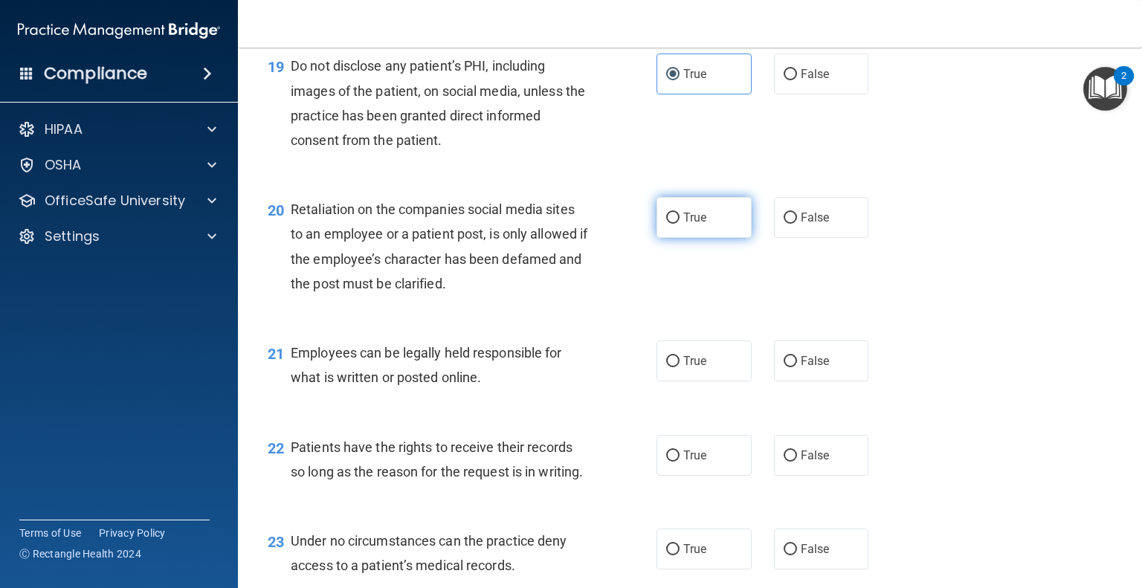
click at [705, 238] on label "True" at bounding box center [703, 217] width 95 height 41
click at [679, 224] on input "True" at bounding box center [672, 218] width 13 height 11
radio input "true"
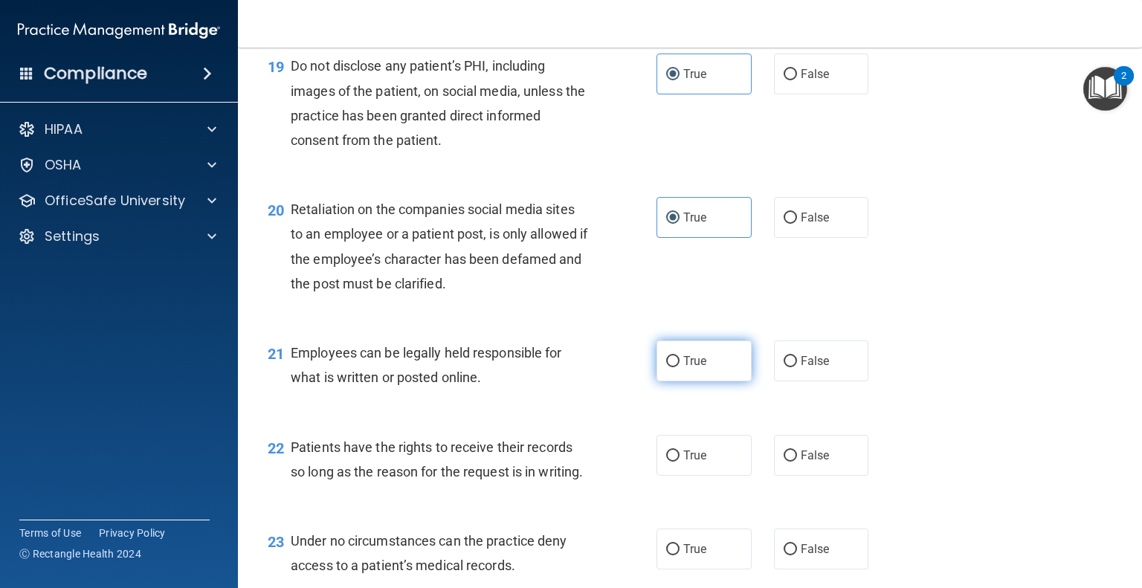
click at [697, 381] on label "True" at bounding box center [703, 360] width 95 height 41
click at [679, 367] on input "True" at bounding box center [672, 361] width 13 height 11
radio input "true"
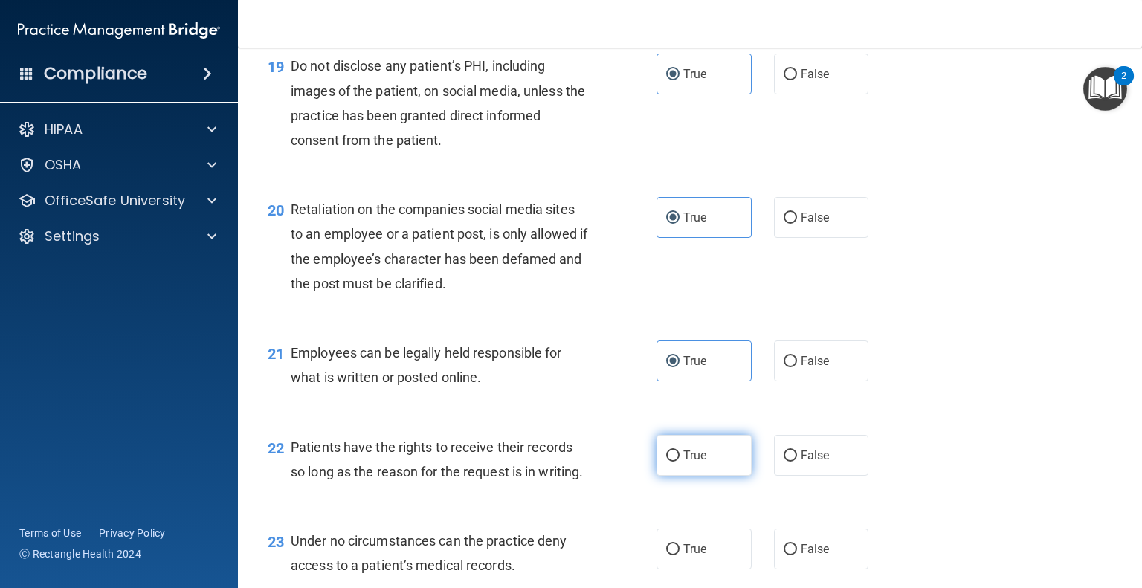
click at [690, 462] on span "True" at bounding box center [694, 455] width 23 height 14
click at [679, 462] on input "True" at bounding box center [672, 455] width 13 height 11
radio input "true"
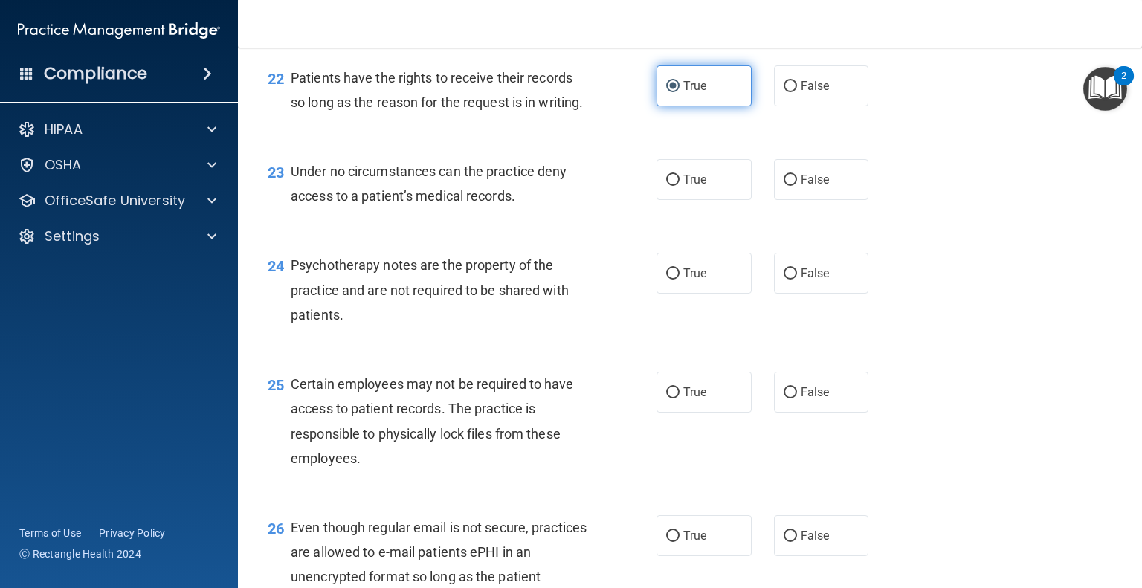
scroll to position [3041, 0]
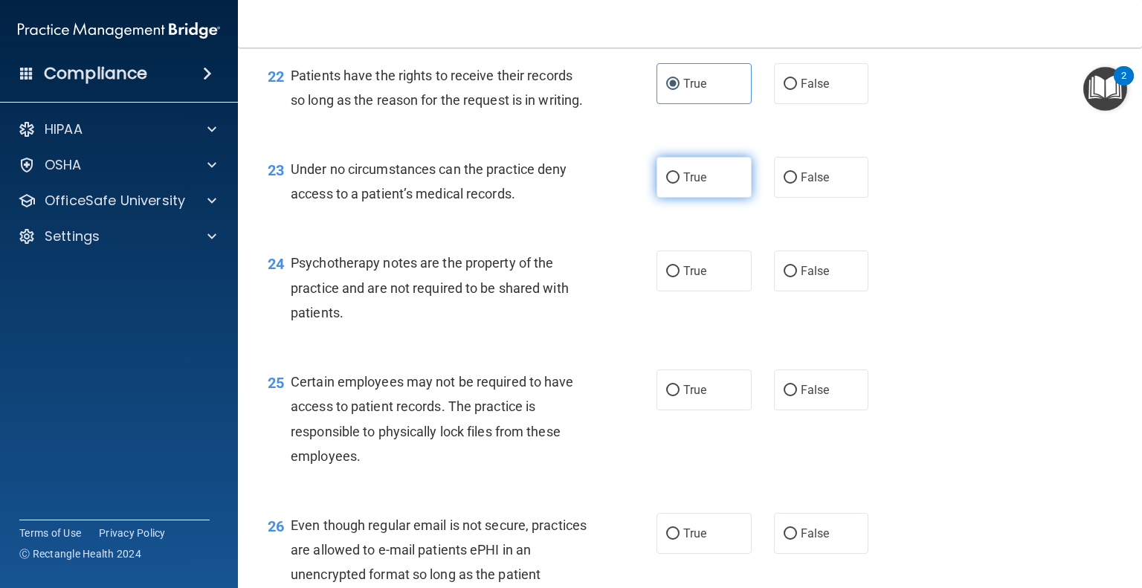
click at [698, 198] on label "True" at bounding box center [703, 177] width 95 height 41
click at [679, 184] on input "True" at bounding box center [672, 177] width 13 height 11
radio input "true"
click at [702, 291] on label "True" at bounding box center [703, 270] width 95 height 41
click at [679, 277] on input "True" at bounding box center [672, 271] width 13 height 11
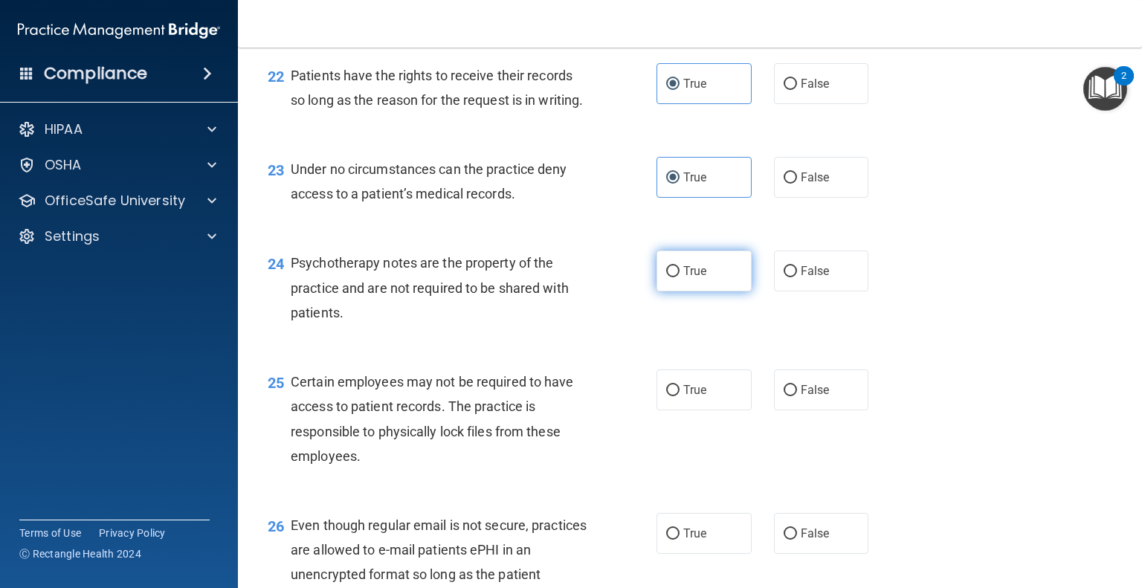
radio input "true"
click at [704, 410] on label "True" at bounding box center [703, 389] width 95 height 41
click at [679, 396] on input "True" at bounding box center [672, 390] width 13 height 11
radio input "true"
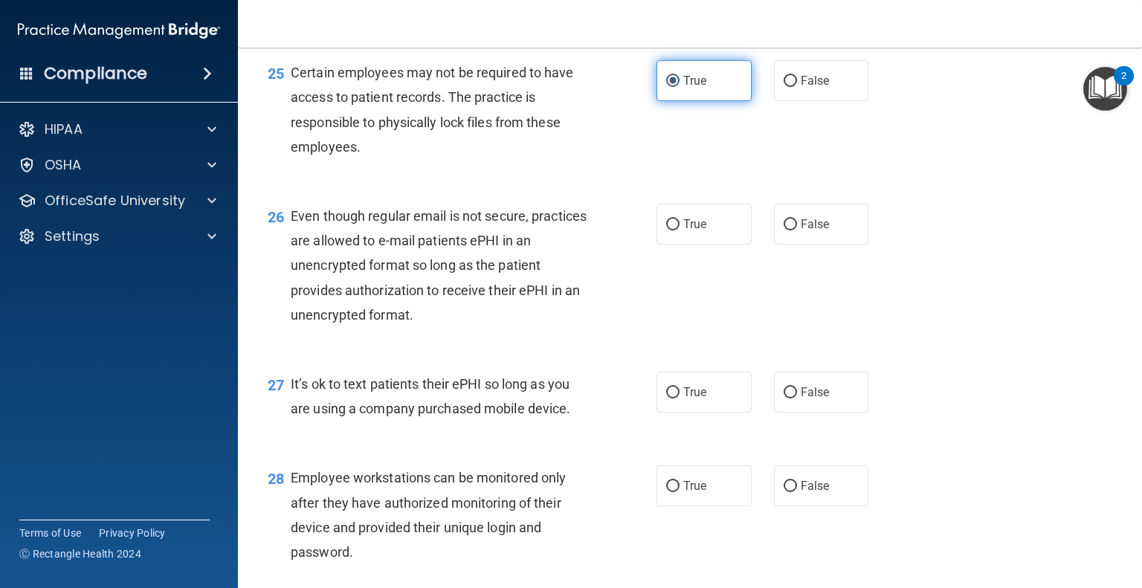
scroll to position [3407, 0]
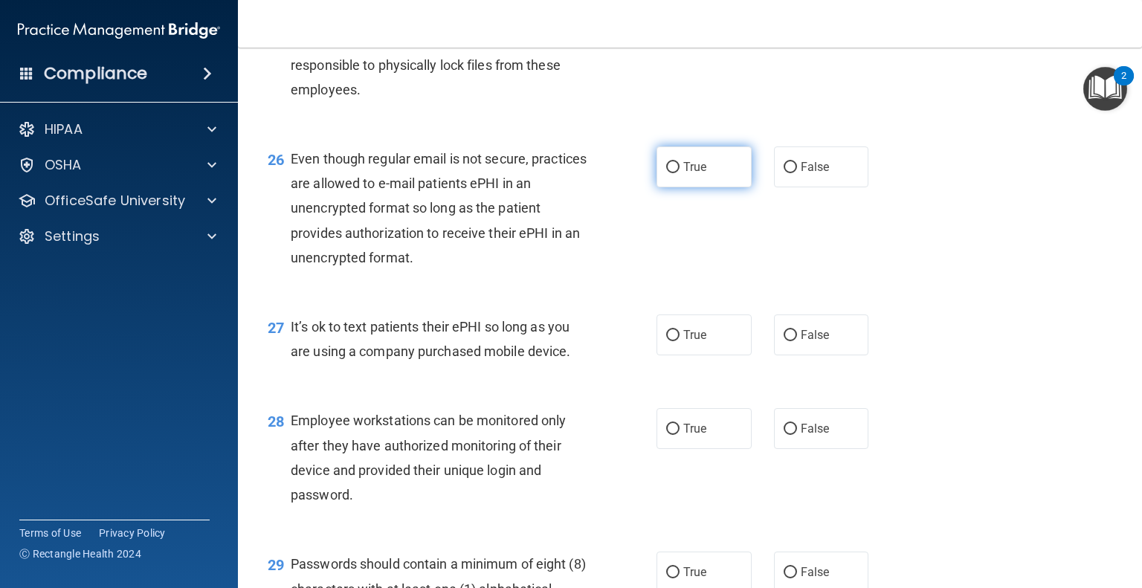
click at [699, 174] on span "True" at bounding box center [694, 167] width 23 height 14
click at [679, 173] on input "True" at bounding box center [672, 167] width 13 height 11
radio input "true"
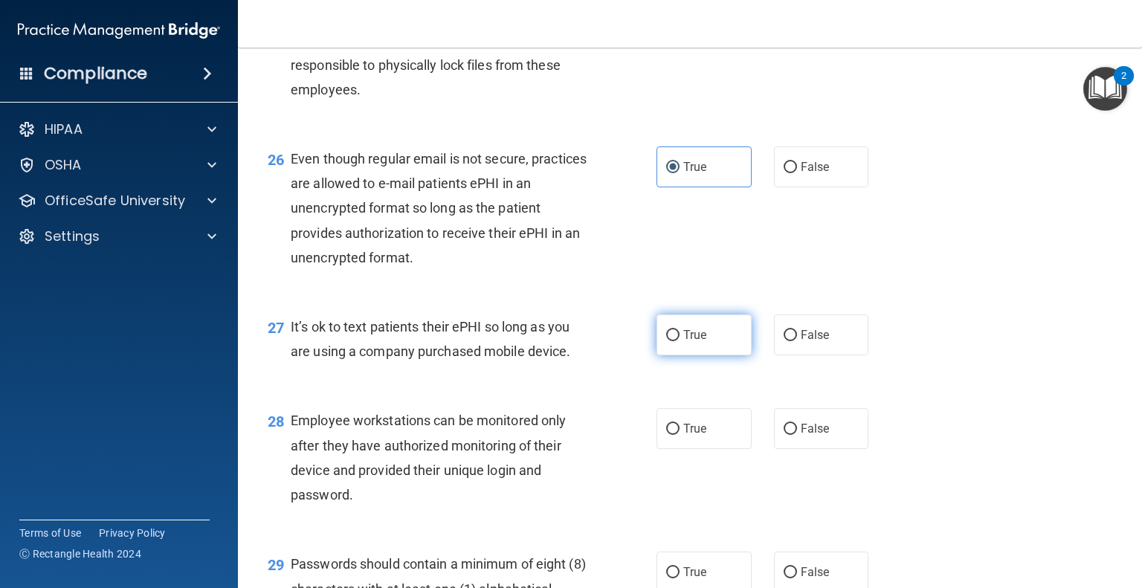
click at [695, 342] on span "True" at bounding box center [694, 335] width 23 height 14
click at [679, 341] on input "True" at bounding box center [672, 335] width 13 height 11
radio input "true"
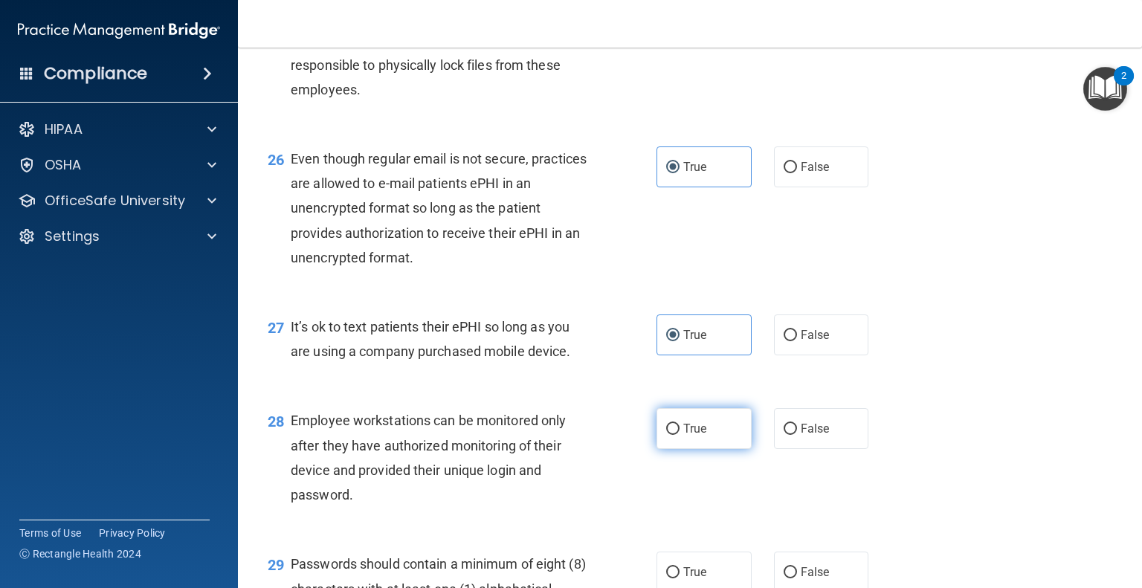
click at [687, 449] on label "True" at bounding box center [703, 428] width 95 height 41
click at [679, 435] on input "True" at bounding box center [672, 429] width 13 height 11
radio input "true"
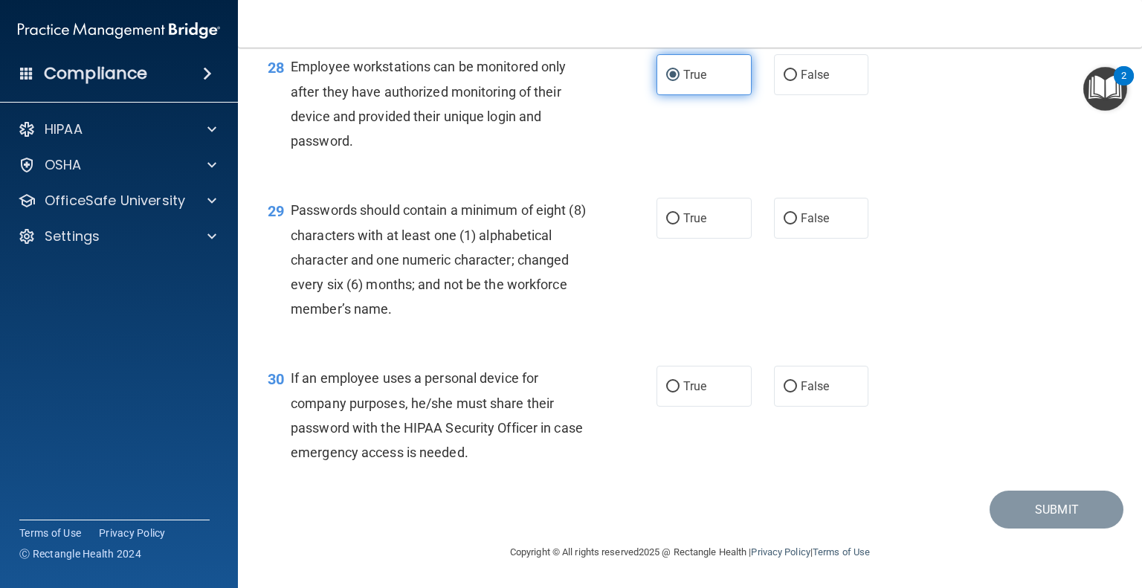
scroll to position [3823, 0]
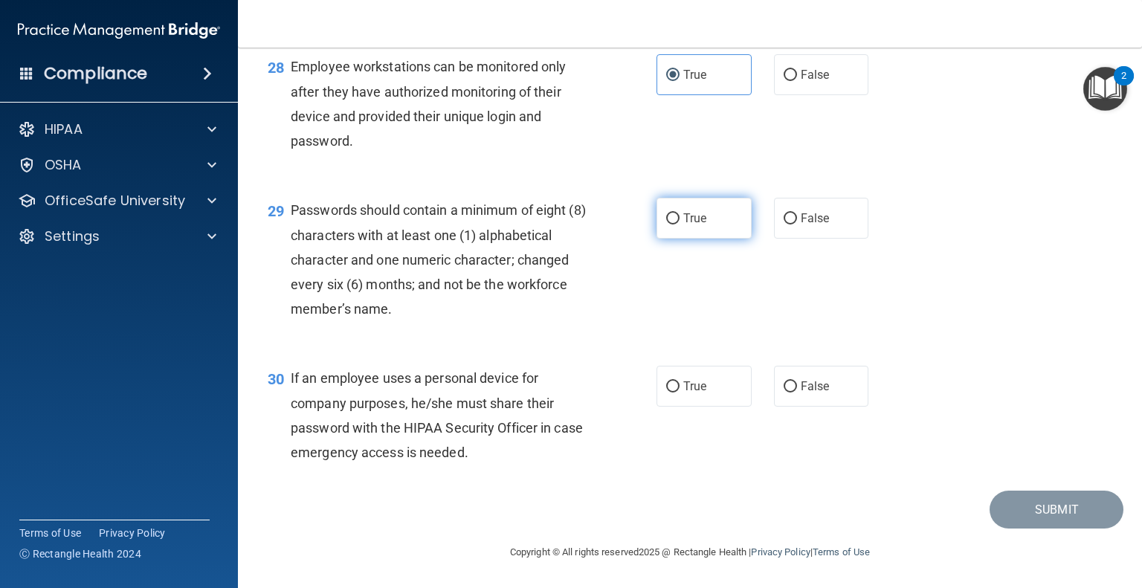
click at [691, 239] on label "True" at bounding box center [703, 218] width 95 height 41
click at [679, 224] on input "True" at bounding box center [672, 218] width 13 height 11
radio input "true"
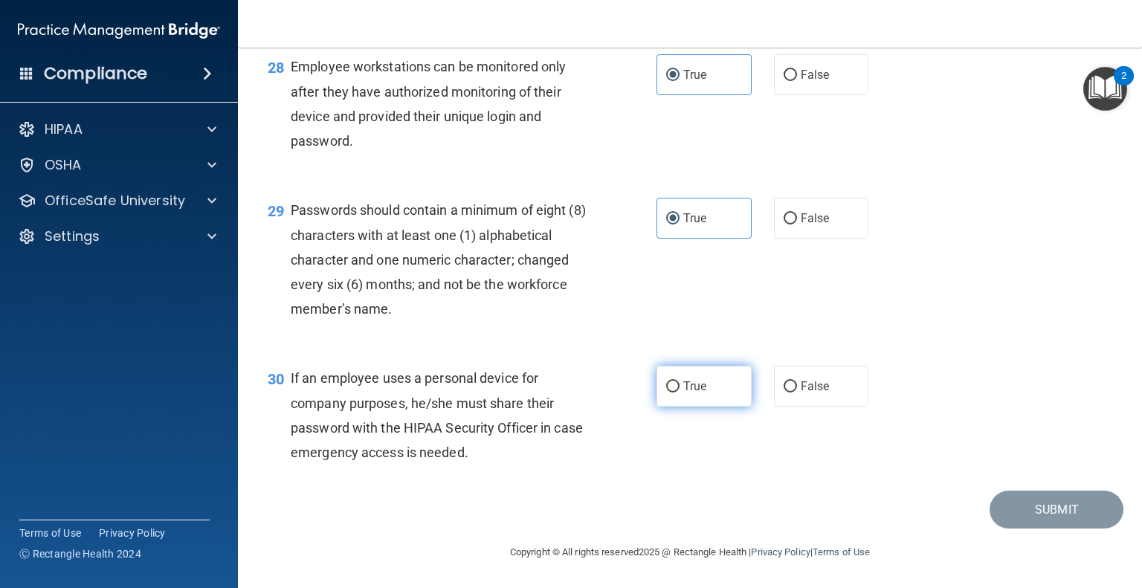
click at [696, 407] on label "True" at bounding box center [703, 386] width 95 height 41
click at [679, 392] on input "True" at bounding box center [672, 386] width 13 height 11
radio input "true"
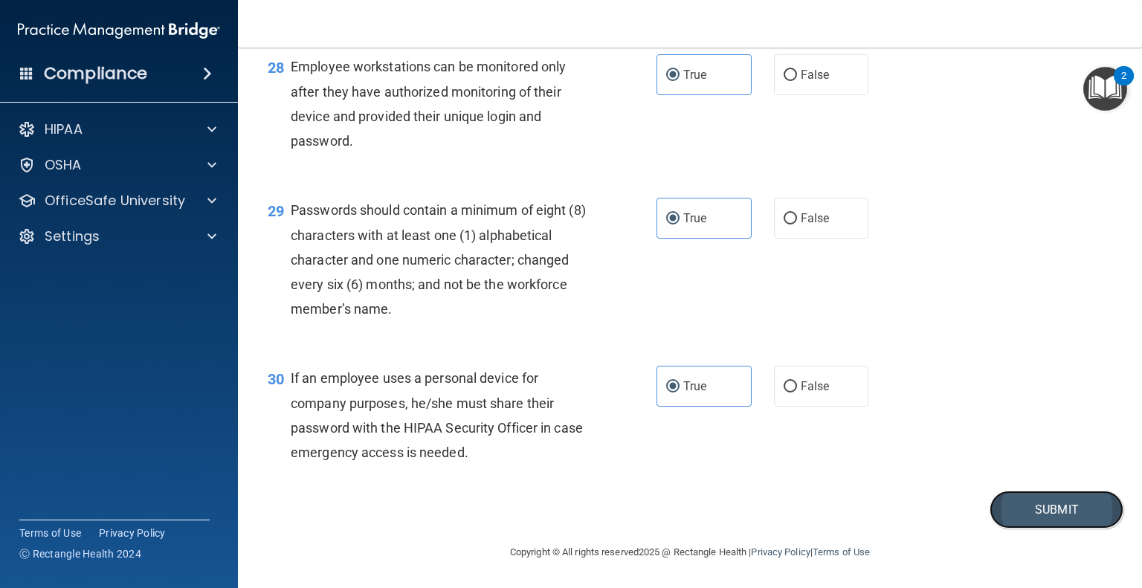
click at [1053, 526] on button "Submit" at bounding box center [1056, 510] width 134 height 38
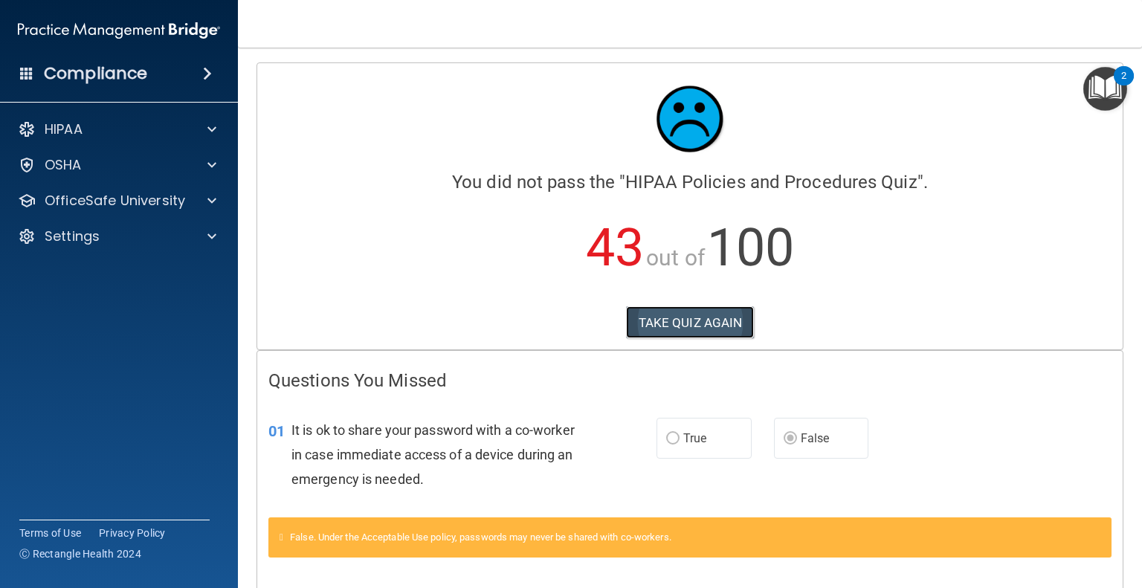
click at [711, 330] on button "TAKE QUIZ AGAIN" at bounding box center [690, 322] width 129 height 33
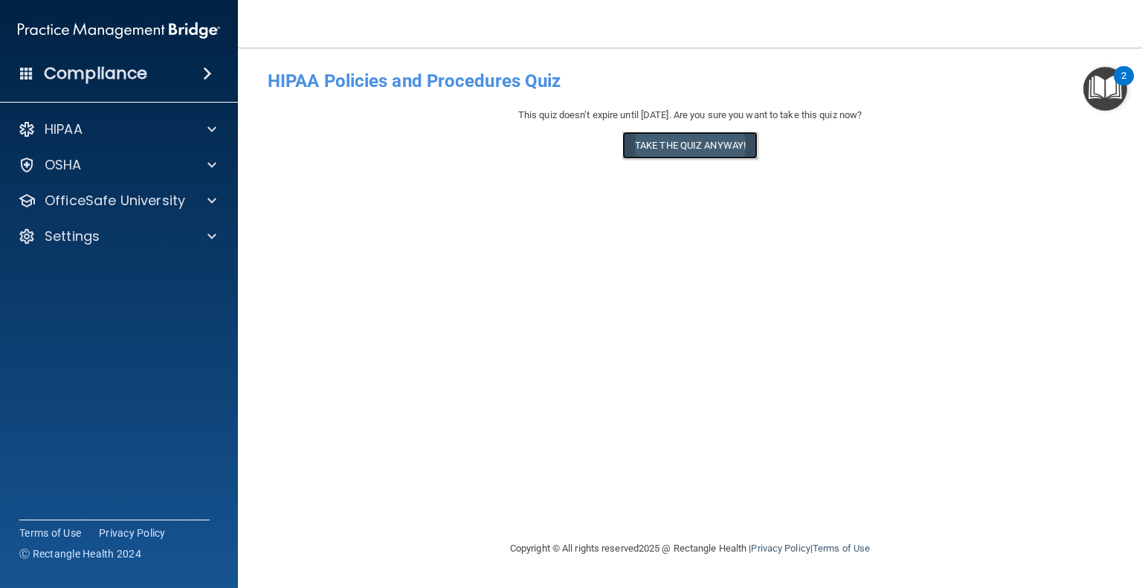
drag, startPoint x: 680, startPoint y: 153, endPoint x: 672, endPoint y: 144, distance: 12.1
click at [672, 144] on button "Take the quiz anyway!" at bounding box center [689, 146] width 135 height 28
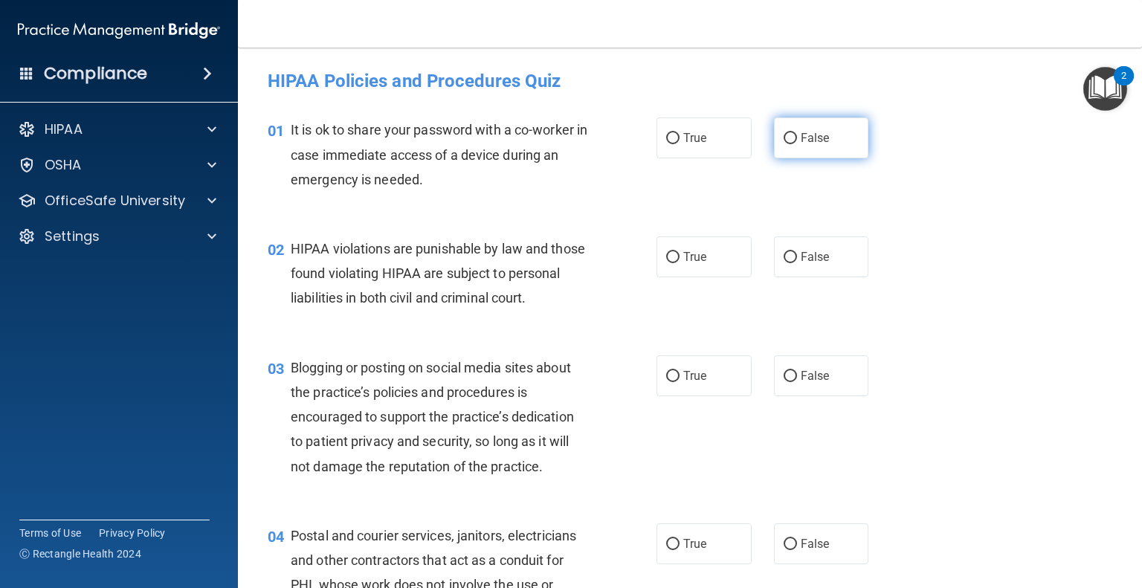
click at [830, 152] on label "False" at bounding box center [821, 137] width 95 height 41
click at [797, 144] on input "False" at bounding box center [789, 138] width 13 height 11
radio input "true"
click at [688, 271] on label "True" at bounding box center [703, 256] width 95 height 41
click at [679, 263] on input "True" at bounding box center [672, 257] width 13 height 11
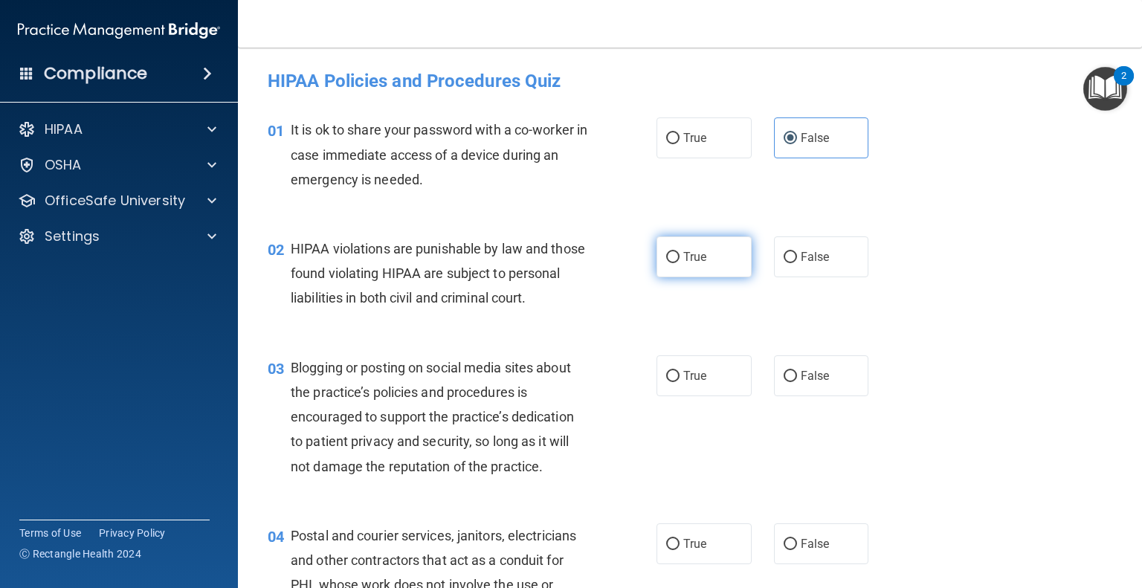
radio input "true"
click at [802, 396] on label "False" at bounding box center [821, 375] width 95 height 41
click at [797, 382] on input "False" at bounding box center [789, 376] width 13 height 11
radio input "true"
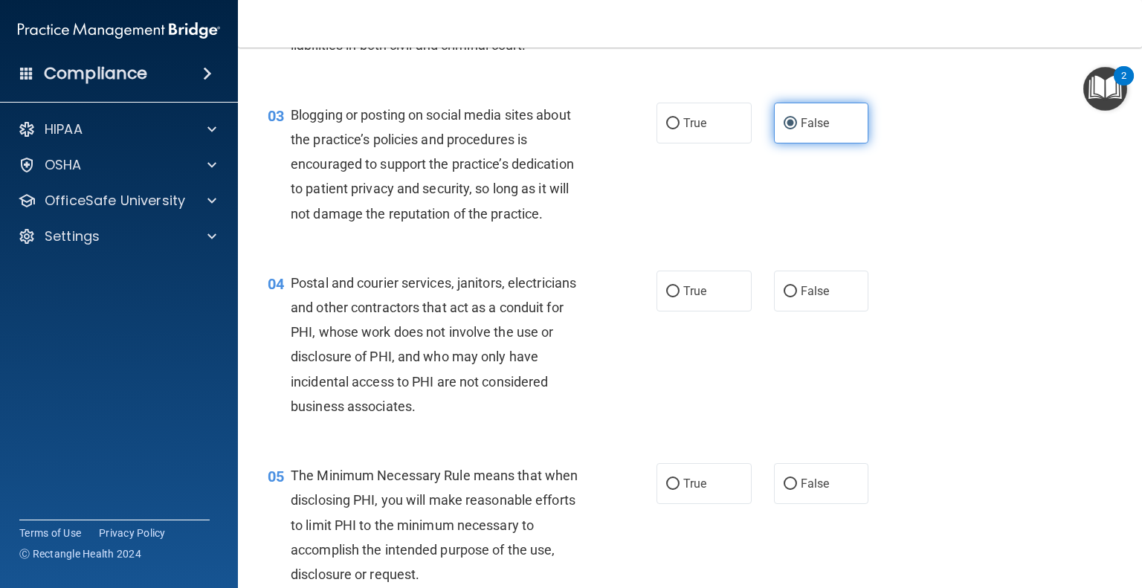
scroll to position [276, 0]
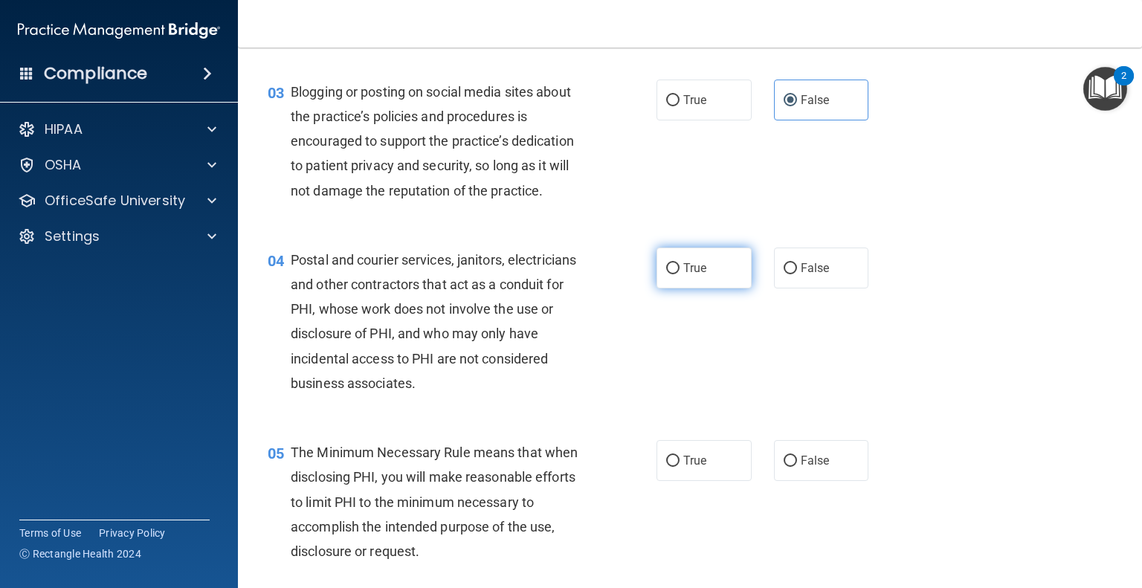
click at [702, 288] on label "True" at bounding box center [703, 268] width 95 height 41
click at [679, 274] on input "True" at bounding box center [672, 268] width 13 height 11
radio input "true"
click at [696, 468] on span "True" at bounding box center [694, 460] width 23 height 14
click at [679, 467] on input "True" at bounding box center [672, 461] width 13 height 11
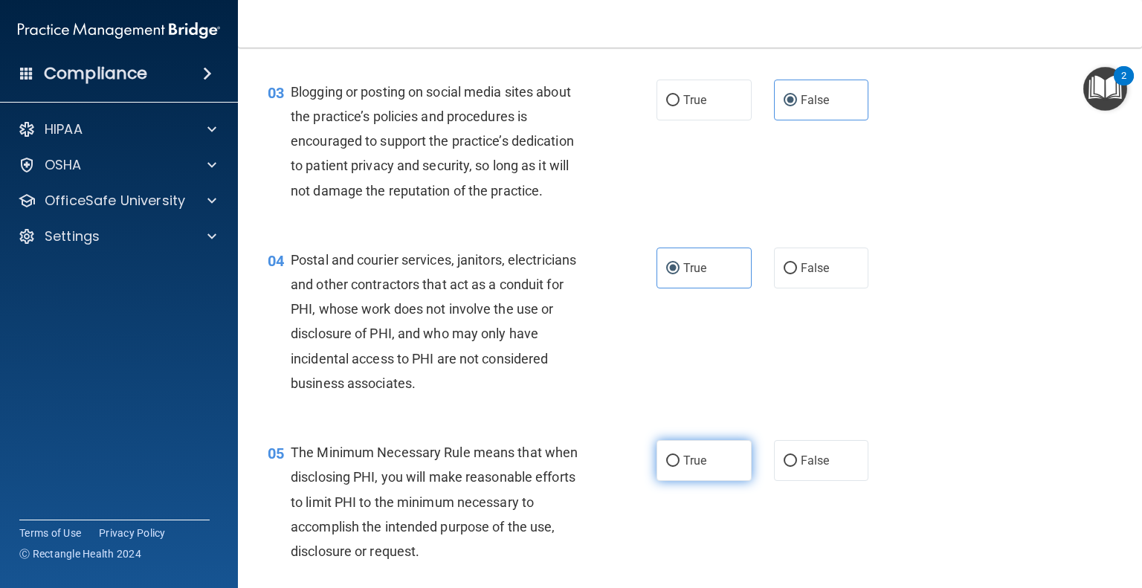
radio input "true"
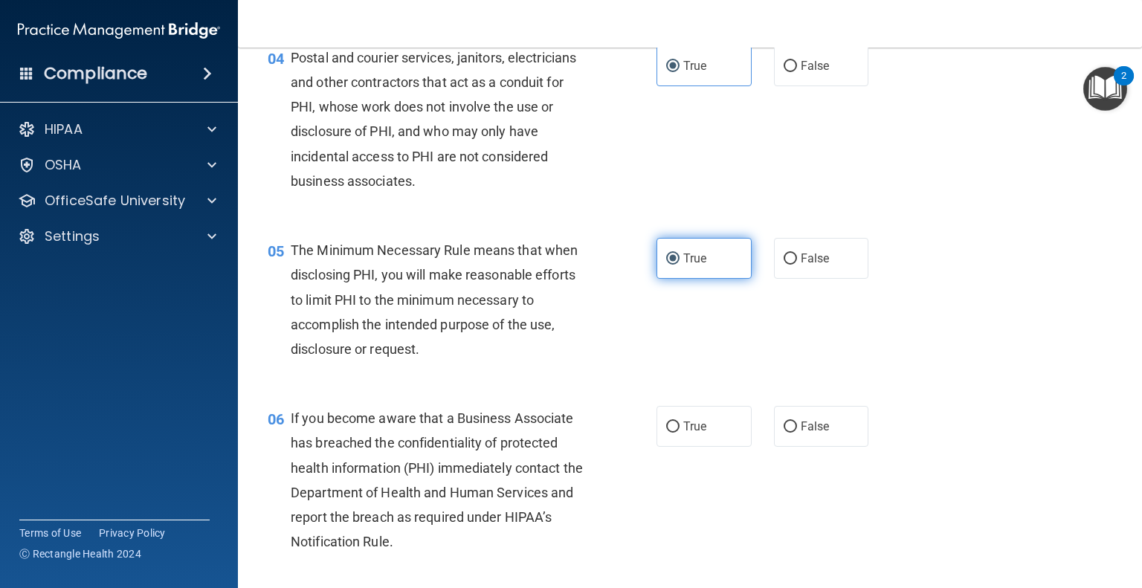
scroll to position [529, 0]
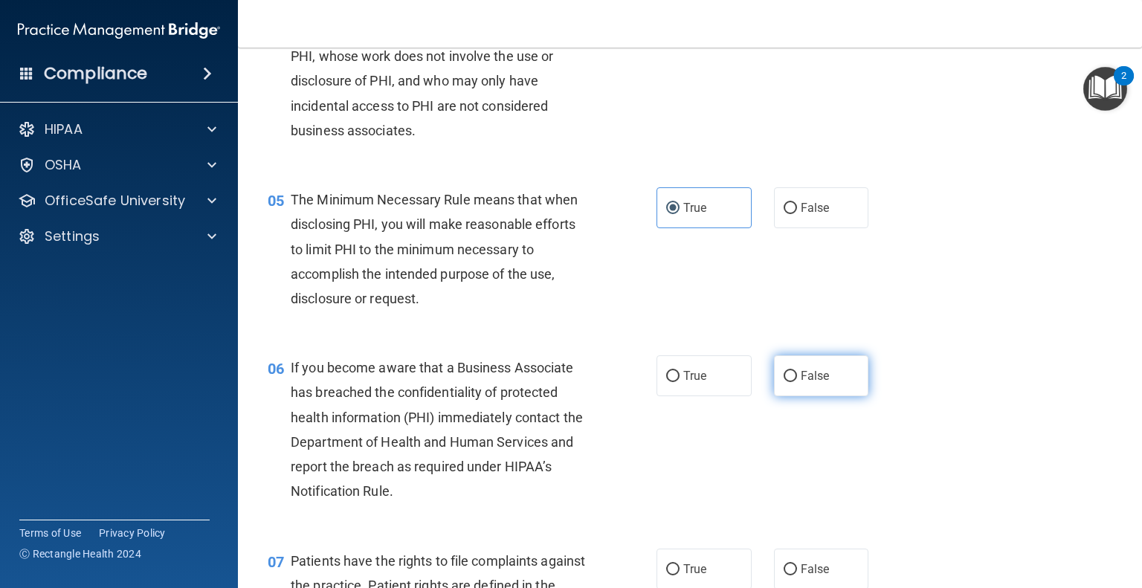
click at [801, 383] on span "False" at bounding box center [815, 376] width 29 height 14
click at [796, 382] on input "False" at bounding box center [789, 376] width 13 height 11
radio input "true"
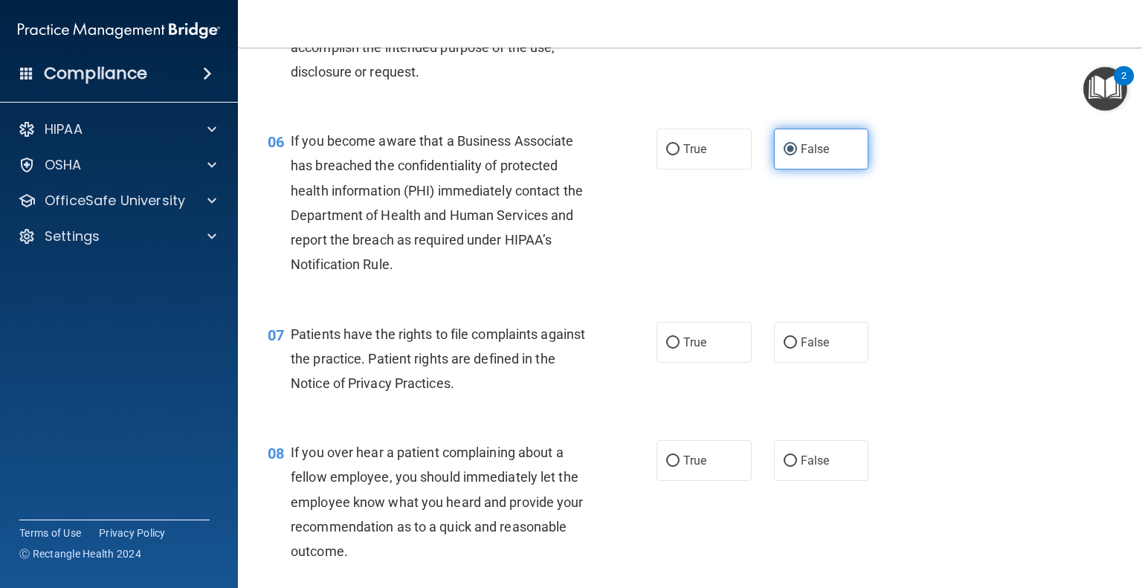
scroll to position [767, 0]
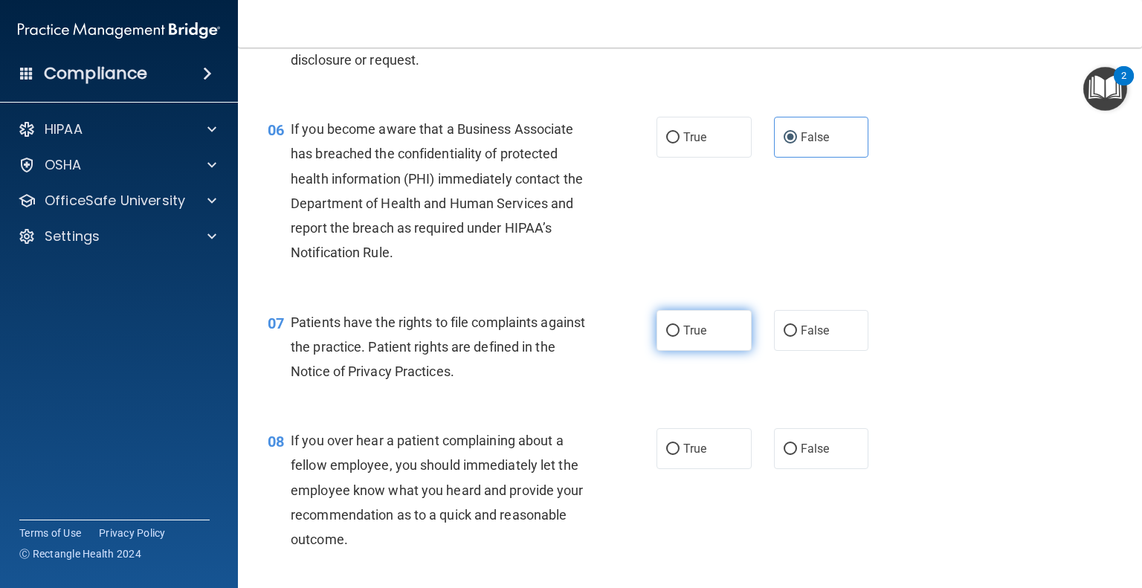
click at [714, 346] on label "True" at bounding box center [703, 330] width 95 height 41
click at [679, 337] on input "True" at bounding box center [672, 331] width 13 height 11
radio input "true"
click at [801, 456] on span "False" at bounding box center [815, 449] width 29 height 14
click at [797, 455] on input "False" at bounding box center [789, 449] width 13 height 11
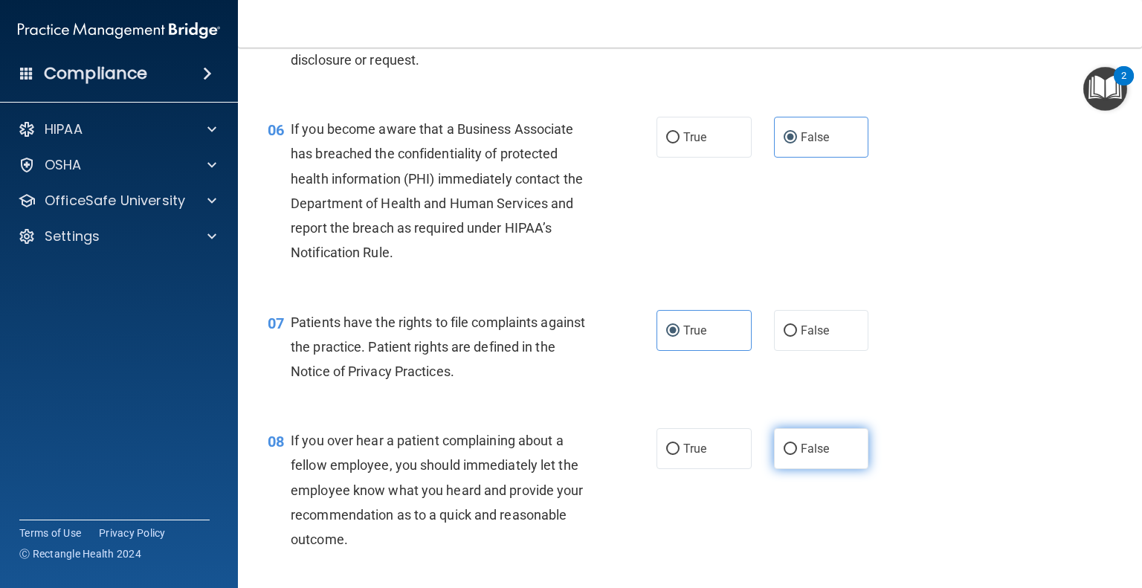
radio input "true"
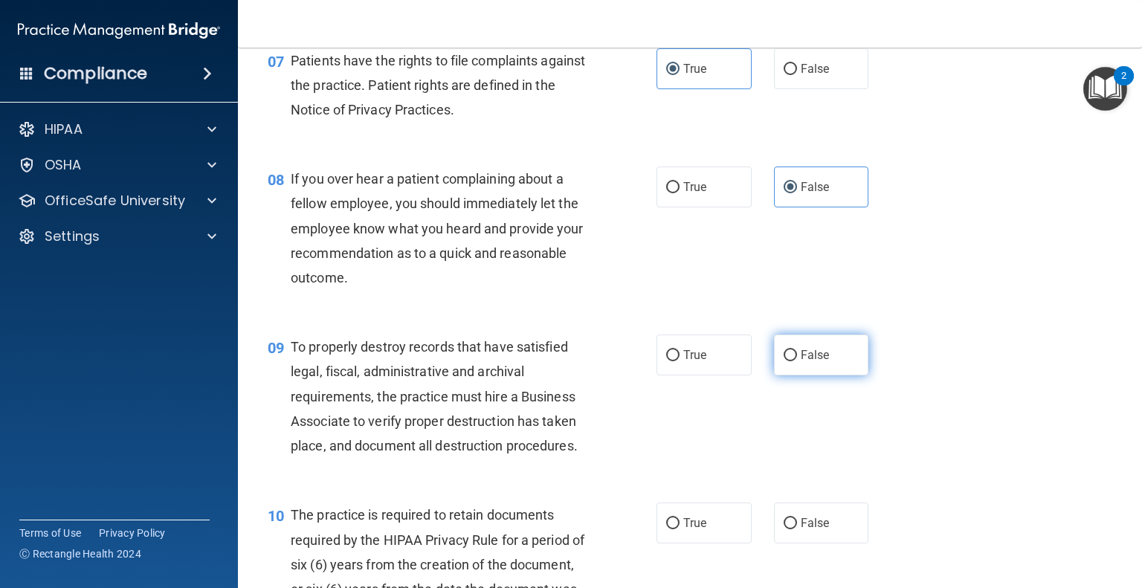
click at [802, 375] on label "False" at bounding box center [821, 354] width 95 height 41
click at [797, 361] on input "False" at bounding box center [789, 355] width 13 height 11
radio input "true"
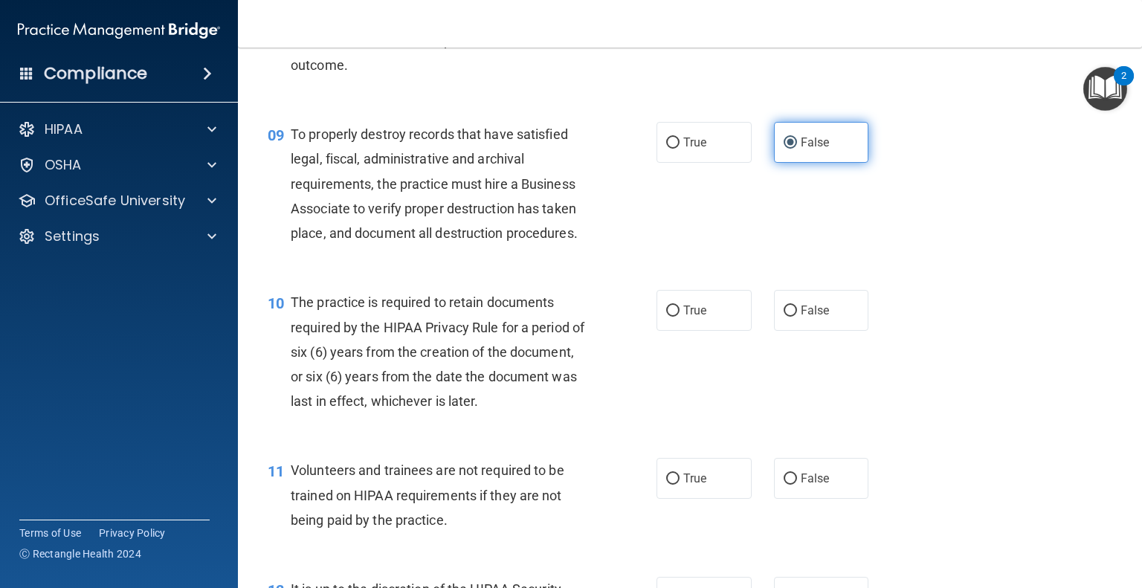
scroll to position [1242, 0]
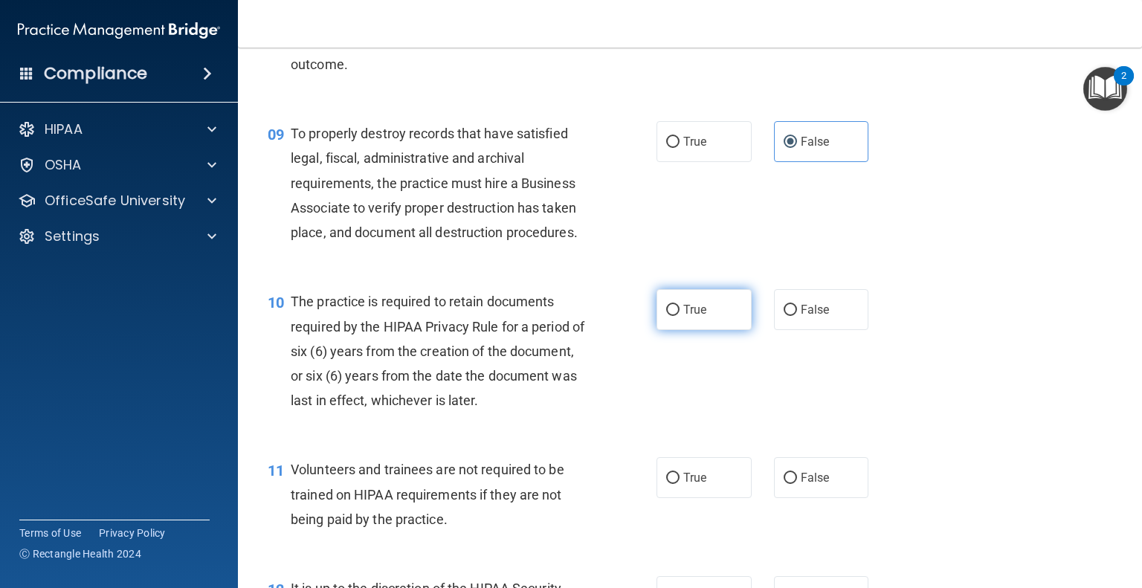
click at [700, 317] on span "True" at bounding box center [694, 310] width 23 height 14
click at [679, 316] on input "True" at bounding box center [672, 310] width 13 height 11
radio input "true"
click at [809, 485] on span "False" at bounding box center [815, 478] width 29 height 14
click at [797, 484] on input "False" at bounding box center [789, 478] width 13 height 11
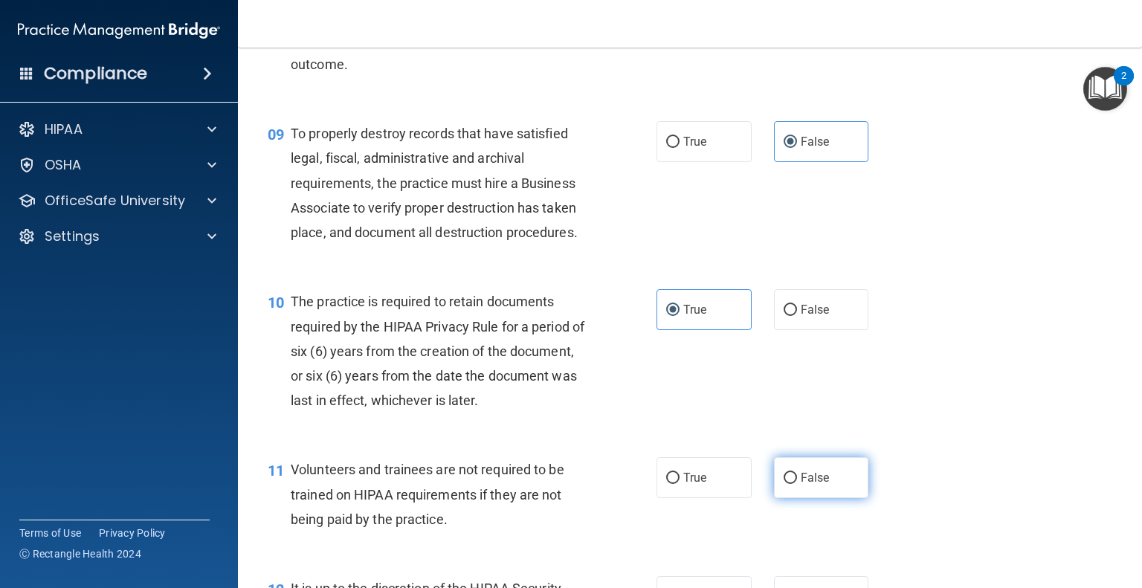
radio input "true"
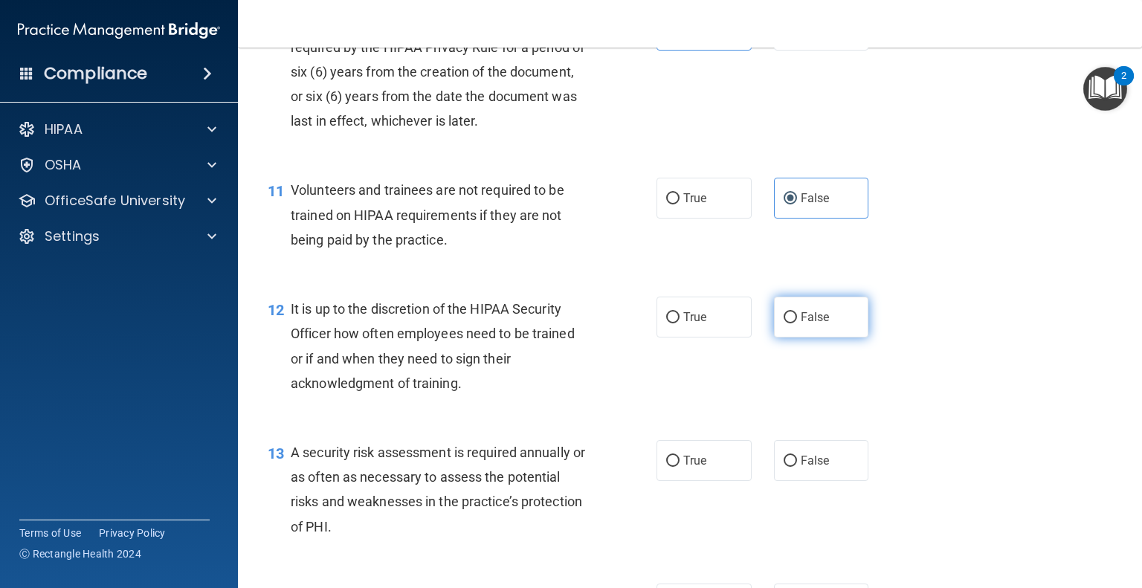
click at [807, 326] on label "False" at bounding box center [821, 317] width 95 height 41
click at [797, 323] on input "False" at bounding box center [789, 317] width 13 height 11
radio input "true"
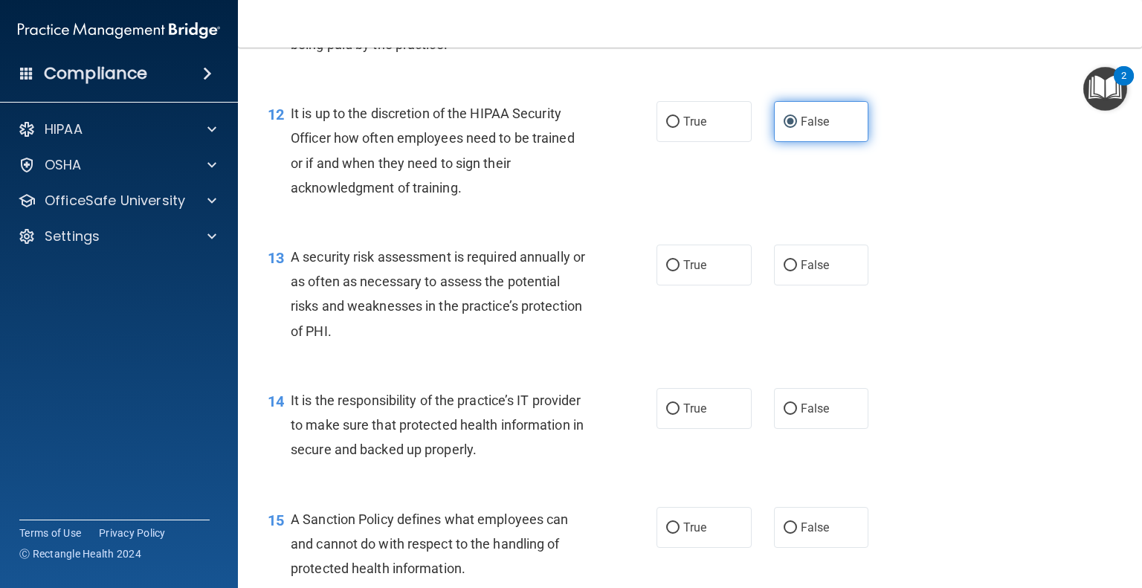
scroll to position [1725, 0]
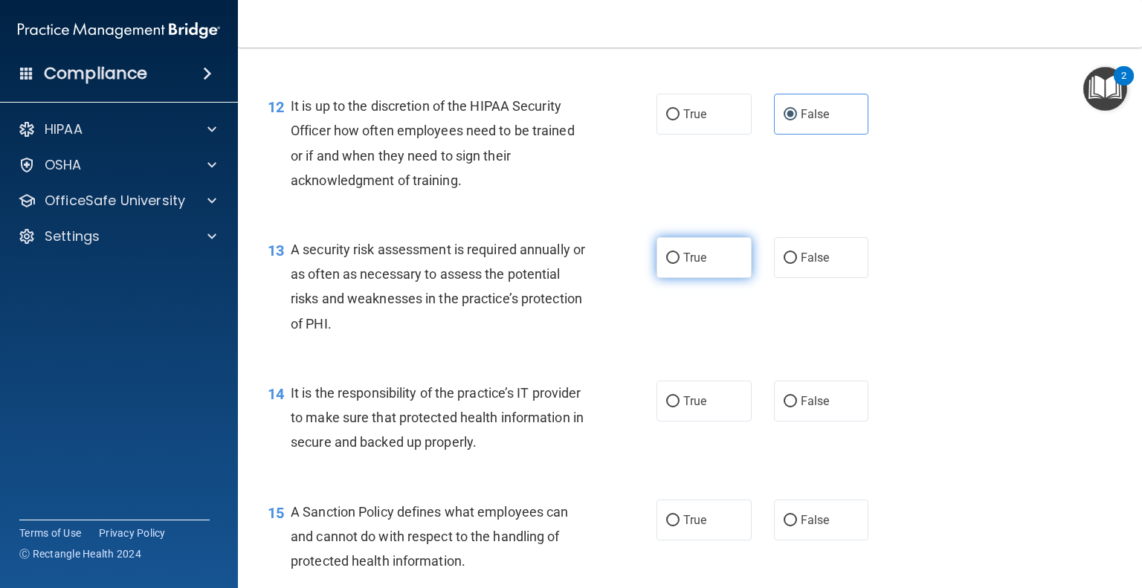
click at [713, 278] on label "True" at bounding box center [703, 257] width 95 height 41
click at [679, 264] on input "True" at bounding box center [672, 258] width 13 height 11
radio input "true"
click at [801, 408] on span "False" at bounding box center [815, 401] width 29 height 14
click at [797, 407] on input "False" at bounding box center [789, 401] width 13 height 11
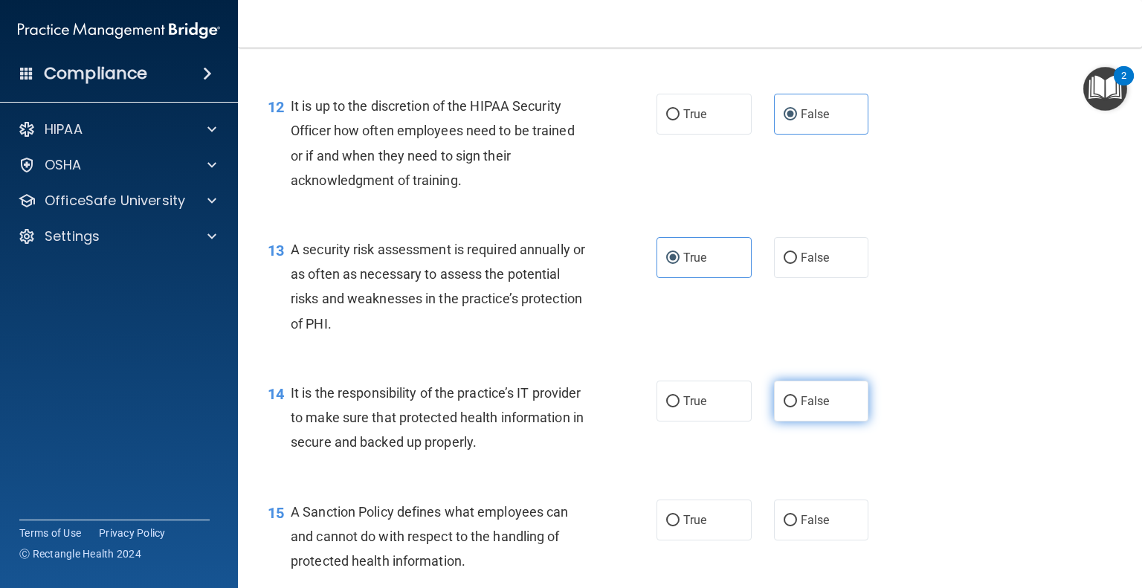
radio input "true"
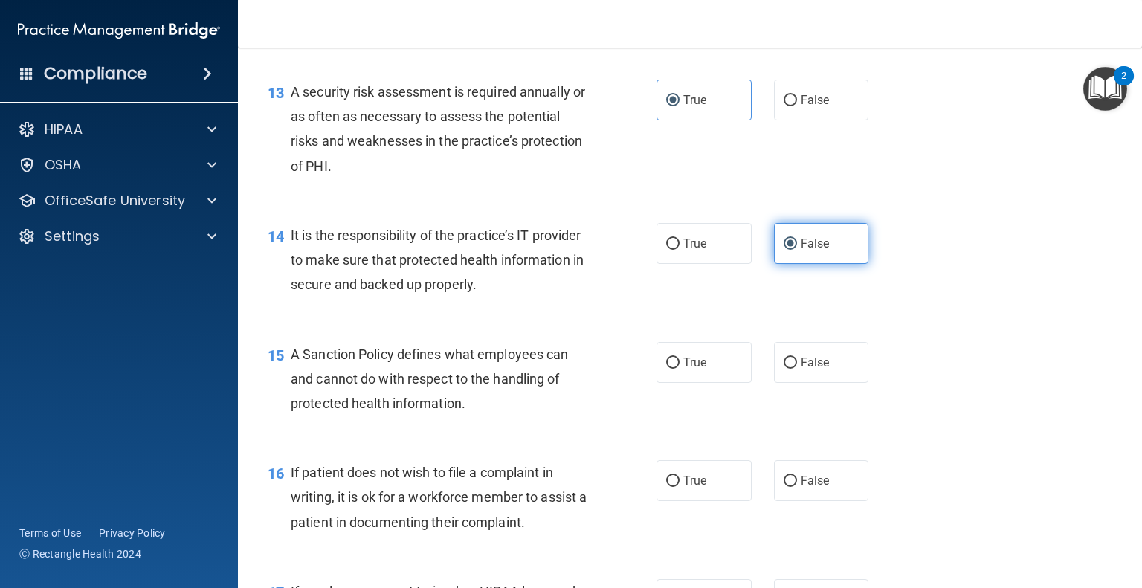
scroll to position [1887, 0]
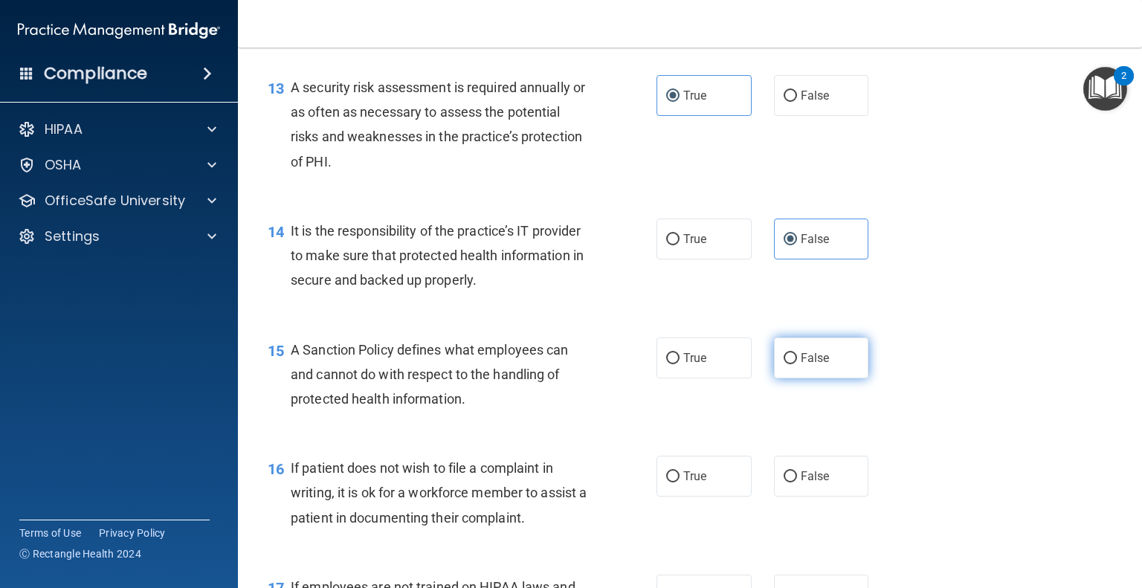
click at [801, 365] on span "False" at bounding box center [815, 358] width 29 height 14
click at [797, 364] on input "False" at bounding box center [789, 358] width 13 height 11
radio input "true"
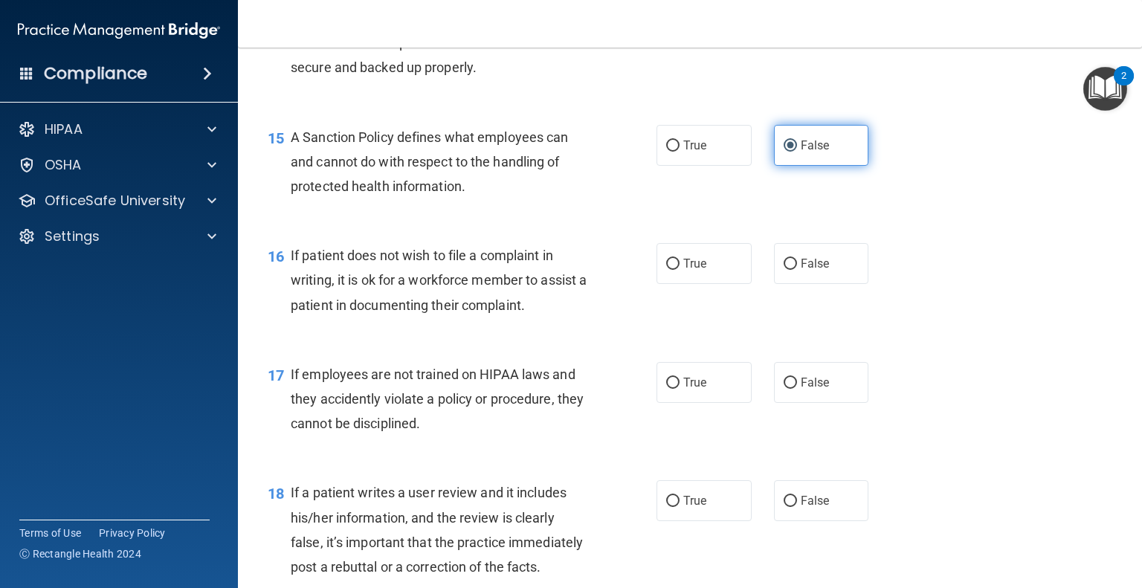
scroll to position [2101, 0]
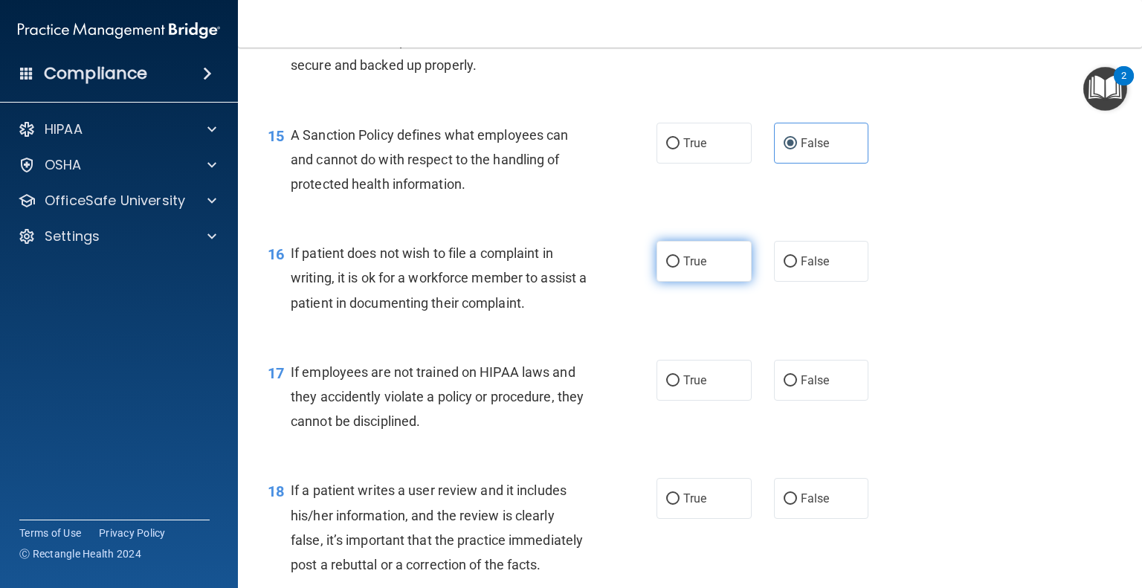
click at [702, 282] on label "True" at bounding box center [703, 261] width 95 height 41
click at [679, 268] on input "True" at bounding box center [672, 261] width 13 height 11
radio input "true"
click at [796, 441] on div "17 If employees are not trained on HIPAA laws and they accidently violate a pol…" at bounding box center [689, 400] width 867 height 119
click at [802, 387] on span "False" at bounding box center [815, 380] width 29 height 14
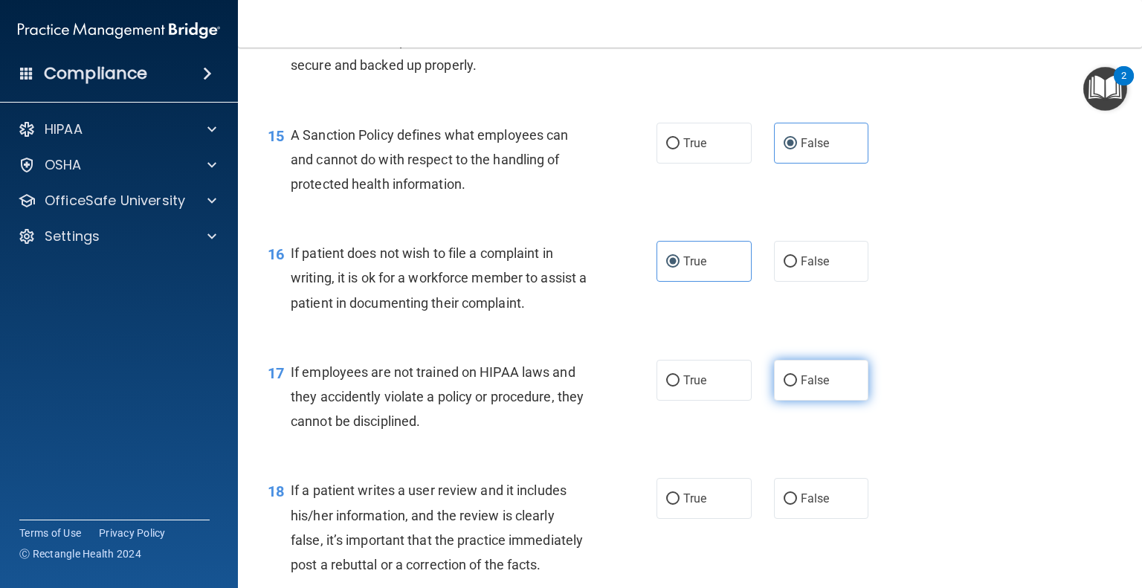
click at [797, 387] on input "False" at bounding box center [789, 380] width 13 height 11
radio input "true"
click at [801, 505] on span "False" at bounding box center [815, 498] width 29 height 14
click at [793, 505] on input "False" at bounding box center [789, 499] width 13 height 11
radio input "true"
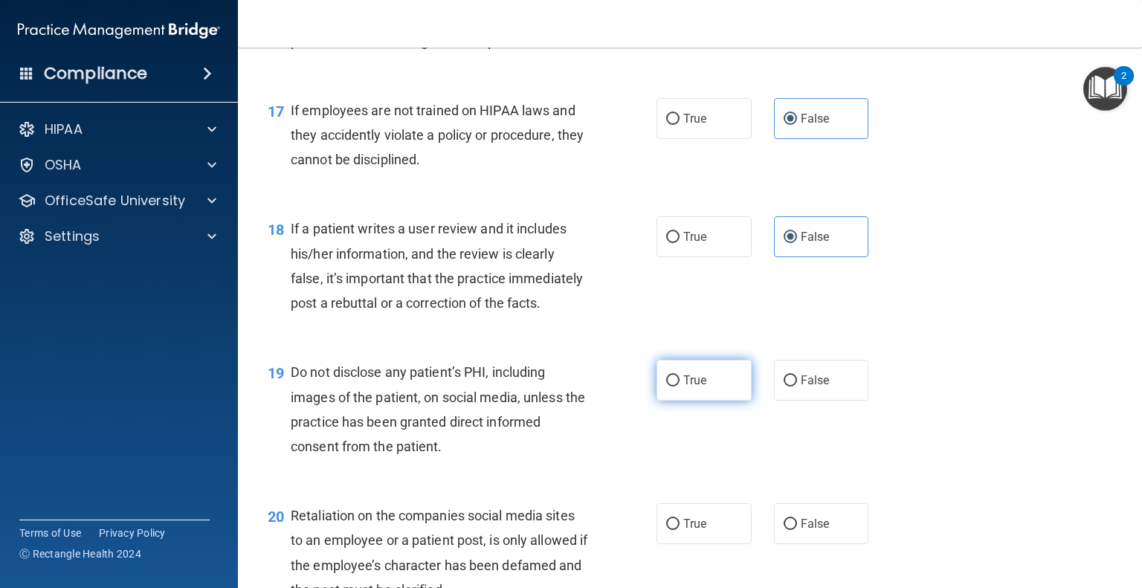
click at [705, 401] on label "True" at bounding box center [703, 380] width 95 height 41
click at [679, 387] on input "True" at bounding box center [672, 380] width 13 height 11
radio input "true"
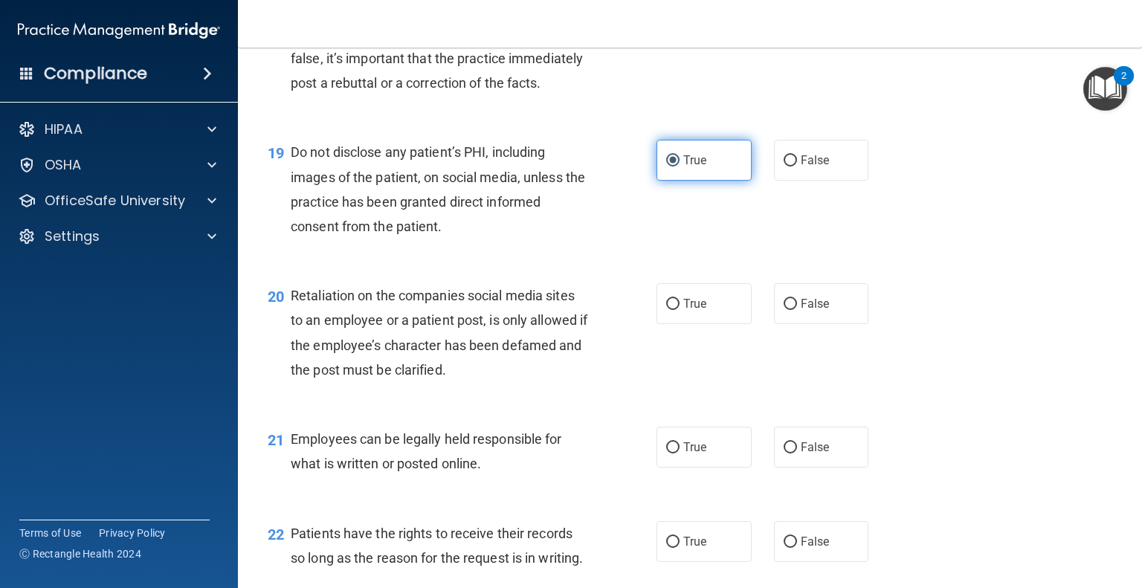
scroll to position [2584, 0]
click at [806, 310] on span "False" at bounding box center [815, 303] width 29 height 14
click at [797, 309] on input "False" at bounding box center [789, 303] width 13 height 11
radio input "true"
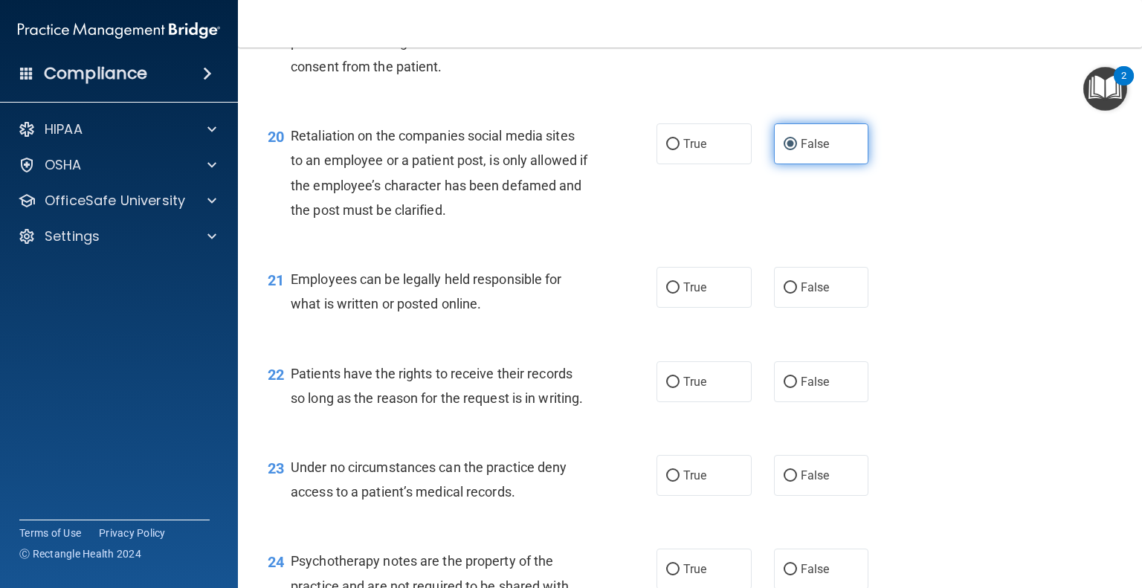
scroll to position [2774, 0]
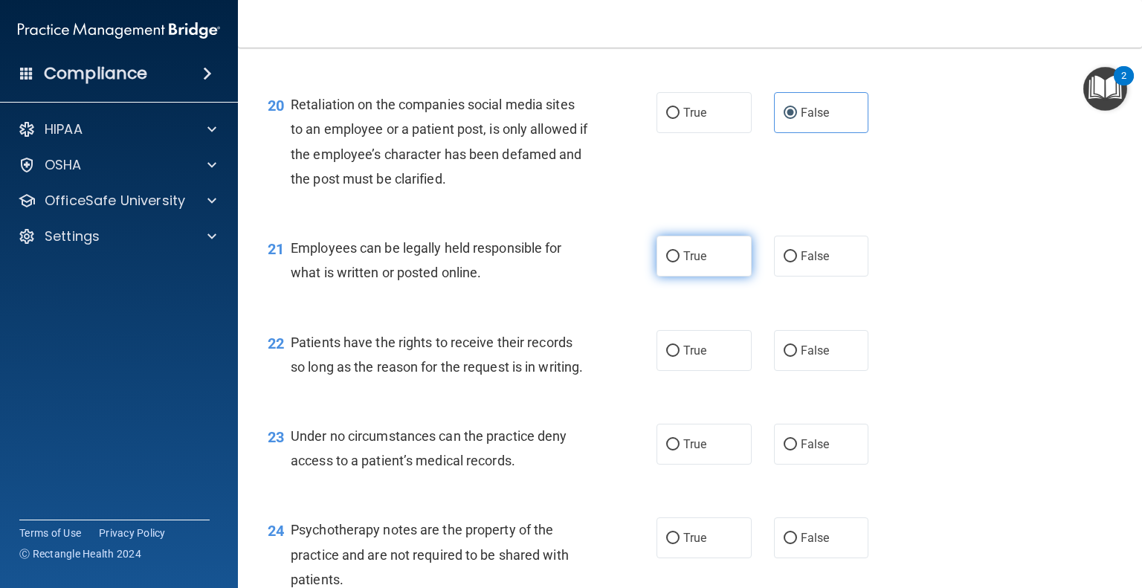
click at [730, 277] on label "True" at bounding box center [703, 256] width 95 height 41
click at [679, 262] on input "True" at bounding box center [672, 256] width 13 height 11
radio input "true"
click at [786, 371] on label "False" at bounding box center [821, 350] width 95 height 41
click at [786, 357] on input "False" at bounding box center [789, 351] width 13 height 11
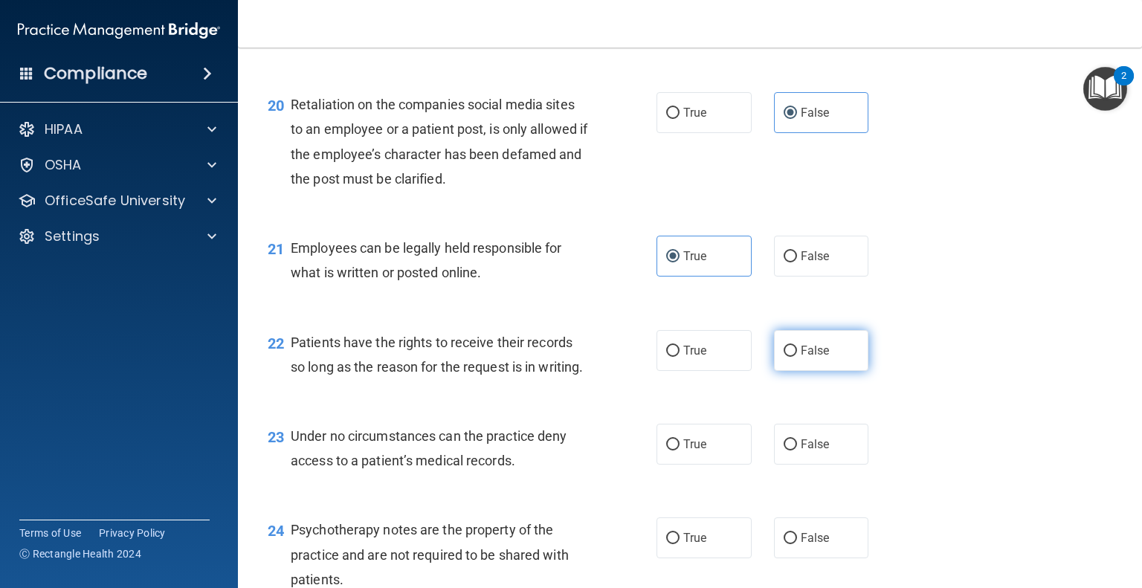
radio input "true"
click at [806, 451] on span "False" at bounding box center [815, 444] width 29 height 14
click at [797, 450] on input "False" at bounding box center [789, 444] width 13 height 11
radio input "true"
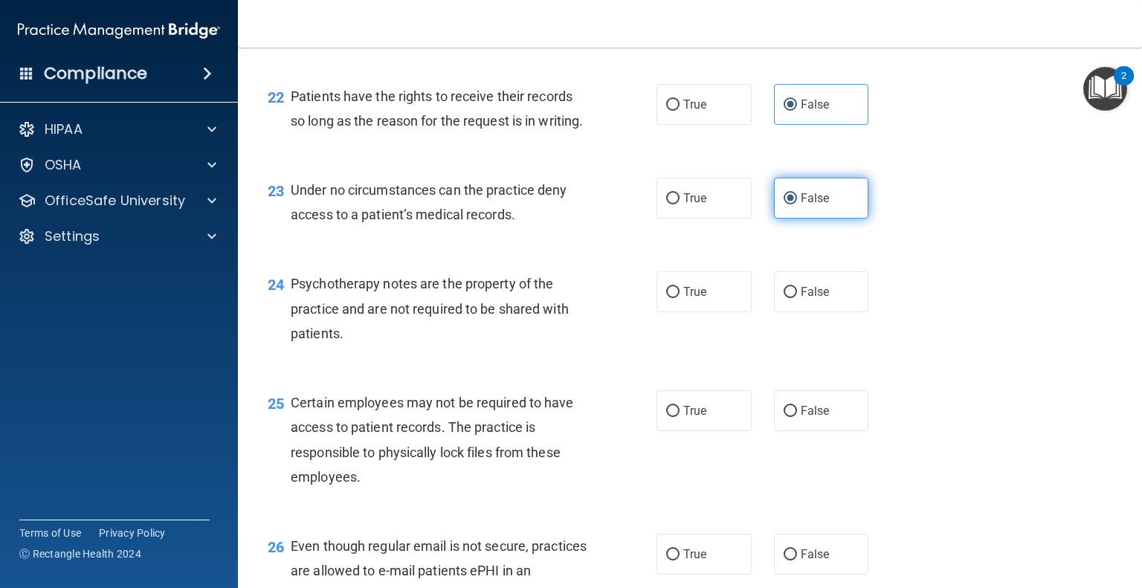
scroll to position [3021, 0]
click at [722, 311] on label "True" at bounding box center [703, 291] width 95 height 41
click at [679, 297] on input "True" at bounding box center [672, 291] width 13 height 11
radio input "true"
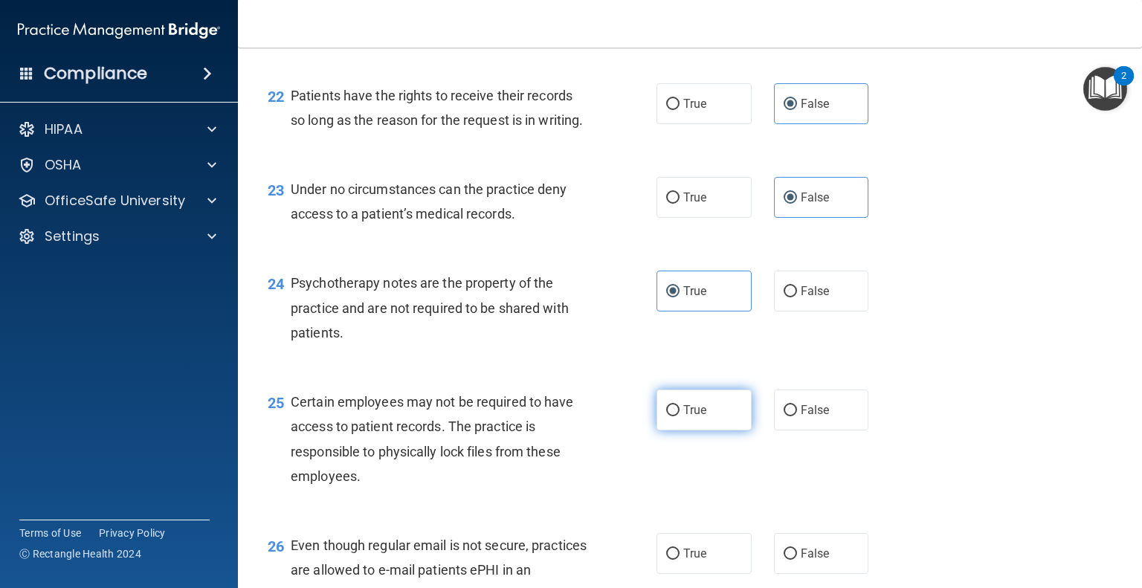
click at [704, 430] on label "True" at bounding box center [703, 410] width 95 height 41
click at [679, 416] on input "True" at bounding box center [672, 410] width 13 height 11
radio input "true"
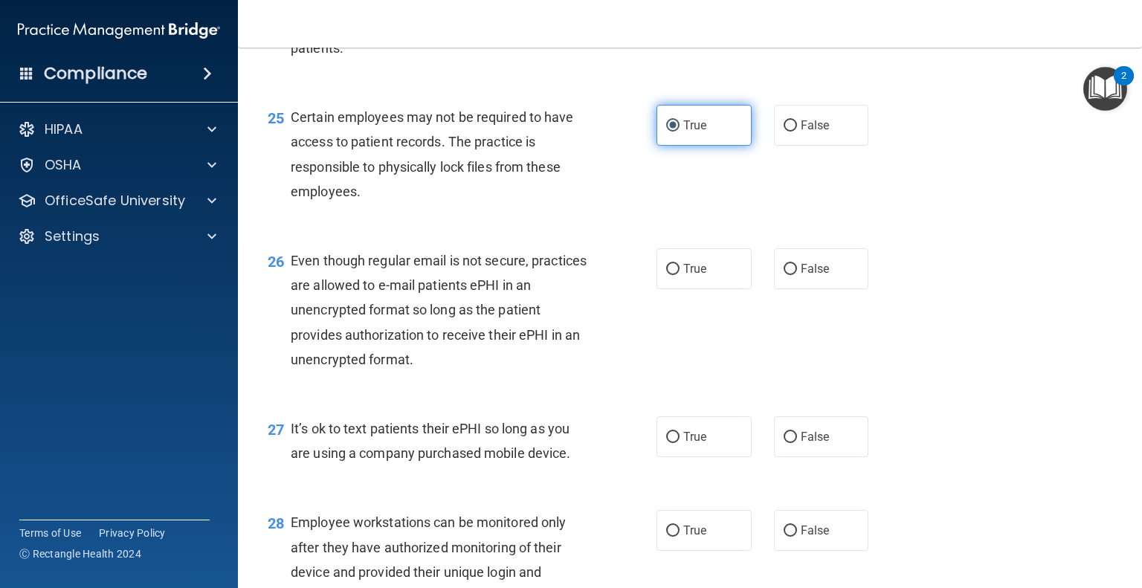
scroll to position [3306, 0]
click at [696, 275] on span "True" at bounding box center [694, 268] width 23 height 14
click at [679, 274] on input "True" at bounding box center [672, 268] width 13 height 11
radio input "true"
click at [789, 456] on label "False" at bounding box center [821, 436] width 95 height 41
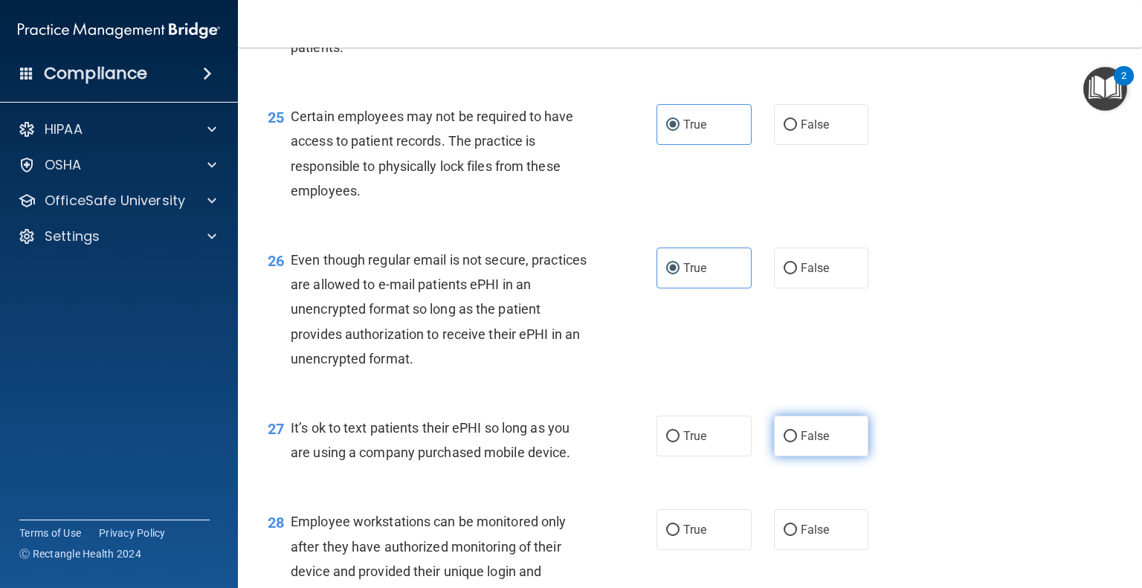
click at [789, 442] on input "False" at bounding box center [789, 436] width 13 height 11
radio input "true"
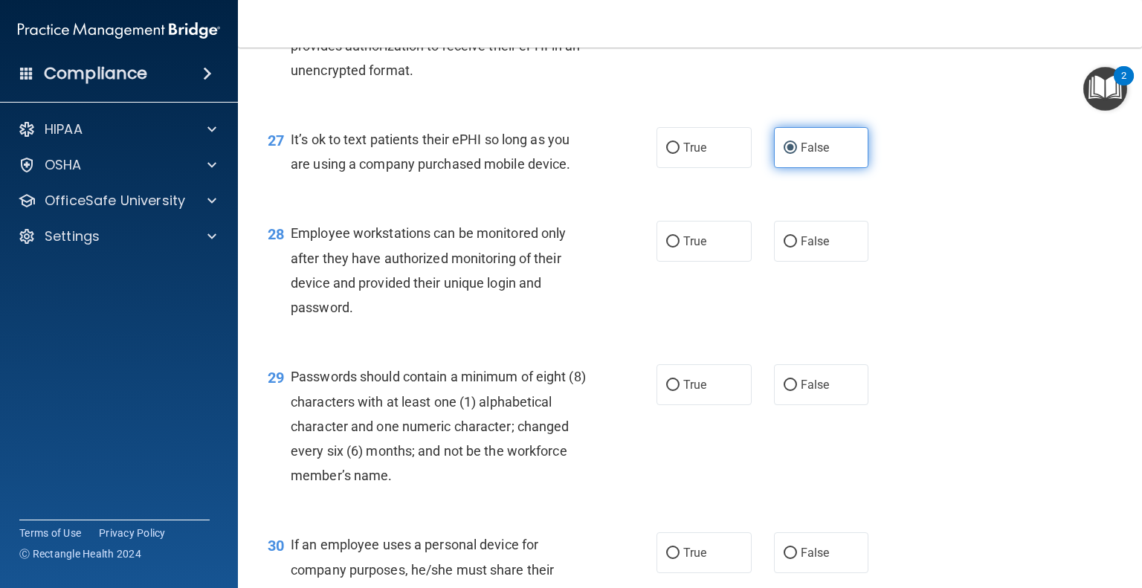
scroll to position [3597, 0]
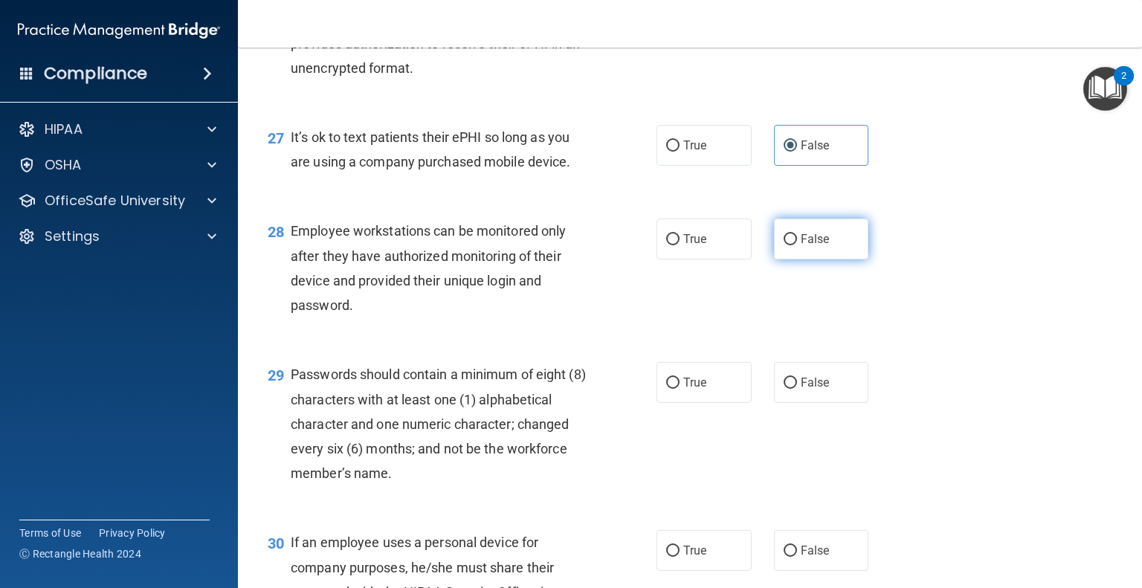
click at [812, 259] on label "False" at bounding box center [821, 239] width 95 height 41
click at [797, 245] on input "False" at bounding box center [789, 239] width 13 height 11
radio input "true"
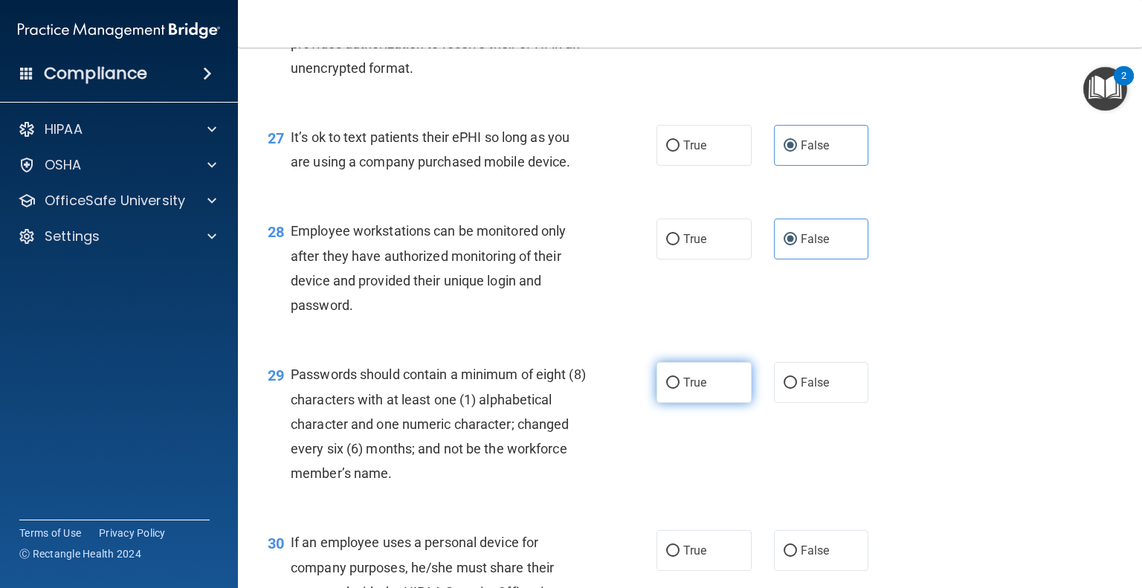
click at [707, 403] on label "True" at bounding box center [703, 382] width 95 height 41
click at [679, 389] on input "True" at bounding box center [672, 383] width 13 height 11
radio input "true"
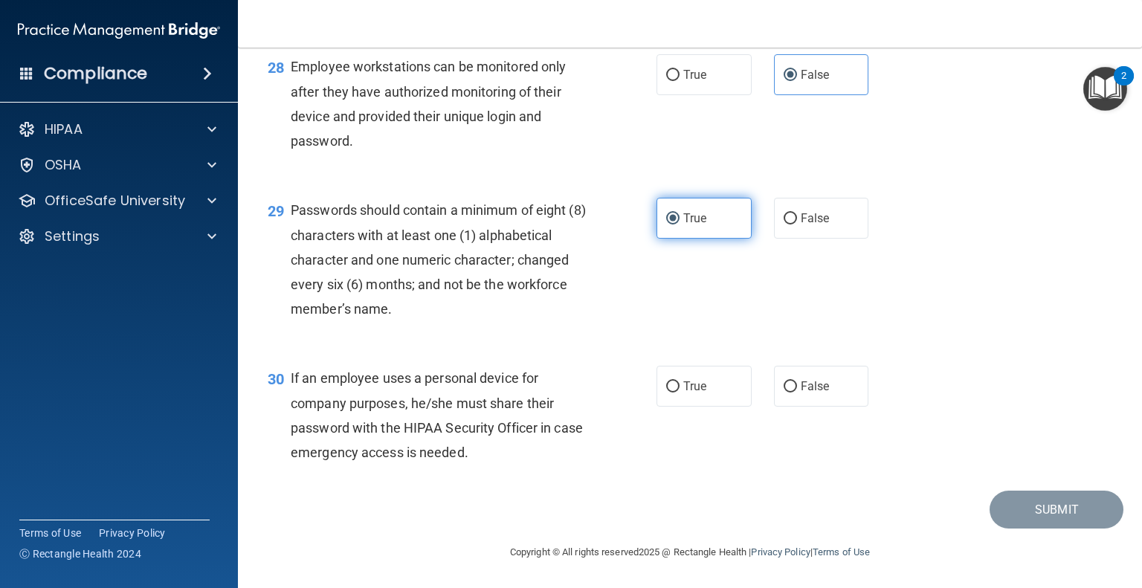
scroll to position [3809, 0]
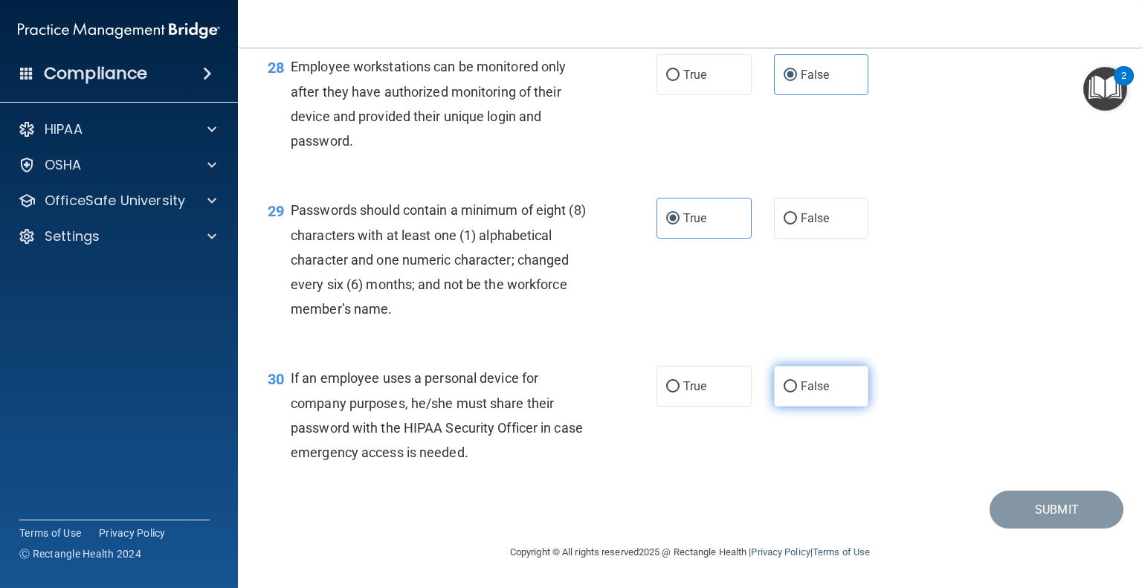
click at [791, 407] on label "False" at bounding box center [821, 386] width 95 height 41
click at [791, 392] on input "False" at bounding box center [789, 386] width 13 height 11
radio input "true"
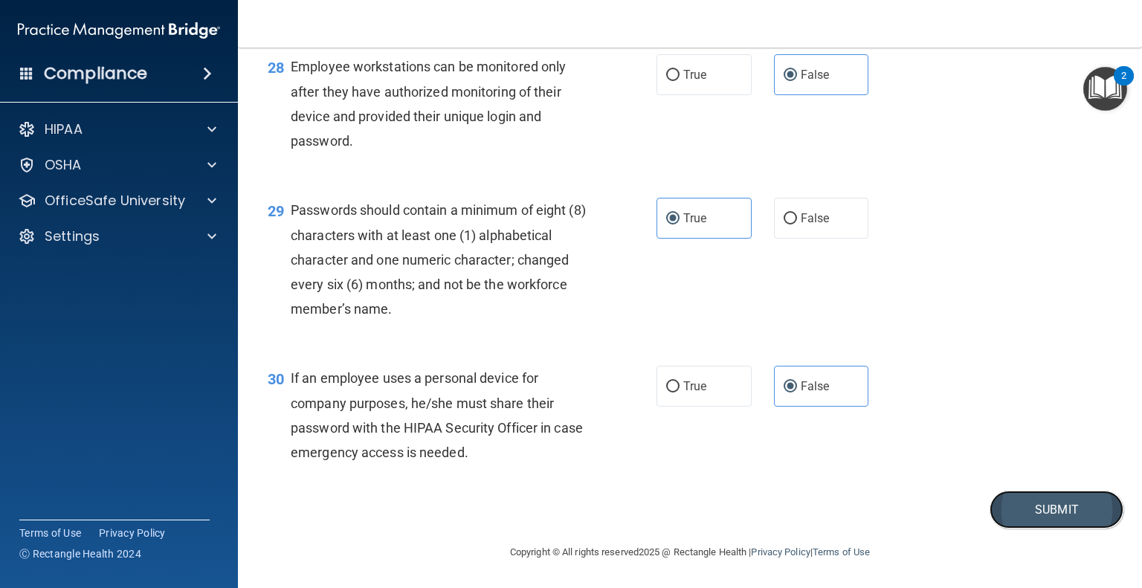
click at [1027, 529] on button "Submit" at bounding box center [1056, 510] width 134 height 38
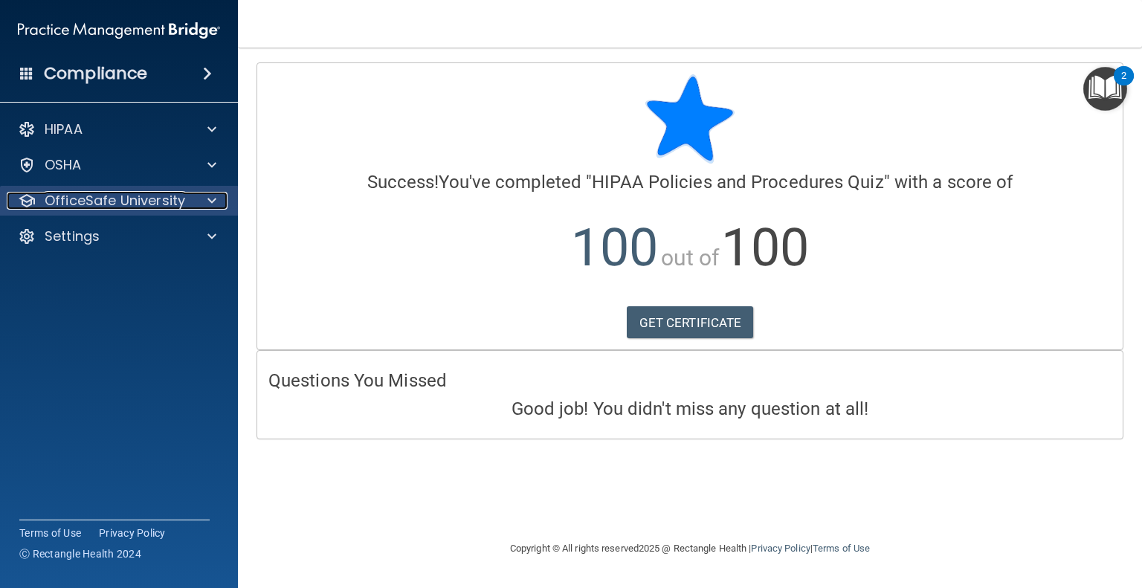
click at [210, 198] on span at bounding box center [211, 201] width 9 height 18
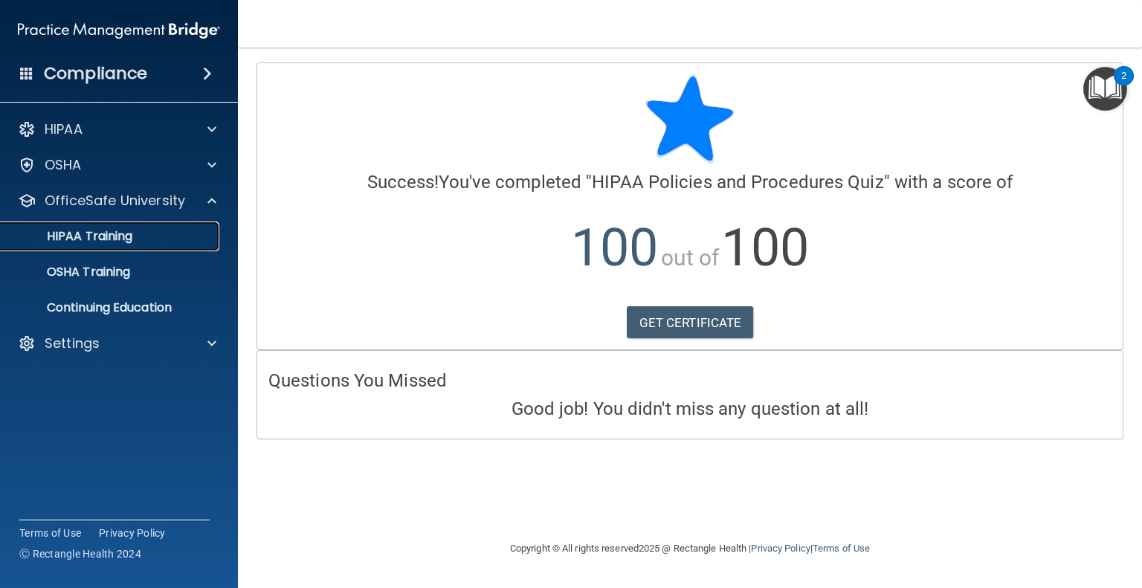
click at [146, 239] on div "HIPAA Training" at bounding box center [111, 236] width 203 height 15
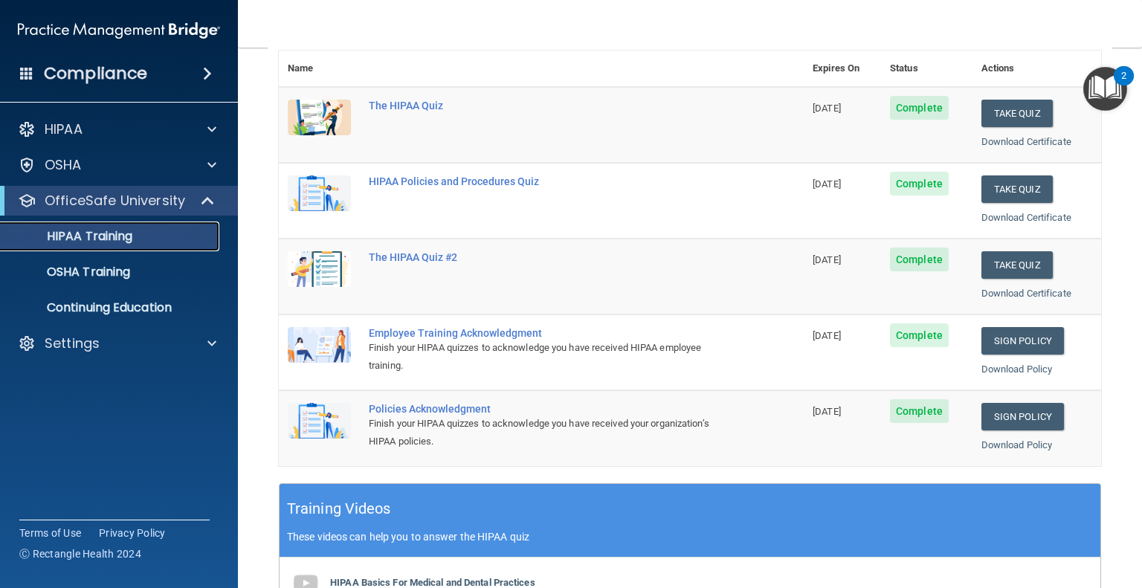
scroll to position [175, 0]
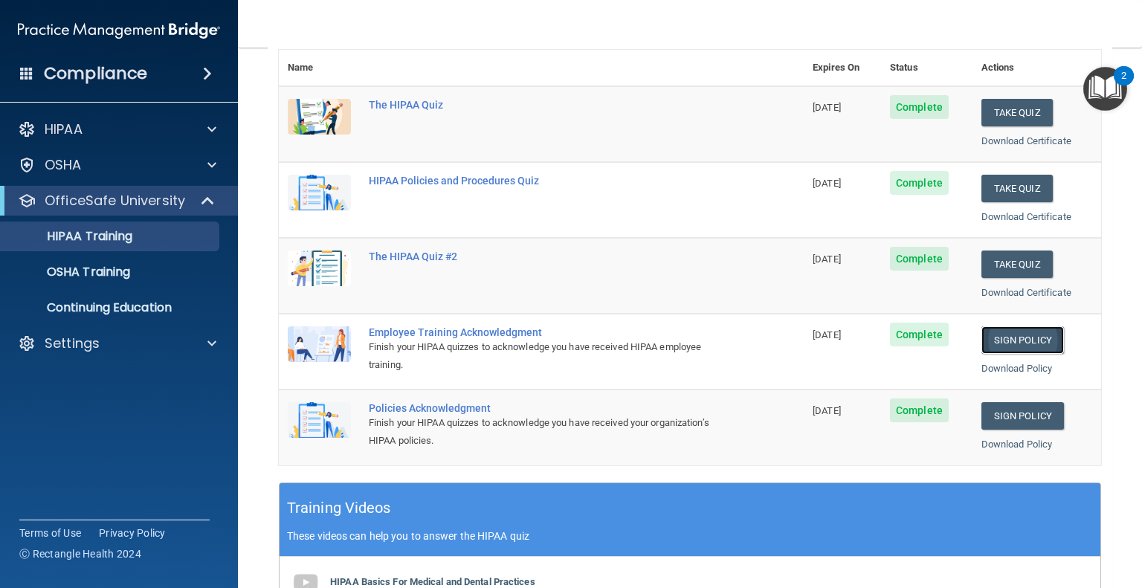
drag, startPoint x: 1002, startPoint y: 340, endPoint x: 1015, endPoint y: 335, distance: 14.4
drag, startPoint x: 1015, startPoint y: 335, endPoint x: 1039, endPoint y: 334, distance: 23.8
click at [1039, 334] on link "Sign Policy" at bounding box center [1022, 340] width 83 height 28
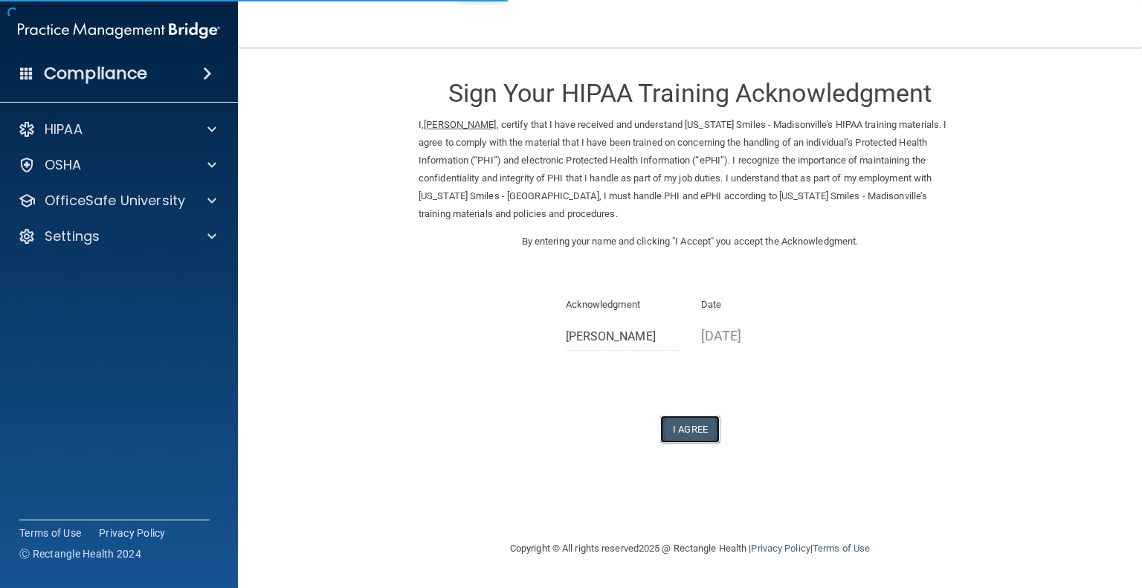
click at [693, 426] on button "I Agree" at bounding box center [689, 430] width 59 height 28
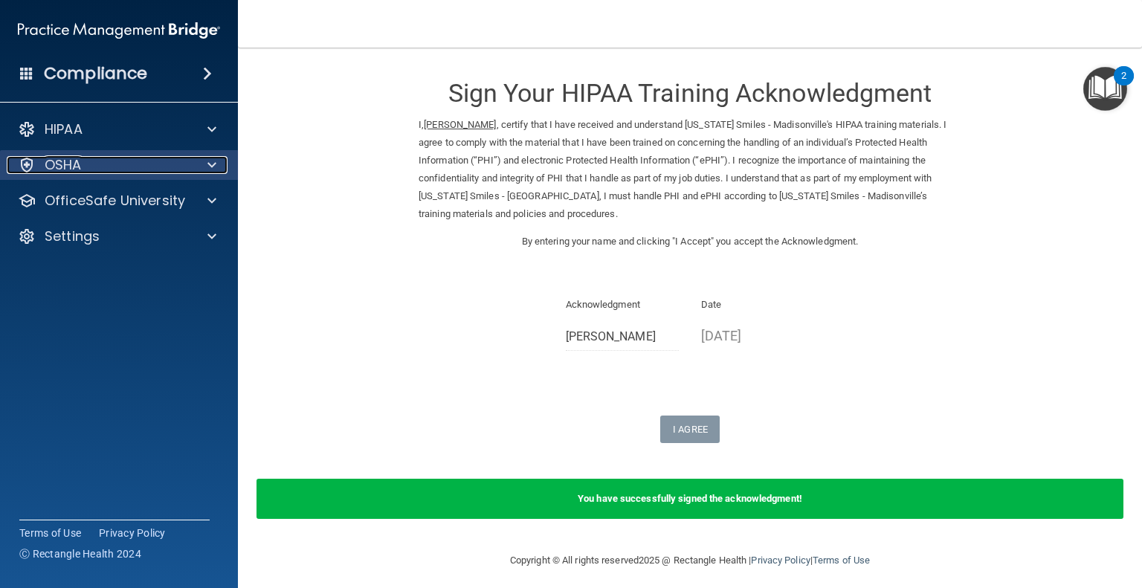
click at [208, 168] on span at bounding box center [211, 165] width 9 height 18
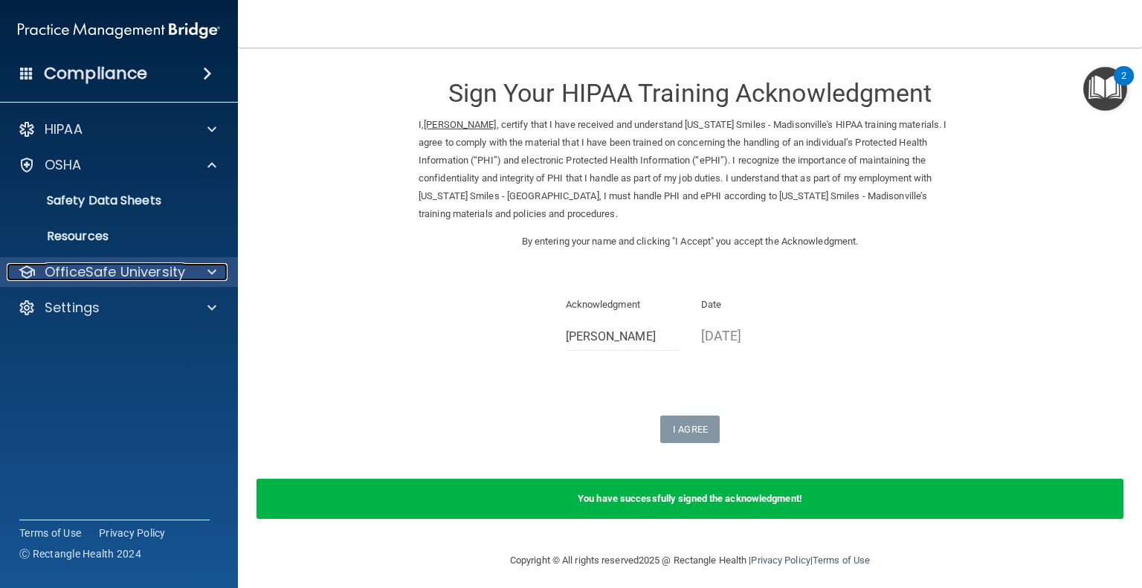
click at [213, 276] on span at bounding box center [211, 272] width 9 height 18
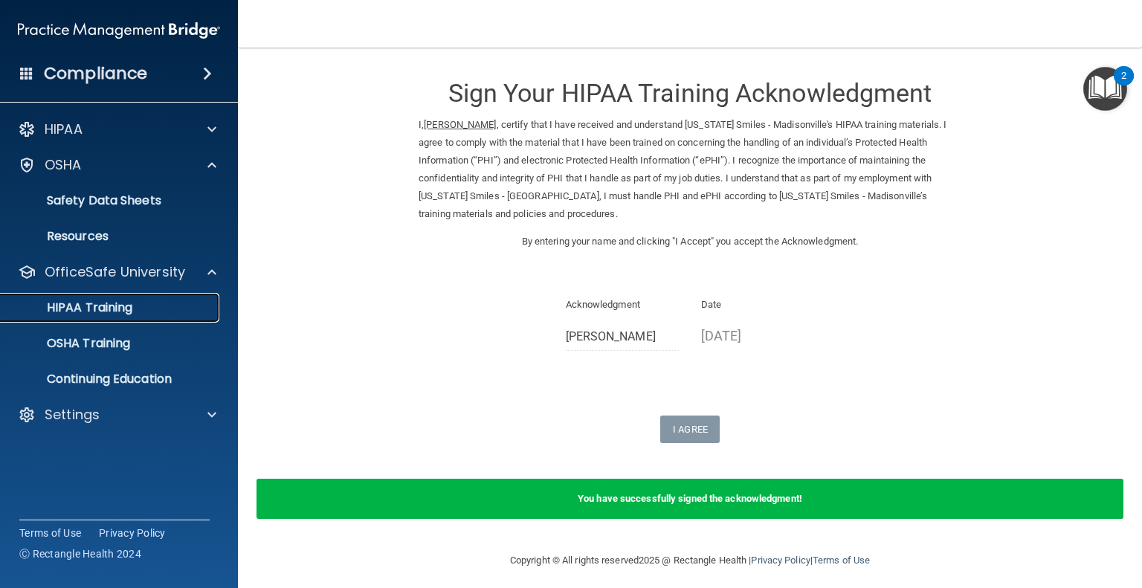
click at [104, 303] on p "HIPAA Training" at bounding box center [71, 307] width 123 height 15
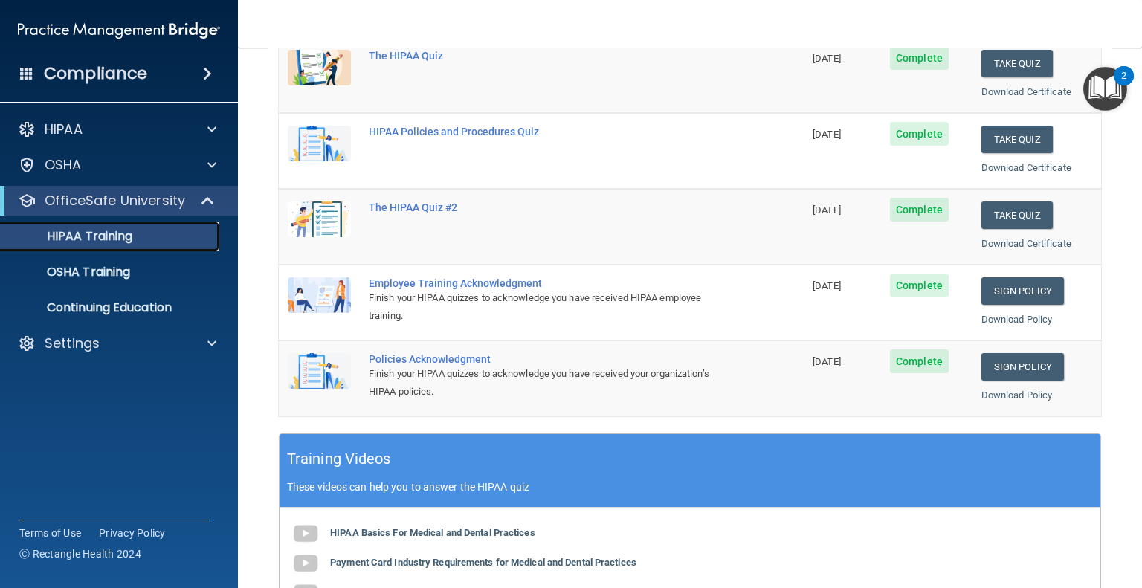
scroll to position [225, 0]
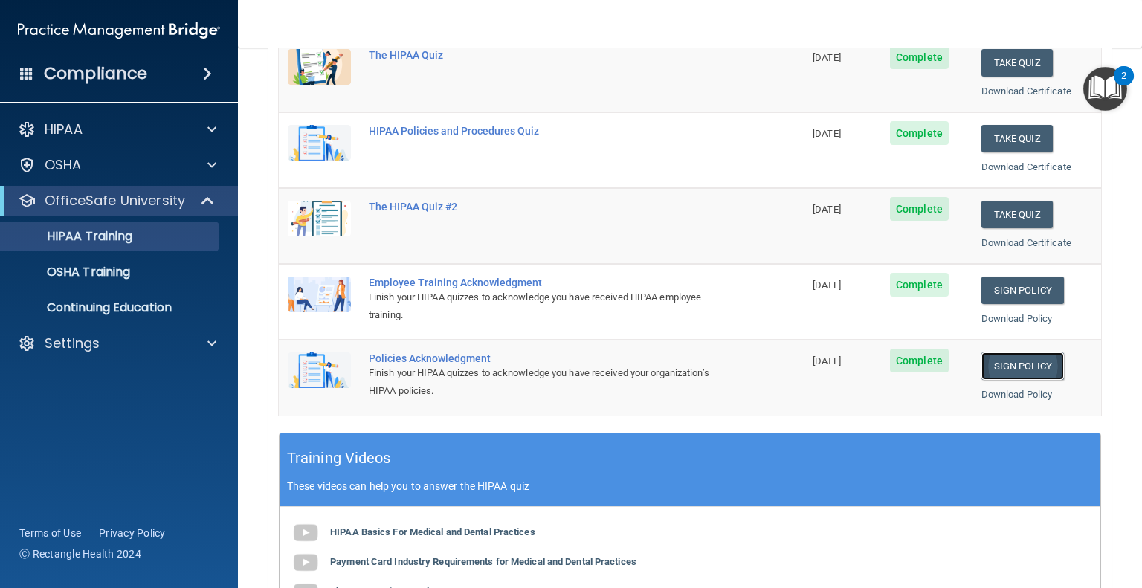
click at [989, 364] on link "Sign Policy" at bounding box center [1022, 366] width 83 height 28
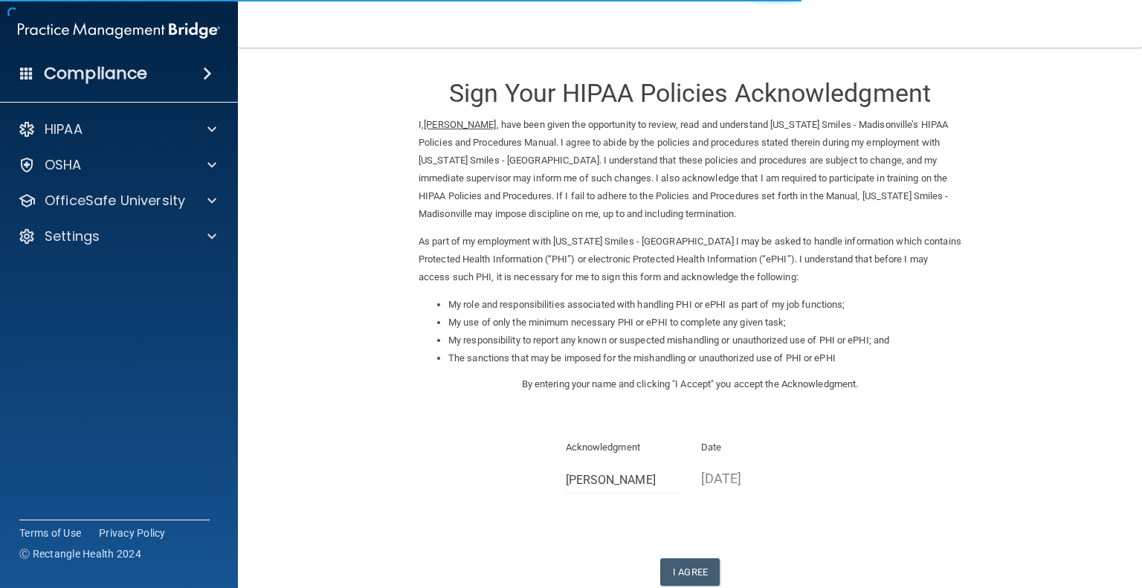
scroll to position [92, 0]
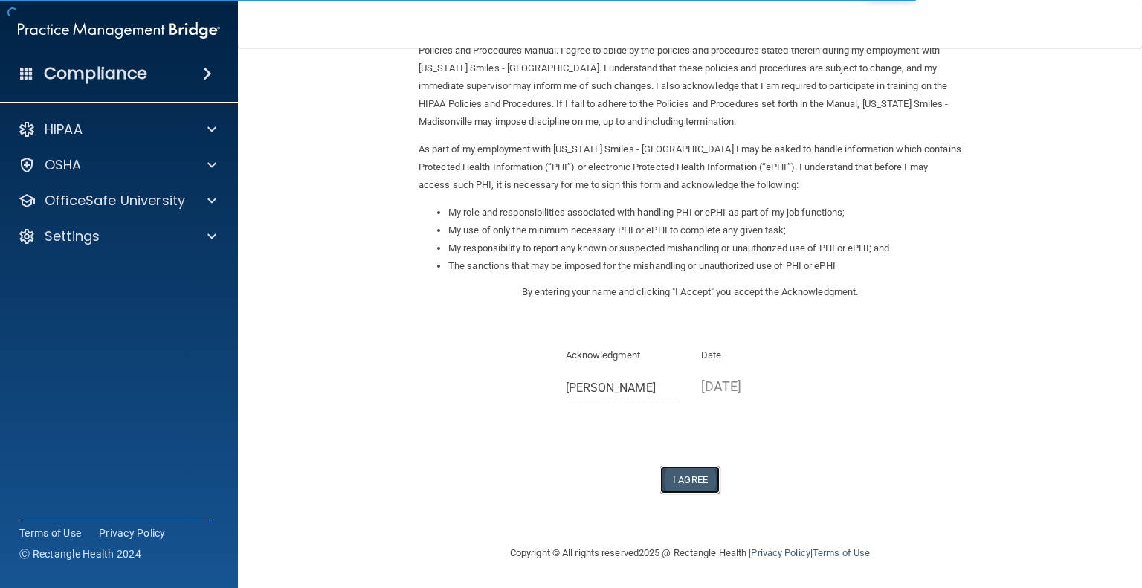
click at [691, 476] on button "I Agree" at bounding box center [689, 480] width 59 height 28
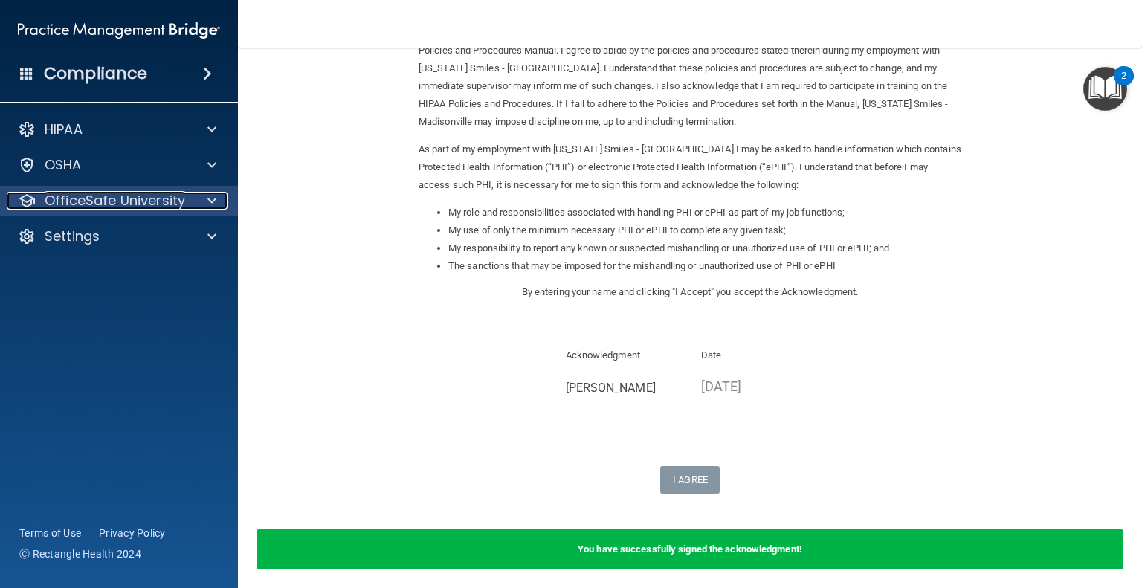
click at [201, 198] on div at bounding box center [209, 201] width 37 height 18
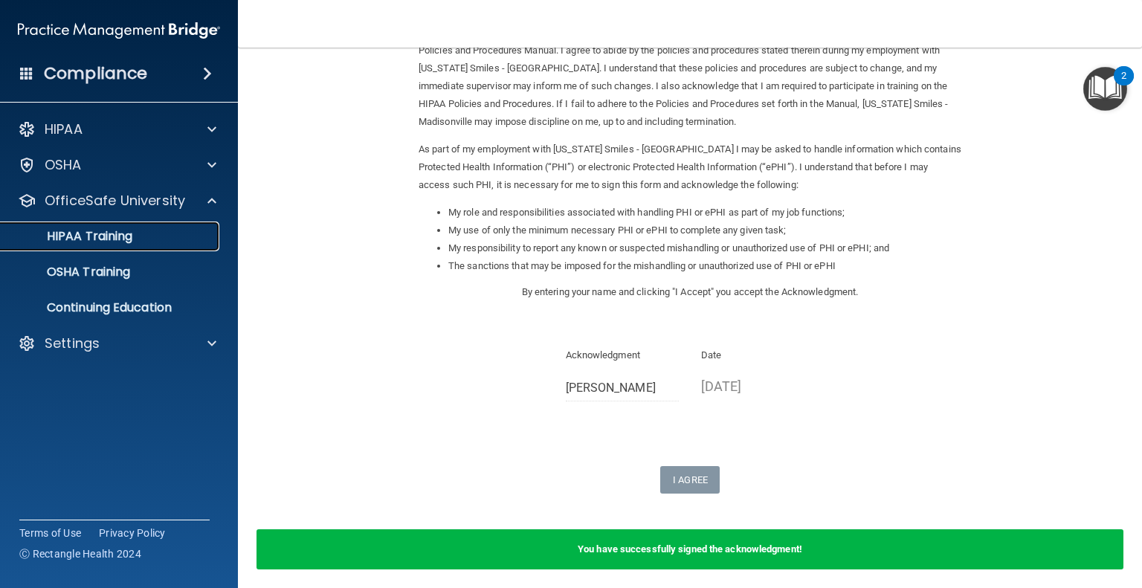
click at [156, 245] on link "HIPAA Training" at bounding box center [102, 237] width 234 height 30
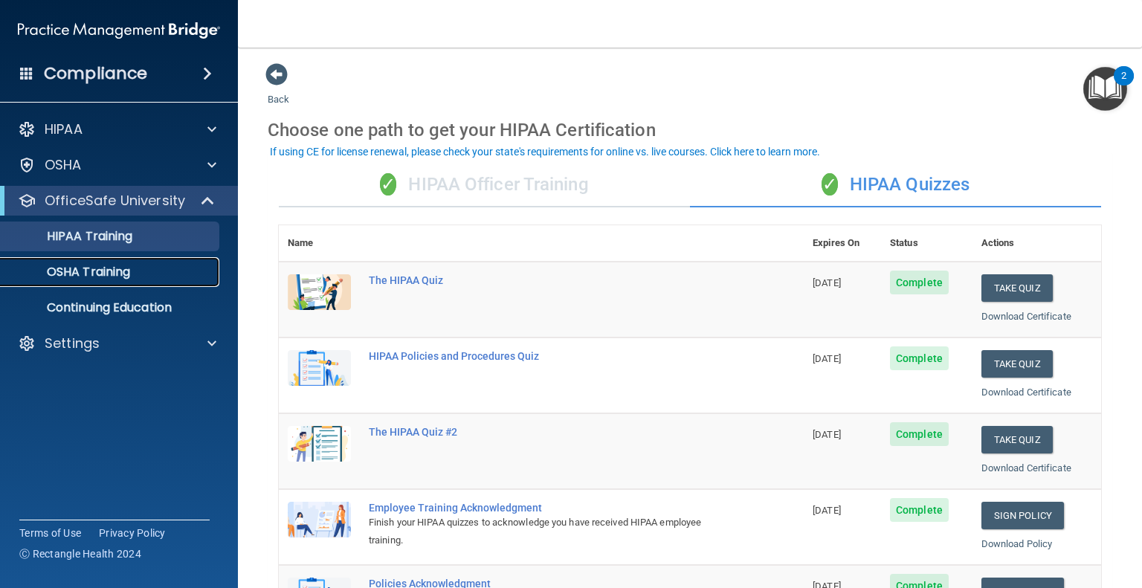
click at [127, 274] on p "OSHA Training" at bounding box center [70, 272] width 120 height 15
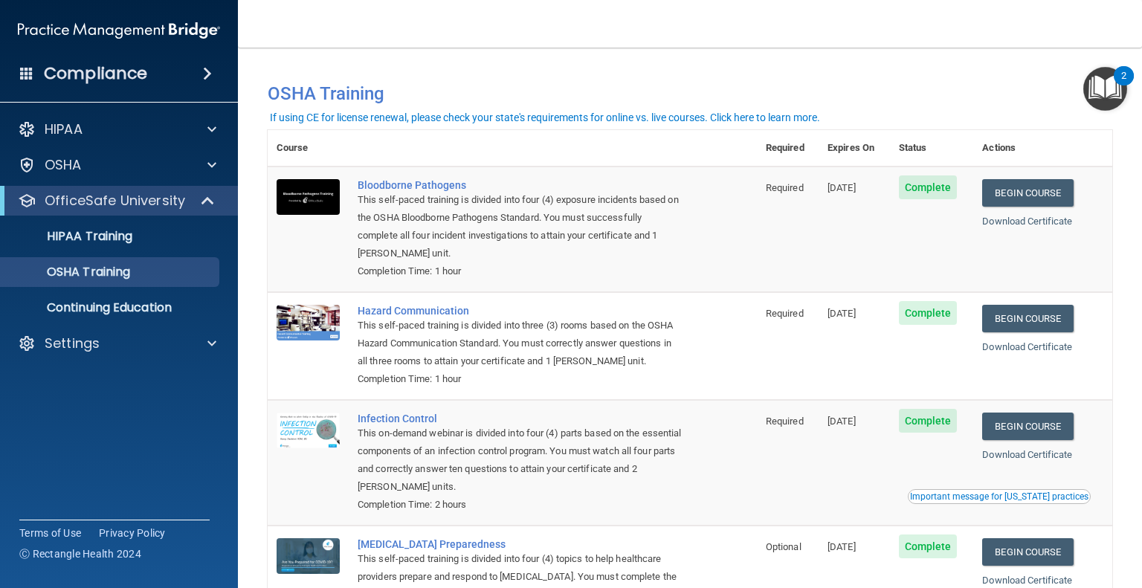
click at [1006, 172] on td "Begin Course Download Certificate" at bounding box center [1042, 230] width 139 height 126
click at [1008, 187] on link "Begin Course" at bounding box center [1027, 193] width 91 height 28
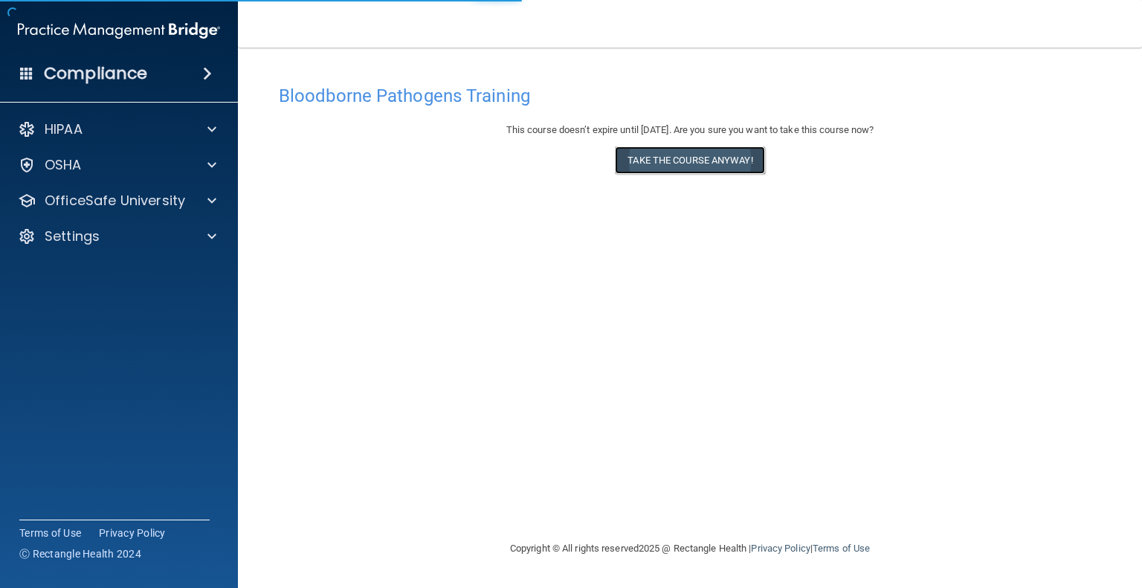
click at [729, 157] on button "Take the course anyway!" at bounding box center [689, 160] width 149 height 28
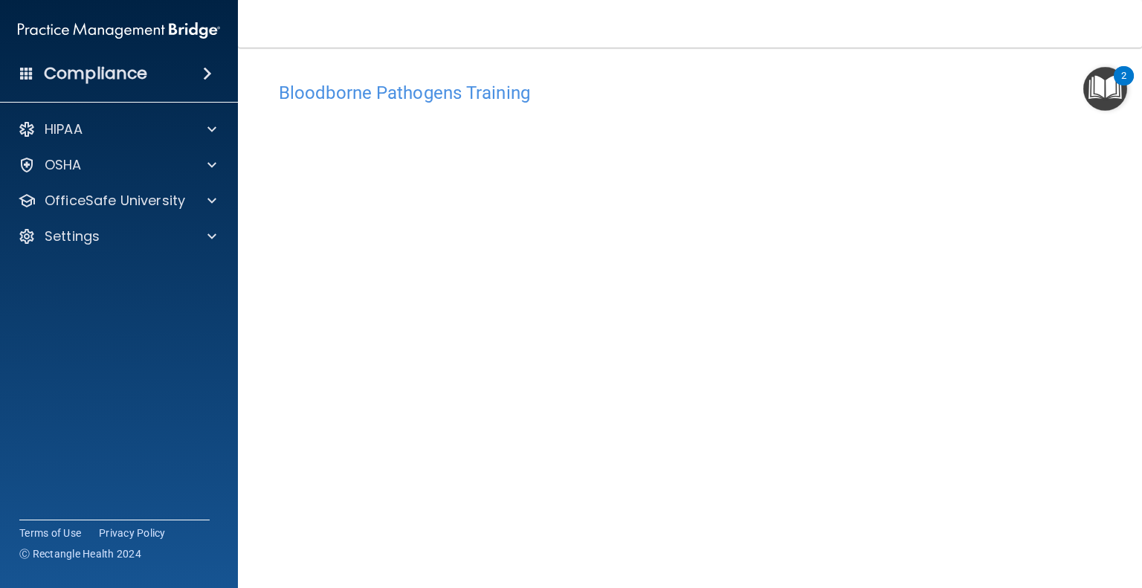
scroll to position [48, 0]
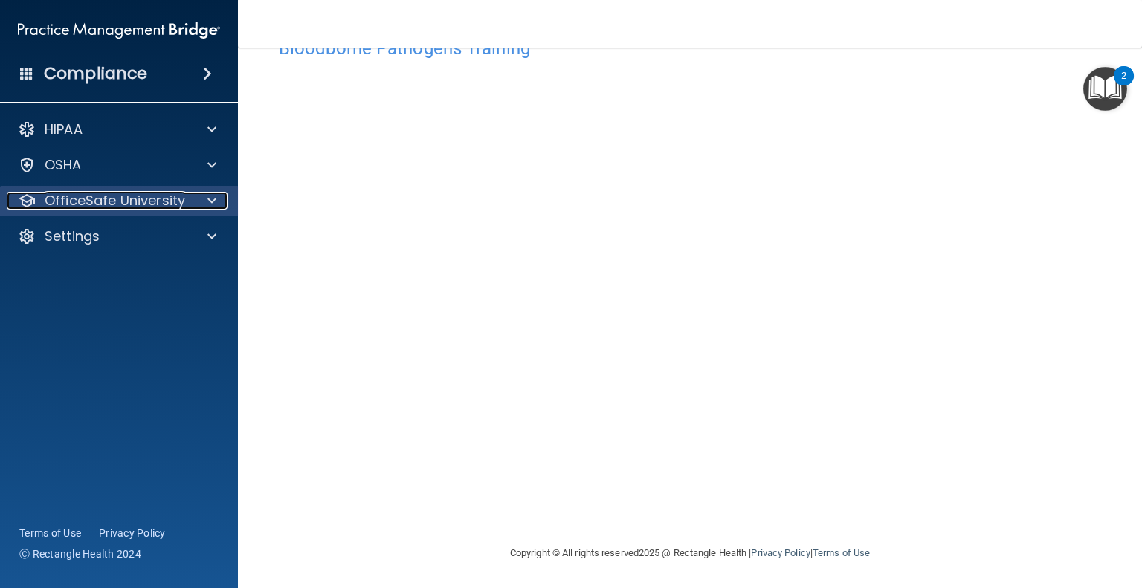
click at [196, 195] on div at bounding box center [209, 201] width 37 height 18
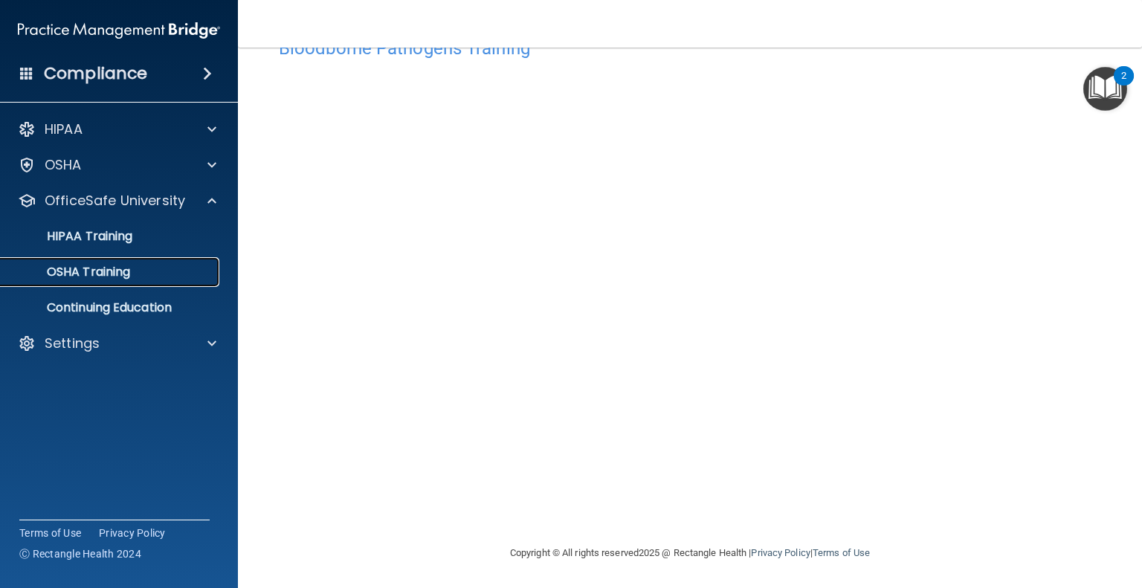
click at [123, 276] on p "OSHA Training" at bounding box center [70, 272] width 120 height 15
